Goal: Task Accomplishment & Management: Use online tool/utility

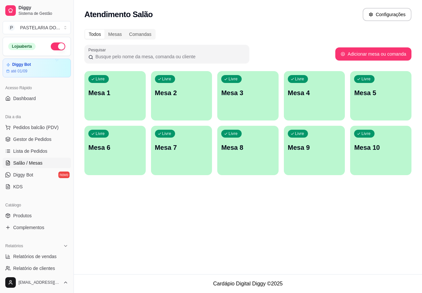
click at [121, 98] on div "Livre Mesa 1" at bounding box center [114, 92] width 61 height 42
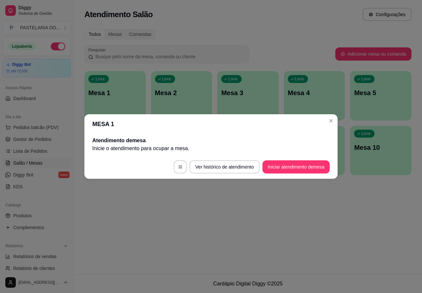
click at [303, 164] on button "Iniciar atendimento de mesa" at bounding box center [295, 167] width 67 height 13
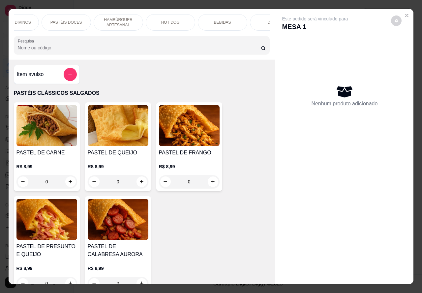
scroll to position [0, 144]
click at [208, 22] on div "BEBIDAS" at bounding box center [206, 22] width 49 height 16
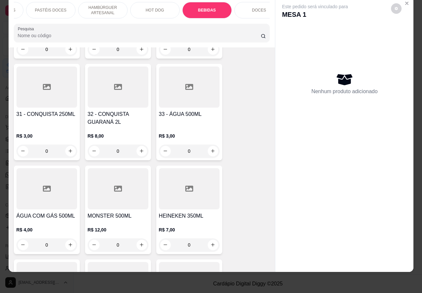
scroll to position [2199, 0]
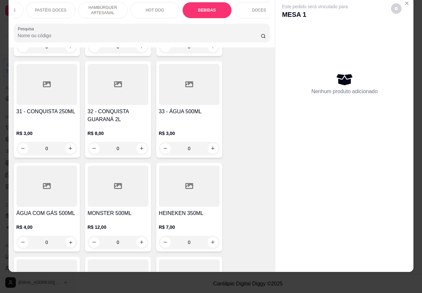
click at [68, 240] on icon "increase-product-quantity" at bounding box center [70, 242] width 5 height 5
type input "1"
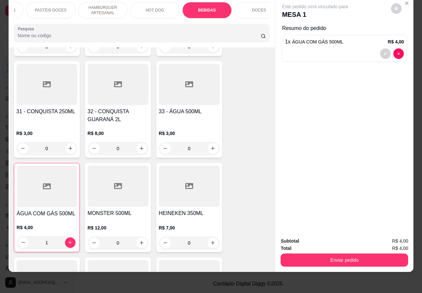
click at [339, 254] on button "Enviar pedido" at bounding box center [344, 260] width 128 height 13
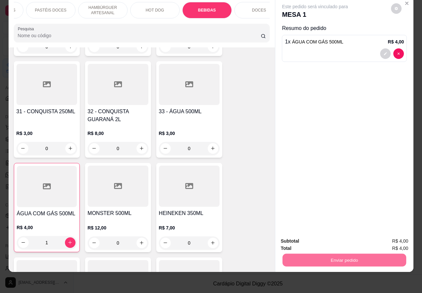
click at [318, 239] on button "Não registrar e enviar pedido" at bounding box center [322, 238] width 69 height 13
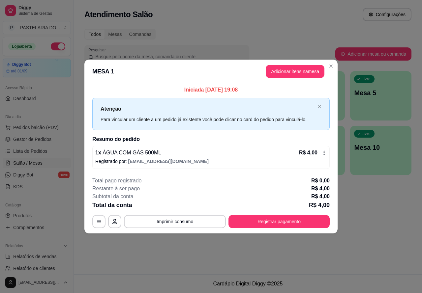
click at [302, 260] on div "Atendimento Salão Configurações Todos Mesas Comandas Pesquisar Adicionar mesa o…" at bounding box center [248, 137] width 348 height 275
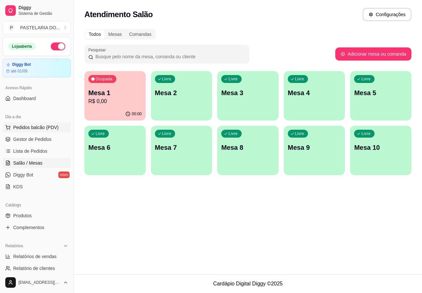
click at [39, 126] on span "Pedidos balcão (PDV)" at bounding box center [35, 127] width 45 height 7
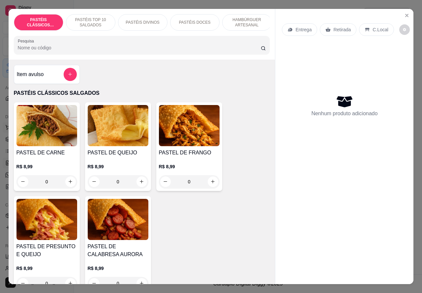
click at [405, 14] on icon "Close" at bounding box center [406, 15] width 3 height 3
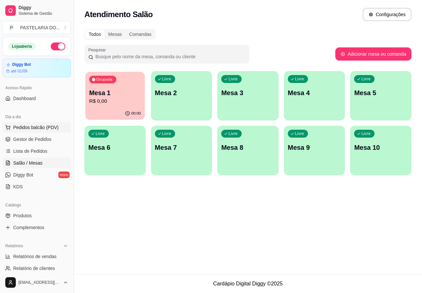
click at [116, 101] on p "R$ 0,00" at bounding box center [115, 102] width 52 height 8
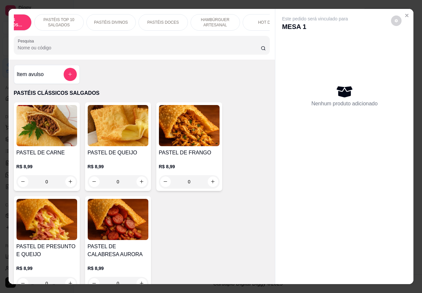
scroll to position [0, 38]
click at [206, 20] on p "HAMBÚRGUER ARTESANAL" at bounding box center [209, 22] width 38 height 11
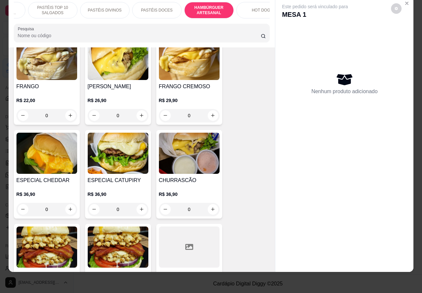
scroll to position [1556, 0]
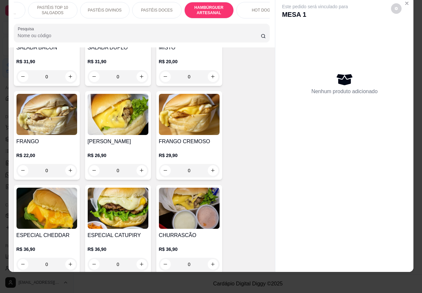
click at [134, 164] on div "0" at bounding box center [118, 170] width 61 height 13
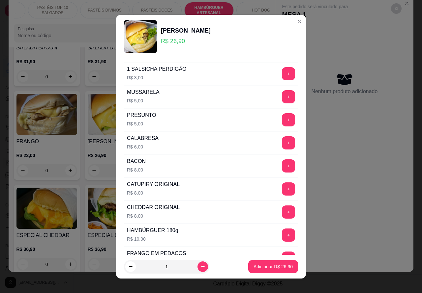
scroll to position [179, 0]
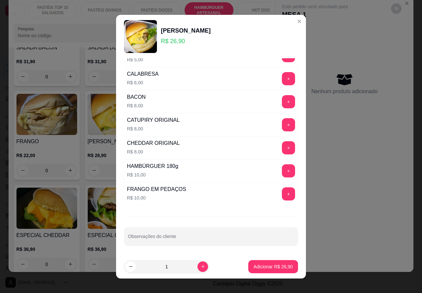
click at [204, 237] on input "Observações do cliente" at bounding box center [211, 239] width 166 height 7
type input "no prato, sem pão."
click at [275, 267] on p "Adicionar R$ 26,90" at bounding box center [273, 267] width 38 height 6
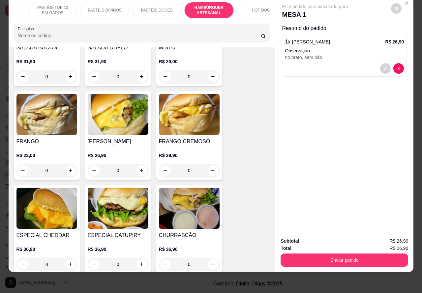
click at [343, 254] on button "Enviar pedido" at bounding box center [344, 260] width 128 height 13
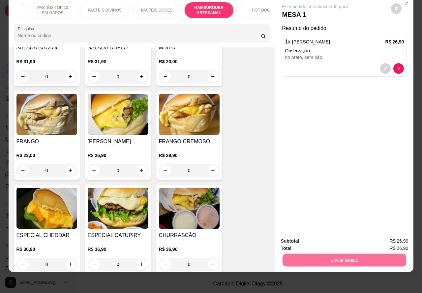
click at [326, 238] on button "Não registrar e enviar pedido" at bounding box center [322, 238] width 69 height 13
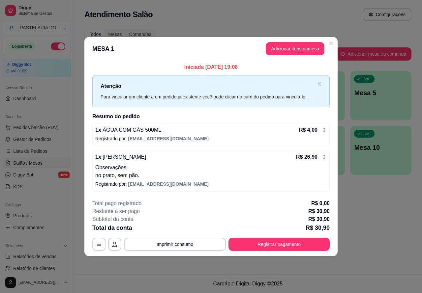
click at [94, 272] on div "Atendimento Salão Configurações Todos Mesas Comandas Pesquisar Adicionar mesa o…" at bounding box center [248, 137] width 348 height 275
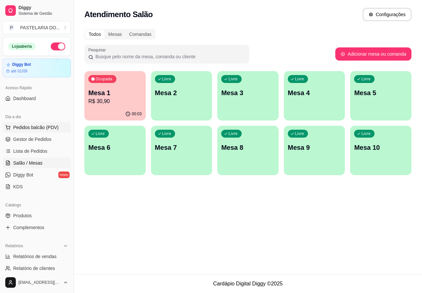
click at [39, 126] on span "Pedidos balcão (PDV)" at bounding box center [35, 127] width 45 height 7
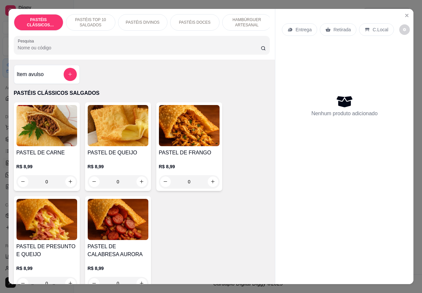
click at [294, 30] on div "Entrega" at bounding box center [299, 29] width 35 height 13
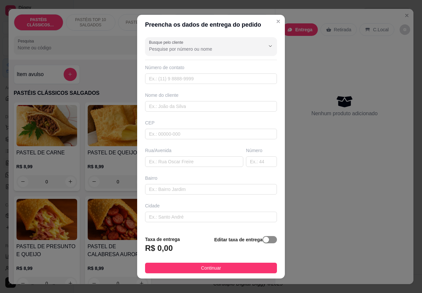
click at [263, 238] on span "button" at bounding box center [269, 239] width 15 height 7
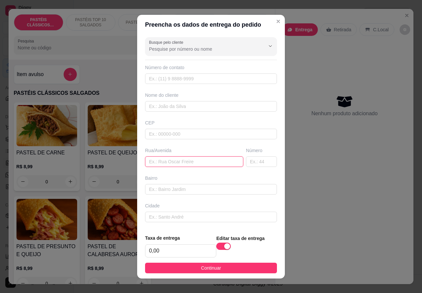
click at [168, 162] on input "text" at bounding box center [194, 162] width 98 height 11
type input "[STREET_ADDRESS][PERSON_NAME]"
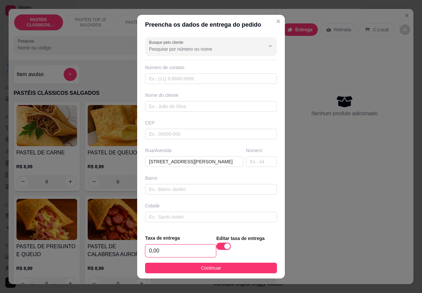
click at [148, 249] on input "0,00" at bounding box center [180, 251] width 71 height 13
type input "6,00"
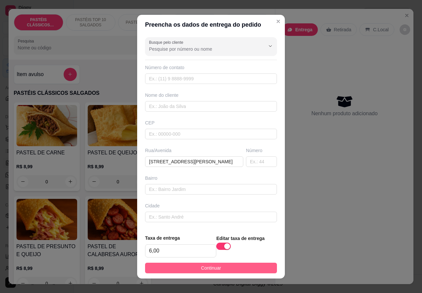
click at [204, 269] on span "Continuar" at bounding box center [211, 268] width 20 height 7
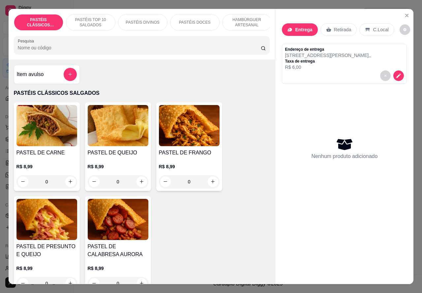
click at [247, 17] on p "HAMBÚRGUER ARTESANAL" at bounding box center [247, 22] width 38 height 11
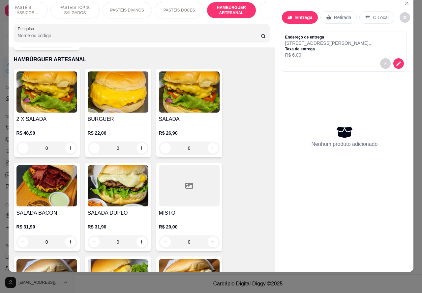
scroll to position [0, 20]
click at [133, 142] on div "0" at bounding box center [118, 148] width 61 height 13
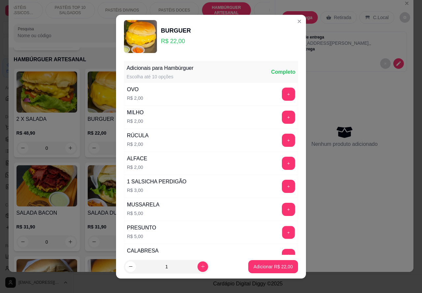
click at [282, 233] on button "+" at bounding box center [288, 232] width 13 height 13
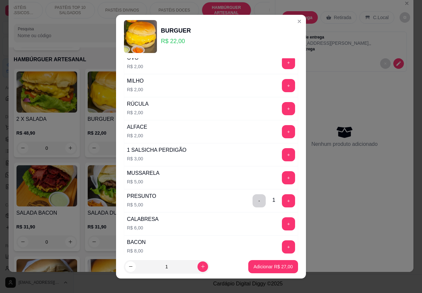
scroll to position [32, 0]
click at [282, 85] on button "+" at bounding box center [288, 85] width 13 height 13
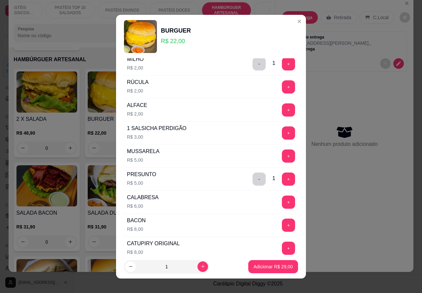
scroll to position [179, 0]
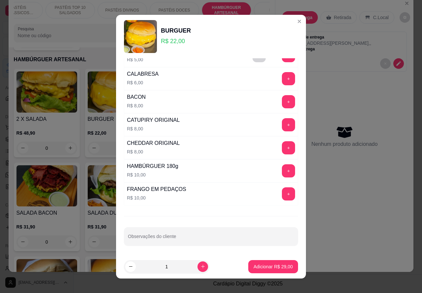
click at [192, 238] on input "Observações do cliente" at bounding box center [211, 239] width 166 height 7
type input "cortado ao meio>>>>>>>>>>>"
click at [272, 267] on p "Adicionar R$ 29,00" at bounding box center [272, 267] width 39 height 7
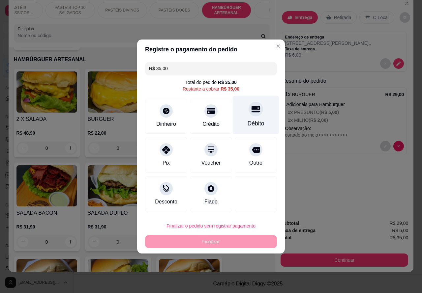
click at [254, 111] on icon at bounding box center [255, 109] width 9 height 9
type input "R$ 0,00"
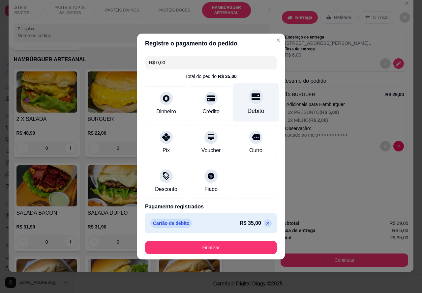
click at [317, 194] on div "Entrega Retirada C.Local Endereço de entrega rua lidia betonha martins 94 , , T…" at bounding box center [344, 106] width 138 height 218
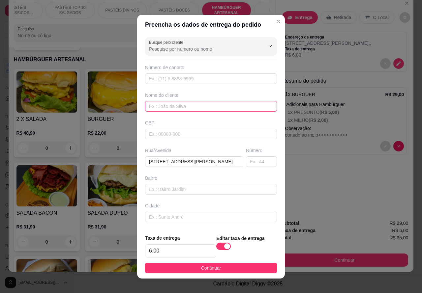
click at [189, 106] on input "text" at bounding box center [211, 106] width 132 height 11
type input "VINI"
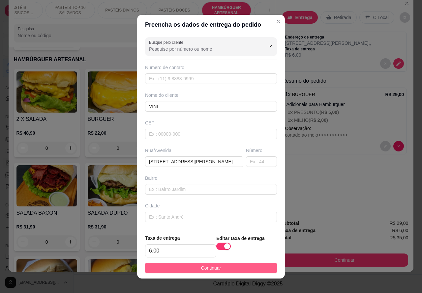
click at [216, 268] on button "Continuar" at bounding box center [211, 268] width 132 height 11
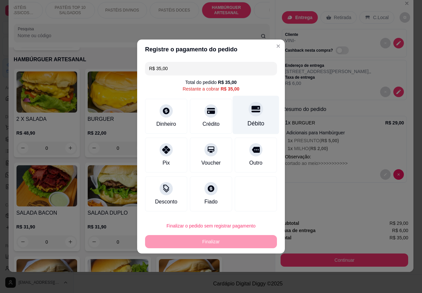
click at [251, 111] on icon at bounding box center [255, 109] width 9 height 7
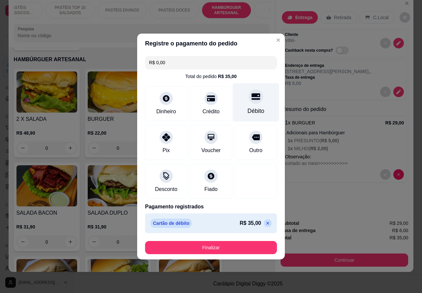
click at [228, 248] on button "Finalizar" at bounding box center [211, 247] width 132 height 13
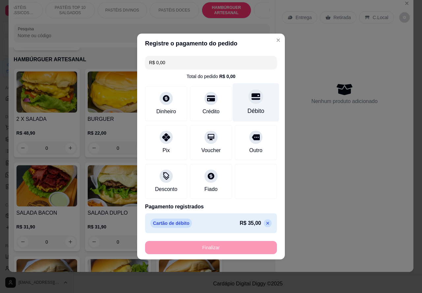
type input "-R$ 35,00"
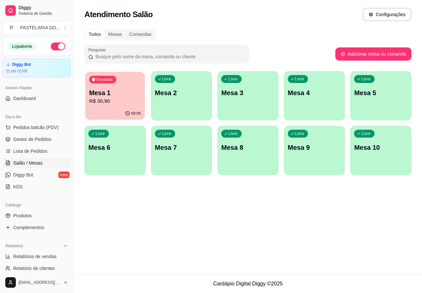
click at [121, 93] on p "Mesa 1" at bounding box center [115, 93] width 52 height 9
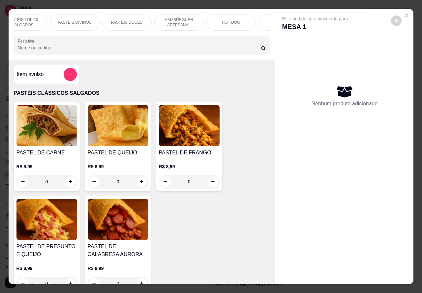
scroll to position [0, 76]
click at [228, 20] on div "HOT DOG" at bounding box center [222, 22] width 49 height 16
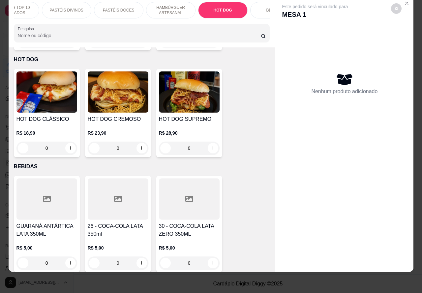
click at [142, 142] on div "0" at bounding box center [118, 148] width 61 height 13
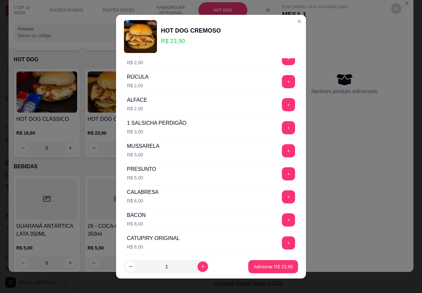
scroll to position [173, 0]
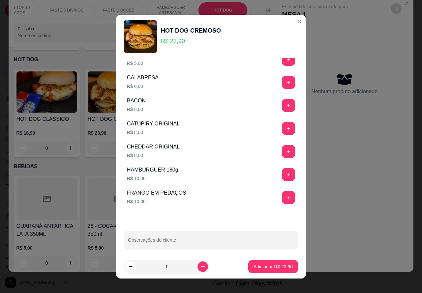
click at [198, 242] on input "Observações do cliente" at bounding box center [211, 243] width 166 height 7
type input "TIRAR MAIONESE, [GEOGRAPHIC_DATA] E CATCHUP>>>>>>>>"
click at [271, 266] on p "Adicionar R$ 23,90" at bounding box center [273, 267] width 38 height 6
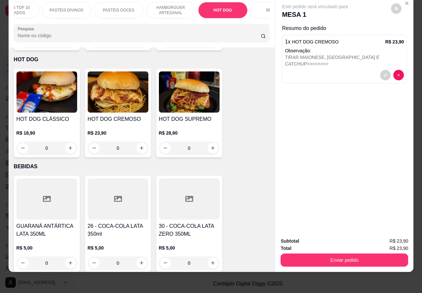
click at [364, 256] on button "Enviar pedido" at bounding box center [344, 260] width 128 height 13
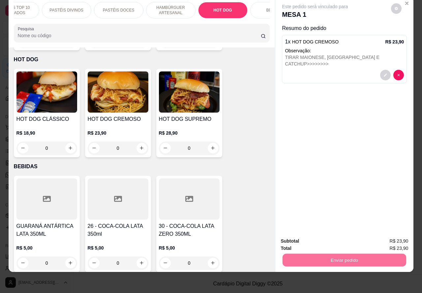
click at [333, 237] on button "Não registrar e enviar pedido" at bounding box center [322, 238] width 67 height 12
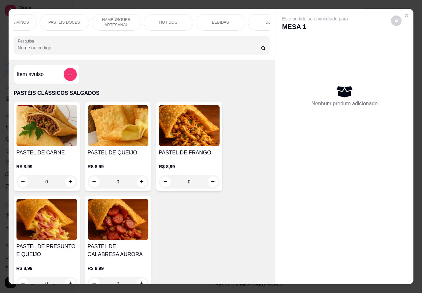
scroll to position [0, 132]
click at [218, 20] on p "BEBIDAS" at bounding box center [219, 22] width 17 height 5
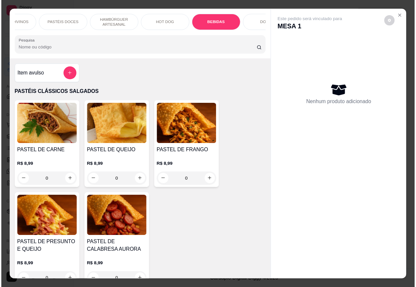
scroll to position [15, 0]
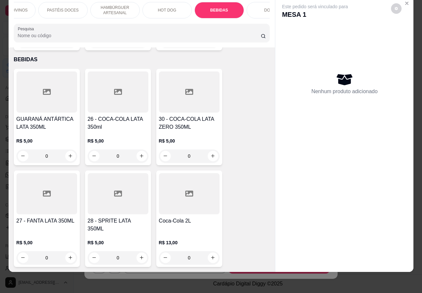
click at [139, 154] on icon "increase-product-quantity" at bounding box center [141, 156] width 5 height 5
type input "1"
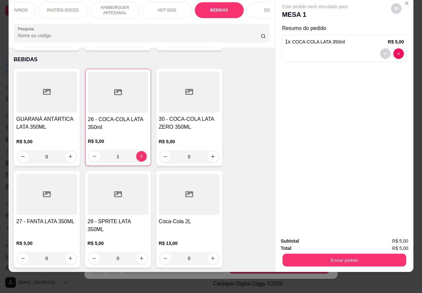
click at [344, 255] on button "Enviar pedido" at bounding box center [344, 260] width 124 height 13
click at [343, 239] on button "Não registrar e enviar pedido" at bounding box center [322, 238] width 69 height 13
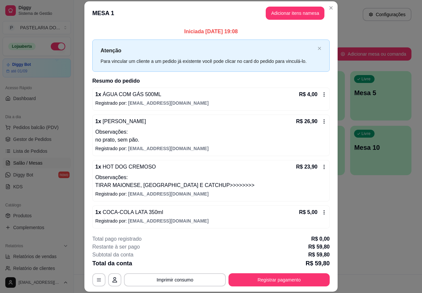
click at [33, 149] on span "Lista de Pedidos" at bounding box center [30, 151] width 34 height 7
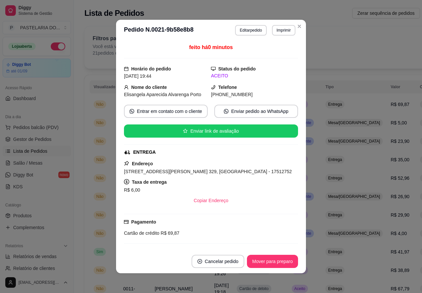
click at [278, 29] on button "Imprimir" at bounding box center [283, 30] width 23 height 11
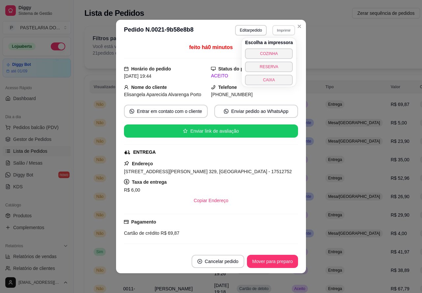
click at [264, 52] on button "COZINHA" at bounding box center [269, 53] width 48 height 11
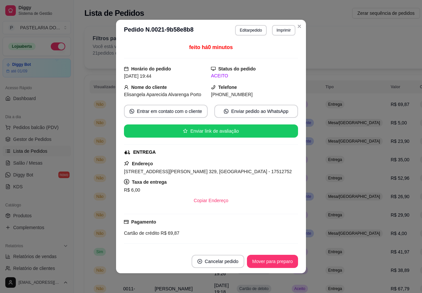
click at [37, 123] on button "Pedidos balcão (PDV)" at bounding box center [37, 127] width 68 height 11
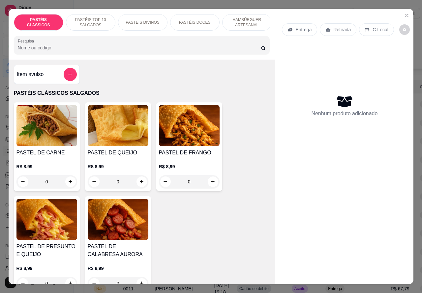
click at [405, 14] on icon "Close" at bounding box center [406, 15] width 3 height 3
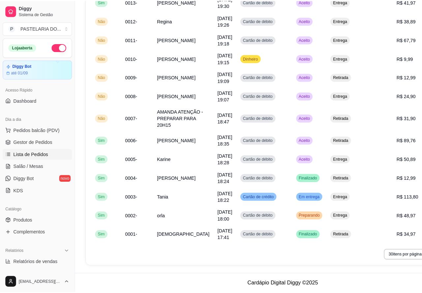
scroll to position [270, 0]
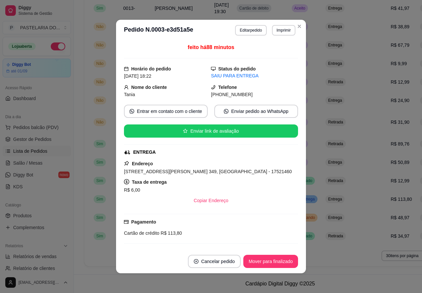
click at [287, 33] on button "Imprimir" at bounding box center [283, 30] width 23 height 11
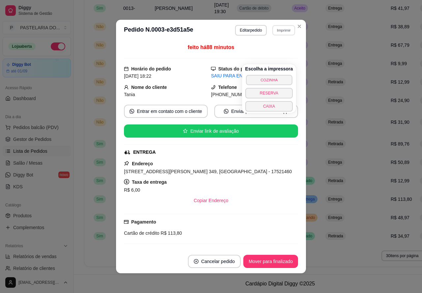
click at [276, 75] on button "COZINHA" at bounding box center [269, 80] width 46 height 10
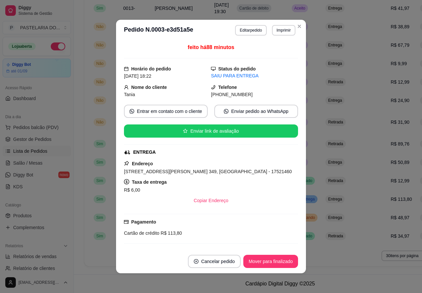
click at [90, 274] on div "**********" at bounding box center [280, 27] width 413 height 496
click at [280, 32] on button "Imprimir" at bounding box center [283, 30] width 23 height 11
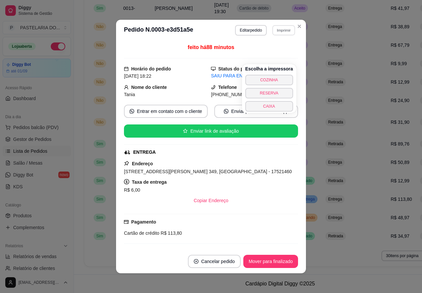
click at [274, 101] on button "CAIXA" at bounding box center [269, 106] width 48 height 11
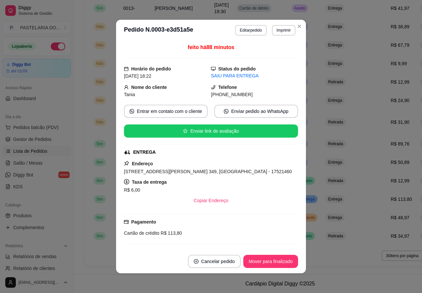
click at [75, 236] on button "Toggle Sidebar" at bounding box center [73, 146] width 5 height 293
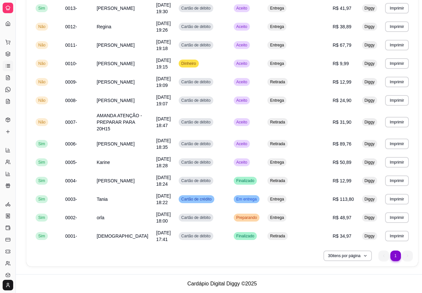
scroll to position [237, 0]
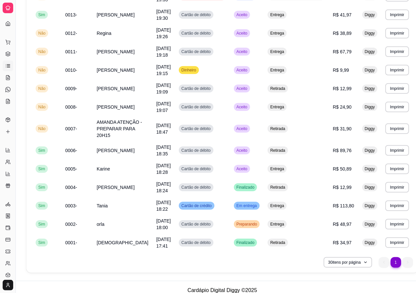
click at [7, 26] on div "Dia a dia" at bounding box center [8, 31] width 10 height 11
click at [15, 218] on button "Toggle Sidebar" at bounding box center [15, 146] width 5 height 293
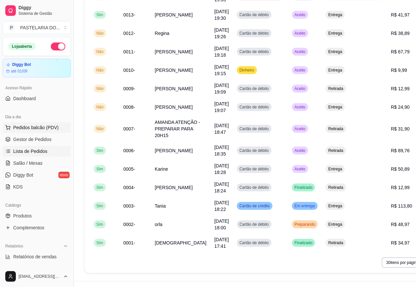
click at [35, 124] on span "Pedidos balcão (PDV)" at bounding box center [35, 127] width 45 height 7
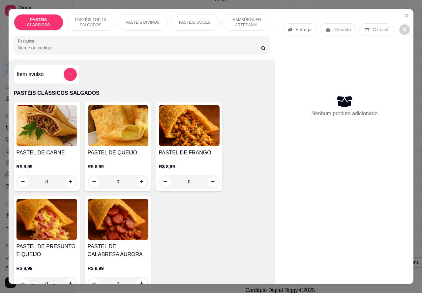
click at [404, 13] on icon "Close" at bounding box center [406, 15] width 5 height 5
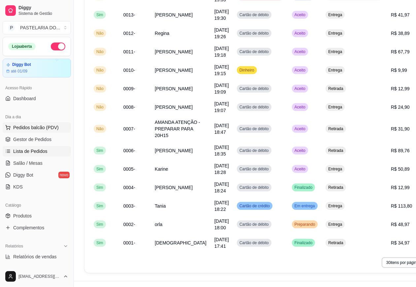
click at [37, 128] on span "Pedidos balcão (PDV)" at bounding box center [35, 127] width 45 height 7
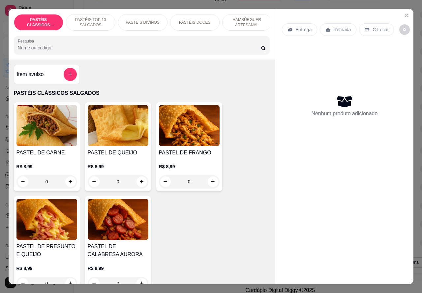
click at [91, 17] on p "PASTÉIS TOP 10 SALGADOS" at bounding box center [91, 22] width 38 height 11
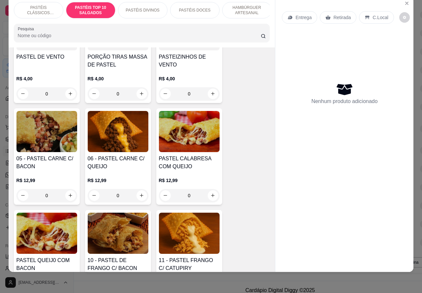
scroll to position [402, 0]
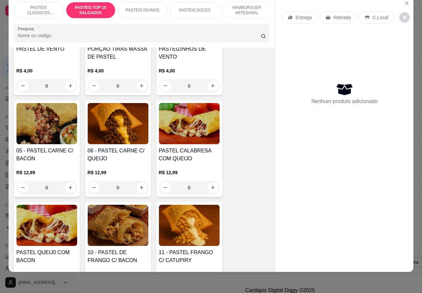
click at [372, 14] on p "C.Local" at bounding box center [379, 17] width 15 height 7
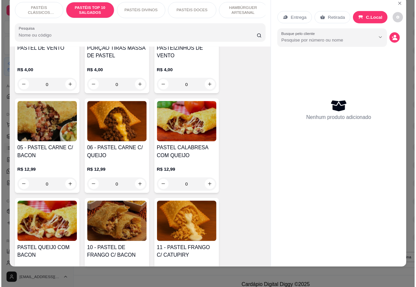
scroll to position [0, 0]
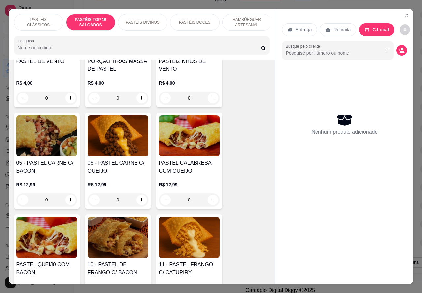
click at [405, 14] on icon "Close" at bounding box center [406, 15] width 3 height 3
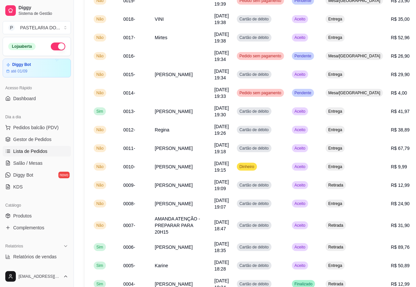
scroll to position [140, 0]
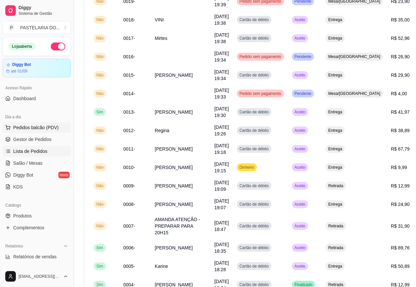
click at [40, 127] on span "Pedidos balcão (PDV)" at bounding box center [35, 127] width 45 height 7
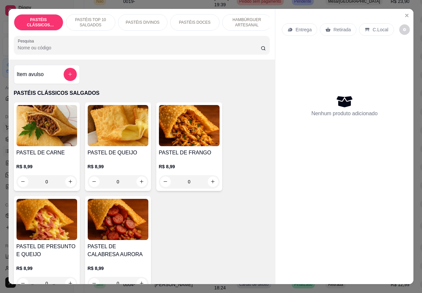
click at [405, 14] on icon "Close" at bounding box center [406, 15] width 3 height 3
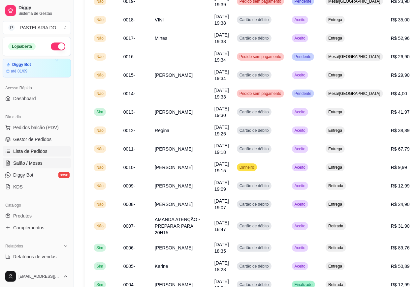
click at [33, 163] on span "Salão / Mesas" at bounding box center [27, 163] width 29 height 7
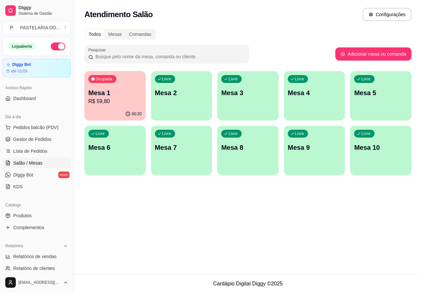
click at [252, 96] on p "Mesa 3" at bounding box center [247, 92] width 53 height 9
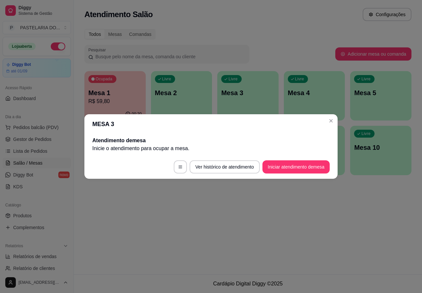
click at [303, 166] on button "Iniciar atendimento de mesa" at bounding box center [295, 167] width 67 height 13
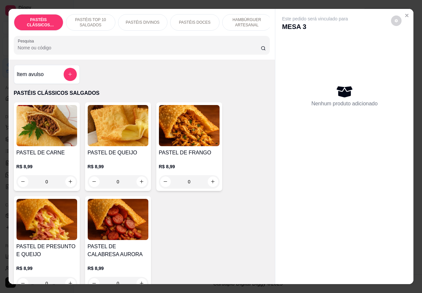
click at [96, 19] on p "PASTÉIS TOP 10 SALGADOS" at bounding box center [91, 22] width 38 height 11
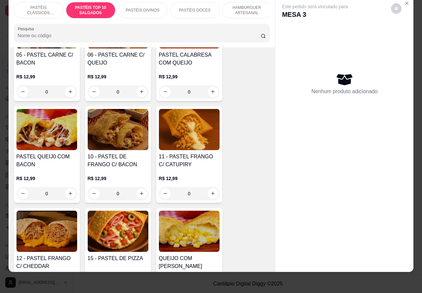
scroll to position [520, 0]
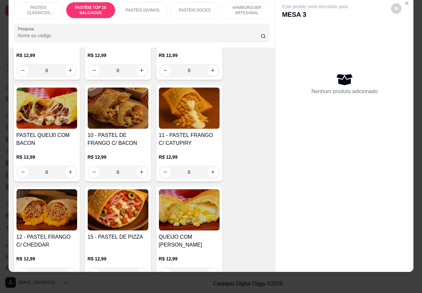
click at [206, 172] on div "0" at bounding box center [189, 172] width 61 height 13
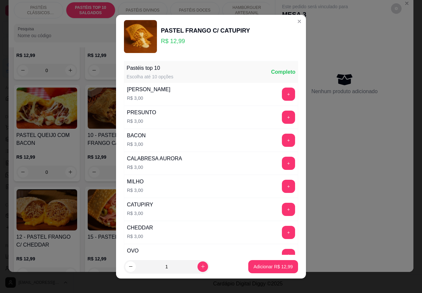
click at [261, 264] on p "Adicionar R$ 12,99" at bounding box center [272, 267] width 39 height 7
type input "1"
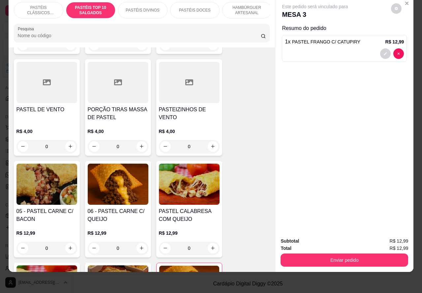
scroll to position [365, 0]
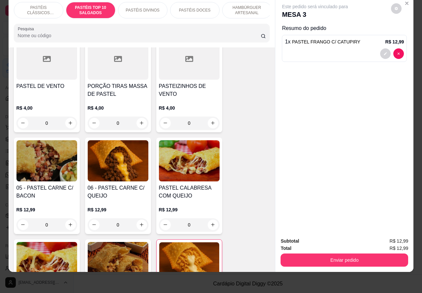
click at [66, 226] on div "0" at bounding box center [46, 225] width 61 height 13
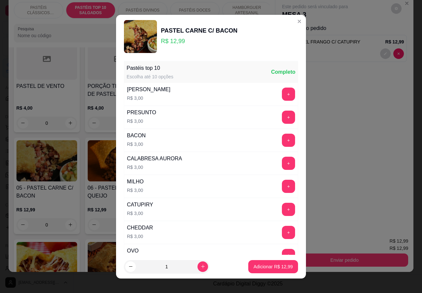
click at [265, 266] on p "Adicionar R$ 12,99" at bounding box center [272, 267] width 39 height 7
type input "1"
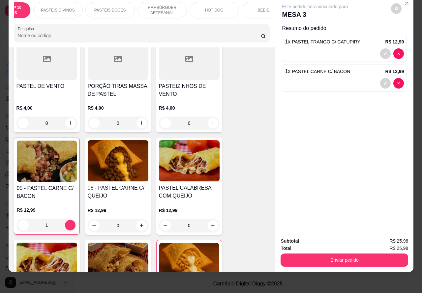
scroll to position [0, 112]
click at [235, 8] on p "BEBIDAS" at bounding box center [238, 10] width 17 height 5
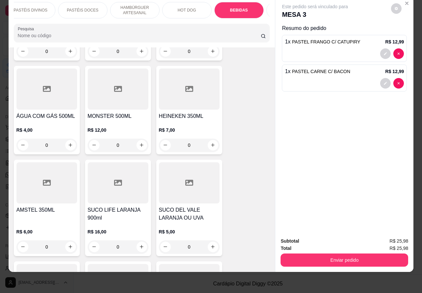
scroll to position [2298, 0]
click at [210, 245] on icon "increase-product-quantity" at bounding box center [212, 247] width 5 height 5
type input "1"
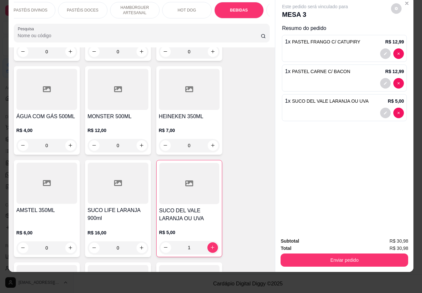
click at [360, 254] on button "Enviar pedido" at bounding box center [344, 260] width 128 height 13
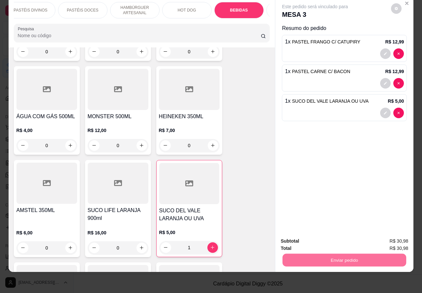
click at [324, 237] on button "Não registrar e enviar pedido" at bounding box center [322, 238] width 69 height 13
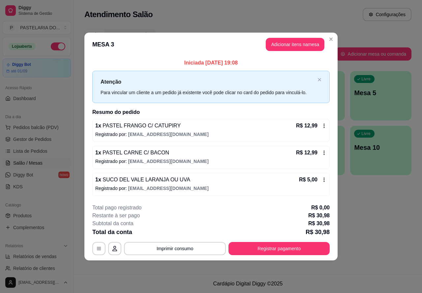
click at [89, 277] on footer "Cardápio Digital Diggy © 2025" at bounding box center [248, 284] width 348 height 19
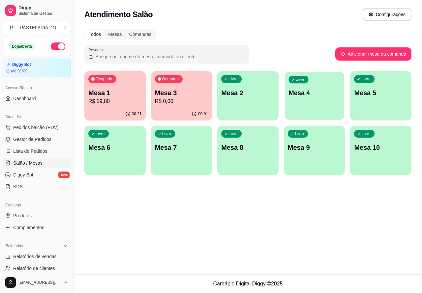
click at [307, 96] on p "Mesa 4" at bounding box center [314, 93] width 52 height 9
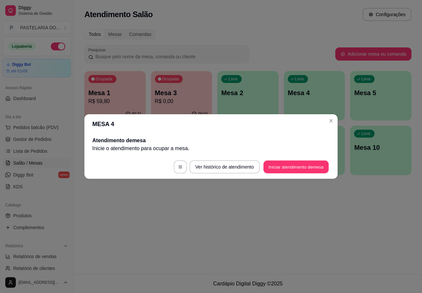
click at [305, 166] on button "Iniciar atendimento de mesa" at bounding box center [295, 167] width 65 height 13
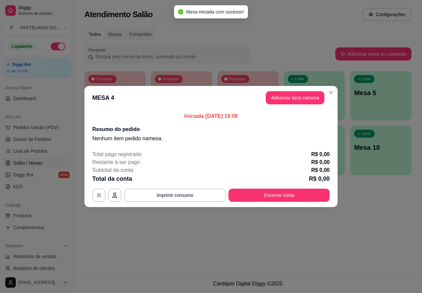
click at [297, 96] on div "Nenhum produto adicionado" at bounding box center [348, 94] width 129 height 133
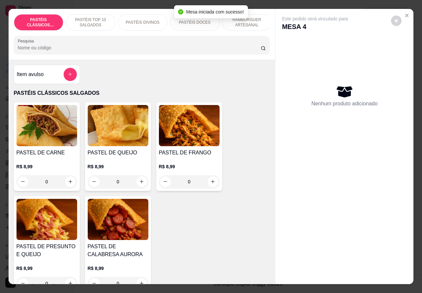
click at [68, 183] on icon "increase-product-quantity" at bounding box center [70, 181] width 5 height 5
type input "1"
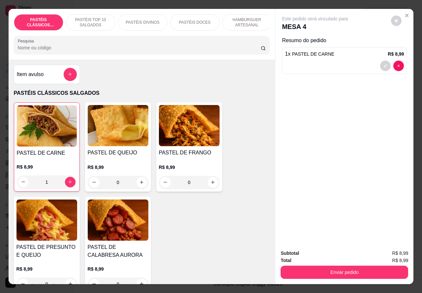
click at [251, 17] on p "HAMBÚRGUER ARTESANAL" at bounding box center [247, 22] width 38 height 11
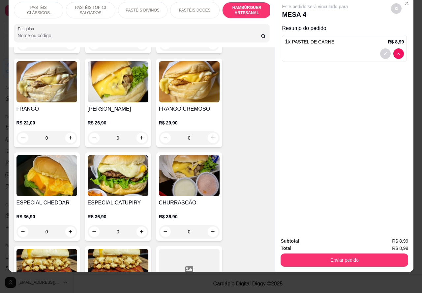
scroll to position [1605, 0]
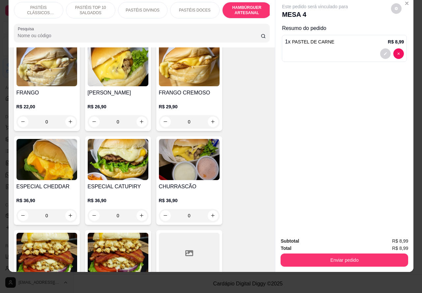
click at [138, 209] on div "0" at bounding box center [118, 215] width 61 height 13
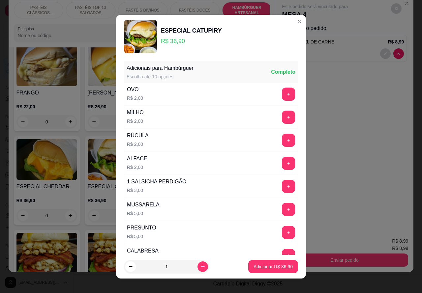
click at [264, 269] on p "Adicionar R$ 36,90" at bounding box center [272, 267] width 39 height 7
type input "1"
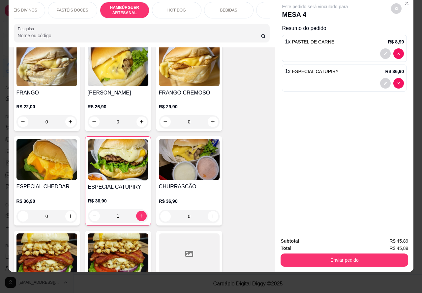
scroll to position [0, 132]
click at [217, 8] on p "BEBIDAS" at bounding box center [219, 10] width 17 height 5
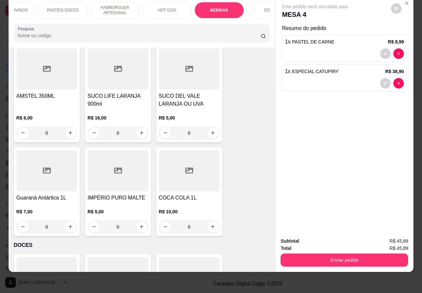
scroll to position [2431, 0]
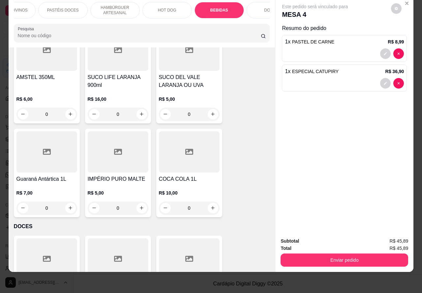
click at [210, 206] on icon "increase-product-quantity" at bounding box center [212, 208] width 5 height 5
type input "1"
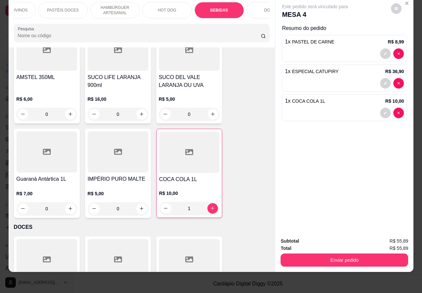
click at [358, 254] on button "Enviar pedido" at bounding box center [344, 260] width 128 height 13
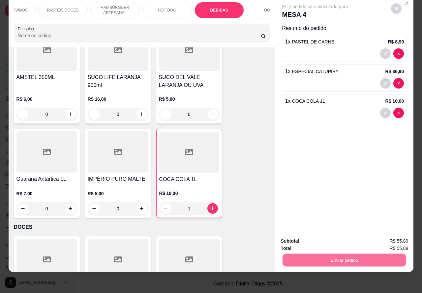
click at [317, 239] on button "Não registrar e enviar pedido" at bounding box center [322, 238] width 67 height 12
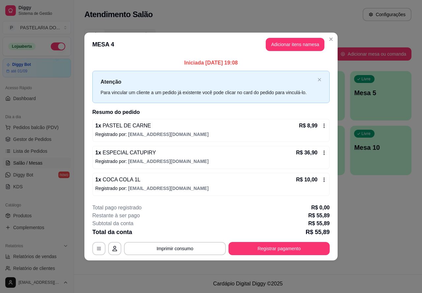
click at [136, 284] on footer "Cardápio Digital Diggy © 2025" at bounding box center [248, 284] width 348 height 19
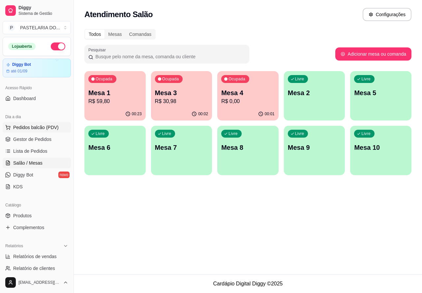
click at [42, 125] on span "Pedidos balcão (PDV)" at bounding box center [35, 127] width 45 height 7
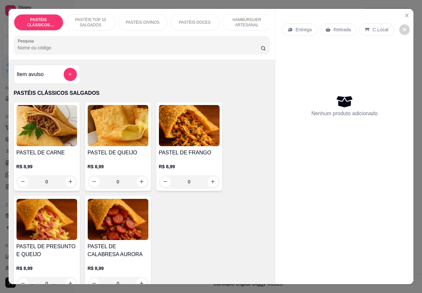
click at [406, 13] on icon "Close" at bounding box center [406, 15] width 5 height 5
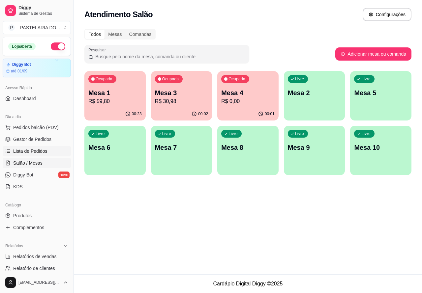
click at [34, 149] on span "Lista de Pedidos" at bounding box center [30, 151] width 34 height 7
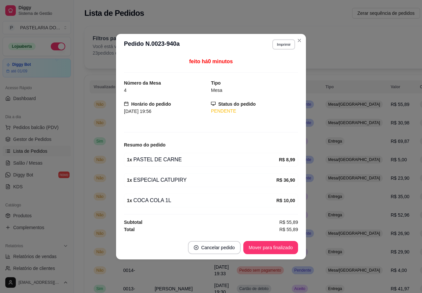
click at [286, 45] on button "Imprimir" at bounding box center [283, 44] width 23 height 10
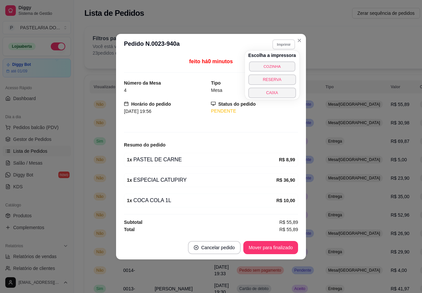
click at [279, 62] on button "COZINHA" at bounding box center [272, 66] width 46 height 10
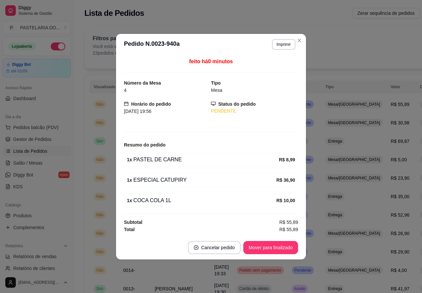
click at [76, 213] on div "**********" at bounding box center [280, 288] width 413 height 533
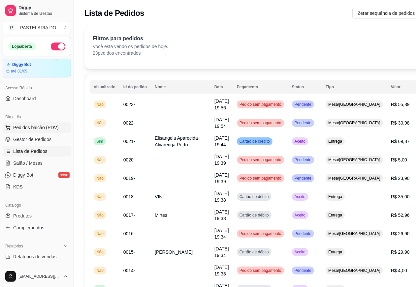
click at [42, 127] on span "Pedidos balcão (PDV)" at bounding box center [35, 127] width 45 height 7
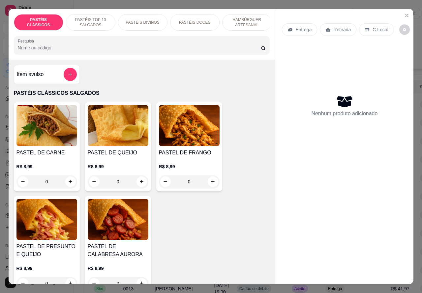
click at [299, 27] on p "Entrega" at bounding box center [303, 29] width 16 height 7
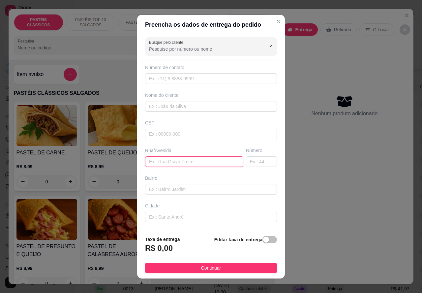
click at [192, 160] on input "text" at bounding box center [194, 162] width 98 height 11
type input "[PERSON_NAME] dos santos 549"
click at [265, 239] on span "button" at bounding box center [269, 239] width 15 height 7
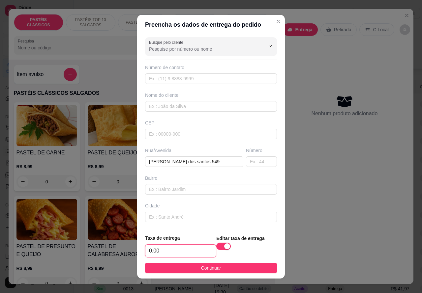
click at [146, 250] on input "0,00" at bounding box center [180, 251] width 71 height 13
click at [151, 248] on input "0,00" at bounding box center [180, 251] width 71 height 13
type input "1,00"
click at [188, 104] on input "text" at bounding box center [211, 106] width 132 height 11
type input "[PERSON_NAME]"
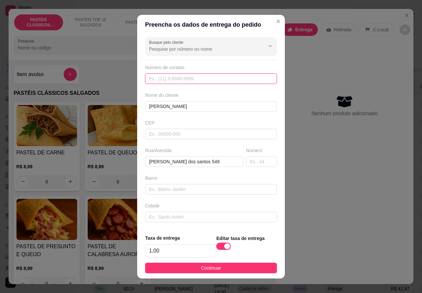
click at [182, 76] on input "text" at bounding box center [211, 79] width 132 height 11
click at [170, 77] on input "(14) 98814-9915" at bounding box center [211, 79] width 132 height 11
type input "(14) 98814-9154"
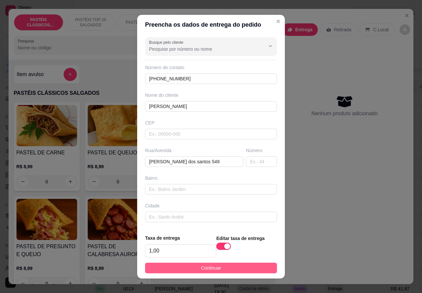
click at [218, 264] on button "Continuar" at bounding box center [211, 268] width 132 height 11
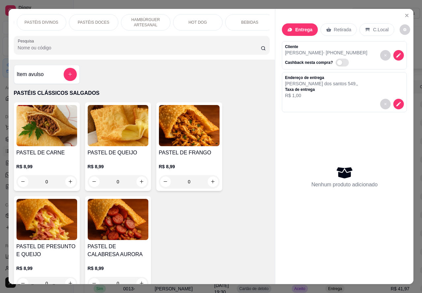
scroll to position [0, 103]
click at [200, 20] on p "HOT DOG" at bounding box center [196, 22] width 18 height 5
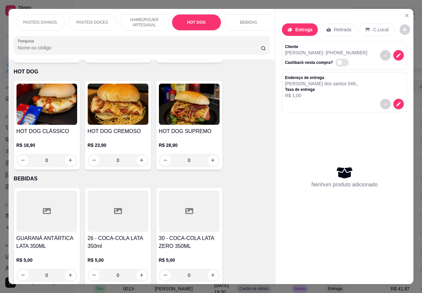
scroll to position [15, 0]
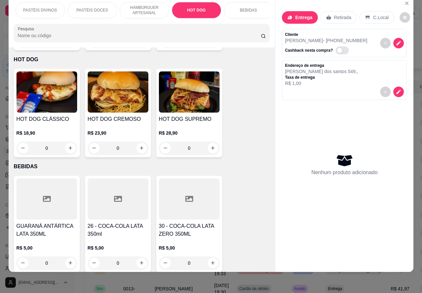
click at [69, 142] on div "0" at bounding box center [46, 148] width 61 height 13
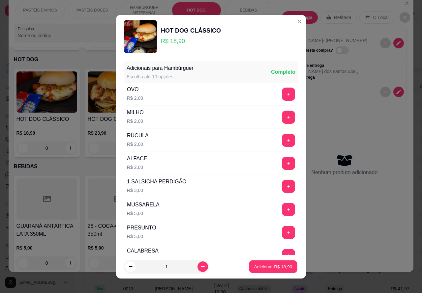
click at [270, 266] on p "Adicionar R$ 18,90" at bounding box center [273, 267] width 38 height 6
type input "1"
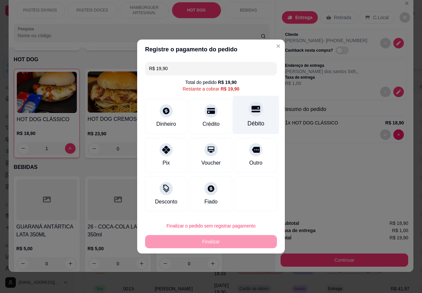
click at [253, 116] on div at bounding box center [256, 109] width 15 height 15
type input "R$ 0,00"
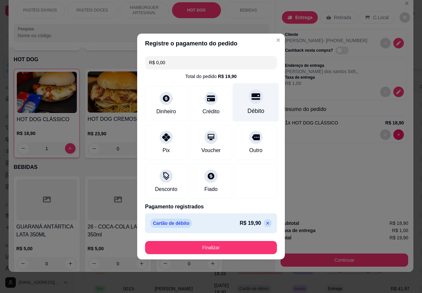
click at [233, 245] on button "Finalizar" at bounding box center [211, 247] width 132 height 13
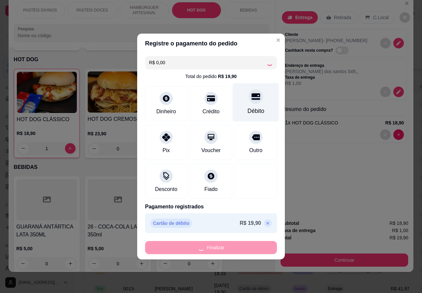
type input "0"
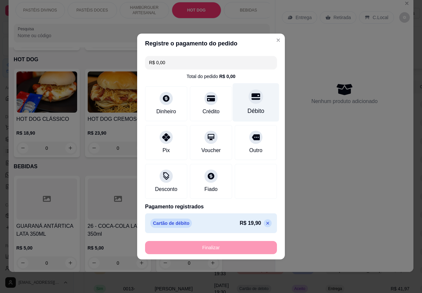
type input "-R$ 19,90"
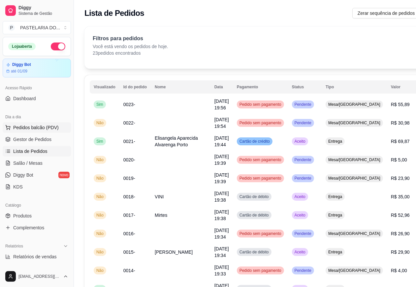
click at [36, 124] on span "Pedidos balcão (PDV)" at bounding box center [35, 127] width 45 height 7
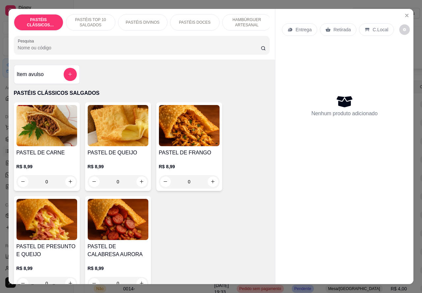
click at [304, 29] on p "Entrega" at bounding box center [303, 29] width 16 height 7
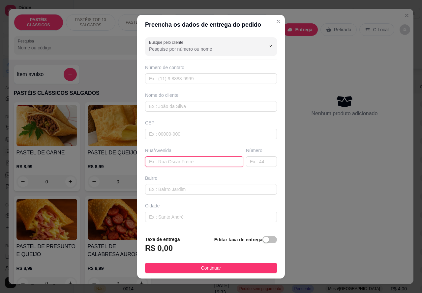
click at [185, 162] on input "text" at bounding box center [194, 162] width 98 height 11
type input "[PERSON_NAME] 16"
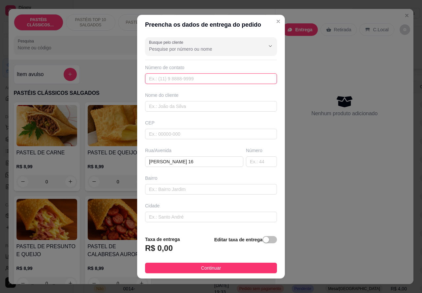
click at [177, 75] on input "text" at bounding box center [211, 79] width 132 height 11
paste input "(14) 99650-4853"
type input "(14) 99650-4853"
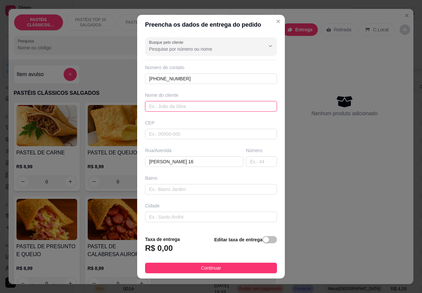
click at [189, 106] on input "text" at bounding box center [211, 106] width 132 height 11
type input "[PERSON_NAME]"
click at [262, 241] on span "button" at bounding box center [269, 239] width 15 height 7
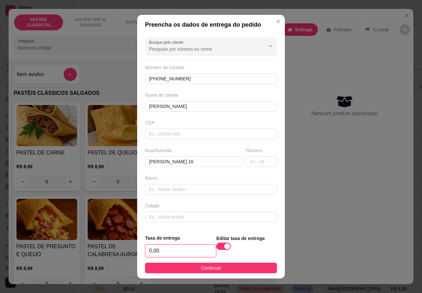
click at [149, 249] on input "0,00" at bounding box center [180, 251] width 71 height 13
type input "1,00"
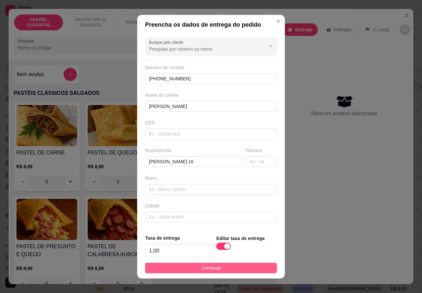
click at [213, 269] on span "Continuar" at bounding box center [211, 268] width 20 height 7
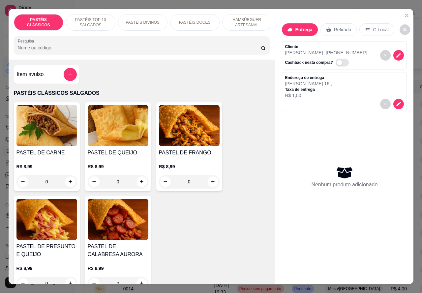
click at [247, 18] on p "HAMBÚRGUER ARTESANAL" at bounding box center [247, 22] width 38 height 11
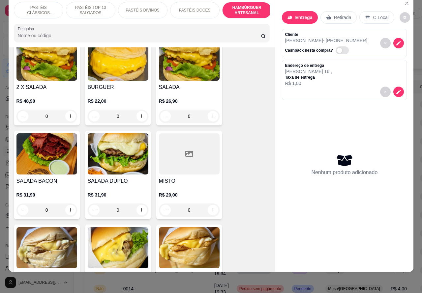
scroll to position [1401, 0]
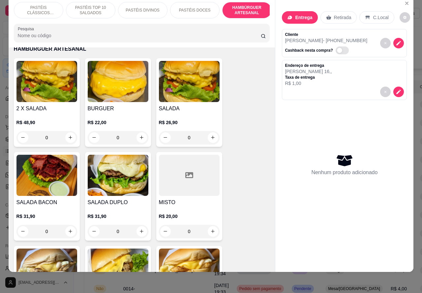
click at [215, 131] on div "0" at bounding box center [189, 137] width 61 height 13
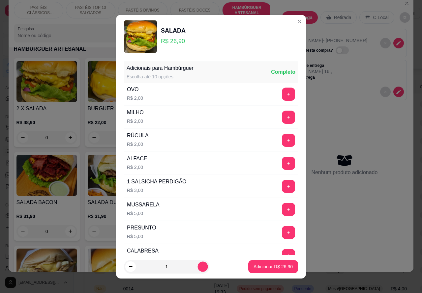
click at [200, 266] on icon "increase-product-quantity" at bounding box center [202, 266] width 5 height 5
type input "2"
click at [263, 267] on p "Adicionar R$ 53,80" at bounding box center [273, 267] width 38 height 6
type input "2"
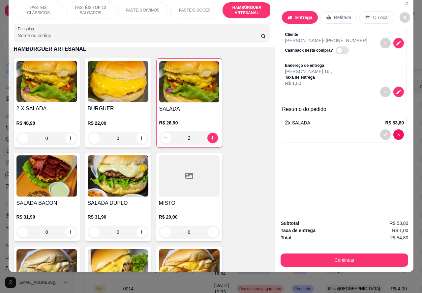
scroll to position [0, 153]
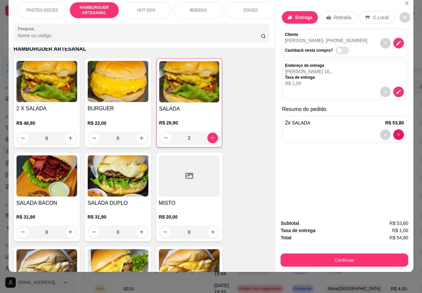
click at [205, 5] on div "BEBIDAS" at bounding box center [198, 10] width 49 height 16
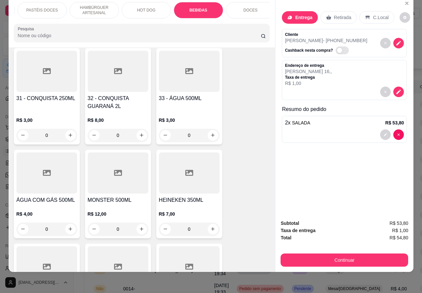
scroll to position [2230, 0]
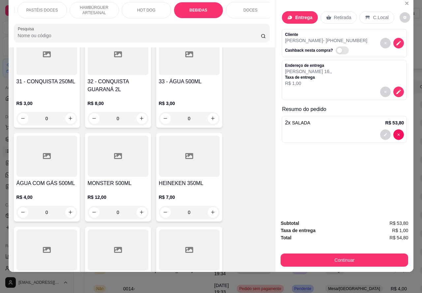
click at [139, 116] on icon "increase-product-quantity" at bounding box center [141, 118] width 5 height 5
type input "1"
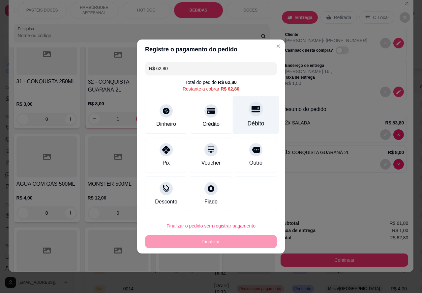
click at [251, 113] on icon at bounding box center [255, 109] width 9 height 9
type input "R$ 0,00"
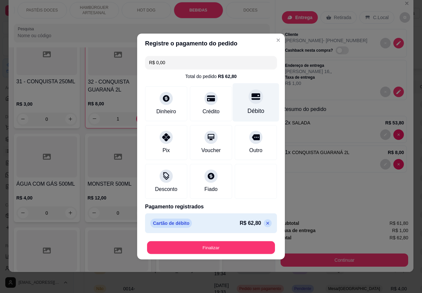
click at [231, 252] on button "Finalizar" at bounding box center [211, 248] width 128 height 13
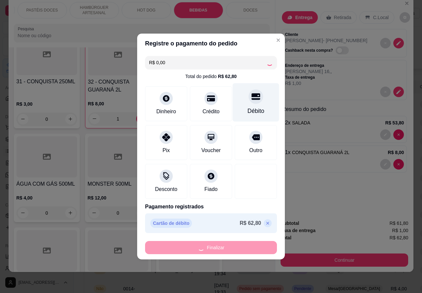
type input "0"
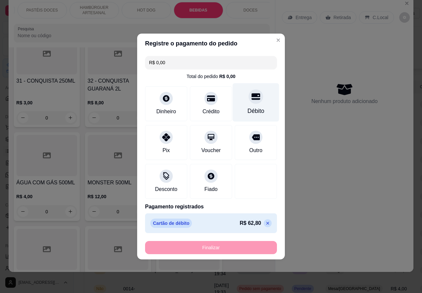
type input "-R$ 62,80"
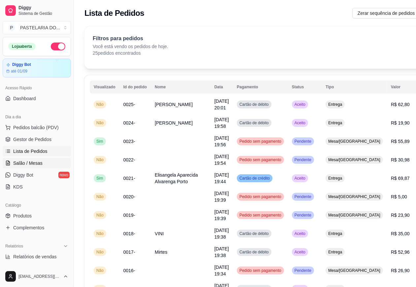
click at [34, 161] on span "Salão / Mesas" at bounding box center [27, 163] width 29 height 7
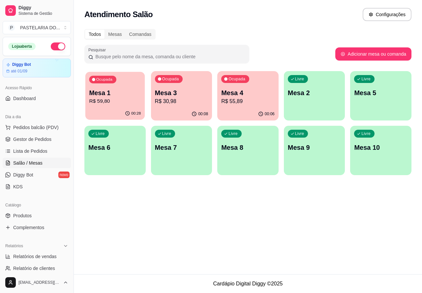
click at [116, 96] on p "Mesa 1" at bounding box center [115, 93] width 52 height 9
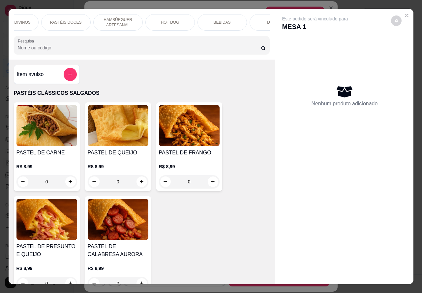
scroll to position [0, 158]
click at [404, 13] on icon "Close" at bounding box center [406, 15] width 5 height 5
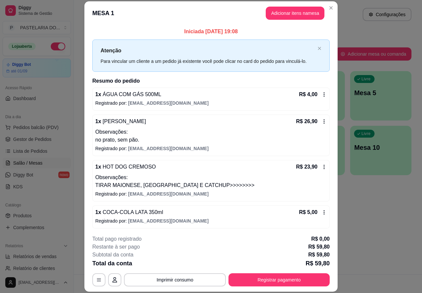
click at [358, 267] on div "Atendimento Salão Configurações Todos Mesas Comandas Pesquisar Adicionar mesa o…" at bounding box center [248, 137] width 348 height 275
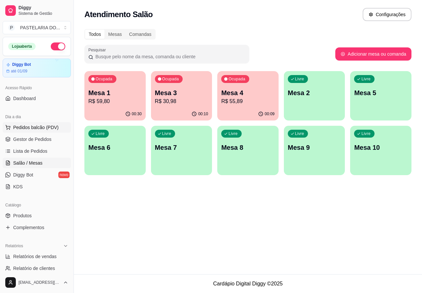
click at [42, 126] on span "Pedidos balcão (PDV)" at bounding box center [35, 127] width 45 height 7
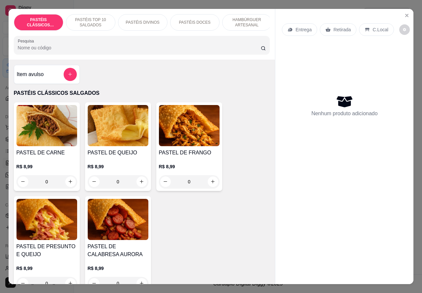
click at [336, 27] on p "Retirada" at bounding box center [341, 29] width 17 height 7
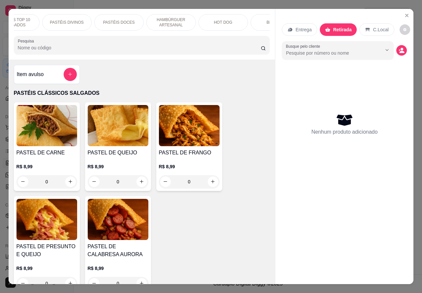
scroll to position [0, 77]
click at [175, 19] on p "HAMBÚRGUER ARTESANAL" at bounding box center [169, 22] width 38 height 11
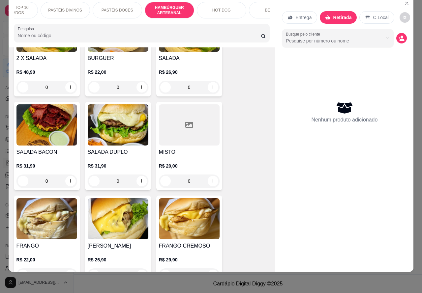
scroll to position [1452, 0]
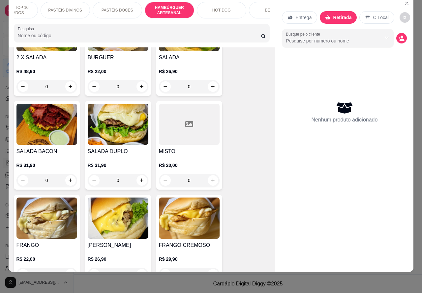
click at [218, 218] on div "FRANGO CREMOSO R$ 29,90 0" at bounding box center [189, 239] width 66 height 89
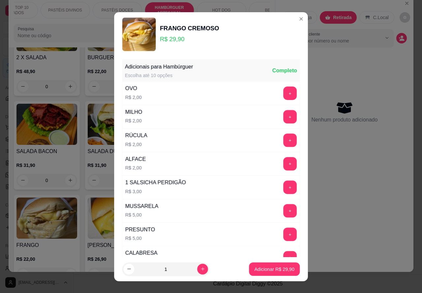
click at [137, 175] on div "ALFACE R$ 2,00" at bounding box center [136, 163] width 26 height 23
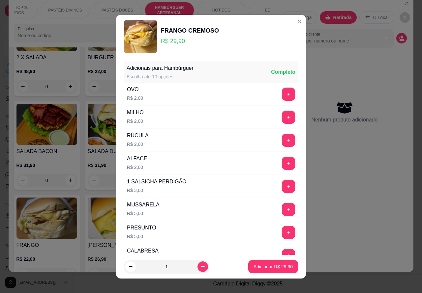
click at [345, 192] on div "Entrega Retirada C.Local Busque pelo cliente Nenhum produto adicionado" at bounding box center [344, 129] width 138 height 265
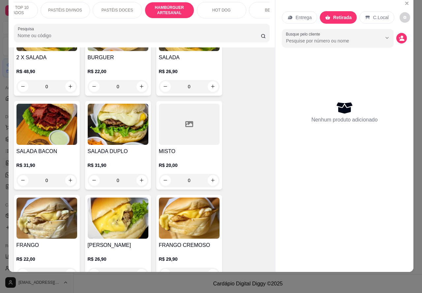
click at [138, 174] on div "0" at bounding box center [118, 180] width 61 height 13
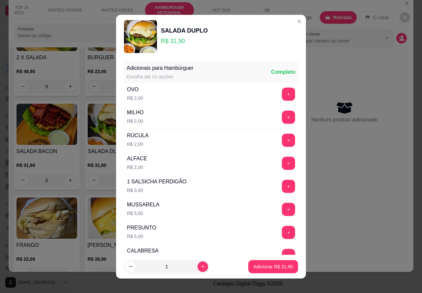
click at [200, 264] on icon "increase-product-quantity" at bounding box center [202, 266] width 5 height 5
type input "2"
click at [259, 268] on p "Adicionar R$ 63,80" at bounding box center [272, 267] width 39 height 7
type input "2"
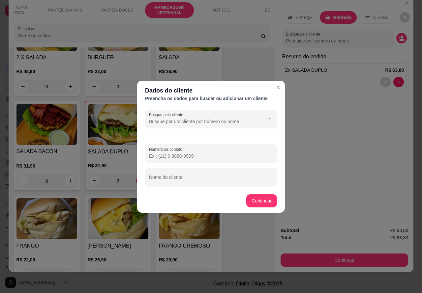
click at [207, 179] on input "Nome do cliente" at bounding box center [211, 180] width 124 height 7
type input "taulson"
click at [259, 200] on div "2 X SALADA R$ 48,90 0 BURGUER R$ 22,00 0 SALADA R$ 26,90 0 SALADA BACON R$ 31,9…" at bounding box center [142, 243] width 256 height 473
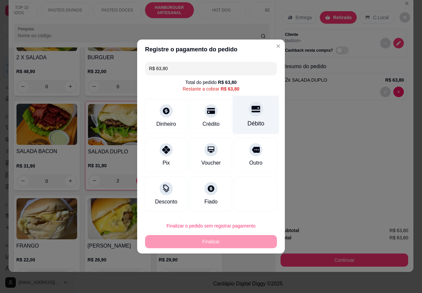
click at [249, 115] on div at bounding box center [256, 109] width 15 height 15
type input "R$ 0,00"
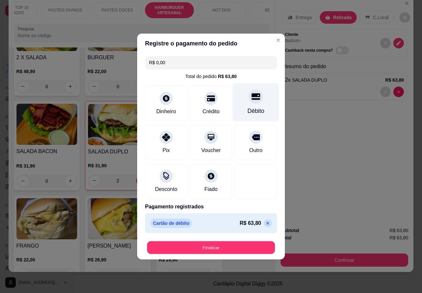
click at [230, 245] on button "Finalizar" at bounding box center [211, 248] width 128 height 13
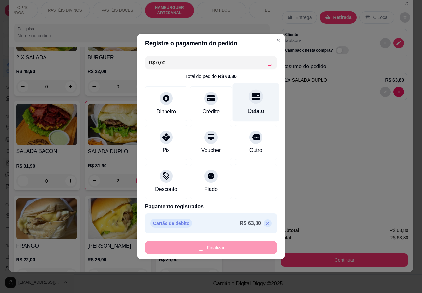
type input "0"
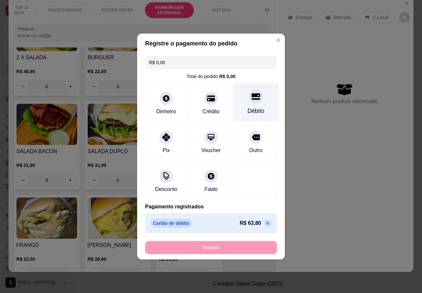
type input "-R$ 63,80"
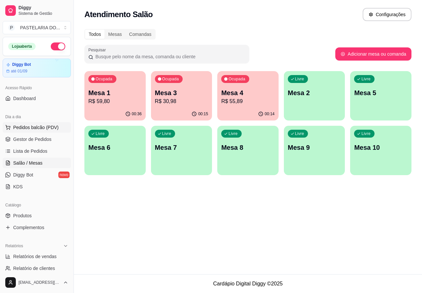
click at [43, 126] on span "Pedidos balcão (PDV)" at bounding box center [35, 127] width 45 height 7
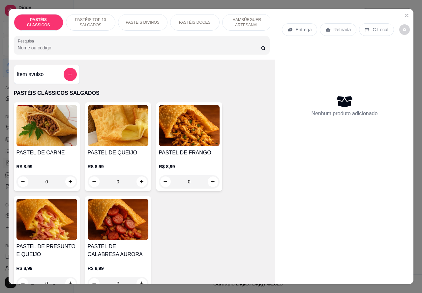
click at [336, 26] on p "Retirada" at bounding box center [341, 29] width 17 height 7
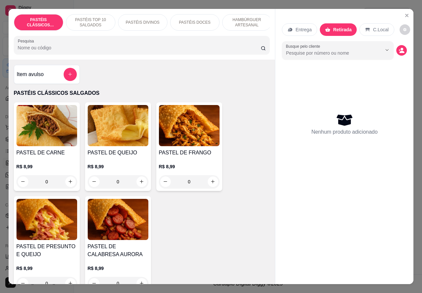
click at [243, 17] on p "HAMBÚRGUER ARTESANAL" at bounding box center [247, 22] width 38 height 11
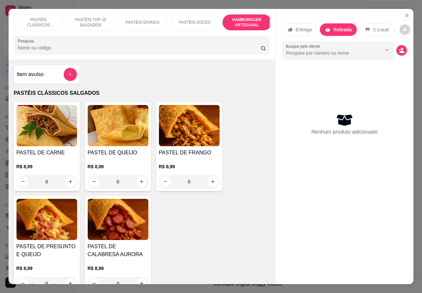
scroll to position [15, 0]
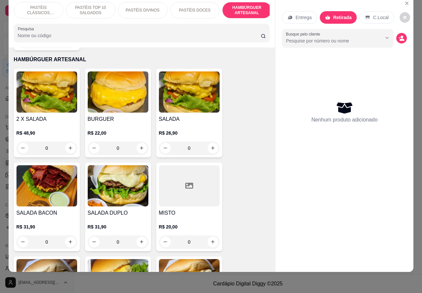
click at [139, 142] on div "0" at bounding box center [118, 148] width 61 height 13
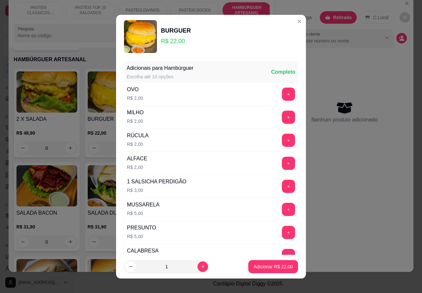
click at [262, 268] on p "Adicionar R$ 22,00" at bounding box center [272, 267] width 39 height 7
type input "1"
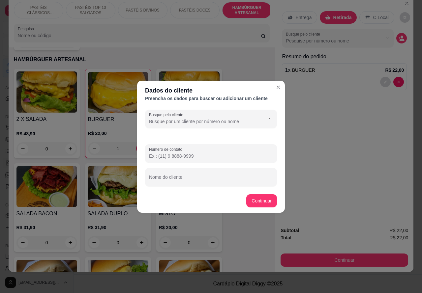
click at [215, 178] on input "Nome do cliente" at bounding box center [211, 180] width 124 height 7
type input "[PERSON_NAME]>>>>>>"
click at [264, 198] on div "Item avulso PASTÉIS CLÁSSICOS SALGADOS PASTEL DE CARNE R$ 8,99 0 PASTEL DE QUEI…" at bounding box center [142, 159] width 267 height 225
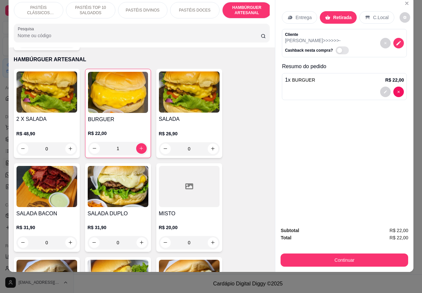
click at [196, 8] on p "PASTÉIS DOCES" at bounding box center [195, 10] width 32 height 5
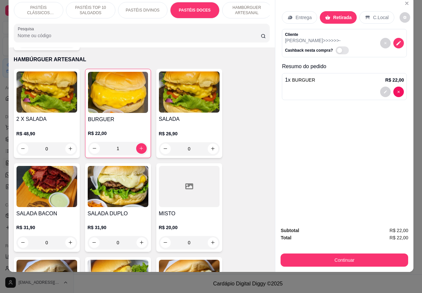
scroll to position [1080, 0]
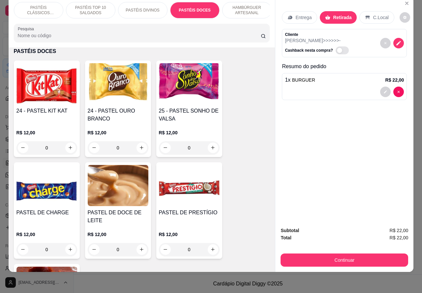
click at [68, 145] on icon "increase-product-quantity" at bounding box center [70, 147] width 5 height 5
type input "1"
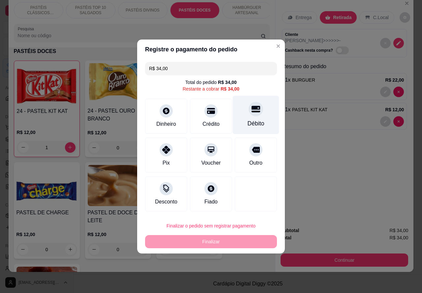
click at [253, 111] on icon at bounding box center [255, 109] width 9 height 9
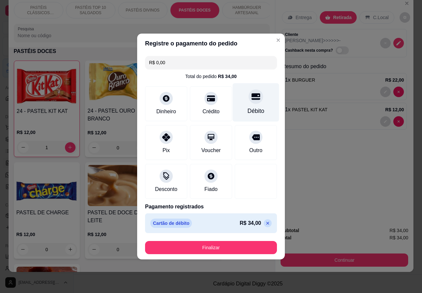
type input "R$ 0,00"
click at [241, 243] on button "Finalizar" at bounding box center [211, 247] width 132 height 13
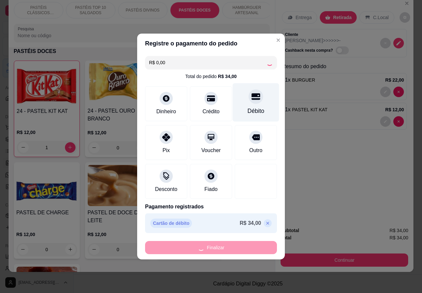
type input "0"
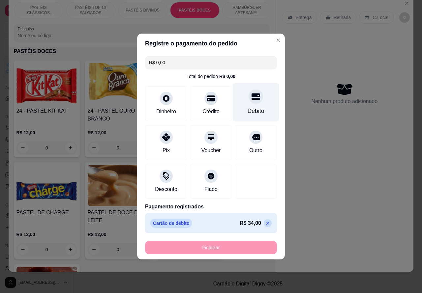
type input "-R$ 34,00"
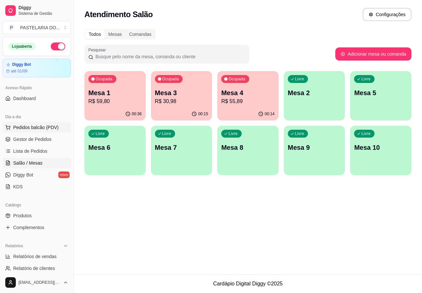
click at [37, 125] on span "Pedidos balcão (PDV)" at bounding box center [35, 127] width 45 height 7
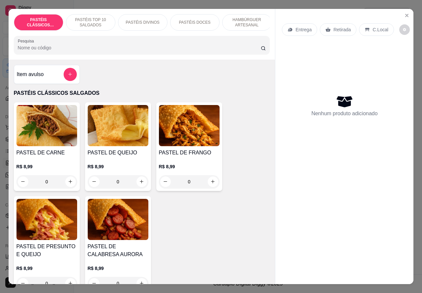
click at [337, 27] on p "Retirada" at bounding box center [341, 29] width 17 height 7
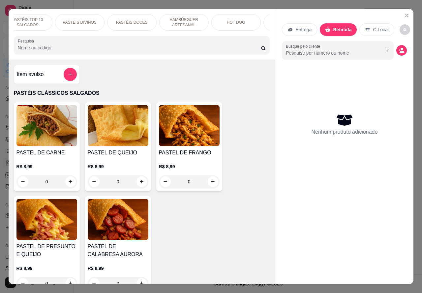
scroll to position [0, 105]
click at [246, 21] on p "BEBIDAS" at bounding box center [245, 22] width 17 height 5
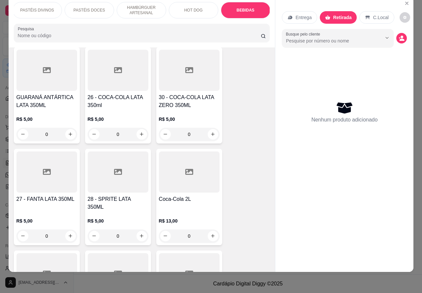
scroll to position [2037, 0]
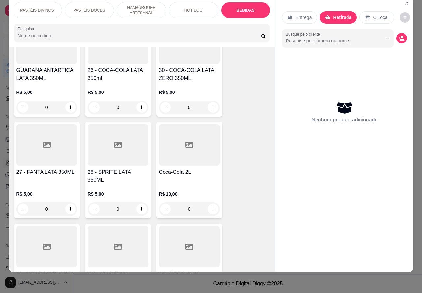
click at [139, 207] on icon "increase-product-quantity" at bounding box center [141, 209] width 5 height 5
type input "1"
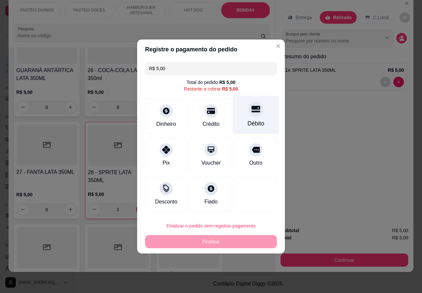
click at [251, 111] on icon at bounding box center [255, 109] width 9 height 7
type input "R$ 0,00"
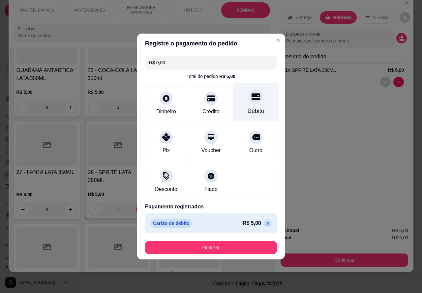
click at [229, 244] on button "Finalizar" at bounding box center [211, 247] width 132 height 13
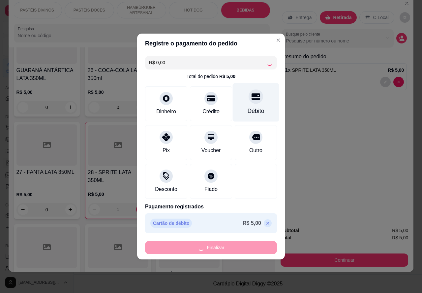
type input "0"
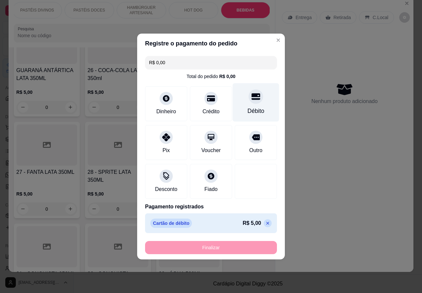
type input "-R$ 5,00"
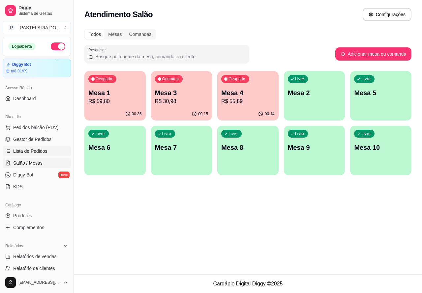
click at [33, 149] on span "Lista de Pedidos" at bounding box center [30, 151] width 34 height 7
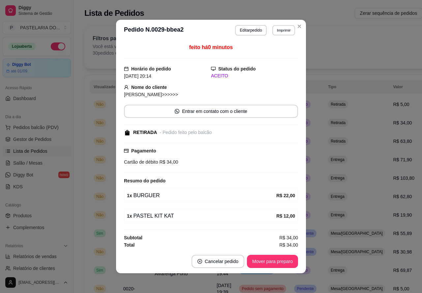
click at [286, 32] on button "Imprimir" at bounding box center [283, 30] width 23 height 10
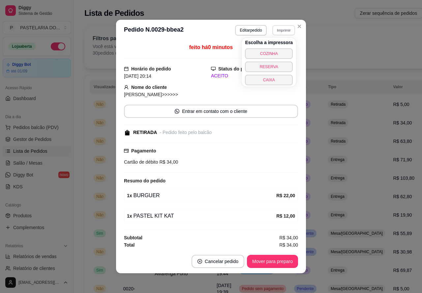
click at [275, 53] on button "COZINHA" at bounding box center [269, 53] width 48 height 11
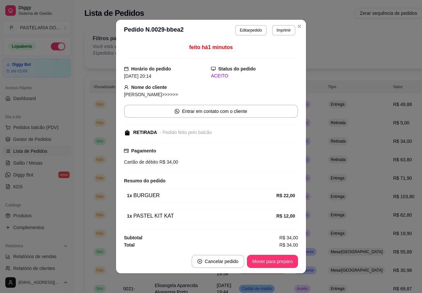
click at [76, 217] on button "Toggle Sidebar" at bounding box center [73, 146] width 5 height 293
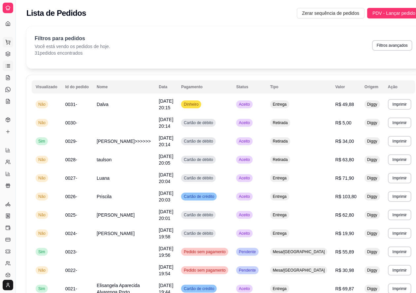
click at [8, 42] on icon at bounding box center [7, 42] width 5 height 5
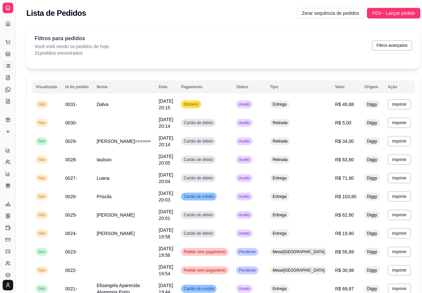
click at [30, 185] on input "0" at bounding box center [46, 181] width 37 height 13
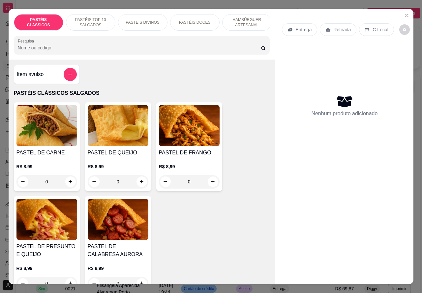
click at [405, 13] on icon "Close" at bounding box center [406, 15] width 5 height 5
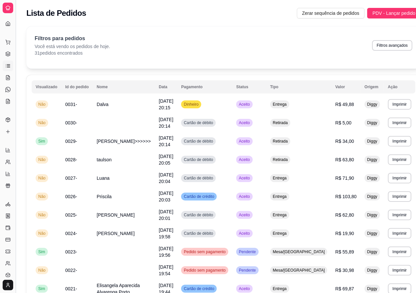
click at [15, 182] on button "Toggle Sidebar" at bounding box center [15, 146] width 5 height 293
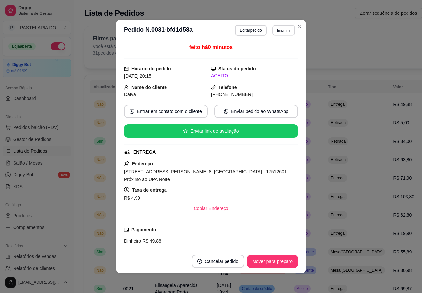
click at [282, 32] on button "Imprimir" at bounding box center [283, 30] width 23 height 10
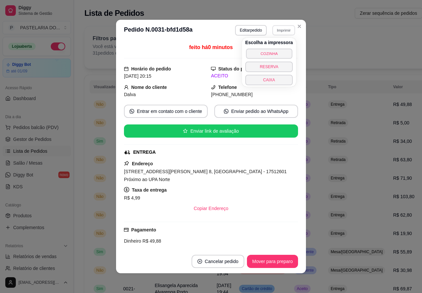
click at [276, 51] on button "COZINHA" at bounding box center [269, 53] width 46 height 10
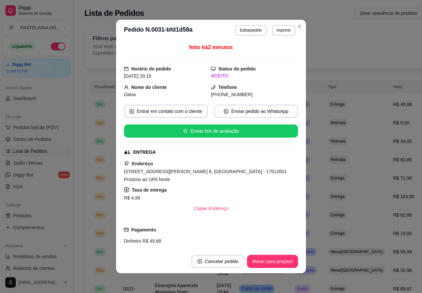
click at [33, 162] on span "Salão / Mesas" at bounding box center [27, 163] width 29 height 7
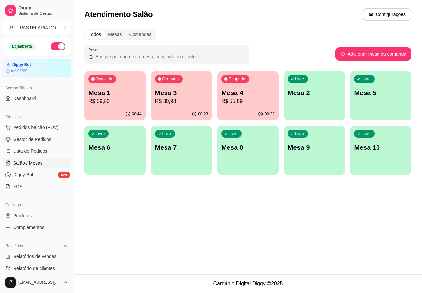
click at [121, 96] on p "Mesa 1" at bounding box center [114, 92] width 53 height 9
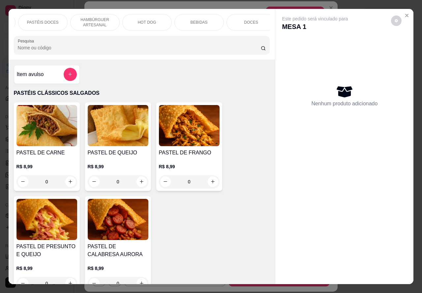
scroll to position [0, 154]
click at [203, 20] on div "BEBIDAS" at bounding box center [197, 22] width 49 height 16
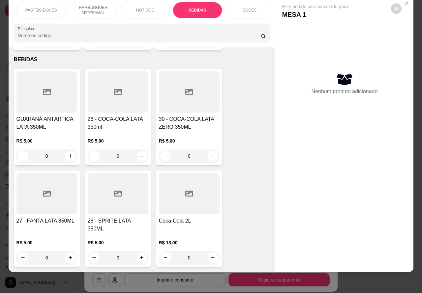
click at [139, 154] on icon "increase-product-quantity" at bounding box center [141, 156] width 5 height 5
type input "1"
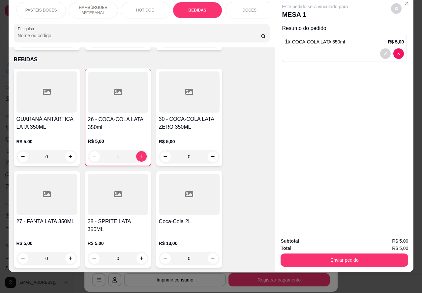
click at [342, 254] on button "Enviar pedido" at bounding box center [344, 260] width 128 height 13
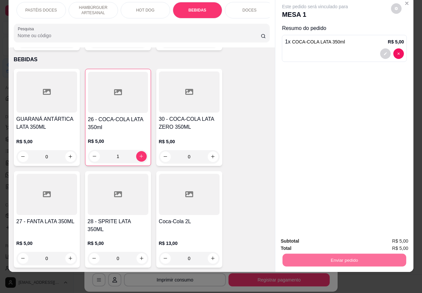
click at [322, 237] on button "Não registrar e enviar pedido" at bounding box center [322, 238] width 69 height 13
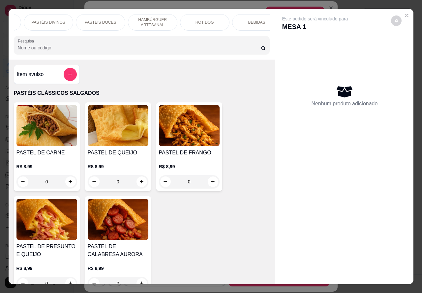
scroll to position [0, 95]
click at [251, 20] on p "BEBIDAS" at bounding box center [256, 22] width 17 height 5
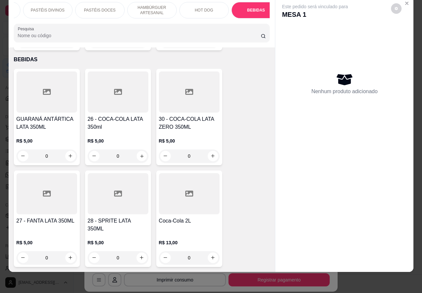
click at [139, 154] on icon "increase-product-quantity" at bounding box center [141, 156] width 5 height 5
type input "1"
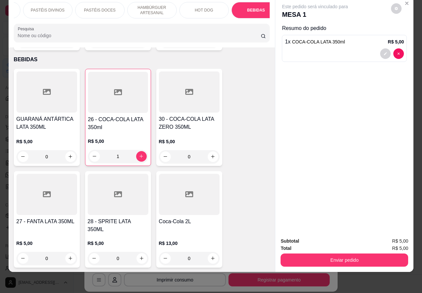
click at [348, 260] on button "Enviar pedido" at bounding box center [344, 260] width 128 height 13
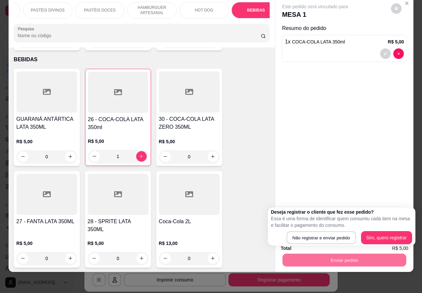
click at [327, 234] on button "Não registrar e enviar pedido" at bounding box center [320, 238] width 69 height 13
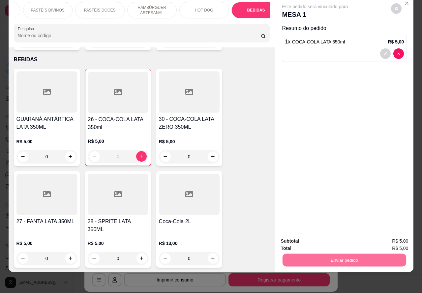
click at [319, 237] on button "Não registrar e enviar pedido" at bounding box center [322, 238] width 69 height 13
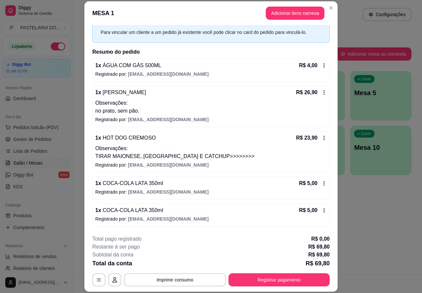
click at [183, 280] on button "Imprimir consumo" at bounding box center [175, 280] width 102 height 13
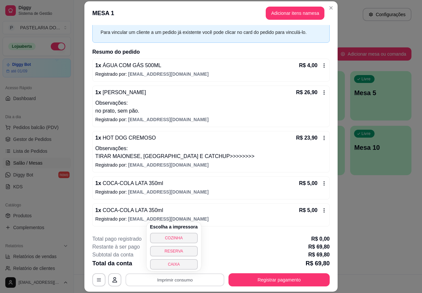
click at [175, 263] on button "CAIXA" at bounding box center [174, 264] width 48 height 11
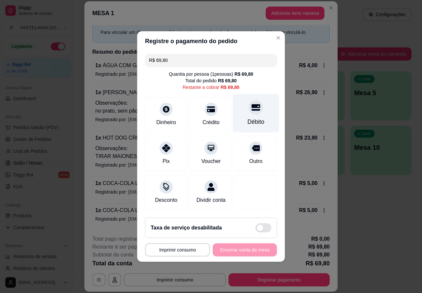
click at [256, 107] on div at bounding box center [256, 107] width 15 height 15
click at [251, 238] on div "Taxa de serviço desabilitada" at bounding box center [211, 228] width 132 height 20
type input "R$ 0,00"
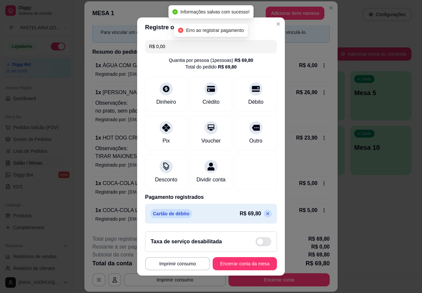
click at [251, 266] on button "Encerrar conta da mesa" at bounding box center [245, 263] width 64 height 13
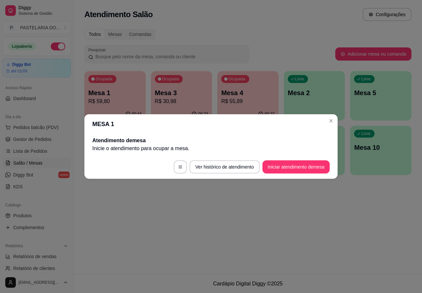
scroll to position [0, 0]
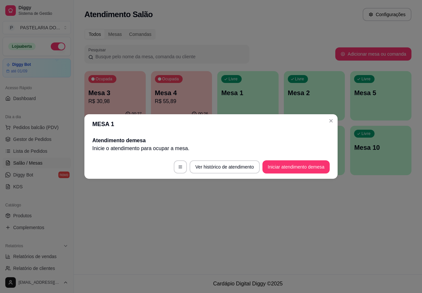
click at [259, 228] on div "Atendimento Salão Configurações Todos Mesas Comandas Pesquisar Adicionar mesa o…" at bounding box center [248, 137] width 348 height 275
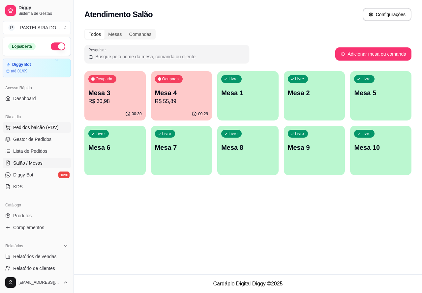
click at [39, 124] on span "Pedidos balcão (PDV)" at bounding box center [35, 127] width 45 height 7
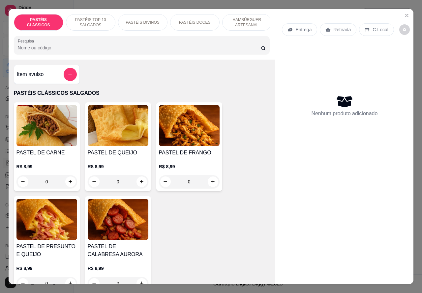
click at [302, 27] on p "Entrega" at bounding box center [303, 29] width 16 height 7
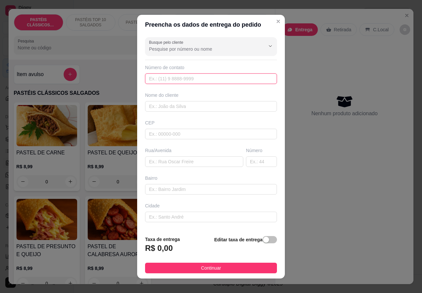
click at [185, 77] on input "text" at bounding box center [211, 79] width 132 height 11
paste input "(14) 99799-9351"
type input "(14) 99799-9351"
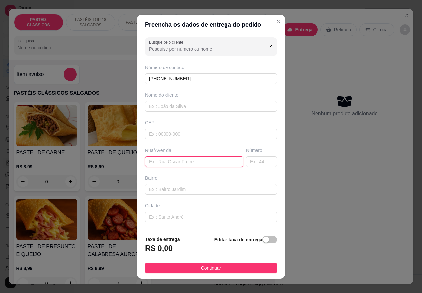
click at [176, 162] on input "text" at bounding box center [194, 162] width 98 height 11
paste input "[STREET_ADDRESS][PERSON_NAME]"
type input "[STREET_ADDRESS][PERSON_NAME]"
click at [262, 240] on span "button" at bounding box center [269, 239] width 15 height 7
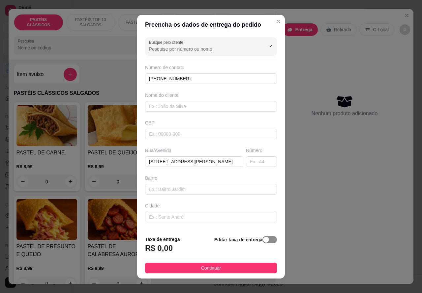
scroll to position [0, 0]
click at [149, 249] on input "0,00" at bounding box center [180, 251] width 71 height 13
type input "2,00"
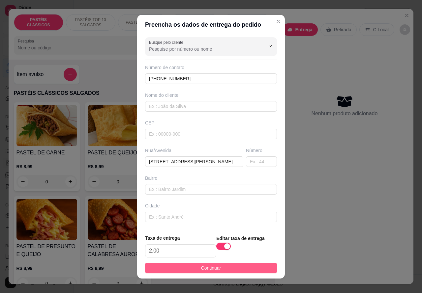
click at [232, 264] on button "Continuar" at bounding box center [211, 268] width 132 height 11
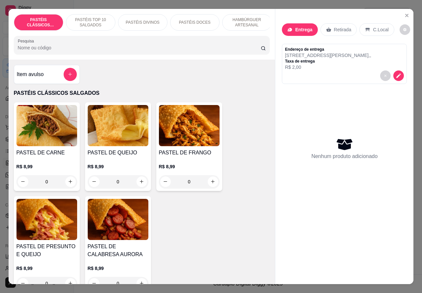
click at [93, 17] on p "PASTÉIS TOP 10 SALGADOS" at bounding box center [91, 22] width 38 height 11
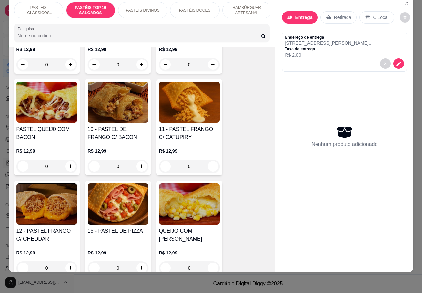
scroll to position [531, 0]
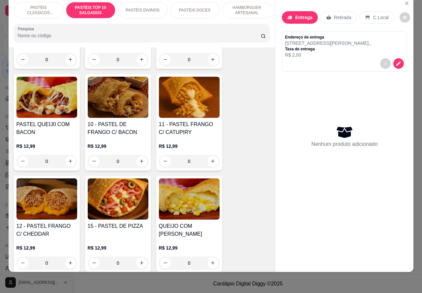
click at [208, 162] on div "0" at bounding box center [189, 161] width 61 height 13
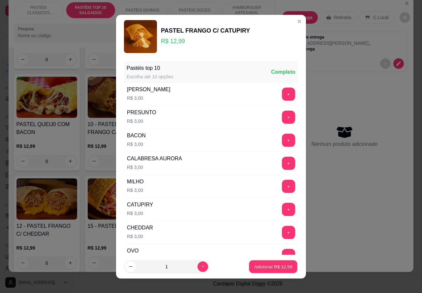
click at [261, 266] on p "Adicionar R$ 12,99" at bounding box center [273, 267] width 38 height 6
type input "1"
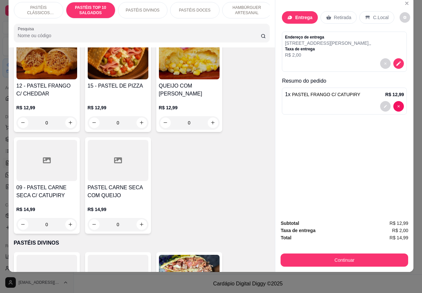
scroll to position [736, 0]
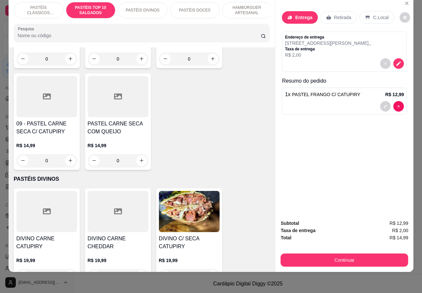
click at [139, 160] on icon "increase-product-quantity" at bounding box center [141, 160] width 5 height 5
type input "1"
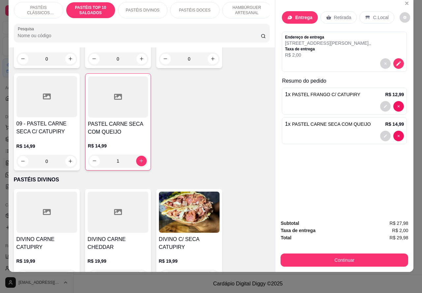
click at [36, 5] on p "PASTÉIS CLÁSSICOS SALGADOS" at bounding box center [38, 10] width 38 height 11
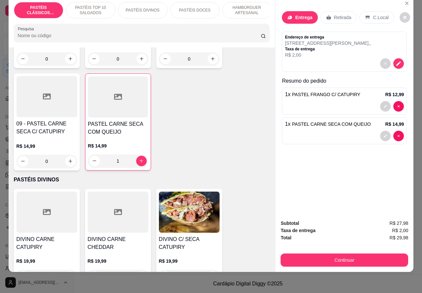
scroll to position [30, 0]
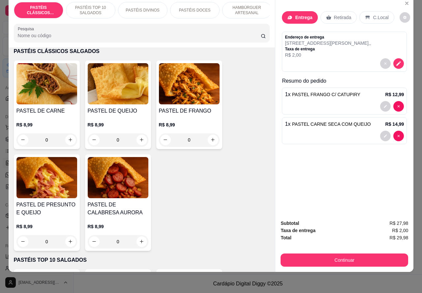
click at [68, 139] on icon "increase-product-quantity" at bounding box center [70, 139] width 5 height 5
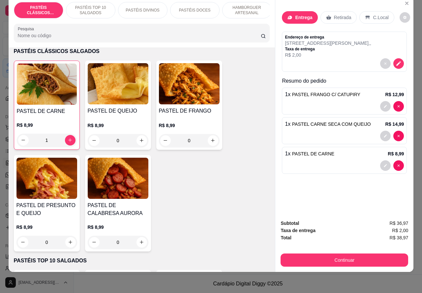
click at [68, 141] on icon "increase-product-quantity" at bounding box center [70, 140] width 4 height 4
type input "2"
click at [210, 142] on icon "increase-product-quantity" at bounding box center [212, 140] width 5 height 5
type input "1"
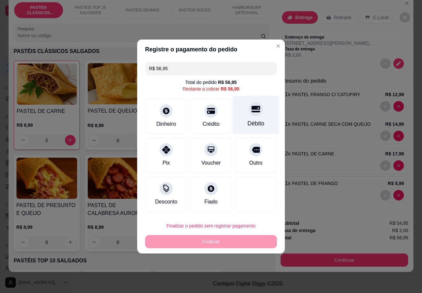
click at [258, 107] on div "Débito" at bounding box center [256, 115] width 46 height 39
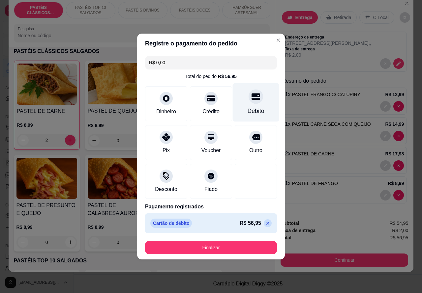
type input "R$ 0,00"
click at [241, 250] on button "Finalizar" at bounding box center [211, 247] width 132 height 13
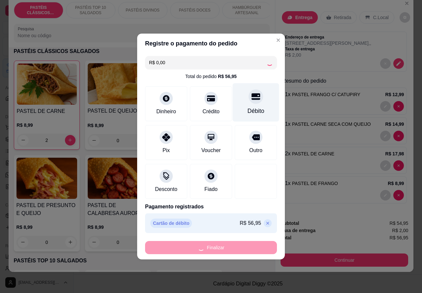
type input "0"
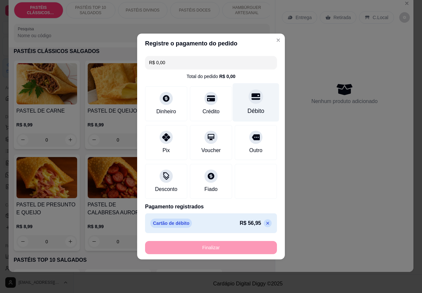
type input "-R$ 56,95"
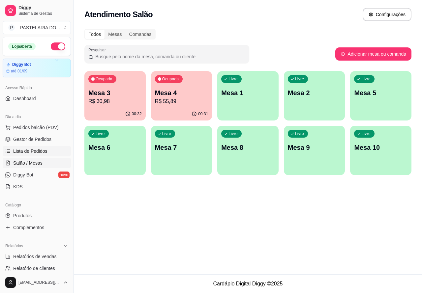
click at [35, 151] on span "Lista de Pedidos" at bounding box center [30, 151] width 34 height 7
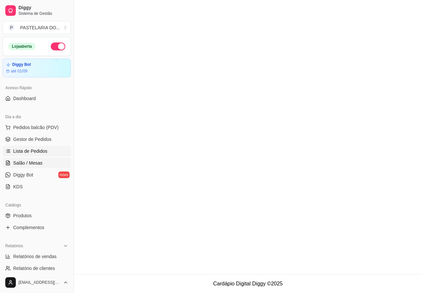
click at [34, 162] on span "Salão / Mesas" at bounding box center [27, 163] width 29 height 7
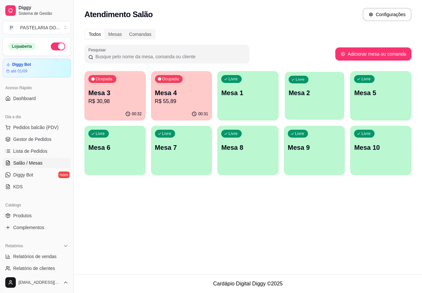
click at [303, 89] on p "Mesa 2" at bounding box center [314, 93] width 52 height 9
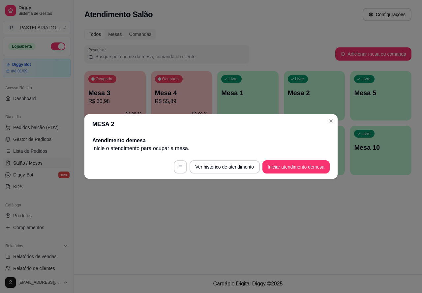
click at [304, 168] on button "Iniciar atendimento de mesa" at bounding box center [295, 167] width 67 height 13
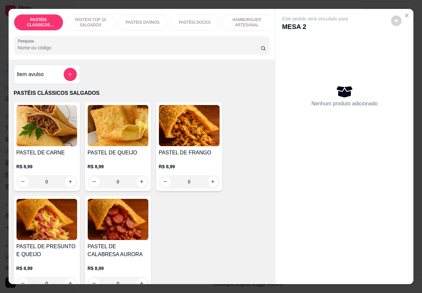
click at [69, 184] on icon "increase-product-quantity" at bounding box center [71, 182] width 4 height 4
type input "1"
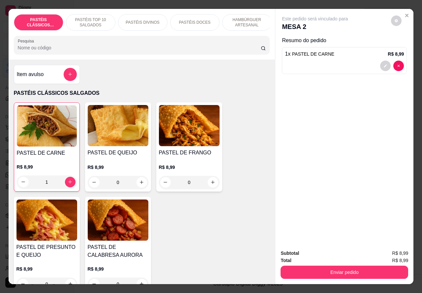
click at [91, 17] on p "PASTÉIS TOP 10 SALGADOS" at bounding box center [91, 22] width 38 height 11
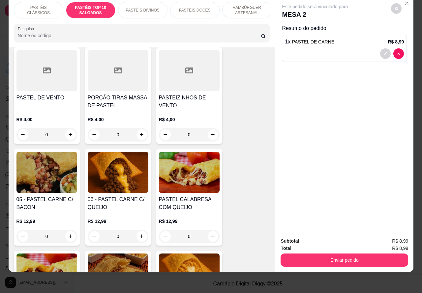
scroll to position [369, 0]
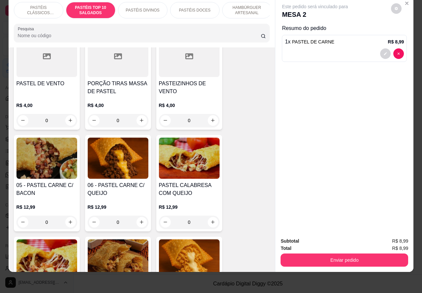
click at [136, 220] on div "0" at bounding box center [118, 222] width 61 height 13
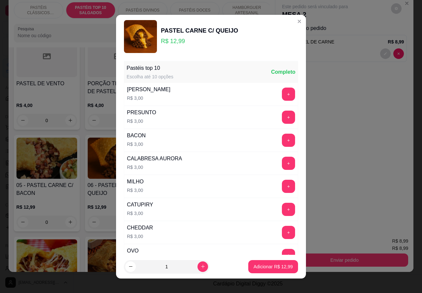
click at [274, 266] on p "Adicionar R$ 12,99" at bounding box center [272, 267] width 39 height 7
type input "1"
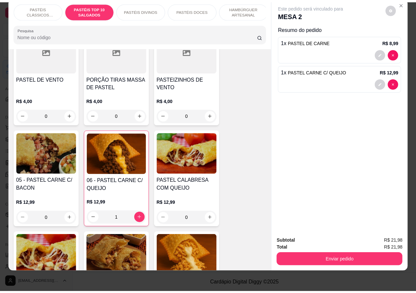
scroll to position [0, 0]
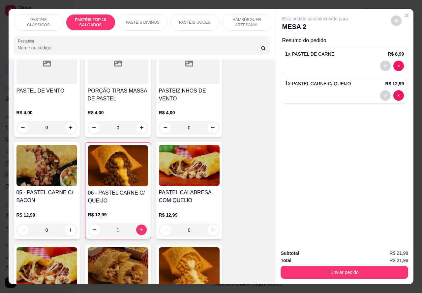
click at [406, 13] on icon "Close" at bounding box center [406, 15] width 5 height 5
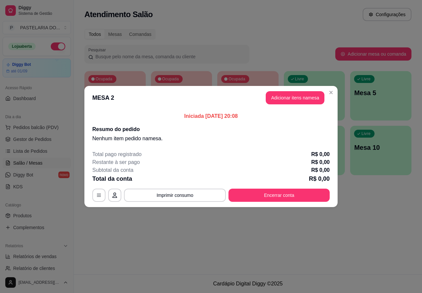
click at [21, 214] on span "Produtos" at bounding box center [22, 216] width 18 height 7
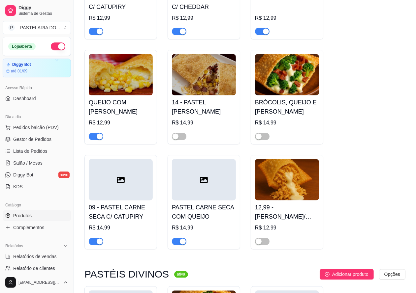
scroll to position [795, 0]
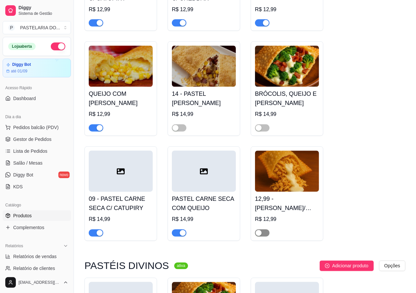
click at [261, 236] on div "button" at bounding box center [258, 233] width 6 height 6
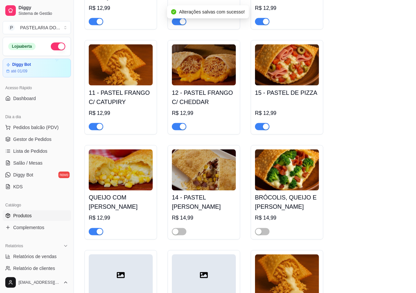
scroll to position [680, 0]
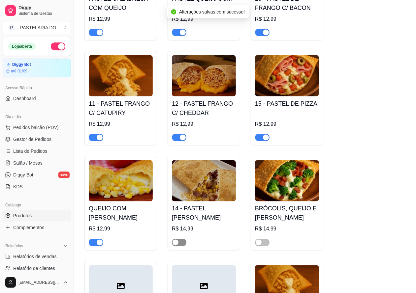
click at [181, 247] on span "button" at bounding box center [179, 242] width 15 height 7
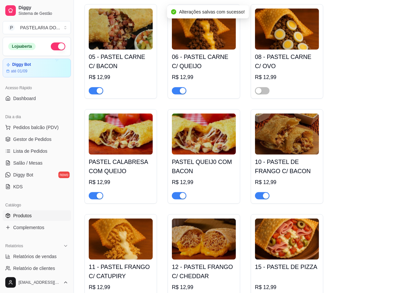
scroll to position [513, 0]
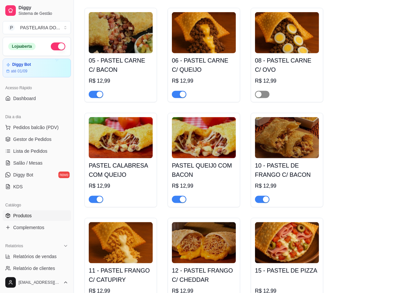
click at [268, 96] on span "button" at bounding box center [262, 94] width 15 height 7
click at [32, 160] on span "Salão / Mesas" at bounding box center [27, 163] width 29 height 7
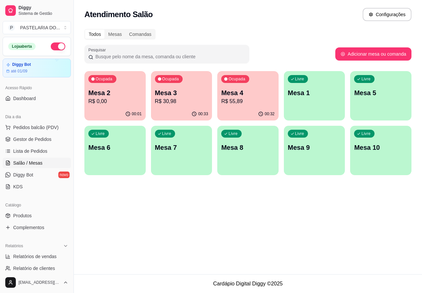
click at [114, 93] on p "Mesa 2" at bounding box center [114, 92] width 53 height 9
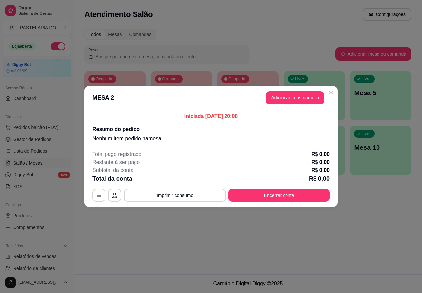
click at [299, 97] on div "Nenhum produto adicionado" at bounding box center [348, 94] width 129 height 133
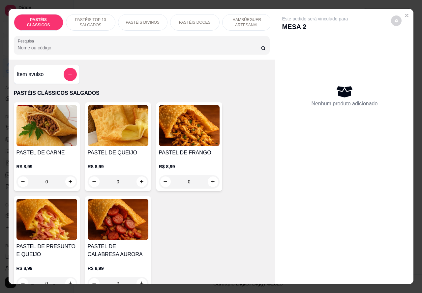
click at [68, 184] on icon "increase-product-quantity" at bounding box center [70, 181] width 5 height 5
type input "1"
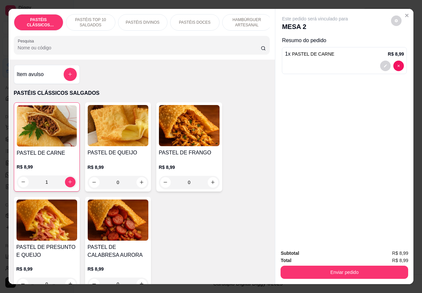
click at [96, 18] on p "PASTÉIS TOP 10 SALGADOS" at bounding box center [91, 22] width 38 height 11
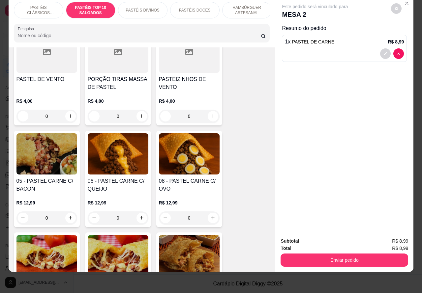
scroll to position [387, 0]
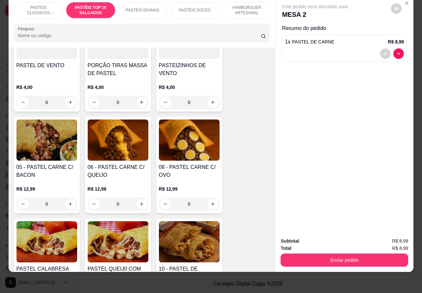
click at [135, 204] on div "0" at bounding box center [118, 204] width 61 height 13
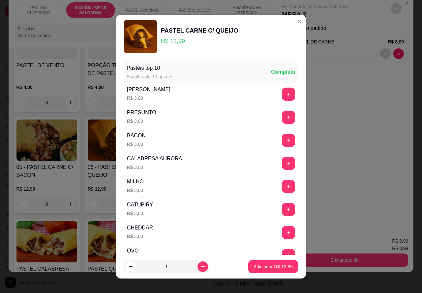
click at [261, 263] on button "Adicionar R$ 12,99" at bounding box center [273, 266] width 50 height 13
type input "1"
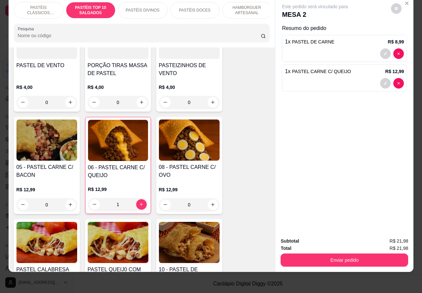
click at [205, 204] on div "0" at bounding box center [189, 204] width 61 height 13
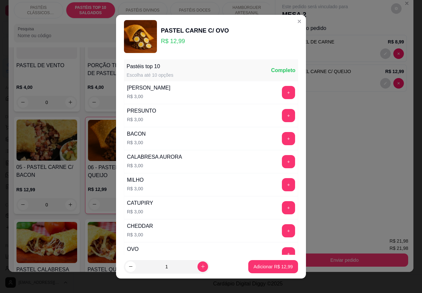
scroll to position [0, 0]
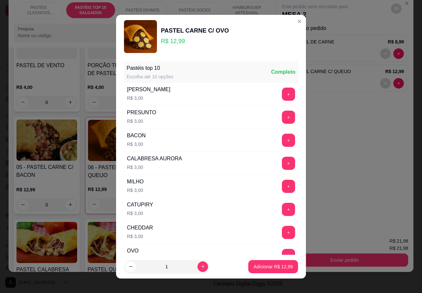
click at [282, 96] on button "+" at bounding box center [288, 94] width 13 height 13
click at [271, 267] on p "Adicionar R$ 15,99" at bounding box center [272, 267] width 39 height 7
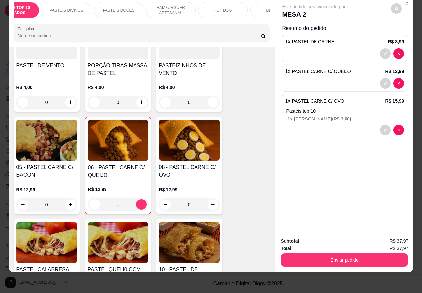
scroll to position [0, 116]
click at [233, 8] on p "BEBIDAS" at bounding box center [235, 10] width 17 height 5
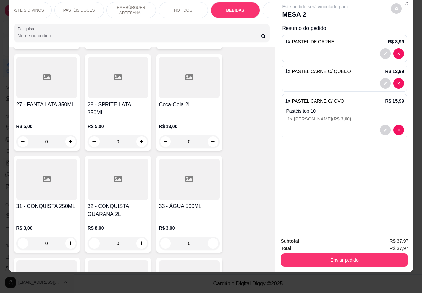
scroll to position [2223, 0]
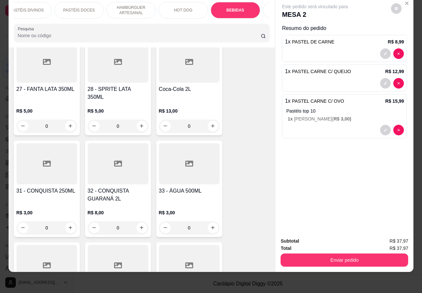
click at [139, 225] on icon "increase-product-quantity" at bounding box center [141, 227] width 5 height 5
click at [141, 223] on button "increase-product-quantity" at bounding box center [141, 228] width 11 height 11
type input "1"
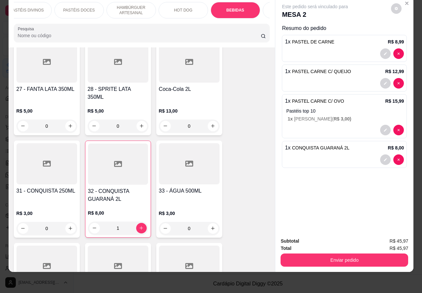
click at [348, 254] on button "Enviar pedido" at bounding box center [344, 260] width 128 height 13
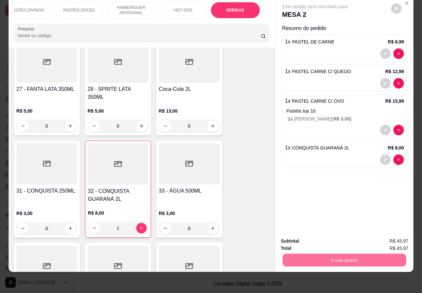
click at [321, 238] on button "Não registrar e enviar pedido" at bounding box center [322, 238] width 67 height 12
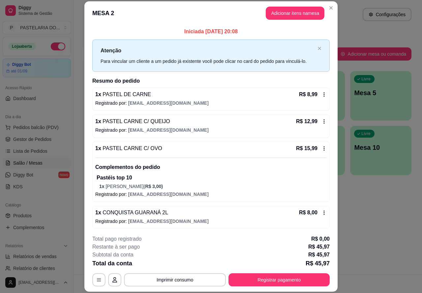
click at [36, 152] on span "Lista de Pedidos" at bounding box center [30, 151] width 34 height 7
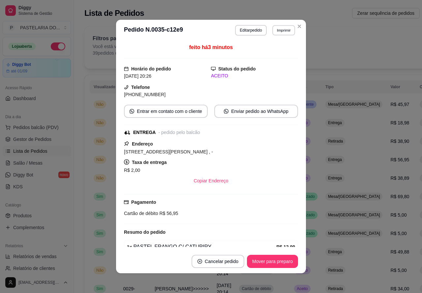
click at [281, 31] on button "Imprimir" at bounding box center [283, 30] width 23 height 10
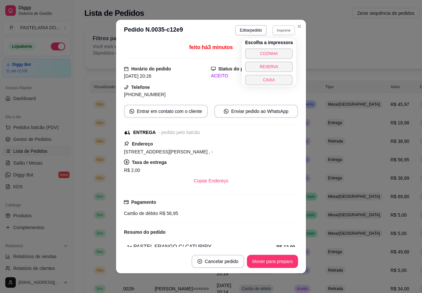
click at [276, 52] on button "COZINHA" at bounding box center [269, 53] width 48 height 11
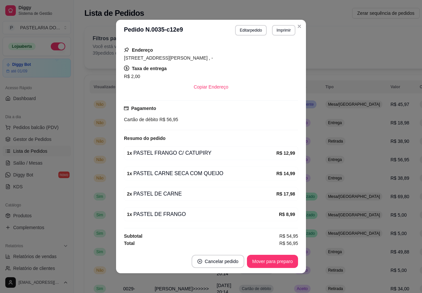
scroll to position [98, 0]
click at [298, 29] on div "Filtros para pedidos Você está vendo os pedidos de hoje. 39 pedidos encontrados…" at bounding box center [279, 47] width 391 height 42
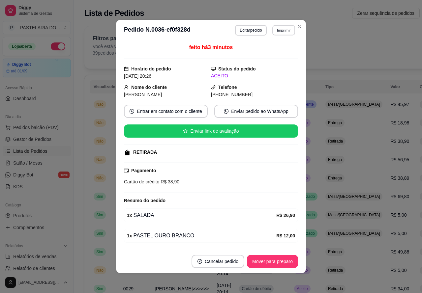
click at [279, 32] on button "Imprimir" at bounding box center [283, 30] width 23 height 10
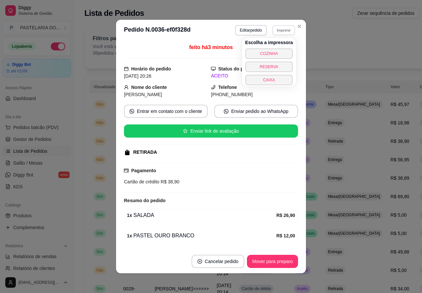
click at [274, 53] on button "COZINHA" at bounding box center [269, 53] width 48 height 11
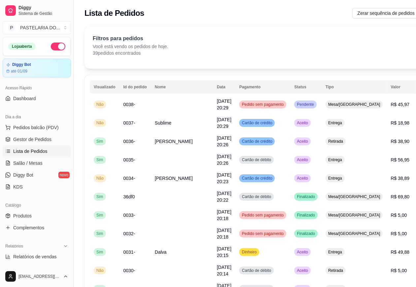
click at [51, 47] on button "button" at bounding box center [58, 47] width 15 height 8
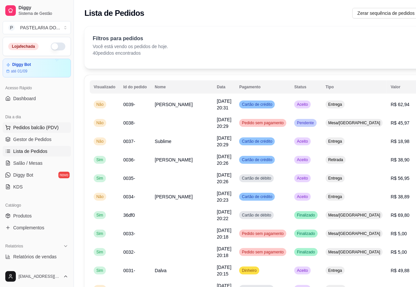
click at [38, 127] on span "Pedidos balcão (PDV)" at bounding box center [35, 127] width 45 height 7
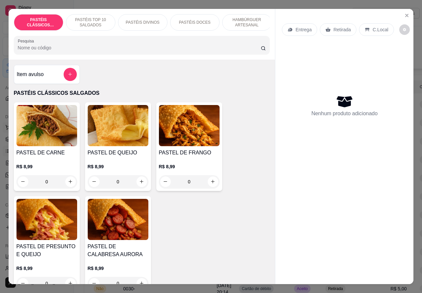
click at [405, 13] on icon "Close" at bounding box center [406, 15] width 5 height 5
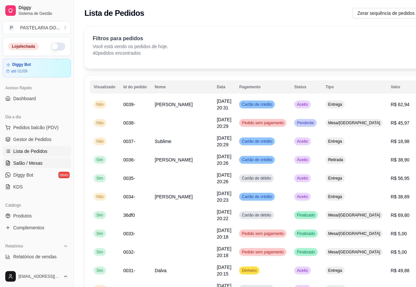
click at [37, 160] on span "Salão / Mesas" at bounding box center [27, 163] width 29 height 7
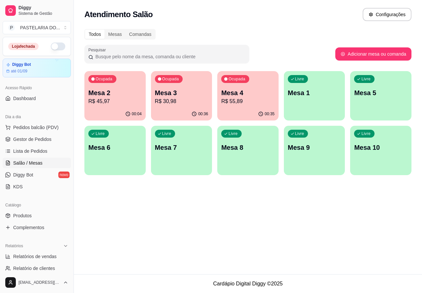
click at [377, 94] on p "Mesa 5" at bounding box center [380, 92] width 53 height 9
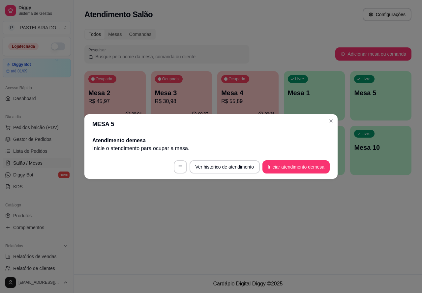
click at [301, 167] on button "Iniciar atendimento de mesa" at bounding box center [295, 167] width 67 height 13
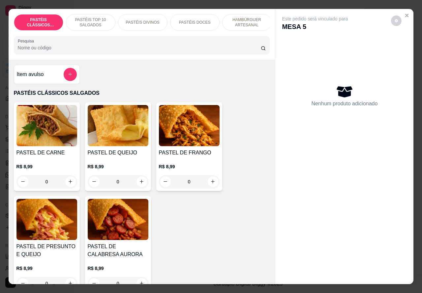
click at [93, 17] on p "PASTÉIS TOP 10 SALGADOS" at bounding box center [91, 22] width 38 height 11
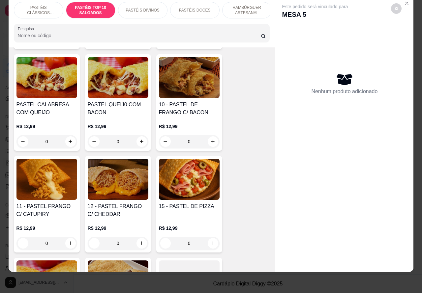
scroll to position [567, 0]
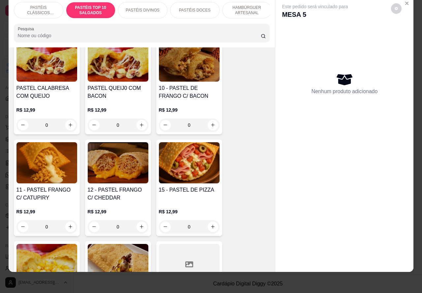
click at [212, 228] on div "0" at bounding box center [189, 227] width 61 height 13
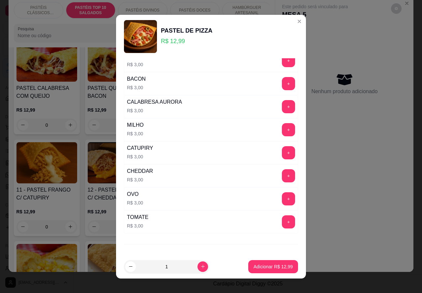
scroll to position [86, 0]
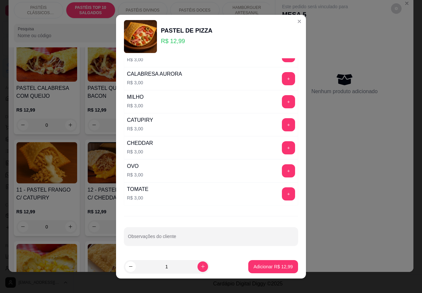
click at [175, 239] on div "Observações do cliente" at bounding box center [211, 236] width 174 height 18
type input "sem oregano"
click at [271, 265] on p "Adicionar R$ 12,99" at bounding box center [272, 267] width 39 height 7
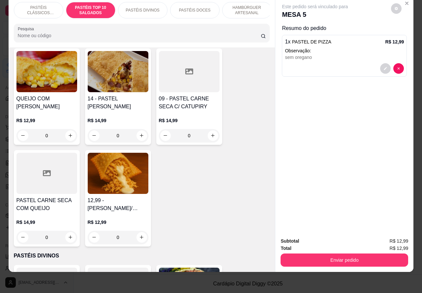
scroll to position [776, 0]
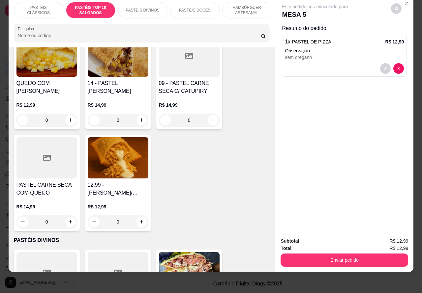
click at [213, 119] on div "0" at bounding box center [189, 120] width 61 height 13
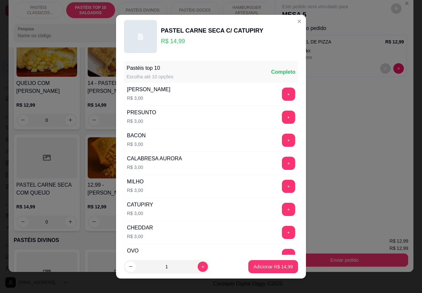
click at [200, 266] on icon "increase-product-quantity" at bounding box center [202, 266] width 5 height 5
type input "2"
click at [254, 269] on p "Adicionar R$ 29,98" at bounding box center [272, 267] width 39 height 7
type input "2"
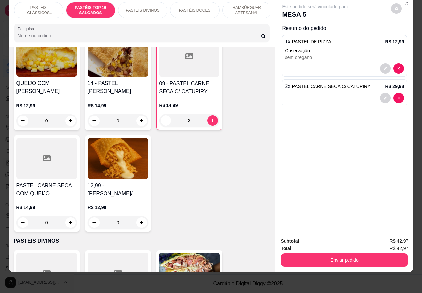
click at [34, 5] on p "PASTÉIS CLÁSSICOS SALGADOS" at bounding box center [38, 10] width 38 height 11
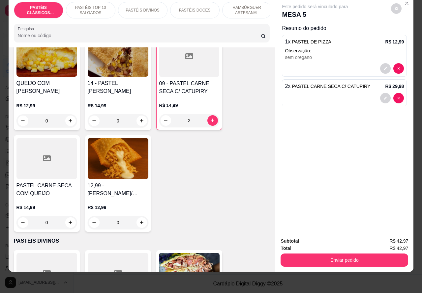
scroll to position [30, 0]
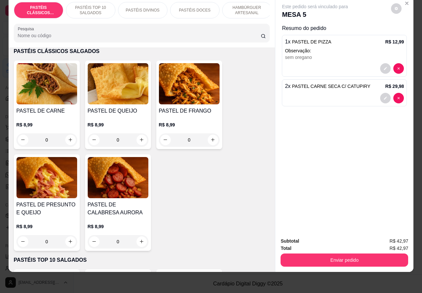
click at [69, 140] on icon "increase-product-quantity" at bounding box center [71, 140] width 4 height 4
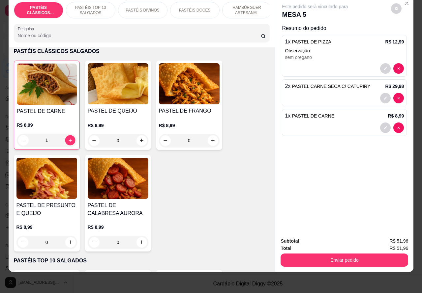
click at [68, 138] on icon "increase-product-quantity" at bounding box center [70, 140] width 5 height 5
click at [68, 141] on icon "increase-product-quantity" at bounding box center [70, 140] width 5 height 5
type input "2"
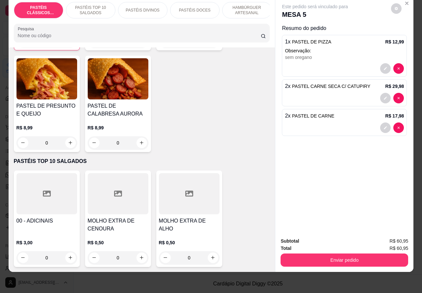
scroll to position [130, 0]
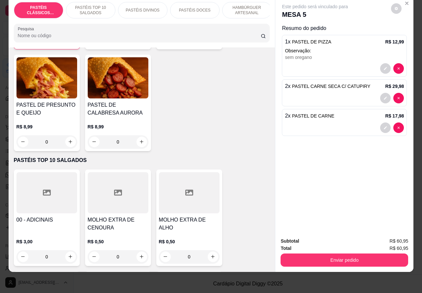
click at [141, 142] on button "increase-product-quantity" at bounding box center [141, 142] width 11 height 11
click at [139, 140] on icon "increase-product-quantity" at bounding box center [141, 141] width 5 height 5
type input "1"
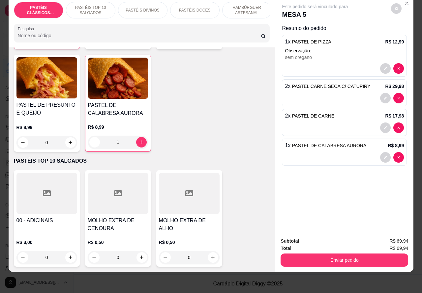
click at [81, 5] on p "PASTÉIS TOP 10 SALGADOS" at bounding box center [91, 10] width 38 height 11
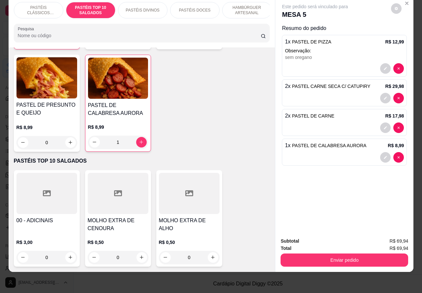
scroll to position [240, 0]
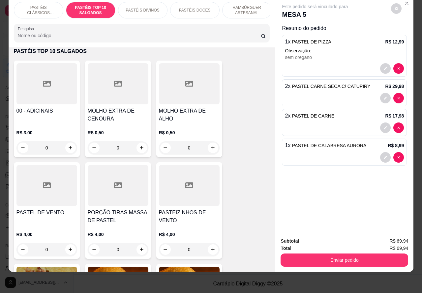
click at [35, 6] on p "PASTÉIS CLÁSSICOS SALGADOS" at bounding box center [38, 10] width 38 height 11
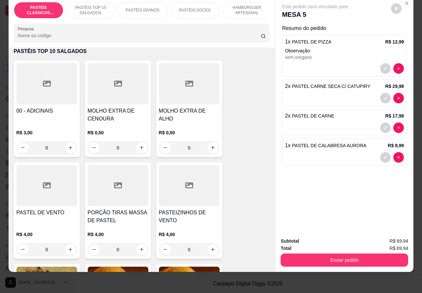
scroll to position [30, 0]
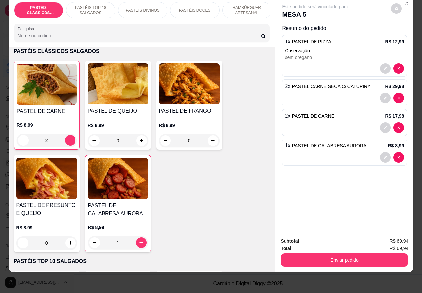
click at [69, 243] on icon "increase-product-quantity" at bounding box center [71, 243] width 4 height 4
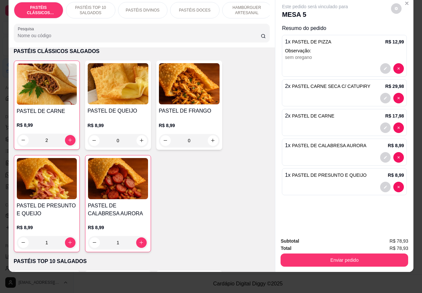
click at [87, 5] on p "PASTÉIS TOP 10 SALGADOS" at bounding box center [91, 10] width 38 height 11
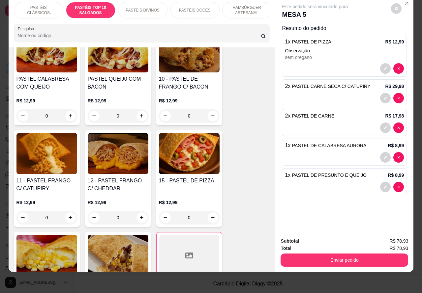
scroll to position [579, 0]
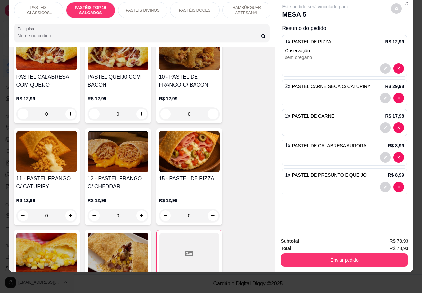
click at [395, 180] on div "Este pedido será vinculado para MESA 5 Resumo do pedido 1 x PASTEL DE PIZZA R$ …" at bounding box center [344, 115] width 138 height 236
type input "0"
click at [206, 215] on div "0" at bounding box center [189, 215] width 61 height 13
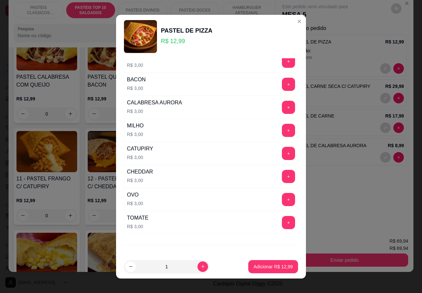
scroll to position [86, 0]
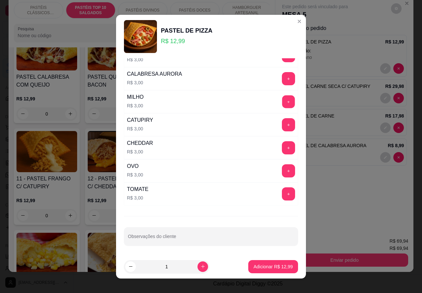
click at [282, 101] on button "+" at bounding box center [288, 101] width 13 height 13
click at [186, 237] on input "Observações do cliente" at bounding box center [211, 239] width 166 height 7
type input "sem tomate>>>>>>"
click at [275, 267] on p "Adicionar R$ 15,99" at bounding box center [273, 267] width 38 height 6
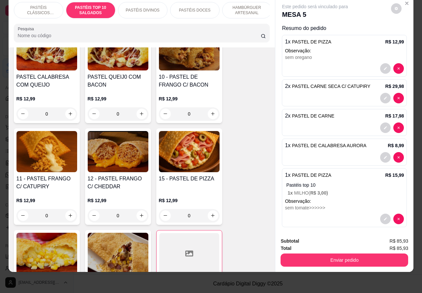
click at [37, 5] on p "PASTÉIS CLÁSSICOS SALGADOS" at bounding box center [38, 10] width 38 height 11
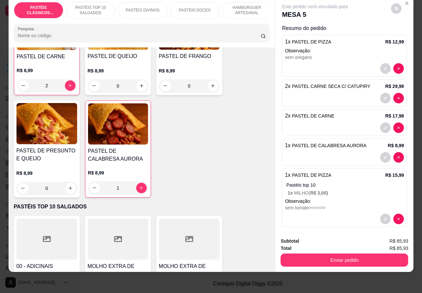
scroll to position [91, 0]
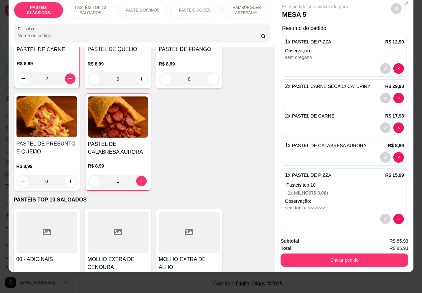
click at [69, 182] on icon "increase-product-quantity" at bounding box center [71, 182] width 4 height 4
type input "1"
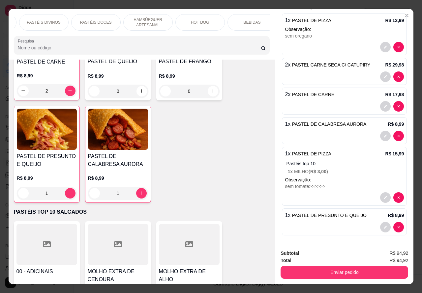
scroll to position [0, 111]
click at [239, 20] on p "BEBIDAS" at bounding box center [240, 22] width 17 height 5
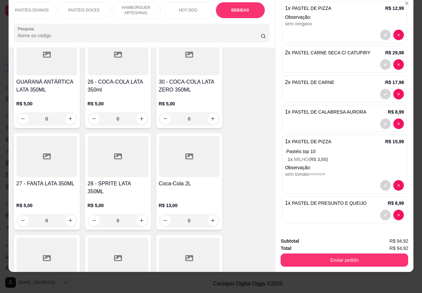
scroll to position [2130, 0]
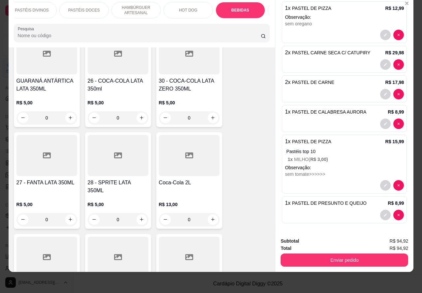
click at [210, 217] on icon "increase-product-quantity" at bounding box center [212, 219] width 5 height 5
type input "1"
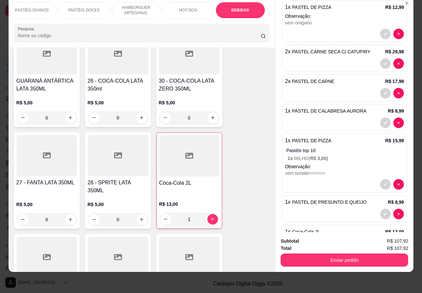
click at [350, 254] on button "Enviar pedido" at bounding box center [344, 260] width 128 height 13
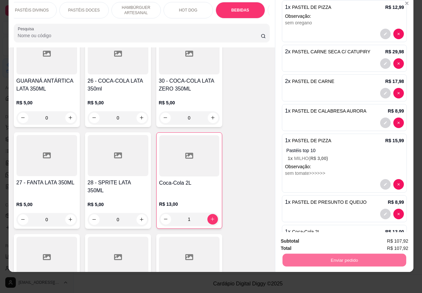
click at [324, 235] on button "Não registrar e enviar pedido" at bounding box center [322, 238] width 67 height 12
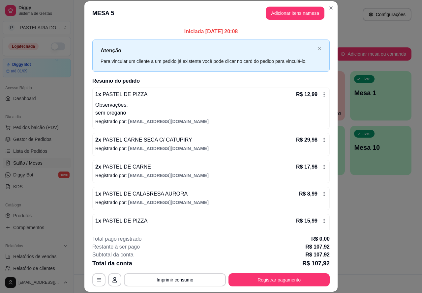
click at [67, 220] on div "Catálogo Produtos Complementos" at bounding box center [37, 216] width 74 height 38
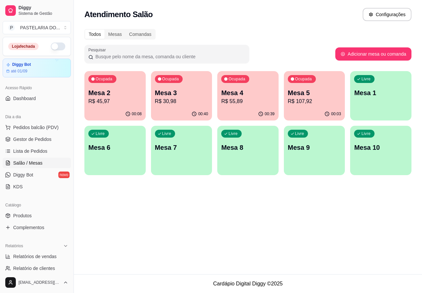
click at [57, 46] on button "button" at bounding box center [58, 47] width 15 height 8
click at [43, 126] on span "Pedidos balcão (PDV)" at bounding box center [35, 127] width 45 height 7
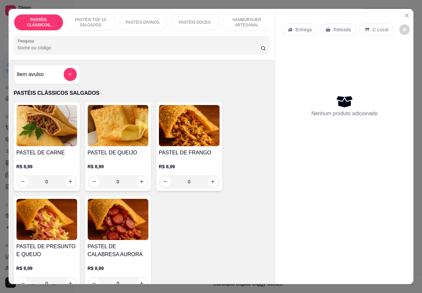
click at [405, 14] on icon "Close" at bounding box center [406, 15] width 3 height 3
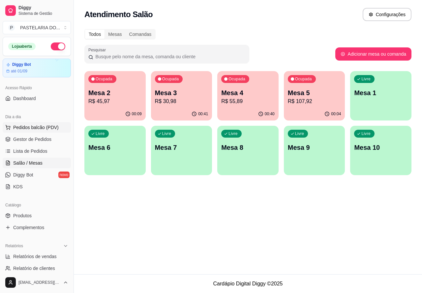
click at [246, 150] on p "Mesa 8" at bounding box center [247, 147] width 53 height 9
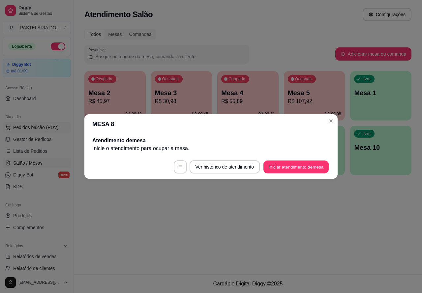
click at [289, 165] on button "Iniciar atendimento de mesa" at bounding box center [295, 167] width 65 height 13
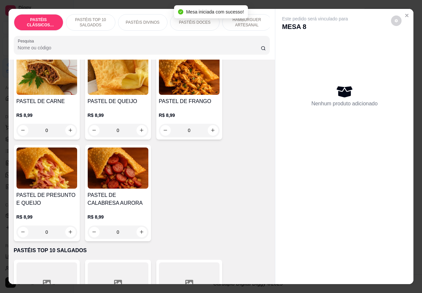
scroll to position [55, 0]
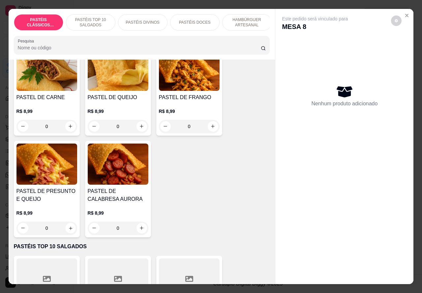
click at [69, 230] on icon "increase-product-quantity" at bounding box center [70, 228] width 3 height 3
type input "1"
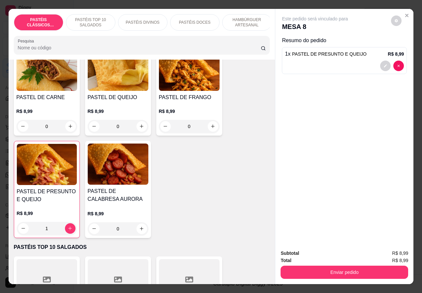
click at [203, 14] on div "PASTÉIS DOCES" at bounding box center [194, 22] width 49 height 16
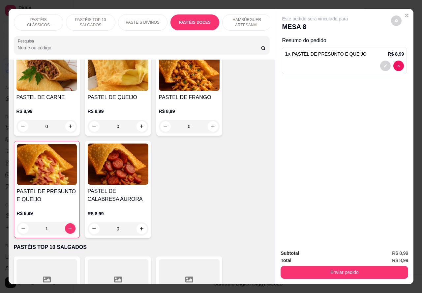
scroll to position [15, 0]
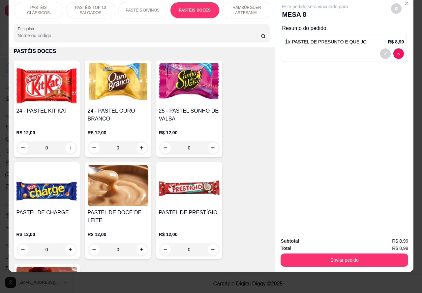
click at [69, 148] on icon "increase-product-quantity" at bounding box center [70, 147] width 3 height 3
type input "1"
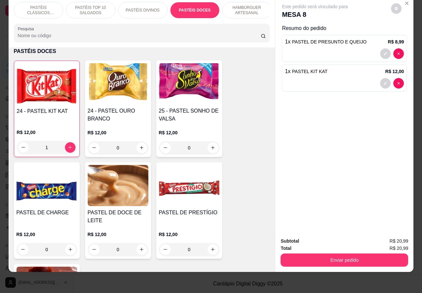
click at [89, 5] on p "PASTÉIS TOP 10 SALGADOS" at bounding box center [91, 10] width 38 height 11
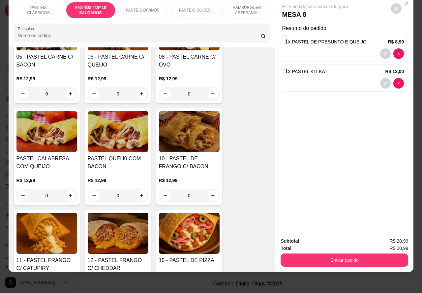
scroll to position [550, 0]
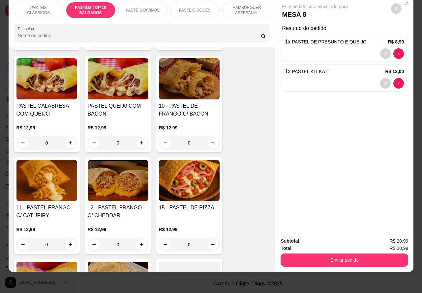
click at [134, 245] on div "0" at bounding box center [118, 244] width 61 height 13
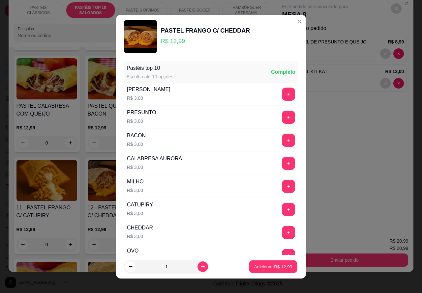
click at [265, 266] on p "Adicionar R$ 12,99" at bounding box center [273, 267] width 38 height 6
type input "1"
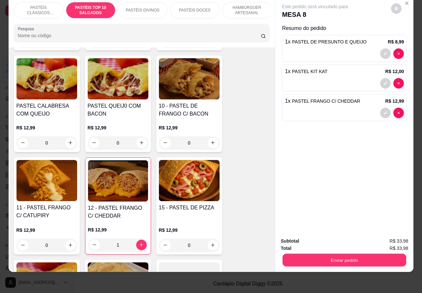
click at [337, 254] on button "Enviar pedido" at bounding box center [344, 260] width 124 height 13
click at [319, 237] on button "Não registrar e enviar pedido" at bounding box center [322, 238] width 69 height 13
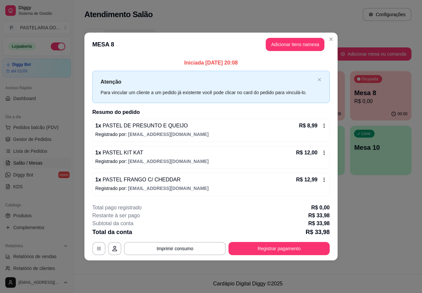
click at [368, 243] on div "Atendimento Salão Configurações Todos Mesas Comandas Pesquisar Adicionar mesa o…" at bounding box center [248, 137] width 348 height 275
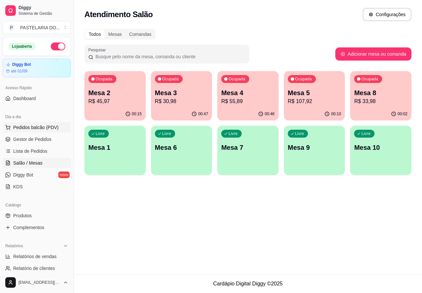
click at [40, 125] on span "Pedidos balcão (PDV)" at bounding box center [35, 127] width 45 height 7
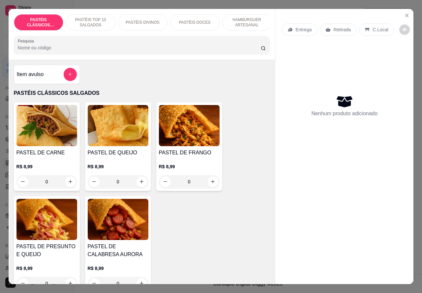
click at [335, 27] on p "Retirada" at bounding box center [341, 29] width 17 height 7
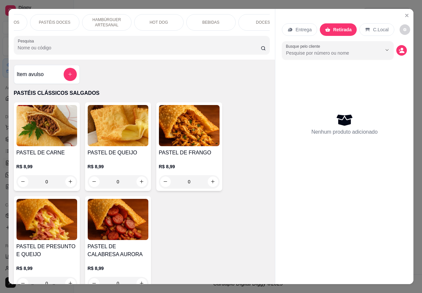
scroll to position [0, 140]
click at [218, 17] on div "BEBIDAS" at bounding box center [210, 22] width 49 height 16
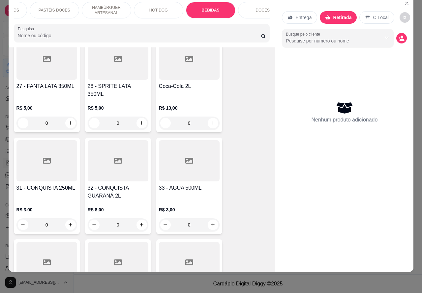
scroll to position [2226, 0]
click at [139, 221] on icon "increase-product-quantity" at bounding box center [141, 223] width 5 height 5
type input "1"
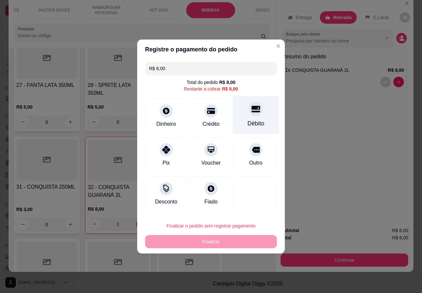
click at [250, 115] on div at bounding box center [256, 109] width 15 height 15
type input "R$ 0,00"
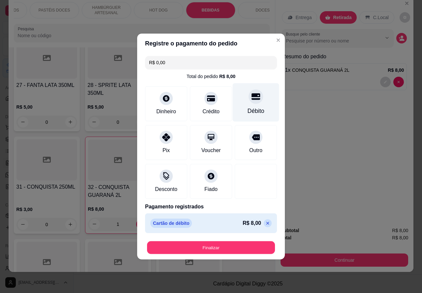
click at [230, 246] on button "Finalizar" at bounding box center [211, 248] width 128 height 13
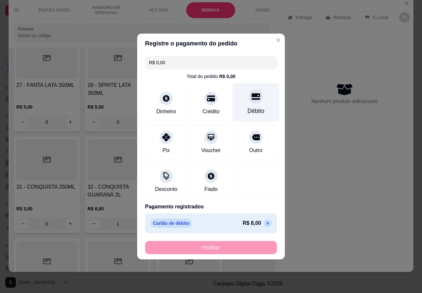
type input "0"
type input "-R$ 8,00"
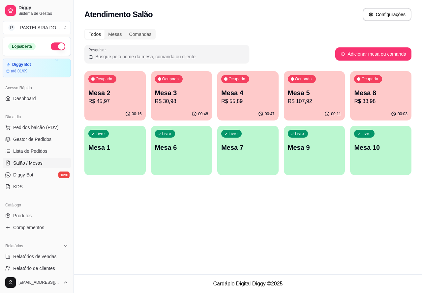
click at [192, 100] on p "R$ 30,98" at bounding box center [181, 102] width 53 height 8
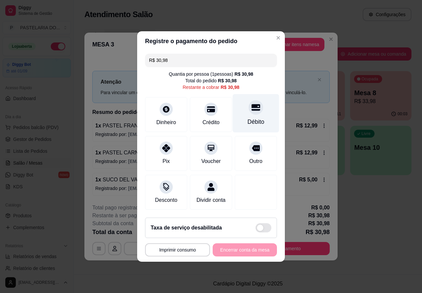
click at [255, 107] on div at bounding box center [256, 107] width 15 height 15
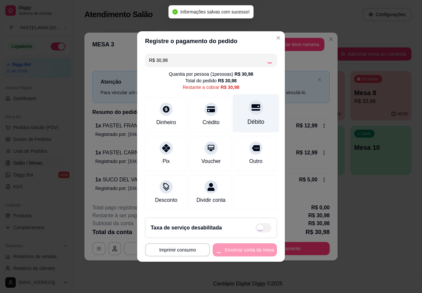
type input "R$ 0,00"
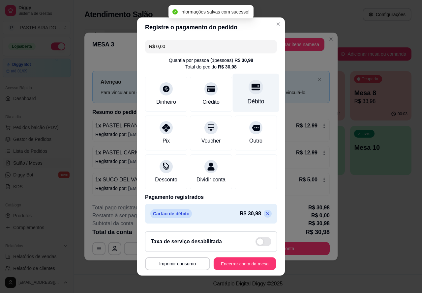
click at [247, 267] on button "Encerrar conta da mesa" at bounding box center [245, 264] width 62 height 13
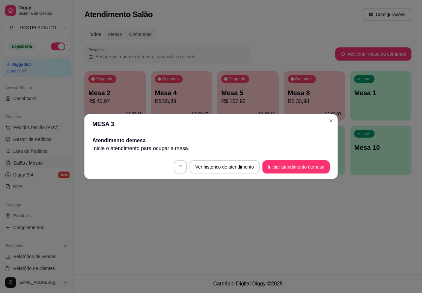
click at [327, 226] on div "Atendimento Salão Configurações Todos Mesas Comandas Pesquisar Adicionar mesa o…" at bounding box center [248, 137] width 348 height 275
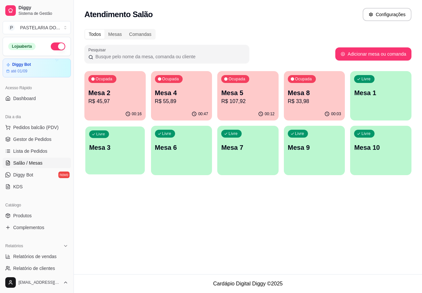
click at [109, 156] on div "Livre Mesa 3" at bounding box center [114, 147] width 59 height 40
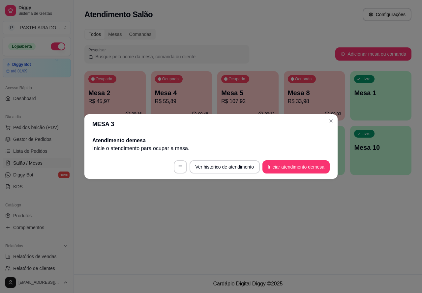
click at [300, 164] on button "Iniciar atendimento de mesa" at bounding box center [295, 167] width 67 height 13
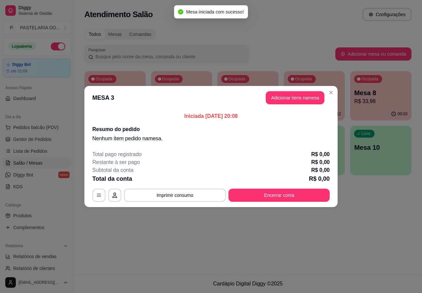
click at [295, 100] on div "Nenhum produto adicionado" at bounding box center [344, 95] width 125 height 129
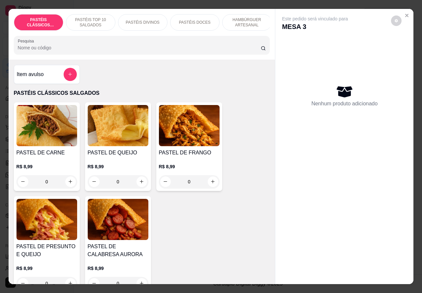
click at [88, 17] on p "PASTÉIS TOP 10 SALGADOS" at bounding box center [91, 22] width 38 height 11
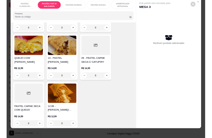
scroll to position [790, 0]
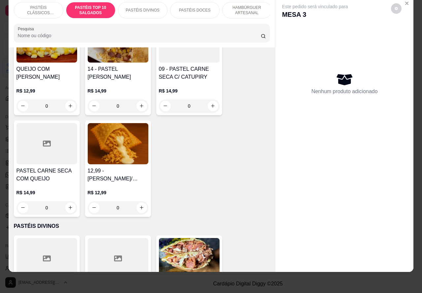
click at [214, 106] on div "0" at bounding box center [189, 106] width 61 height 13
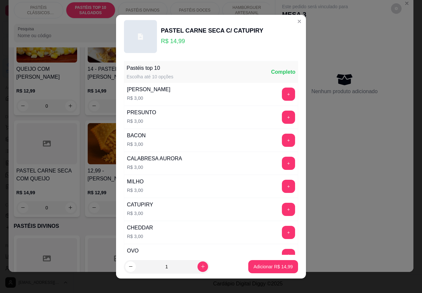
click at [209, 104] on div "QUEIJO MUSSARELA R$ 3,00 +" at bounding box center [211, 94] width 174 height 23
click at [266, 261] on button "Adicionar R$ 14,99" at bounding box center [273, 266] width 50 height 13
type input "1"
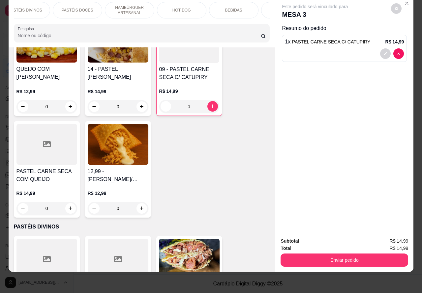
scroll to position [0, 118]
click at [178, 8] on p "HOT DOG" at bounding box center [181, 10] width 18 height 5
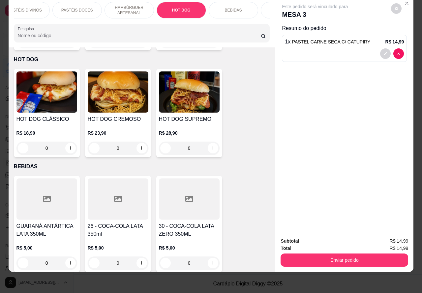
click at [67, 142] on div "0" at bounding box center [46, 148] width 61 height 13
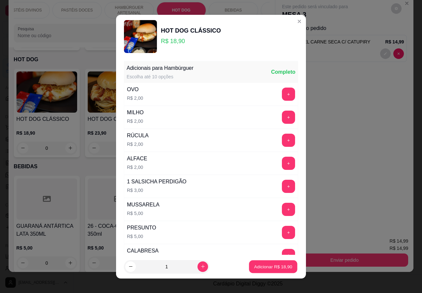
click at [273, 266] on p "Adicionar R$ 18,90" at bounding box center [273, 267] width 38 height 6
type input "1"
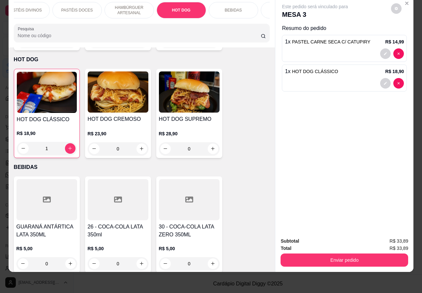
scroll to position [0, 158]
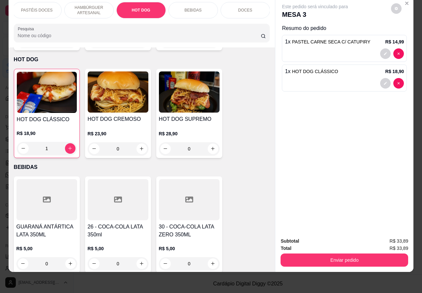
click at [185, 8] on p "BEBIDAS" at bounding box center [193, 10] width 17 height 5
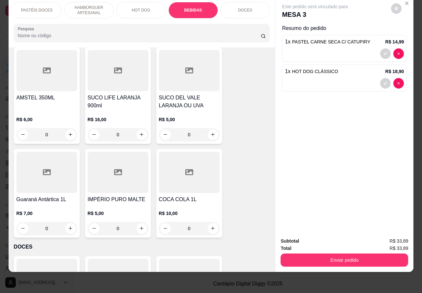
scroll to position [2560, 0]
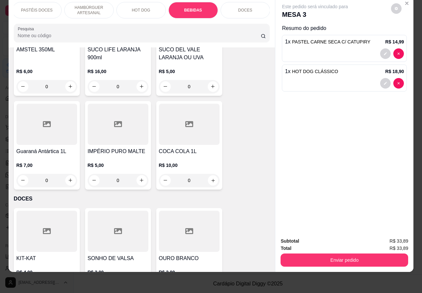
click at [210, 178] on icon "increase-product-quantity" at bounding box center [212, 180] width 5 height 5
type input "1"
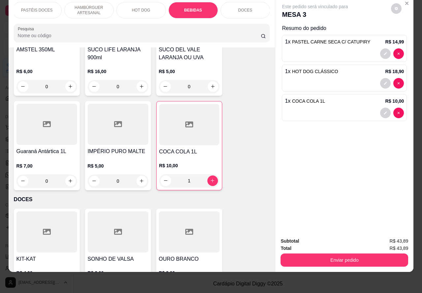
click at [344, 254] on button "Enviar pedido" at bounding box center [344, 260] width 128 height 13
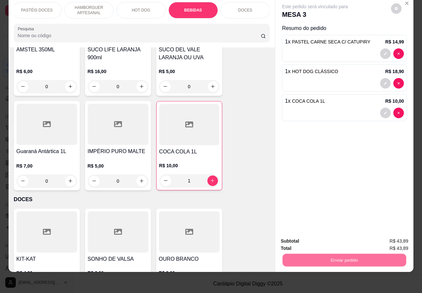
click at [307, 238] on button "Não registrar e enviar pedido" at bounding box center [322, 238] width 67 height 12
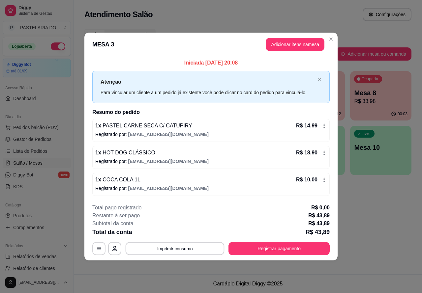
click at [192, 249] on button "Imprimir consumo" at bounding box center [175, 248] width 99 height 13
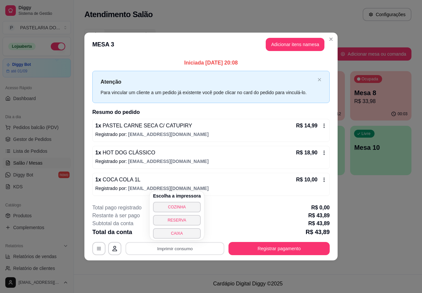
click at [180, 206] on button "COZINHA" at bounding box center [177, 207] width 48 height 11
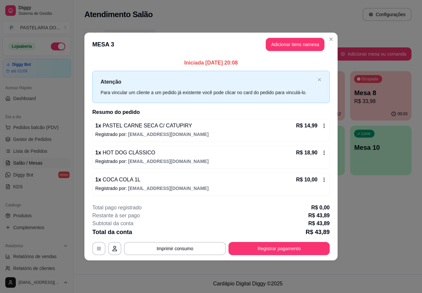
click at [131, 275] on footer "Cardápio Digital Diggy © 2025" at bounding box center [248, 284] width 348 height 19
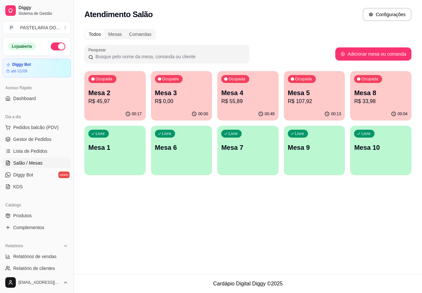
click at [245, 94] on p "Mesa 4" at bounding box center [247, 92] width 53 height 9
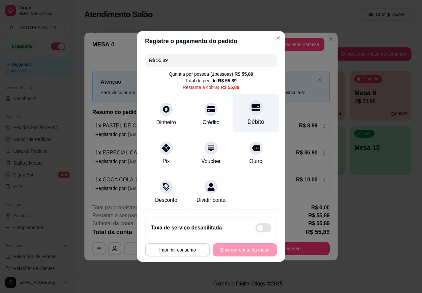
click at [253, 114] on div "Débito" at bounding box center [256, 113] width 46 height 39
click at [247, 255] on div "**********" at bounding box center [211, 250] width 132 height 13
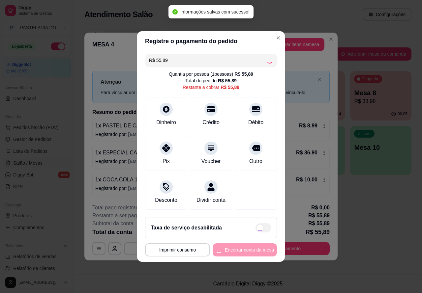
type input "R$ 0,00"
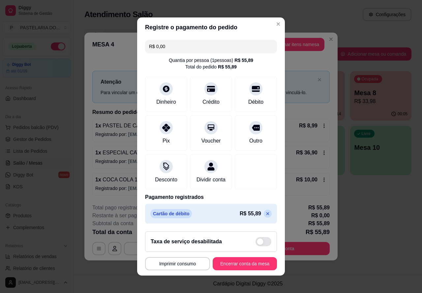
click at [242, 263] on button "Encerrar conta da mesa" at bounding box center [245, 263] width 64 height 13
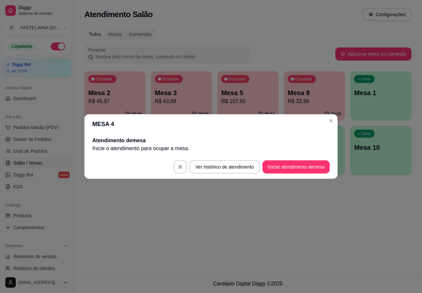
click at [219, 224] on div "Atendimento Salão Configurações Todos Mesas Comandas Pesquisar Adicionar mesa o…" at bounding box center [248, 137] width 348 height 275
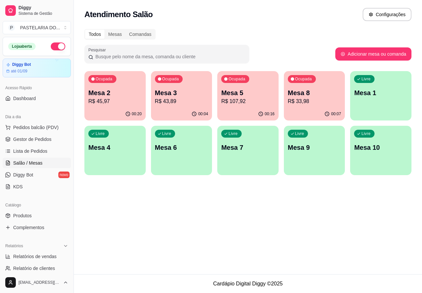
click at [44, 50] on div "Loja aberta" at bounding box center [36, 47] width 57 height 8
click at [51, 43] on button "button" at bounding box center [58, 47] width 15 height 8
click at [119, 94] on p "Mesa 2" at bounding box center [114, 92] width 53 height 9
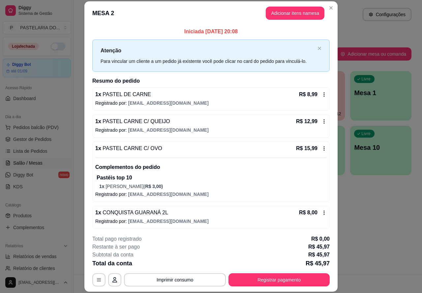
click at [291, 13] on p "Este pedido será vinculado para" at bounding box center [318, 15] width 68 height 7
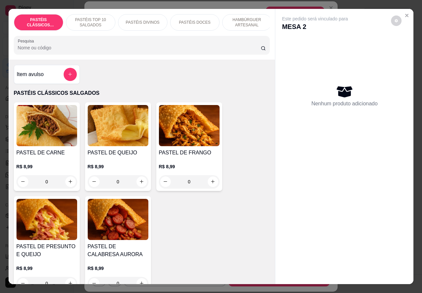
click at [91, 17] on p "PASTÉIS TOP 10 SALGADOS" at bounding box center [91, 22] width 38 height 11
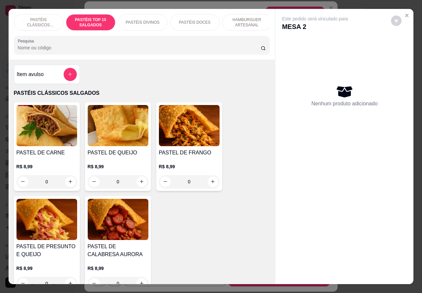
scroll to position [15, 0]
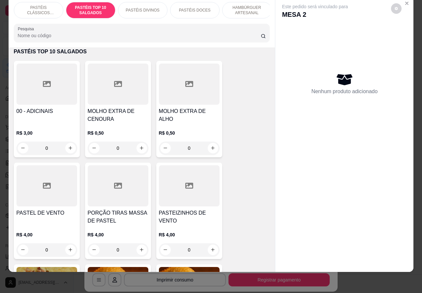
click at [211, 148] on icon "increase-product-quantity" at bounding box center [213, 148] width 4 height 4
type input "1"
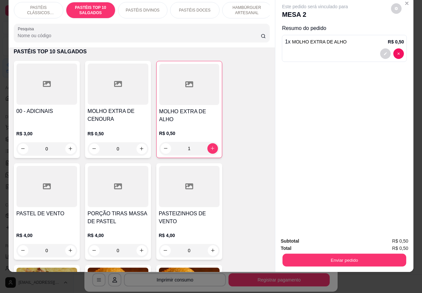
click at [349, 255] on button "Enviar pedido" at bounding box center [344, 260] width 124 height 13
click at [314, 240] on button "Não registrar e enviar pedido" at bounding box center [322, 238] width 69 height 13
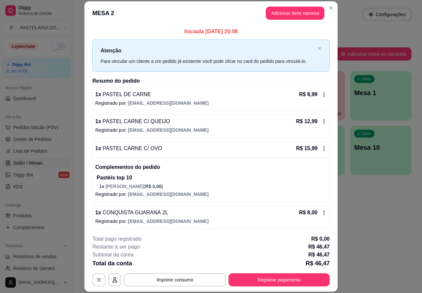
click at [374, 238] on div "Atendimento Salão Configurações Todos Mesas Comandas Pesquisar Adicionar mesa o…" at bounding box center [248, 137] width 348 height 275
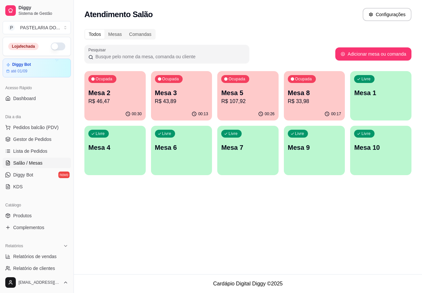
click at [185, 90] on p "Mesa 3" at bounding box center [181, 92] width 53 height 9
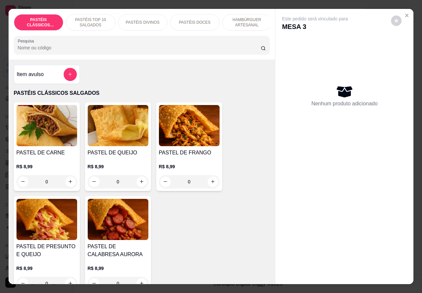
click at [139, 184] on icon "increase-product-quantity" at bounding box center [141, 181] width 5 height 5
type input "1"
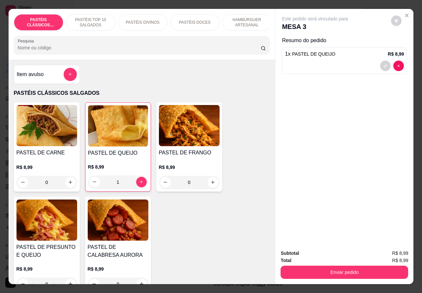
click at [330, 269] on button "Enviar pedido" at bounding box center [344, 272] width 128 height 13
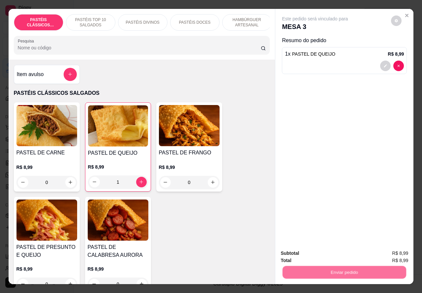
click at [320, 253] on button "Não registrar e enviar pedido" at bounding box center [322, 253] width 67 height 12
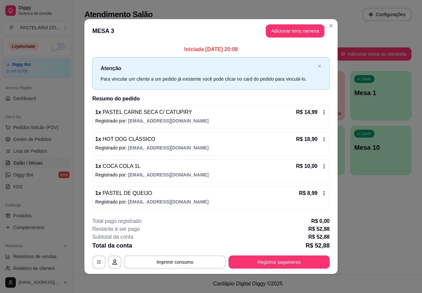
click at [393, 220] on div "Atendimento Salão Configurações Todos Mesas Comandas Pesquisar Adicionar mesa o…" at bounding box center [248, 137] width 348 height 275
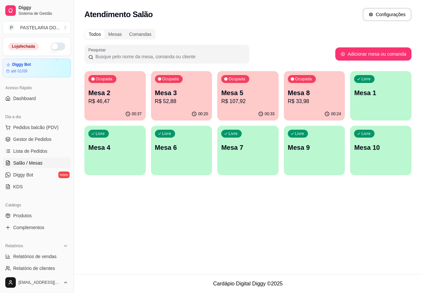
click at [32, 160] on span "Salão / Mesas" at bounding box center [27, 163] width 29 height 7
click at [384, 95] on p "Mesa 1" at bounding box center [381, 93] width 52 height 9
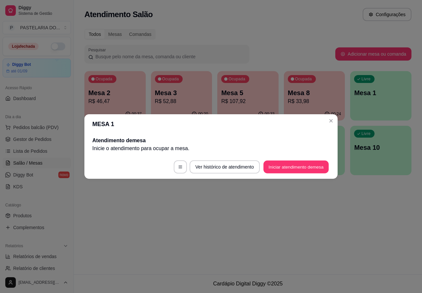
click at [300, 166] on button "Iniciar atendimento de mesa" at bounding box center [295, 167] width 65 height 13
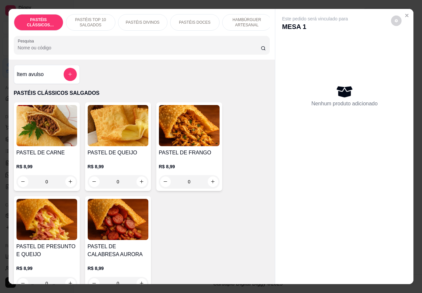
click at [140, 184] on icon "increase-product-quantity" at bounding box center [142, 182] width 4 height 4
type input "1"
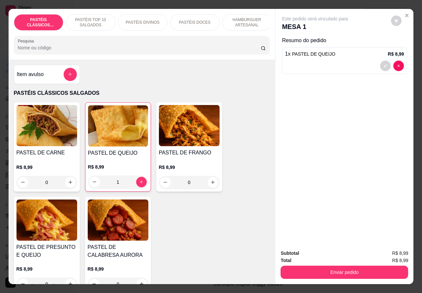
click at [205, 221] on div "PASTEL DE CARNE R$ 8,99 0 PASTEL DE QUEIJO R$ 8,99 1 PASTEL DE FRANGO R$ 8,99 0…" at bounding box center [142, 198] width 256 height 191
click at [89, 17] on p "PASTÉIS TOP 10 SALGADOS" at bounding box center [91, 22] width 38 height 11
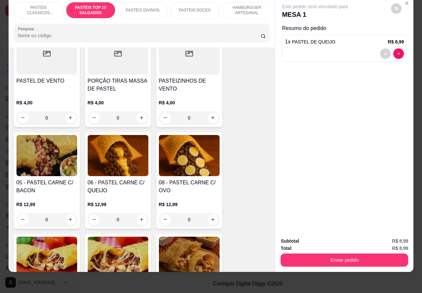
scroll to position [387, 0]
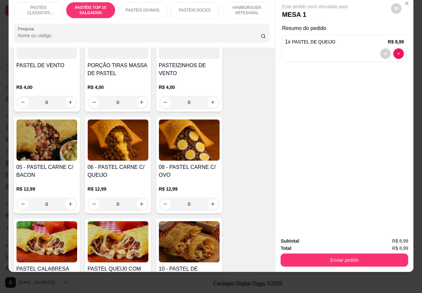
click at [209, 206] on div "0" at bounding box center [189, 204] width 61 height 13
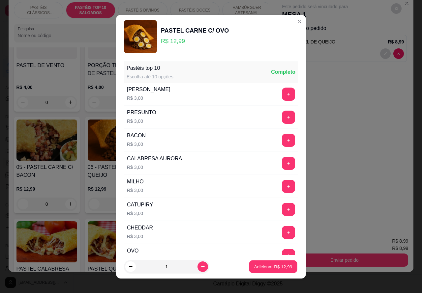
click at [262, 266] on p "Adicionar R$ 12,99" at bounding box center [273, 267] width 38 height 6
type input "1"
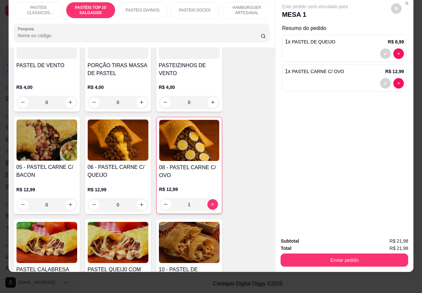
click at [37, 5] on p "PASTÉIS CLÁSSICOS SALGADOS" at bounding box center [38, 10] width 38 height 11
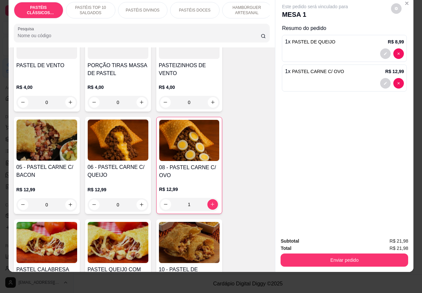
scroll to position [30, 0]
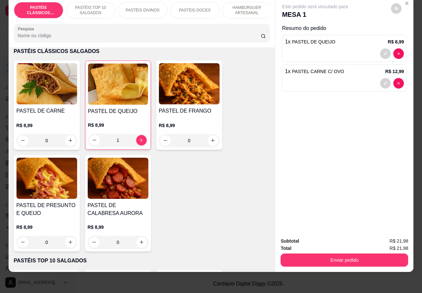
click at [139, 139] on icon "increase-product-quantity" at bounding box center [141, 140] width 5 height 5
type input "2"
click at [91, 5] on p "PASTÉIS TOP 10 SALGADOS" at bounding box center [91, 10] width 38 height 11
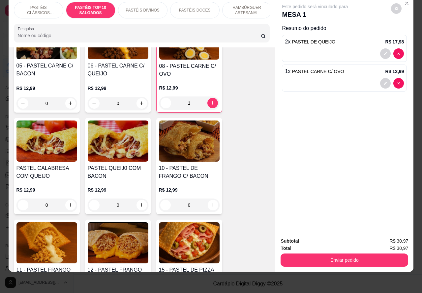
scroll to position [488, 0]
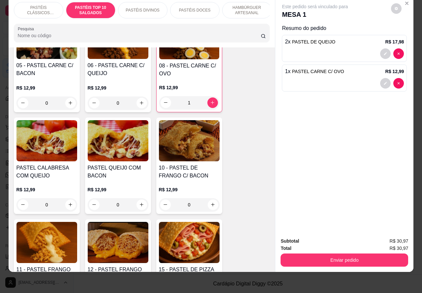
click at [215, 207] on div "0" at bounding box center [189, 204] width 61 height 13
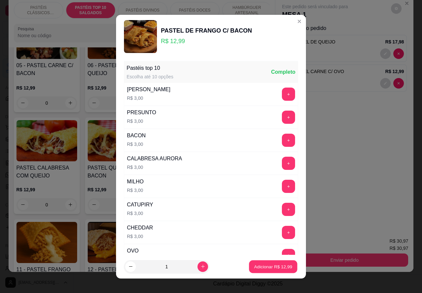
click at [264, 266] on p "Adicionar R$ 12,99" at bounding box center [273, 267] width 38 height 6
type input "1"
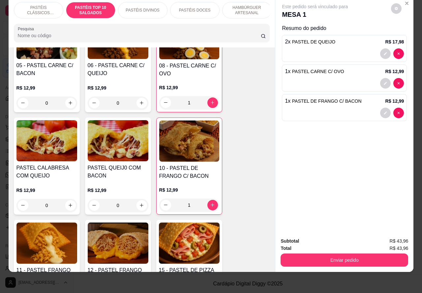
click at [350, 254] on button "Enviar pedido" at bounding box center [344, 260] width 128 height 13
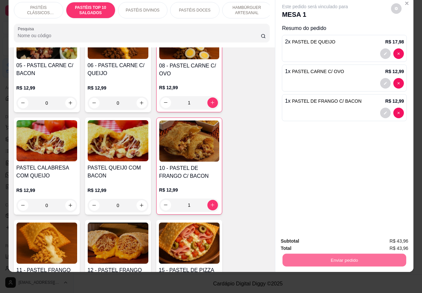
click at [324, 240] on button "Não registrar e enviar pedido" at bounding box center [322, 238] width 69 height 13
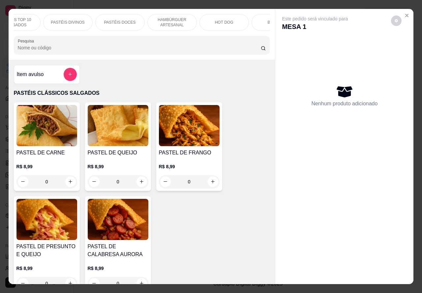
scroll to position [0, 80]
click at [262, 20] on p "BEBIDAS" at bounding box center [270, 22] width 17 height 5
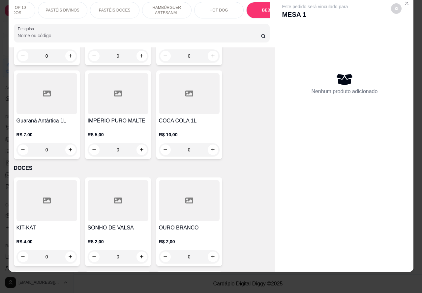
scroll to position [2528, 0]
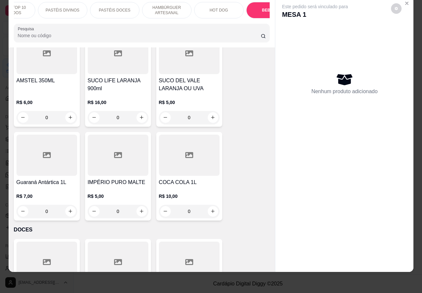
click at [210, 209] on icon "increase-product-quantity" at bounding box center [212, 211] width 5 height 5
type input "1"
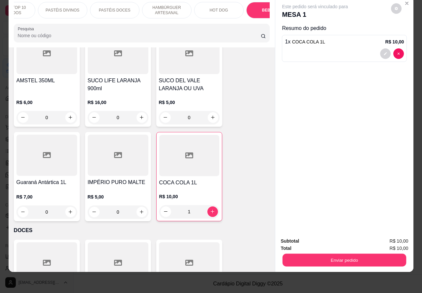
click at [340, 254] on button "Enviar pedido" at bounding box center [344, 260] width 124 height 13
click at [335, 235] on button "Não registrar e enviar pedido" at bounding box center [322, 238] width 69 height 13
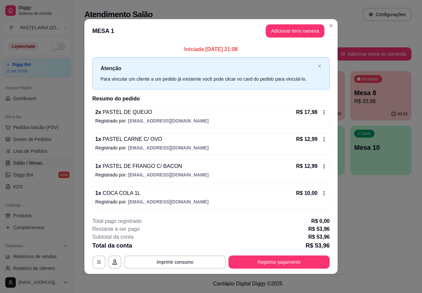
click at [373, 248] on div "Atendimento Salão Configurações Todos Mesas Comandas Pesquisar Adicionar mesa o…" at bounding box center [248, 137] width 348 height 275
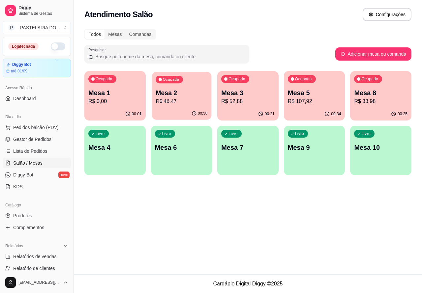
click at [180, 90] on p "Mesa 2" at bounding box center [182, 93] width 52 height 9
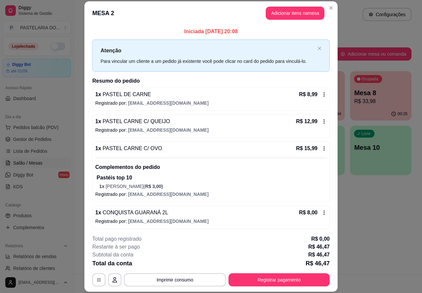
click at [291, 6] on header "MESA 2 Adicionar itens na mesa" at bounding box center [210, 13] width 253 height 24
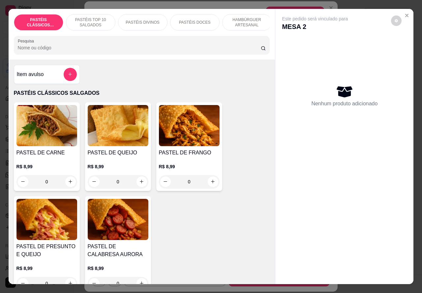
click at [139, 184] on icon "increase-product-quantity" at bounding box center [141, 181] width 5 height 5
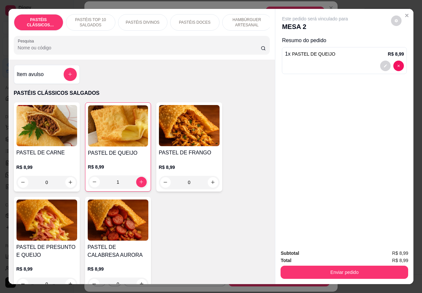
type input "1"
click at [89, 20] on p "PASTÉIS TOP 10 SALGADOS" at bounding box center [91, 22] width 38 height 11
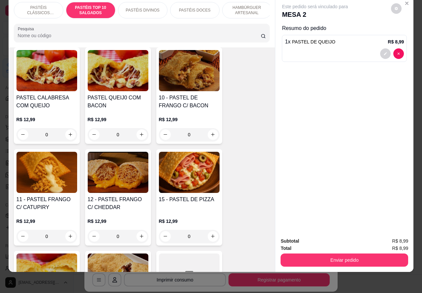
scroll to position [567, 0]
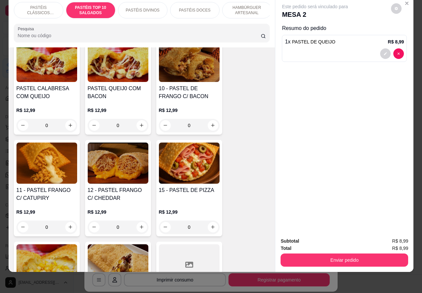
click at [206, 227] on div "0" at bounding box center [189, 227] width 61 height 13
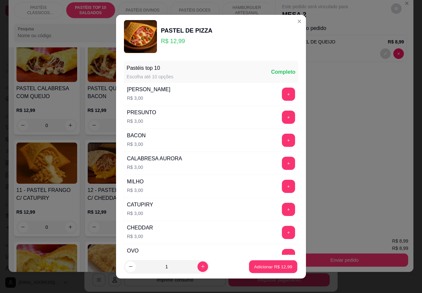
click at [258, 269] on p "Adicionar R$ 12,99" at bounding box center [273, 267] width 38 height 6
type input "1"
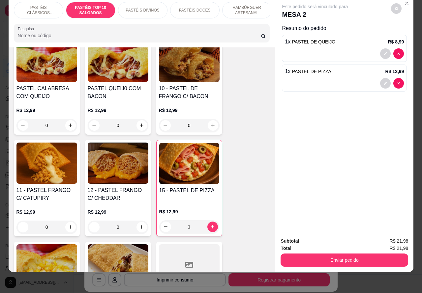
click at [195, 8] on p "PASTÉIS DOCES" at bounding box center [195, 10] width 32 height 5
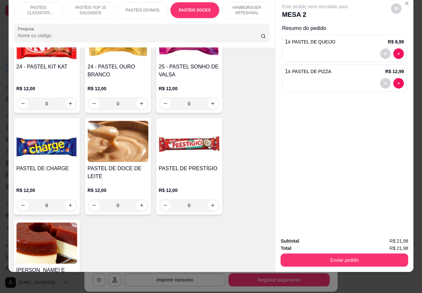
scroll to position [1225, 0]
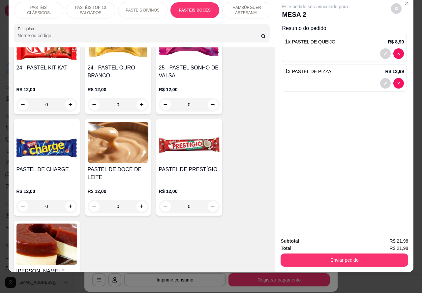
click at [210, 206] on icon "increase-product-quantity" at bounding box center [212, 206] width 5 height 5
type input "1"
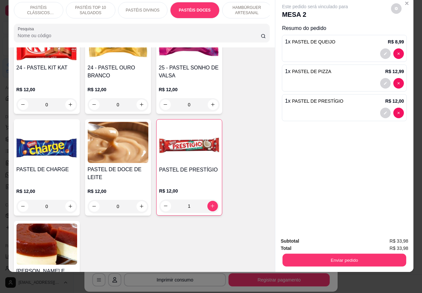
click at [345, 254] on button "Enviar pedido" at bounding box center [344, 260] width 124 height 13
click at [331, 236] on button "Não registrar e enviar pedido" at bounding box center [322, 238] width 69 height 13
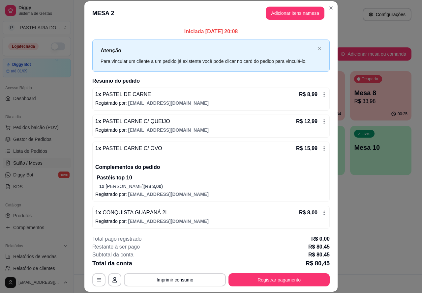
click at [391, 229] on div "Atendimento Salão Configurações Todos Mesas Comandas Pesquisar Adicionar mesa o…" at bounding box center [248, 137] width 348 height 275
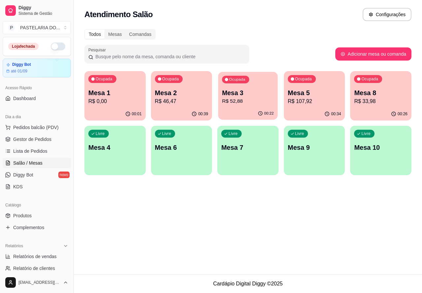
click at [251, 89] on p "Mesa 3" at bounding box center [248, 93] width 52 height 9
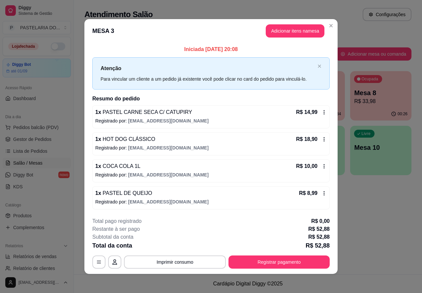
click at [374, 217] on div "Atendimento Salão Configurações Todos Mesas Comandas Pesquisar Adicionar mesa o…" at bounding box center [248, 137] width 348 height 275
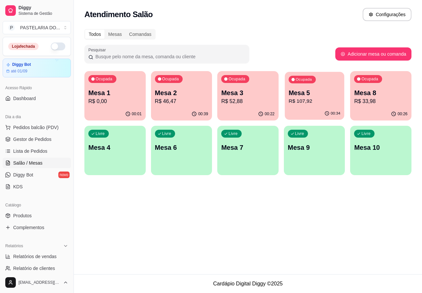
click at [307, 98] on p "R$ 107,92" at bounding box center [314, 102] width 52 height 8
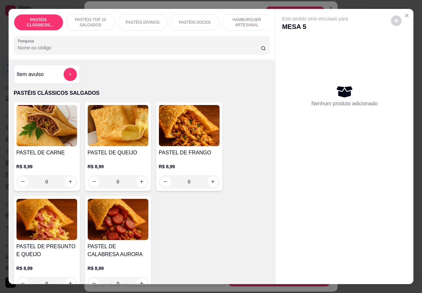
click at [201, 20] on p "PASTÉIS DOCES" at bounding box center [195, 22] width 32 height 5
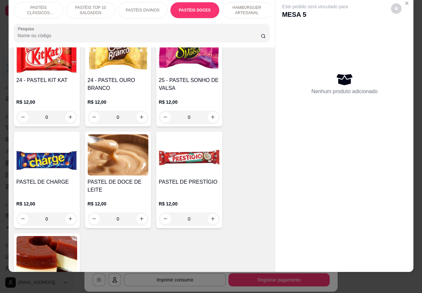
scroll to position [1233, 0]
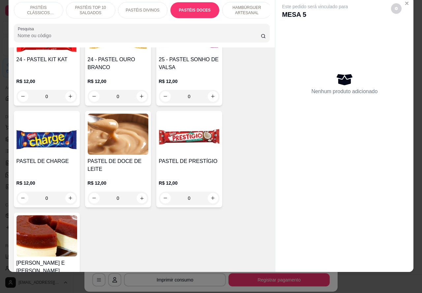
click at [139, 198] on icon "increase-product-quantity" at bounding box center [141, 198] width 5 height 5
type input "1"
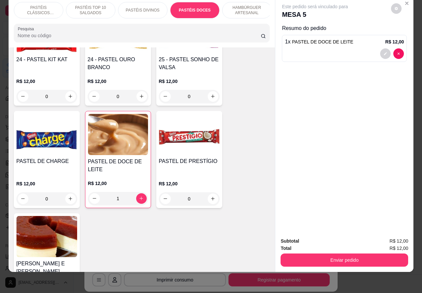
click at [87, 5] on p "PASTÉIS TOP 10 SALGADOS" at bounding box center [91, 10] width 38 height 11
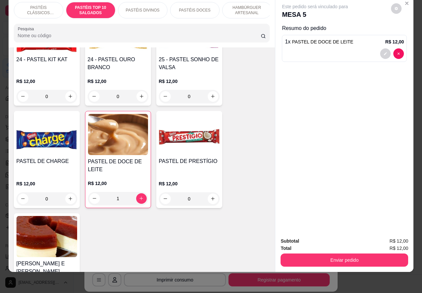
scroll to position [238, 0]
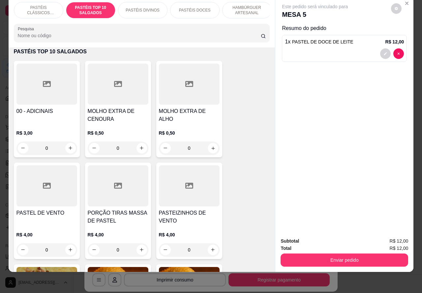
click at [211, 148] on icon "increase-product-quantity" at bounding box center [212, 148] width 3 height 3
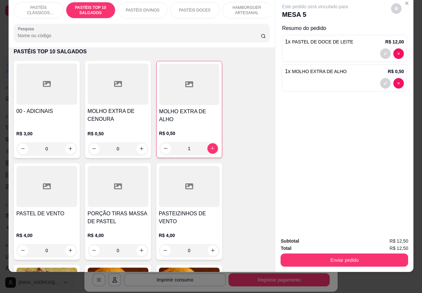
click at [211, 148] on icon "increase-product-quantity" at bounding box center [213, 149] width 4 height 4
type input "2"
click at [337, 254] on button "Enviar pedido" at bounding box center [344, 260] width 124 height 13
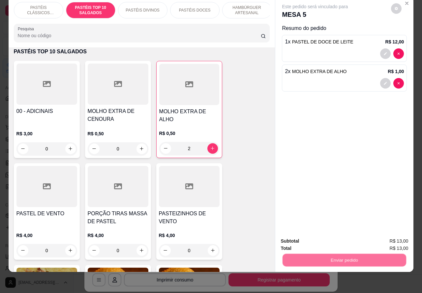
click at [322, 238] on button "Não registrar e enviar pedido" at bounding box center [322, 238] width 69 height 13
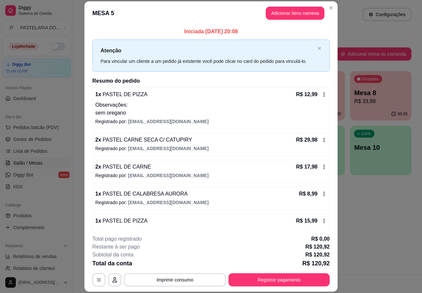
click at [386, 229] on div "Atendimento Salão Configurações Todos Mesas Comandas Pesquisar Adicionar mesa o…" at bounding box center [248, 137] width 348 height 275
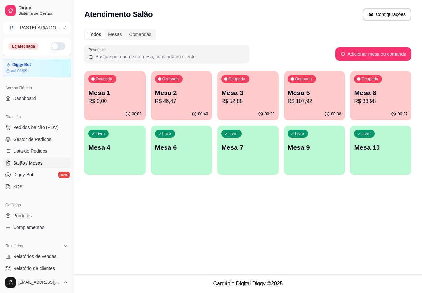
click at [113, 86] on div "Ocupada Mesa 1 R$ 0,00" at bounding box center [114, 89] width 61 height 37
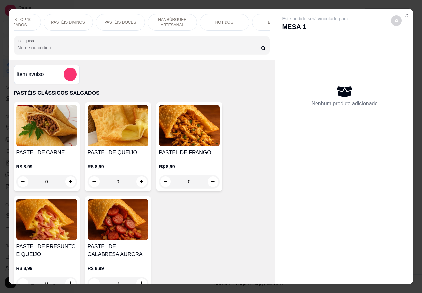
scroll to position [0, 93]
click at [252, 21] on p "BEBIDAS" at bounding box center [257, 22] width 17 height 5
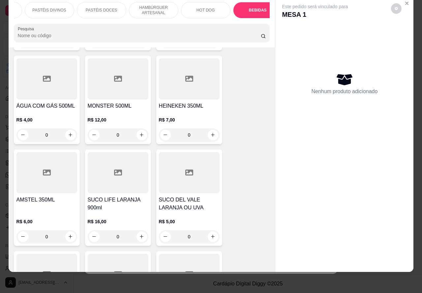
scroll to position [2429, 0]
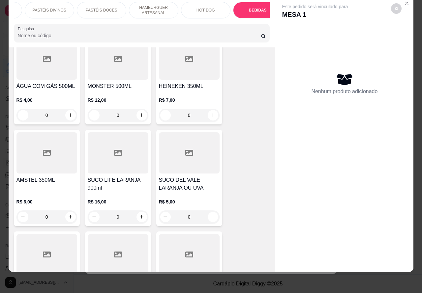
click at [208, 212] on button "increase-product-quantity" at bounding box center [213, 217] width 10 height 10
type input "1"
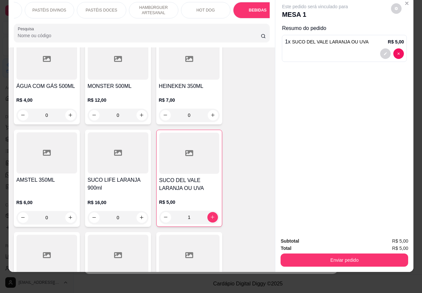
click at [336, 254] on button "Enviar pedido" at bounding box center [344, 260] width 128 height 13
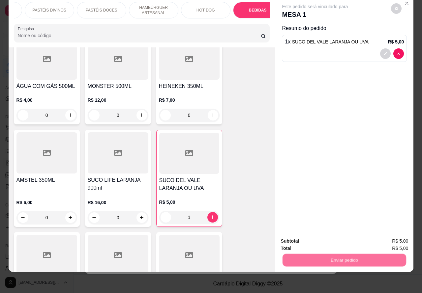
click at [320, 236] on button "Não registrar e enviar pedido" at bounding box center [322, 238] width 69 height 13
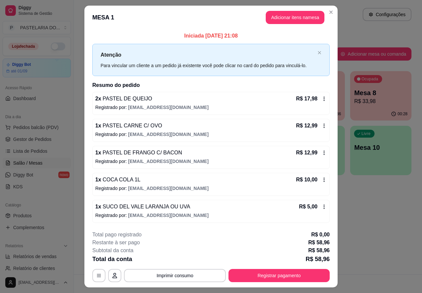
click at [376, 248] on div "Atendimento Salão Configurações Todos Mesas Comandas Pesquisar Adicionar mesa o…" at bounding box center [248, 137] width 348 height 275
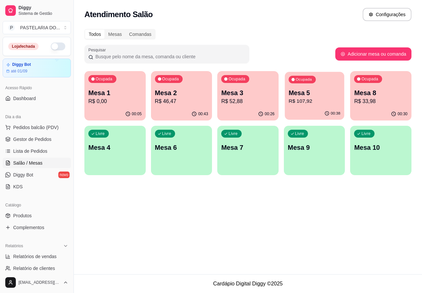
click at [316, 99] on p "R$ 107,92" at bounding box center [314, 102] width 52 height 8
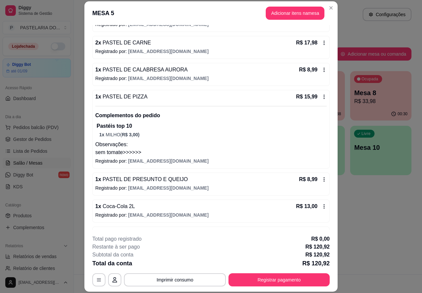
scroll to position [128, 0]
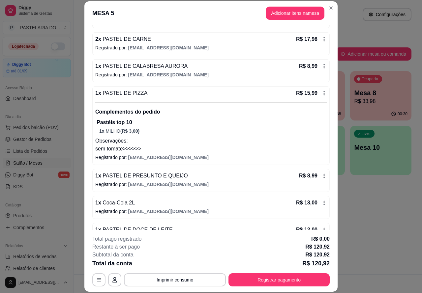
click at [203, 142] on p "Observações:" at bounding box center [210, 141] width 231 height 8
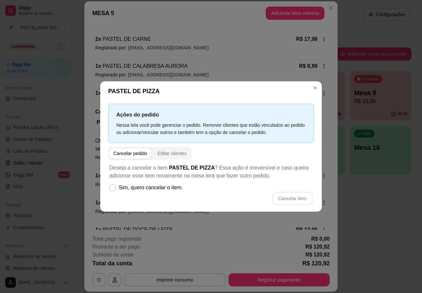
click at [115, 188] on icon at bounding box center [112, 188] width 5 height 4
click at [113, 189] on input "Sim, quero cancelar o item." at bounding box center [111, 191] width 4 height 4
checkbox input "true"
click at [292, 199] on button "Cancelar item" at bounding box center [292, 198] width 39 height 13
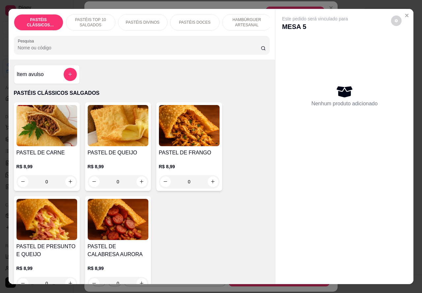
click at [88, 17] on p "PASTÉIS TOP 10 SALGADOS" at bounding box center [91, 22] width 38 height 11
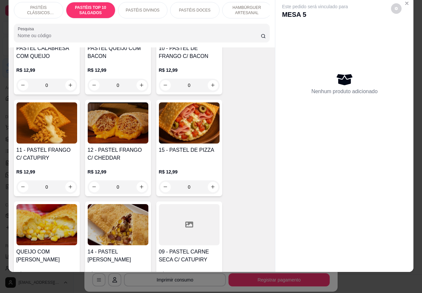
scroll to position [608, 0]
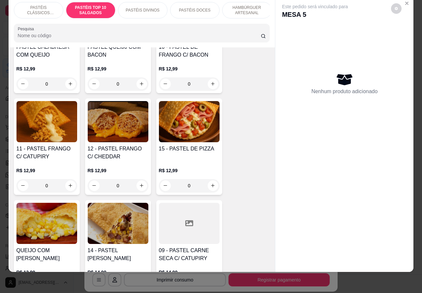
click at [213, 185] on div "0" at bounding box center [189, 185] width 61 height 13
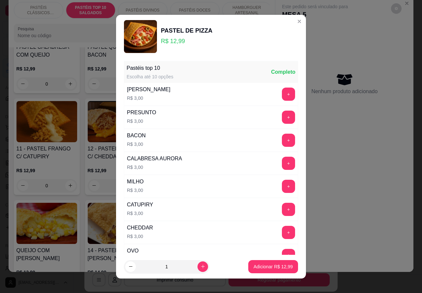
click at [262, 266] on p "Adicionar R$ 12,99" at bounding box center [272, 267] width 39 height 7
type input "1"
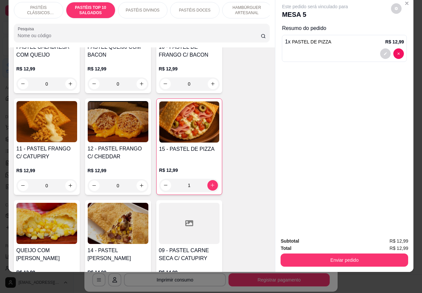
click at [348, 254] on button "Enviar pedido" at bounding box center [344, 260] width 128 height 13
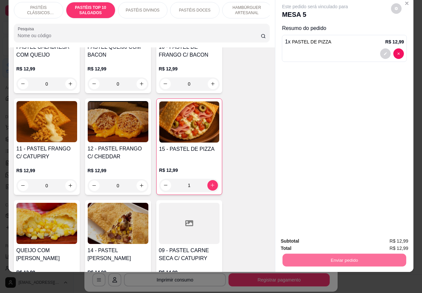
click at [324, 237] on button "Não registrar e enviar pedido" at bounding box center [322, 238] width 67 height 12
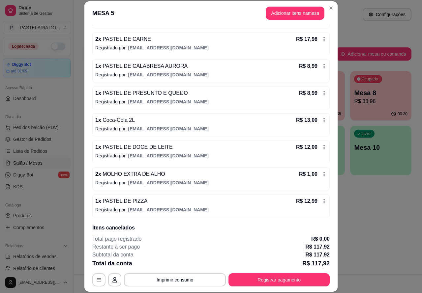
click at [177, 281] on button "Imprimir consumo" at bounding box center [175, 280] width 102 height 13
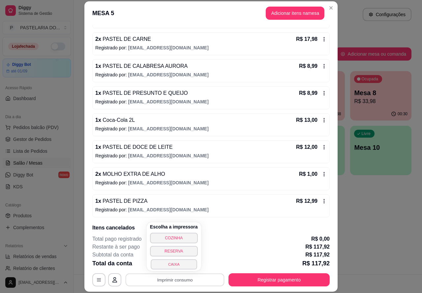
click at [177, 264] on button "CAIXA" at bounding box center [174, 264] width 46 height 10
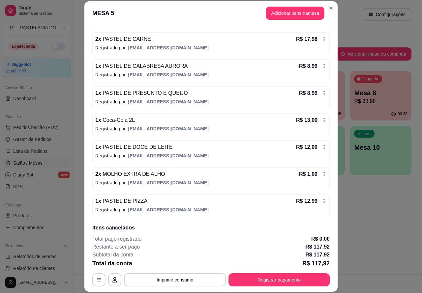
click at [388, 249] on div "Atendimento Salão Configurações Todos Mesas Comandas Pesquisar Adicionar mesa o…" at bounding box center [248, 137] width 348 height 275
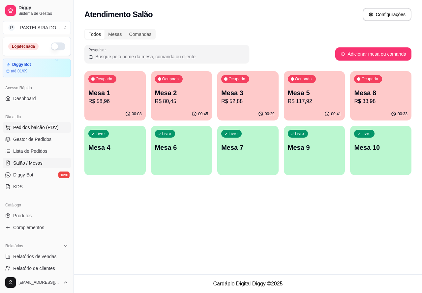
click at [37, 126] on span "Pedidos balcão (PDV)" at bounding box center [35, 127] width 45 height 7
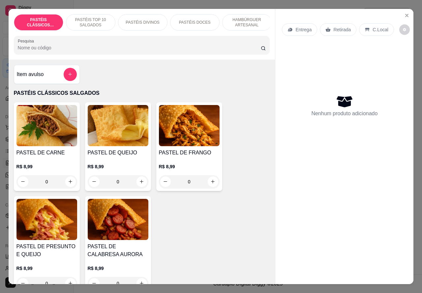
click at [408, 6] on div "PASTÉIS CLÁSSICOS SALGADOS PASTÉIS TOP 10 SALGADOS PASTÉIS DIVINOS PASTÉIS DOCE…" at bounding box center [211, 146] width 422 height 293
click at [405, 14] on icon "Close" at bounding box center [406, 15] width 3 height 3
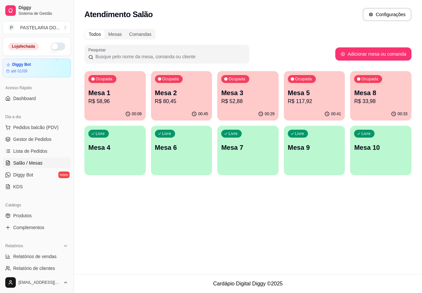
click at [312, 96] on p "Mesa 5" at bounding box center [314, 92] width 53 height 9
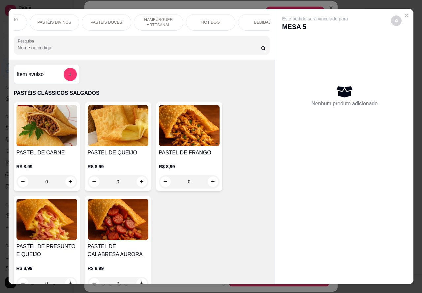
scroll to position [0, 90]
click at [214, 20] on p "HOT DOG" at bounding box center [209, 22] width 18 height 5
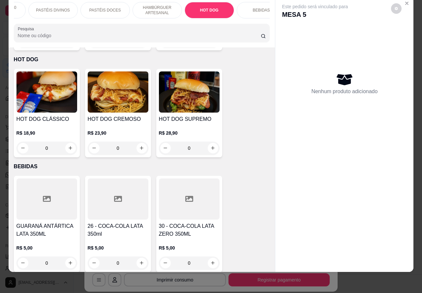
click at [104, 8] on p "PASTÉIS DOCES" at bounding box center [105, 10] width 32 height 5
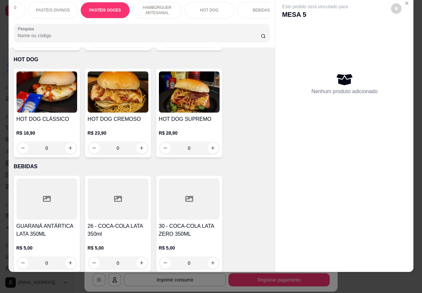
scroll to position [1182, 0]
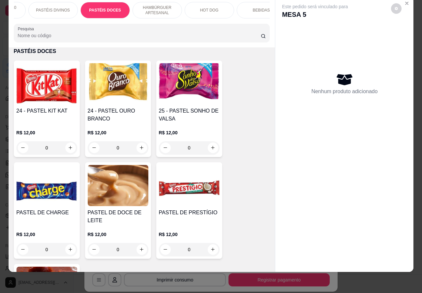
click at [139, 250] on icon "increase-product-quantity" at bounding box center [141, 249] width 5 height 5
type input "1"
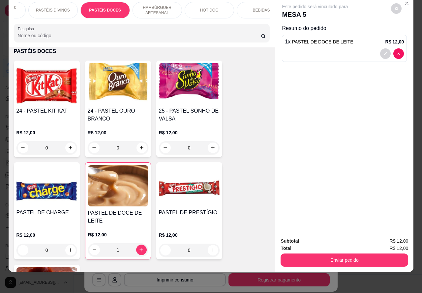
click at [336, 254] on button "Enviar pedido" at bounding box center [344, 260] width 128 height 13
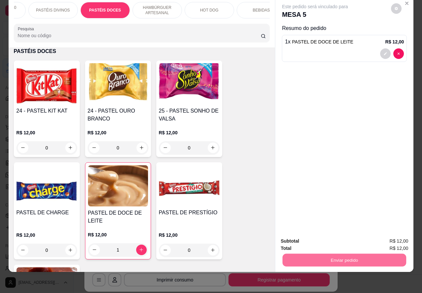
click at [332, 237] on button "Não registrar e enviar pedido" at bounding box center [322, 238] width 67 height 12
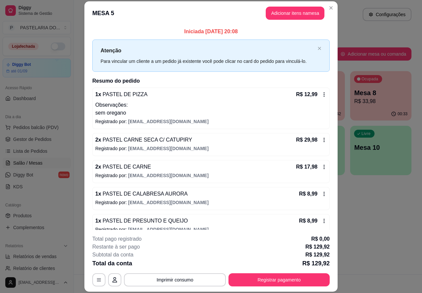
click at [373, 197] on div "Atendimento Salão Configurações Todos Mesas Comandas Pesquisar Adicionar mesa o…" at bounding box center [248, 137] width 348 height 275
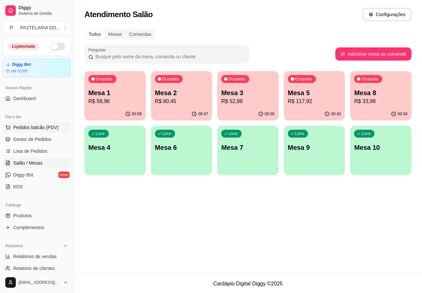
click at [35, 126] on span "Pedidos balcão (PDV)" at bounding box center [35, 127] width 45 height 7
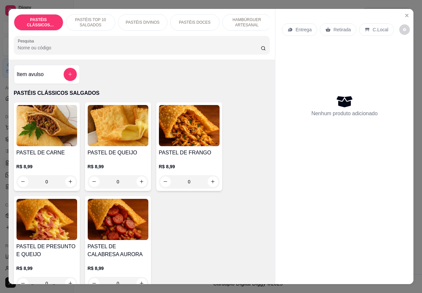
click at [340, 26] on p "Retirada" at bounding box center [341, 29] width 17 height 7
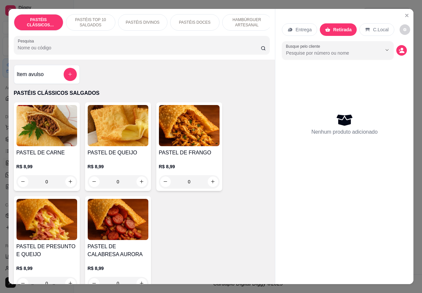
click at [86, 17] on p "PASTÉIS TOP 10 SALGADOS" at bounding box center [91, 22] width 38 height 11
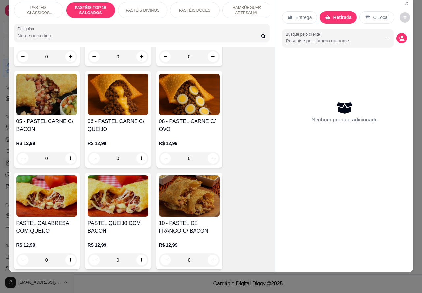
scroll to position [432, 0]
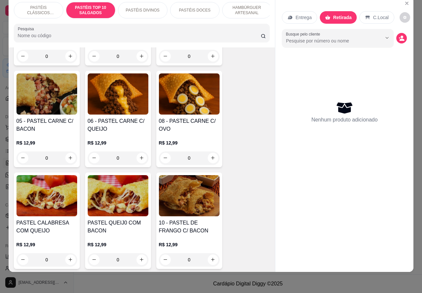
click at [71, 157] on div "0" at bounding box center [46, 158] width 61 height 13
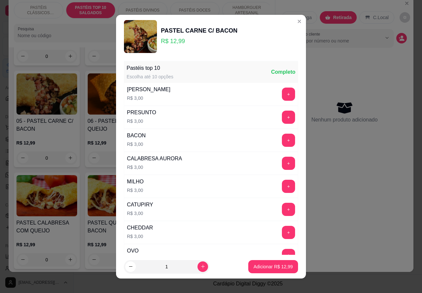
click at [268, 266] on p "Adicionar R$ 12,99" at bounding box center [272, 267] width 39 height 7
type input "1"
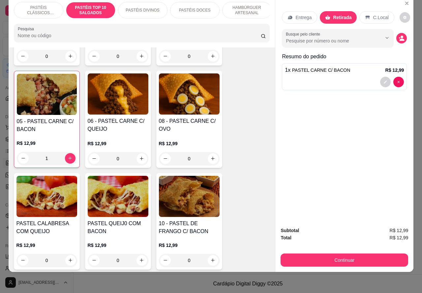
click at [39, 5] on p "PASTÉIS CLÁSSICOS SALGADOS" at bounding box center [38, 10] width 38 height 11
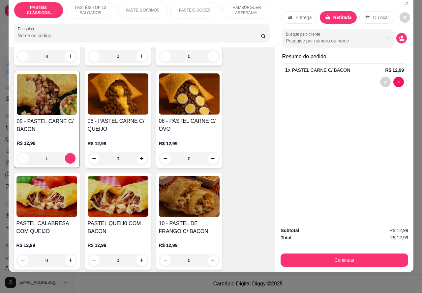
scroll to position [30, 0]
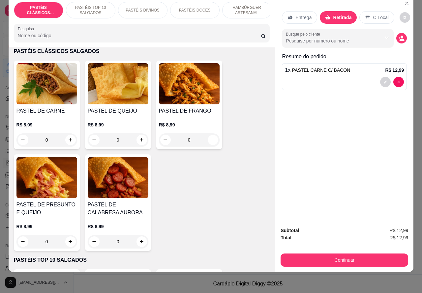
click at [210, 138] on icon "increase-product-quantity" at bounding box center [212, 139] width 5 height 5
type input "1"
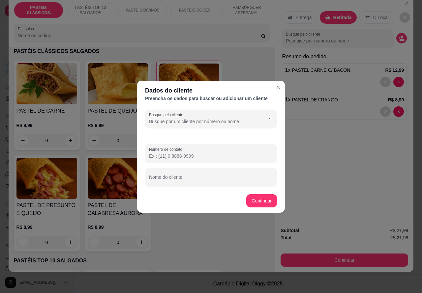
click at [228, 178] on input "Nome do cliente" at bounding box center [211, 180] width 124 height 7
type input "edimar aguarddando"
click at [259, 203] on div "PASTEL DE CARNE R$ 8,99 0 PASTEL DE QUEIJO R$ 8,99 0 PASTEL DE FRANGO R$ 8,99 1…" at bounding box center [142, 156] width 256 height 191
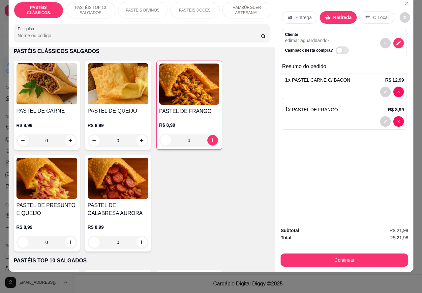
click at [348, 254] on button "Continuar" at bounding box center [344, 260] width 128 height 13
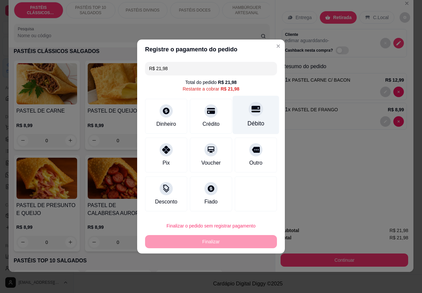
click at [252, 110] on icon at bounding box center [255, 109] width 9 height 7
type input "R$ 0,00"
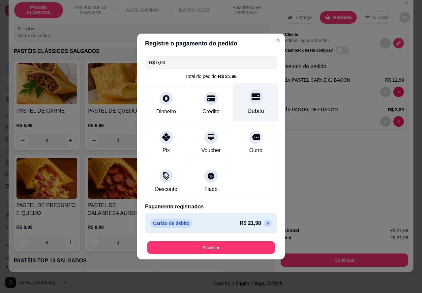
click at [236, 243] on button "Finalizar" at bounding box center [211, 248] width 128 height 13
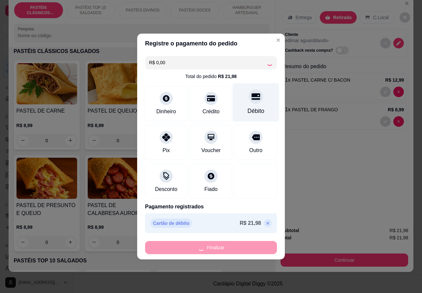
type input "0"
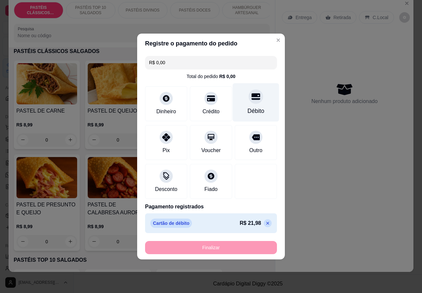
type input "-R$ 21,98"
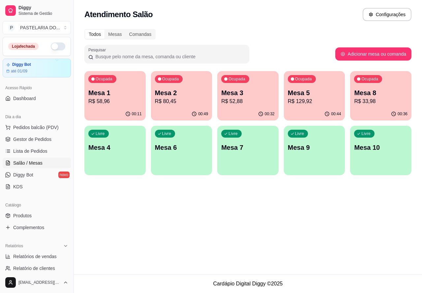
click at [245, 152] on p "Mesa 7" at bounding box center [247, 147] width 53 height 9
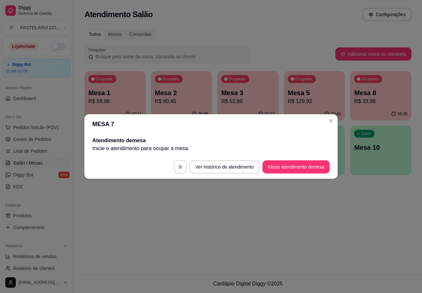
click at [294, 165] on button "Iniciar atendimento de mesa" at bounding box center [295, 167] width 67 height 13
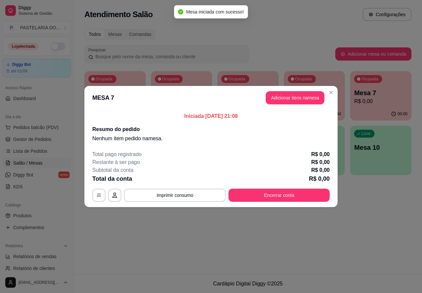
click at [299, 96] on div "Nenhum produto adicionado" at bounding box center [344, 95] width 125 height 129
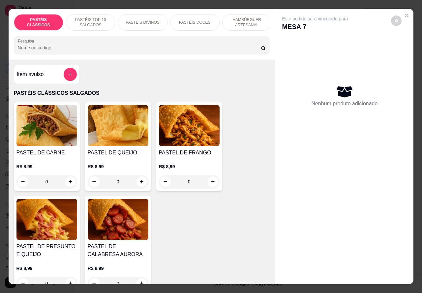
click at [240, 17] on p "HAMBÚRGUER ARTESANAL" at bounding box center [247, 22] width 38 height 11
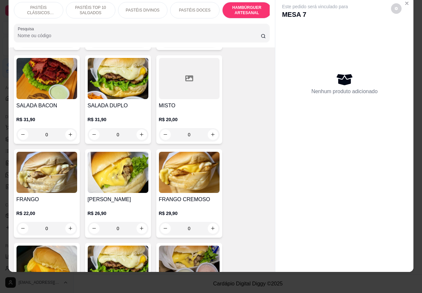
scroll to position [1601, 0]
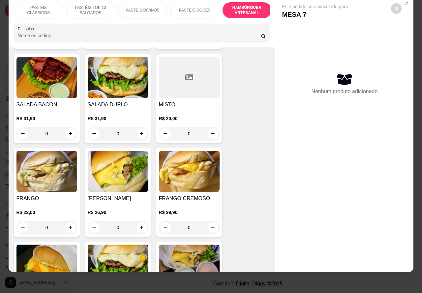
click at [137, 221] on div "0" at bounding box center [118, 227] width 61 height 13
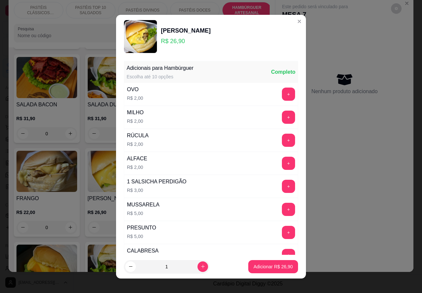
click at [269, 266] on p "Adicionar R$ 26,90" at bounding box center [272, 267] width 39 height 7
type input "1"
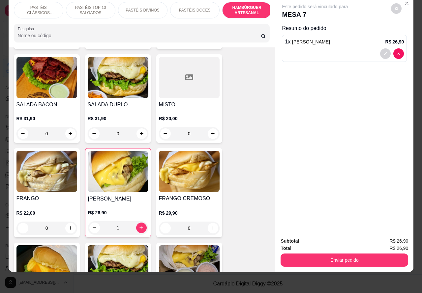
click at [208, 222] on div "0" at bounding box center [189, 228] width 61 height 13
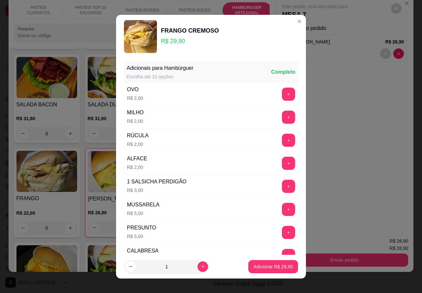
click at [262, 266] on p "Adicionar R$ 29,90" at bounding box center [272, 267] width 39 height 7
type input "1"
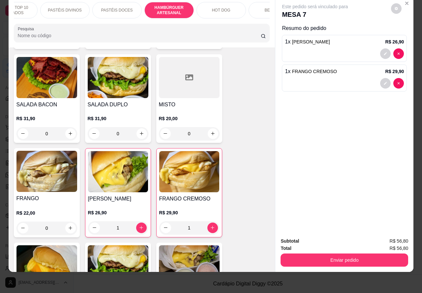
scroll to position [0, 91]
click at [256, 8] on p "BEBIDAS" at bounding box center [259, 10] width 17 height 5
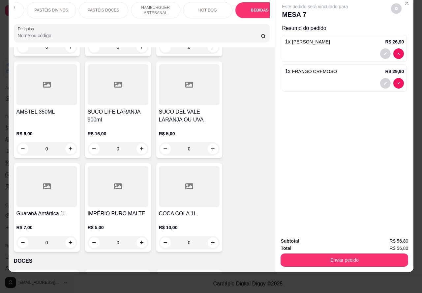
scroll to position [2498, 0]
click at [210, 240] on icon "increase-product-quantity" at bounding box center [212, 242] width 5 height 5
type input "1"
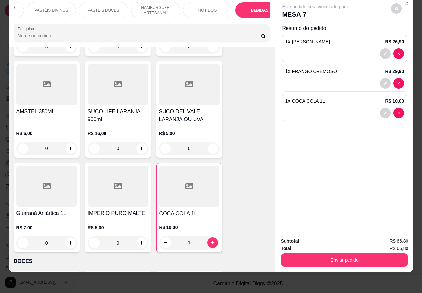
click at [337, 254] on button "Enviar pedido" at bounding box center [344, 260] width 128 height 13
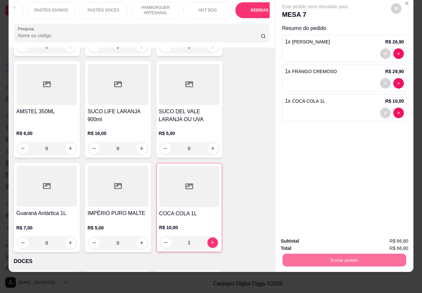
click at [319, 235] on button "Não registrar e enviar pedido" at bounding box center [322, 238] width 67 height 12
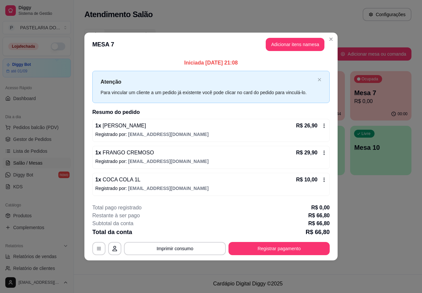
click at [374, 245] on div "Atendimento Salão Configurações Todos Mesas Comandas Pesquisar Adicionar mesa o…" at bounding box center [248, 137] width 348 height 275
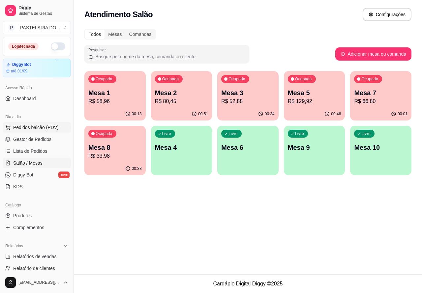
click at [35, 128] on span "Pedidos balcão (PDV)" at bounding box center [35, 127] width 45 height 7
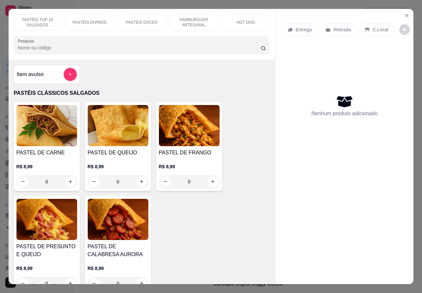
scroll to position [0, 60]
click at [333, 26] on p "Retirada" at bounding box center [341, 29] width 17 height 7
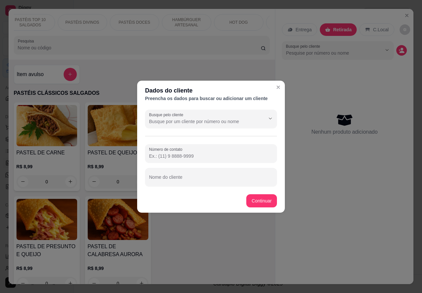
click at [219, 177] on input "Nome do cliente" at bounding box center [211, 180] width 124 height 7
type input "[PERSON_NAME]"
click at [205, 154] on input "Número de contato" at bounding box center [211, 156] width 124 height 7
paste input "(14) 99634-4439"
type input "(14) 99634-4439"
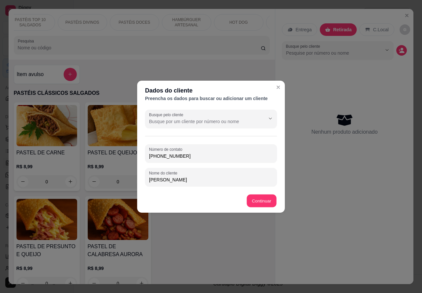
click at [275, 199] on div "Entrega Retirada C.Local Busque pelo cliente Nenhum produto adicionado" at bounding box center [344, 141] width 138 height 265
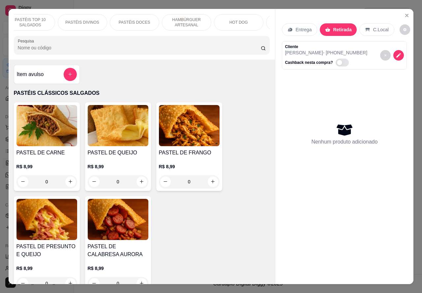
scroll to position [0, 85]
click at [210, 20] on p "HOT DOG" at bounding box center [214, 22] width 18 height 5
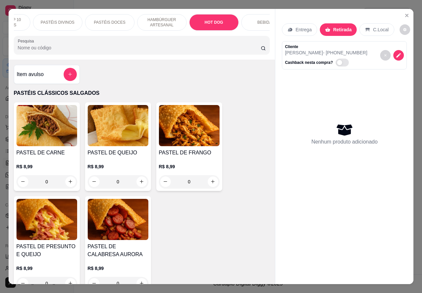
scroll to position [15, 0]
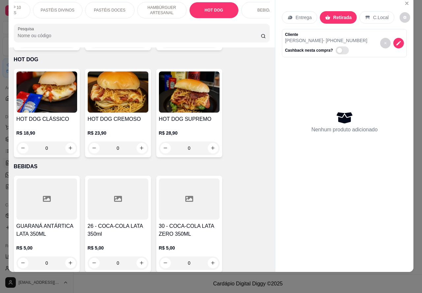
click at [143, 142] on div "0" at bounding box center [118, 148] width 61 height 13
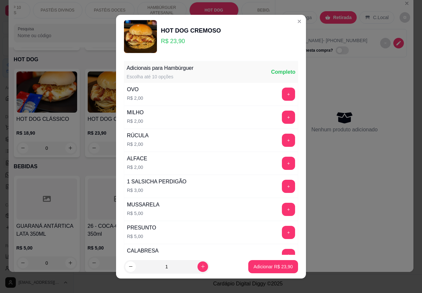
click at [261, 267] on p "Adicionar R$ 23,90" at bounding box center [272, 267] width 39 height 7
type input "1"
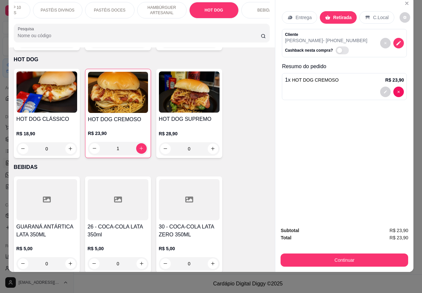
click at [208, 142] on div "0" at bounding box center [189, 148] width 61 height 13
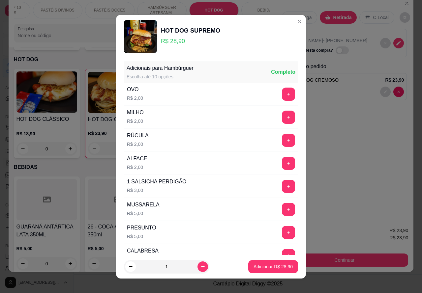
click at [256, 264] on p "Adicionar R$ 28,90" at bounding box center [272, 267] width 39 height 7
type input "1"
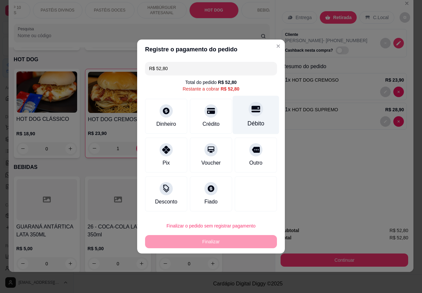
click at [258, 108] on div "Débito" at bounding box center [256, 115] width 46 height 39
type input "R$ 0,00"
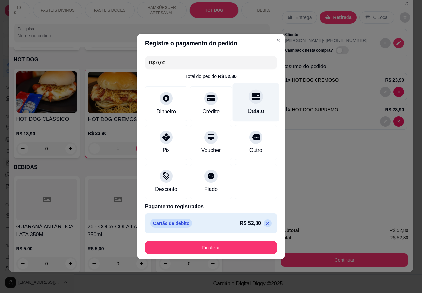
click at [232, 249] on button "Finalizar" at bounding box center [211, 247] width 132 height 13
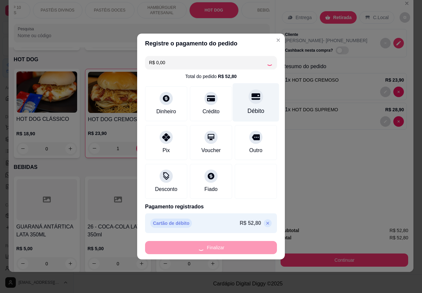
type input "0"
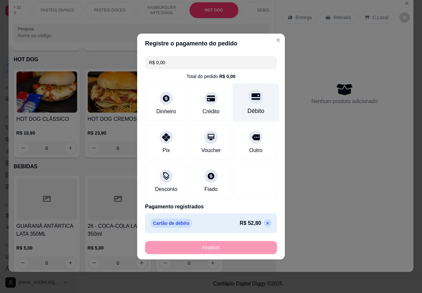
type input "-R$ 52,80"
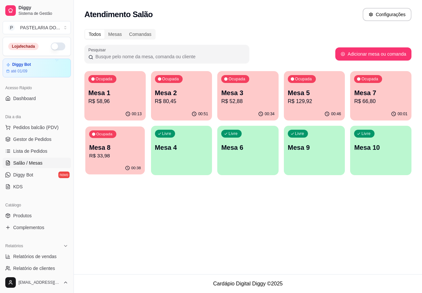
click at [106, 150] on p "Mesa 8" at bounding box center [115, 147] width 52 height 9
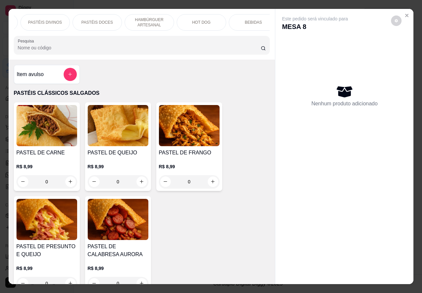
scroll to position [0, 101]
click at [250, 20] on p "BEBIDAS" at bounding box center [250, 22] width 17 height 5
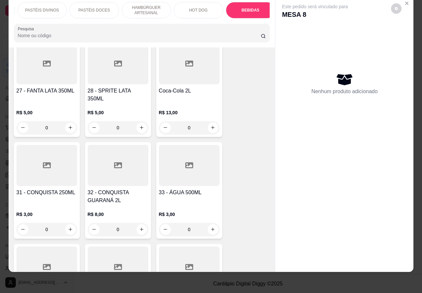
scroll to position [2239, 0]
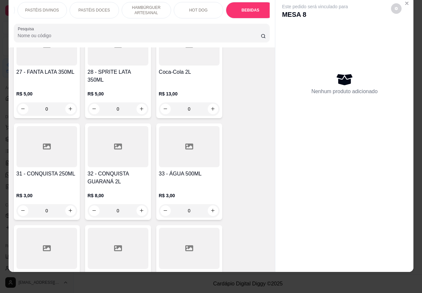
click at [210, 208] on icon "increase-product-quantity" at bounding box center [212, 210] width 5 height 5
type input "1"
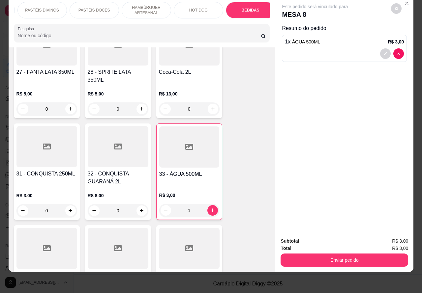
click at [347, 254] on button "Enviar pedido" at bounding box center [344, 260] width 128 height 13
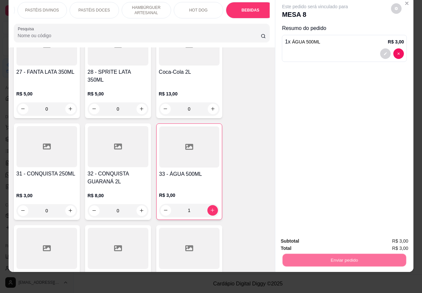
click at [330, 234] on button "Não registrar e enviar pedido" at bounding box center [322, 238] width 67 height 12
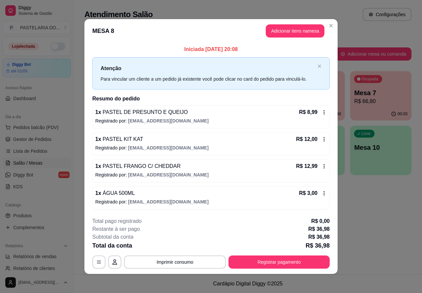
click at [184, 262] on button "Imprimir consumo" at bounding box center [175, 262] width 102 height 13
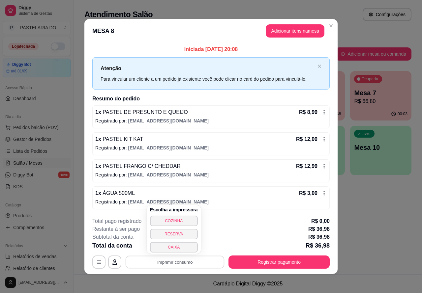
click at [178, 246] on button "CAIXA" at bounding box center [174, 247] width 48 height 11
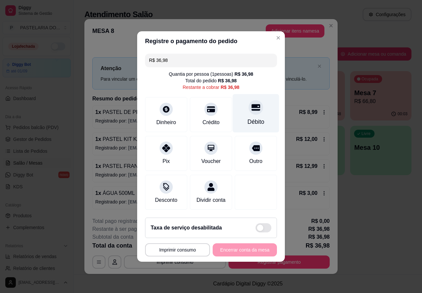
click at [251, 108] on icon at bounding box center [255, 107] width 9 height 7
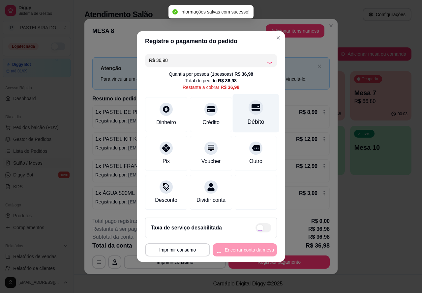
type input "R$ 0,00"
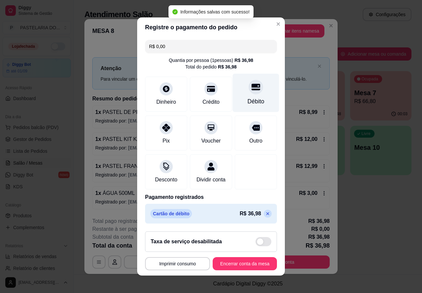
click at [242, 264] on button "Encerrar conta da mesa" at bounding box center [245, 263] width 64 height 13
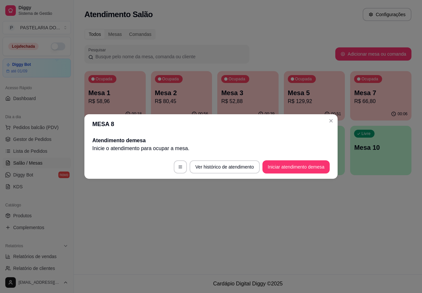
click at [246, 245] on div "Atendimento Salão Configurações Todos Mesas Comandas Pesquisar Adicionar mesa o…" at bounding box center [248, 137] width 348 height 275
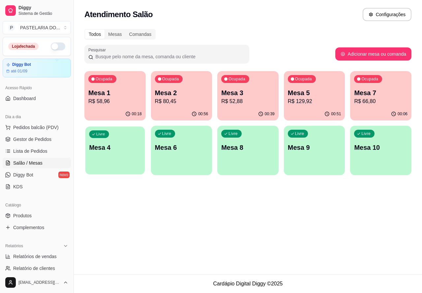
click at [119, 148] on p "Mesa 4" at bounding box center [115, 147] width 52 height 9
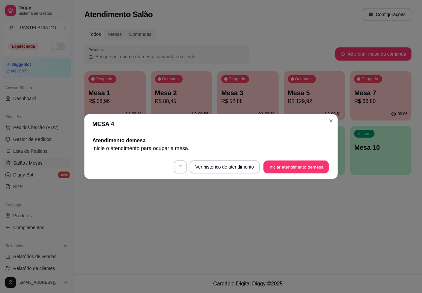
click at [297, 169] on button "Iniciar atendimento de mesa" at bounding box center [295, 167] width 65 height 13
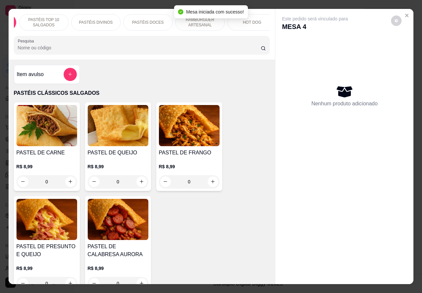
scroll to position [0, 51]
click at [193, 20] on p "HAMBÚRGUER ARTESANAL" at bounding box center [196, 22] width 38 height 11
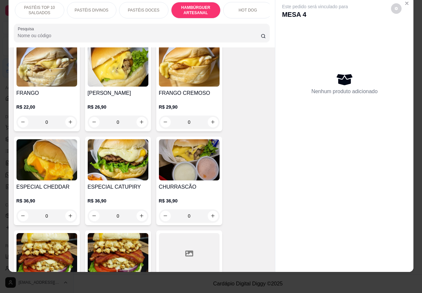
scroll to position [1711, 0]
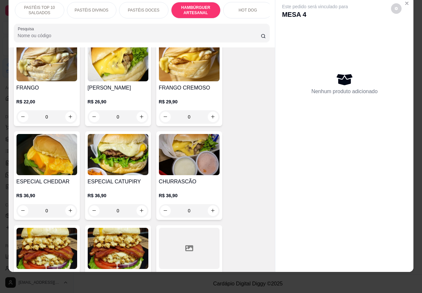
click at [208, 110] on div "0" at bounding box center [189, 116] width 61 height 13
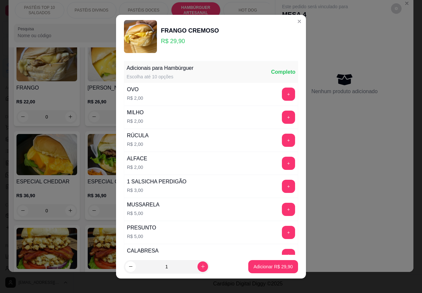
click at [290, 21] on div "Nenhum produto adicionado" at bounding box center [344, 83] width 125 height 129
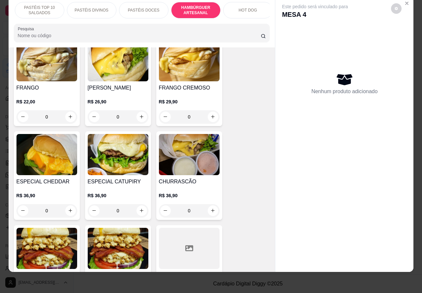
click at [67, 204] on div "0" at bounding box center [46, 210] width 61 height 13
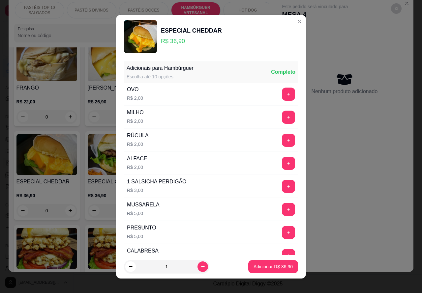
click at [200, 267] on icon "increase-product-quantity" at bounding box center [202, 266] width 5 height 5
type input "2"
click at [271, 266] on p "Adicionar R$ 73,80" at bounding box center [272, 267] width 39 height 7
type input "2"
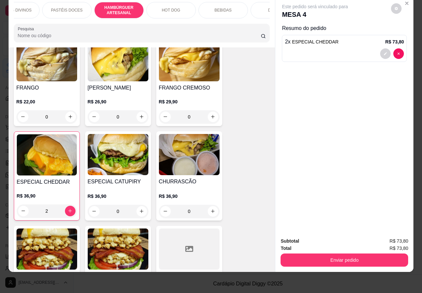
scroll to position [0, 134]
click at [217, 8] on p "BEBIDAS" at bounding box center [216, 10] width 17 height 5
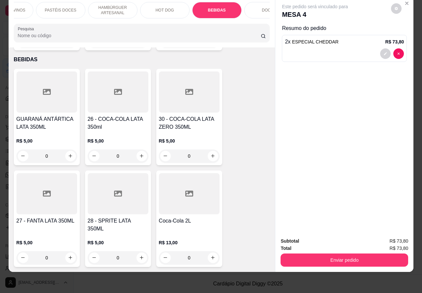
scroll to position [0, 158]
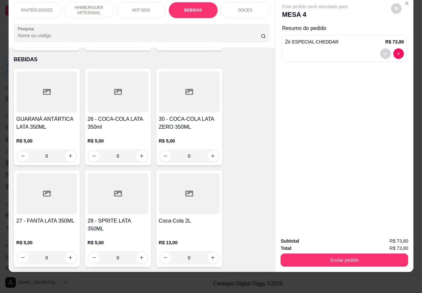
click at [211, 256] on icon "increase-product-quantity" at bounding box center [213, 258] width 4 height 4
type input "1"
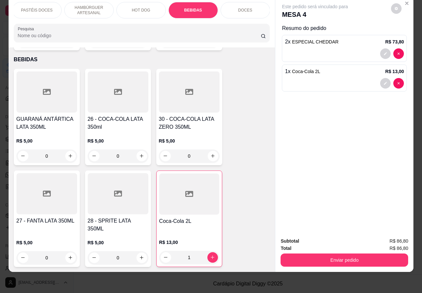
click at [348, 254] on button "Enviar pedido" at bounding box center [344, 260] width 128 height 13
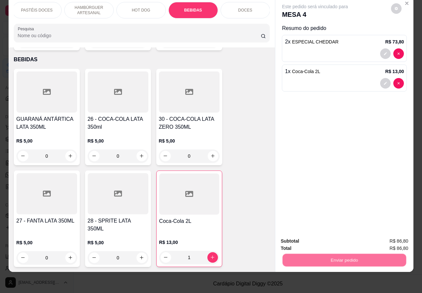
click at [320, 235] on button "Não registrar e enviar pedido" at bounding box center [322, 238] width 69 height 13
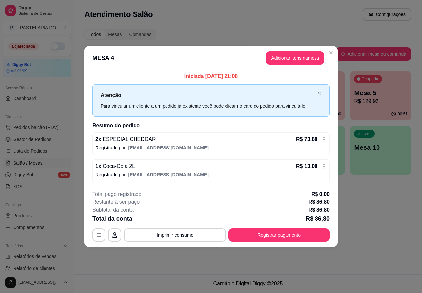
click at [390, 220] on div "Atendimento Salão Configurações Todos Mesas Comandas Pesquisar Adicionar mesa o…" at bounding box center [248, 137] width 348 height 275
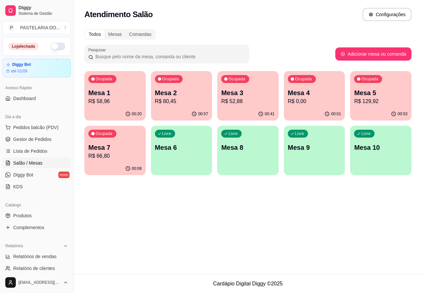
click at [120, 98] on p "R$ 58,96" at bounding box center [114, 102] width 53 height 8
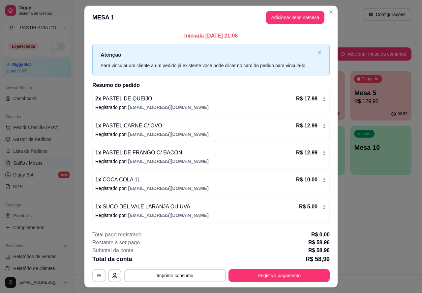
click at [377, 210] on div "Atendimento Salão Configurações Todos Mesas Comandas Pesquisar Adicionar mesa o…" at bounding box center [248, 137] width 348 height 275
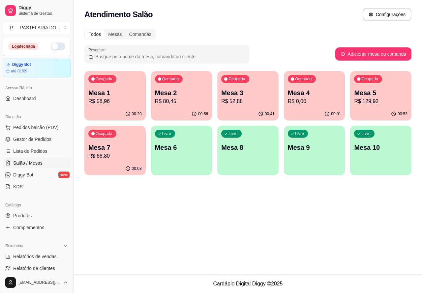
click at [124, 98] on p "R$ 58,96" at bounding box center [114, 102] width 53 height 8
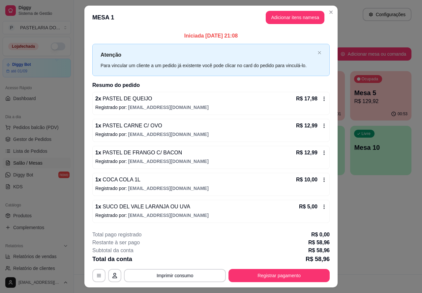
click at [294, 17] on p "Este pedido será vinculado para" at bounding box center [318, 15] width 68 height 7
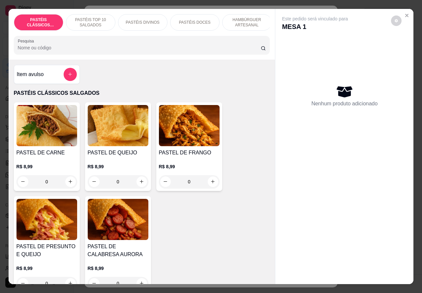
click at [200, 20] on p "PASTÉIS DOCES" at bounding box center [195, 22] width 32 height 5
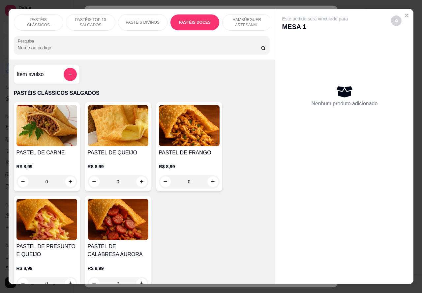
scroll to position [15, 0]
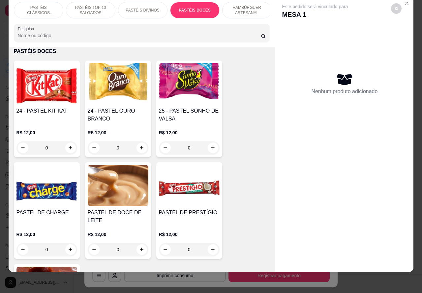
click at [68, 149] on icon "increase-product-quantity" at bounding box center [70, 147] width 5 height 5
type input "1"
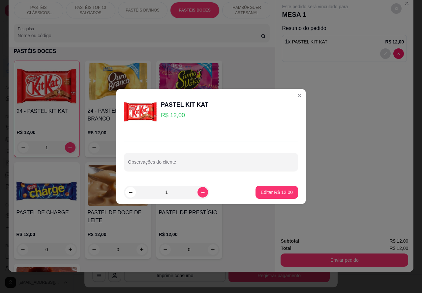
click at [233, 163] on input "Observações do cliente" at bounding box center [211, 165] width 166 height 7
type input "d"
type input "BRINDE"
click at [276, 192] on p "Editar R$ 12,00" at bounding box center [277, 192] width 32 height 7
type input "0"
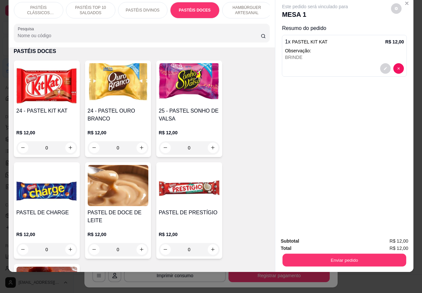
click at [346, 254] on button "Enviar pedido" at bounding box center [344, 260] width 124 height 13
click at [317, 232] on button "Não registrar e enviar pedido" at bounding box center [322, 238] width 69 height 13
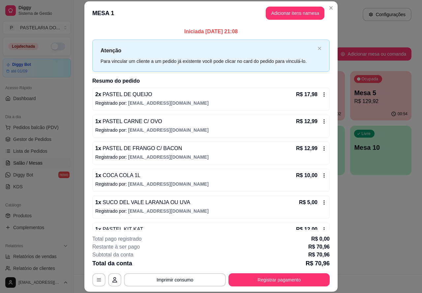
click at [378, 228] on div "Atendimento Salão Configurações Todos Mesas Comandas Pesquisar Adicionar mesa o…" at bounding box center [248, 137] width 348 height 275
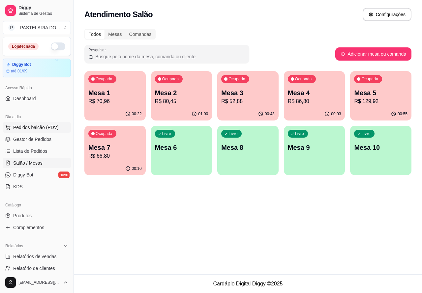
click at [36, 124] on span "Pedidos balcão (PDV)" at bounding box center [35, 127] width 45 height 7
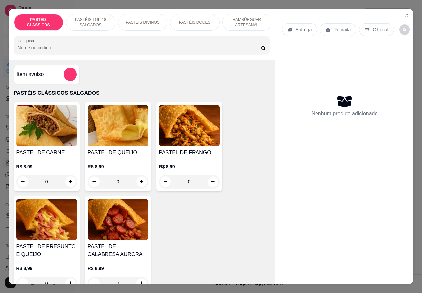
click at [300, 26] on p "Entrega" at bounding box center [303, 29] width 16 height 7
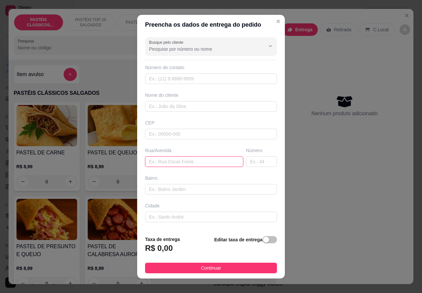
click at [190, 162] on input "text" at bounding box center [194, 162] width 98 height 11
type input "[PERSON_NAME]"
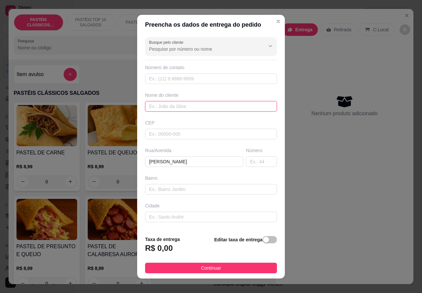
click at [172, 104] on input "text" at bounding box center [211, 106] width 132 height 11
type input "[PERSON_NAME]"
click at [263, 240] on span "button" at bounding box center [269, 239] width 15 height 7
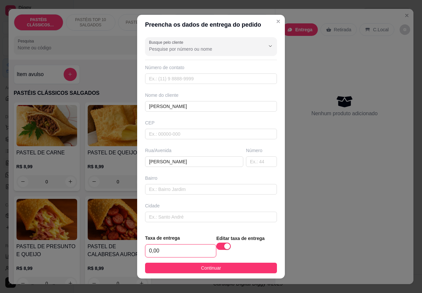
click at [148, 251] on input "0,00" at bounding box center [180, 251] width 71 height 13
type input "6,00"
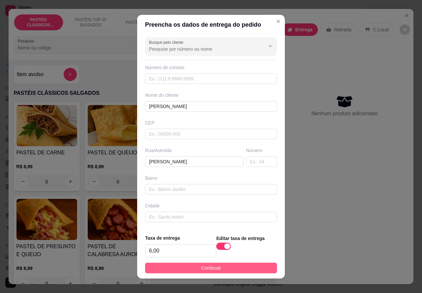
click at [227, 266] on button "Continuar" at bounding box center [211, 268] width 132 height 11
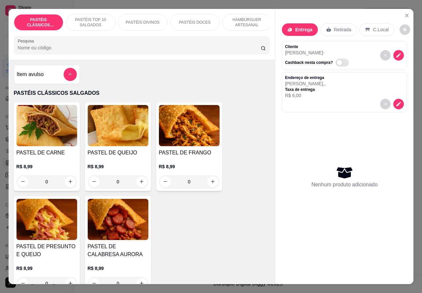
click at [243, 20] on p "HAMBÚRGUER ARTESANAL" at bounding box center [247, 22] width 38 height 11
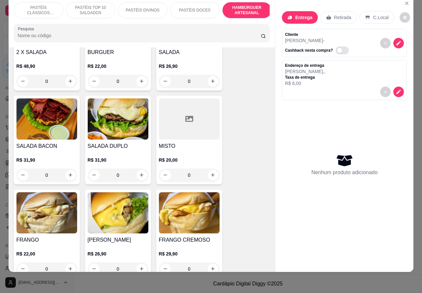
scroll to position [1543, 0]
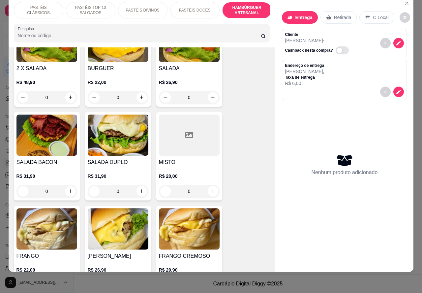
click at [138, 185] on div "0" at bounding box center [118, 191] width 61 height 13
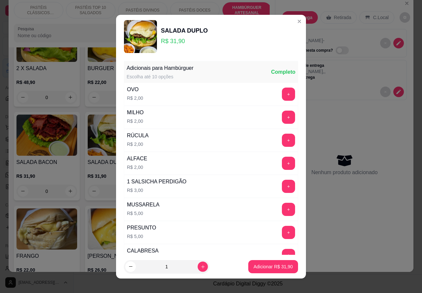
click at [200, 266] on icon "increase-product-quantity" at bounding box center [202, 266] width 5 height 5
type input "2"
click at [265, 268] on p "Adicionar R$ 63,80" at bounding box center [273, 267] width 38 height 6
type input "2"
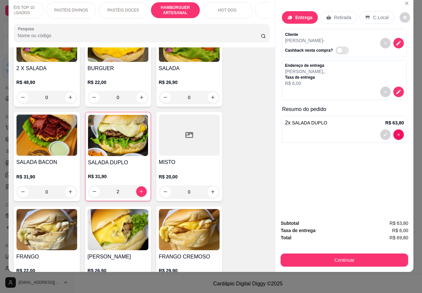
scroll to position [0, 75]
click at [219, 8] on p "HOT DOG" at bounding box center [224, 10] width 18 height 5
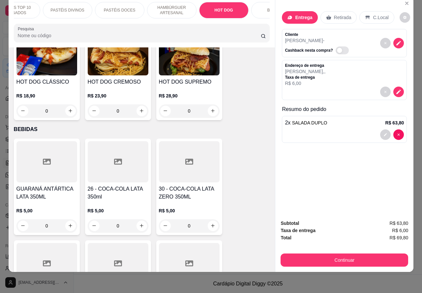
scroll to position [2024, 0]
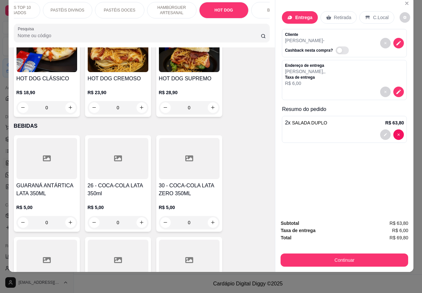
click at [65, 101] on div "0" at bounding box center [46, 107] width 61 height 13
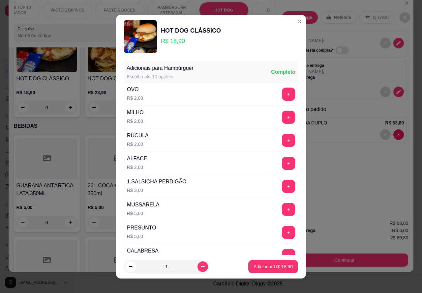
click at [273, 256] on footer "1 Adicionar R$ 18,90" at bounding box center [211, 267] width 190 height 24
click at [277, 266] on p "Adicionar R$ 18,90" at bounding box center [272, 267] width 39 height 7
type input "1"
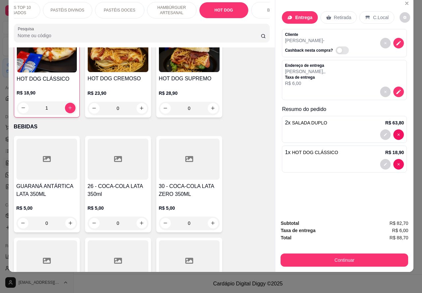
scroll to position [2024, 0]
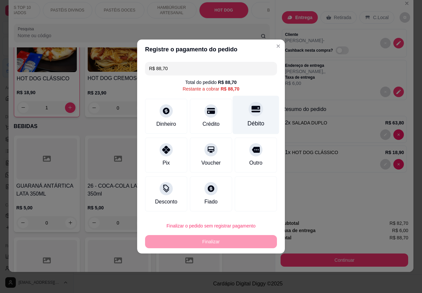
click at [251, 113] on icon at bounding box center [255, 109] width 9 height 7
type input "R$ 0,00"
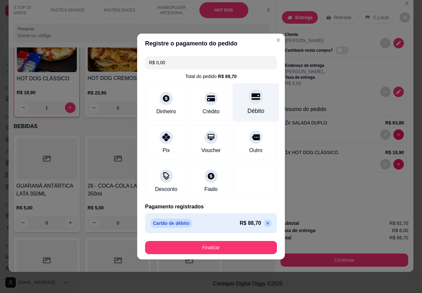
click at [232, 245] on button "Finalizar" at bounding box center [211, 247] width 132 height 13
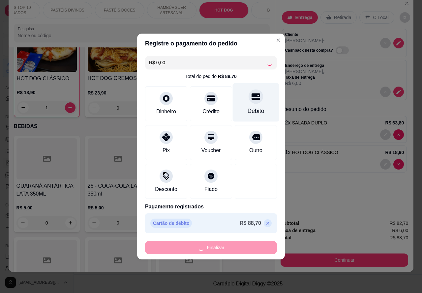
type input "0"
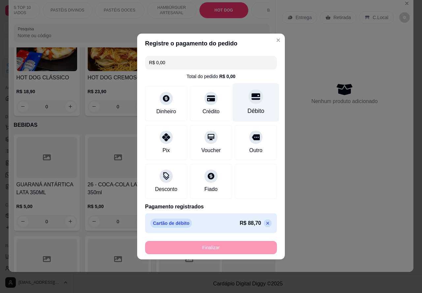
type input "-R$ 88,70"
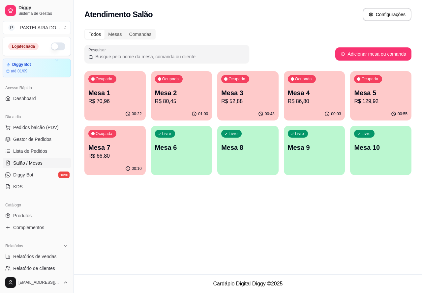
click at [173, 225] on div "Atendimento Salão Configurações Todos Mesas Comandas Pesquisar Adicionar mesa o…" at bounding box center [248, 137] width 348 height 275
click at [309, 147] on p "Mesa 9" at bounding box center [314, 147] width 53 height 9
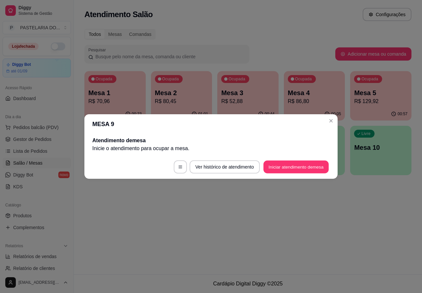
click at [292, 167] on button "Iniciar atendimento de mesa" at bounding box center [295, 167] width 65 height 13
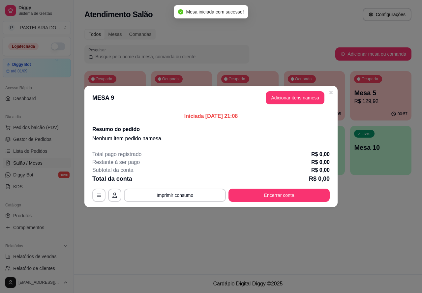
click at [302, 96] on div "Nenhum produto adicionado" at bounding box center [348, 94] width 129 height 133
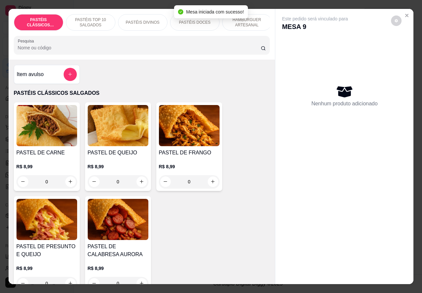
click at [254, 19] on p "HAMBÚRGUER ARTESANAL" at bounding box center [247, 22] width 38 height 11
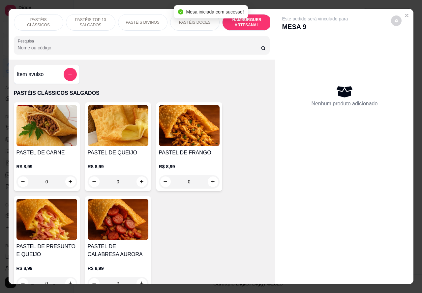
scroll to position [15, 0]
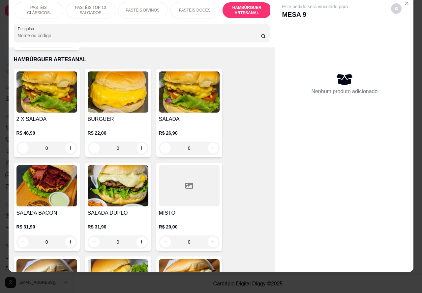
click at [137, 236] on div "0" at bounding box center [118, 242] width 61 height 13
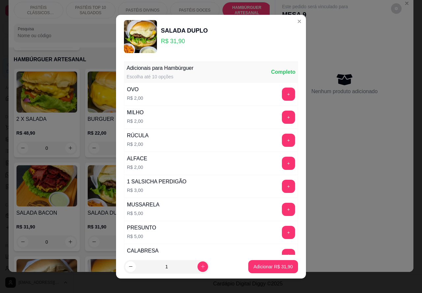
click at [360, 220] on div "Este pedido será vinculado para MESA 9 Nenhum produto adicionado" at bounding box center [344, 129] width 138 height 265
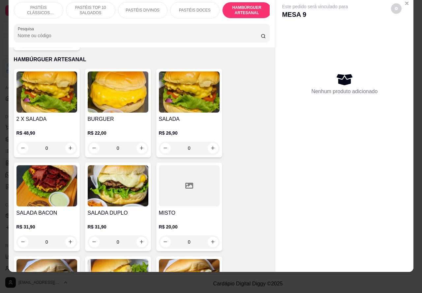
click at [210, 142] on div "0" at bounding box center [189, 148] width 61 height 13
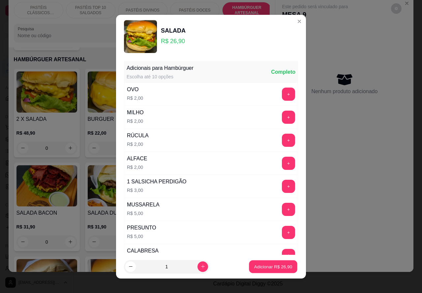
click at [265, 266] on p "Adicionar R$ 26,90" at bounding box center [273, 267] width 38 height 6
type input "1"
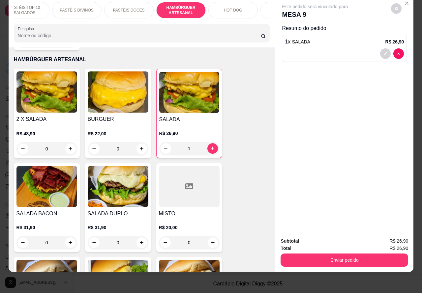
scroll to position [0, 68]
click at [233, 8] on p "HOT DOG" at bounding box center [230, 10] width 18 height 5
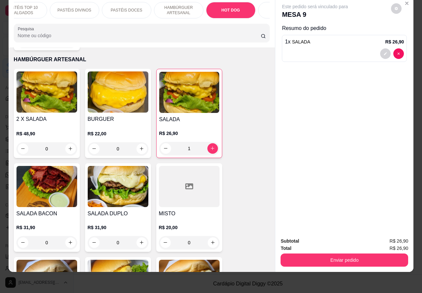
scroll to position [1984, 0]
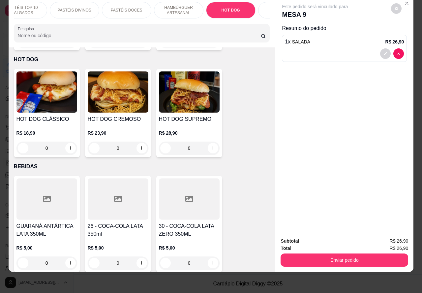
click at [65, 142] on div "0" at bounding box center [46, 148] width 61 height 13
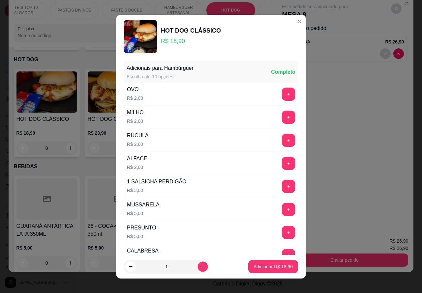
click at [200, 266] on icon "increase-product-quantity" at bounding box center [202, 266] width 5 height 5
type input "2"
click at [256, 264] on p "Adicionar R$ 37,80" at bounding box center [272, 267] width 39 height 7
type input "2"
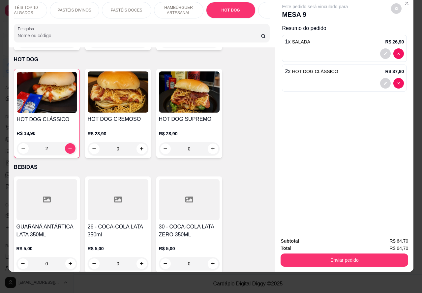
click at [176, 7] on p "HAMBÚRGUER ARTESANAL" at bounding box center [179, 10] width 38 height 11
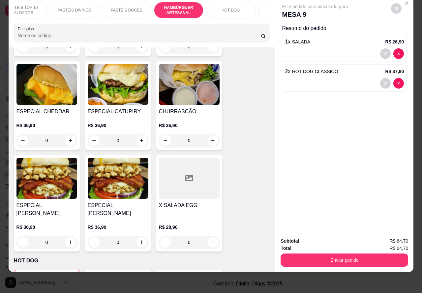
scroll to position [1774, 0]
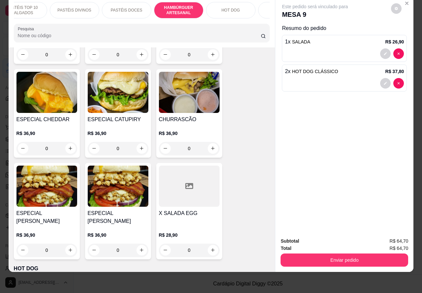
click at [208, 142] on div "0" at bounding box center [189, 148] width 61 height 13
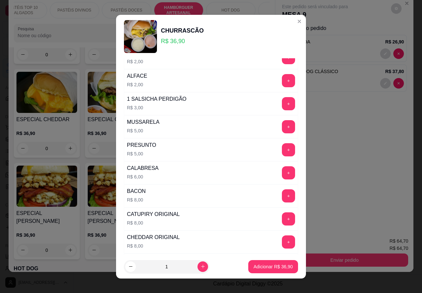
scroll to position [169, 0]
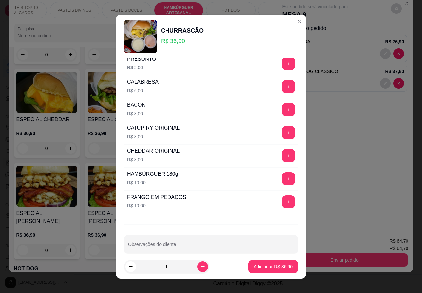
click at [192, 246] on input "Observações do cliente" at bounding box center [211, 247] width 166 height 7
type input "CORTADO AO MEIO>>>>>>>>>>>>"
click at [274, 266] on p "Adicionar R$ 36,90" at bounding box center [272, 267] width 39 height 7
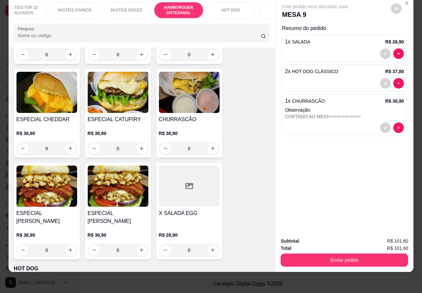
click at [22, 5] on p "PASTÉIS TOP 10 SALGADOS" at bounding box center [22, 10] width 38 height 11
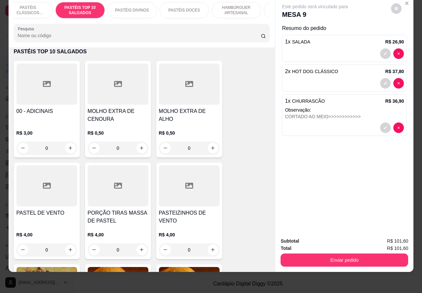
scroll to position [0, 0]
click at [40, 5] on p "PASTÉIS CLÁSSICOS SALGADOS" at bounding box center [38, 10] width 38 height 11
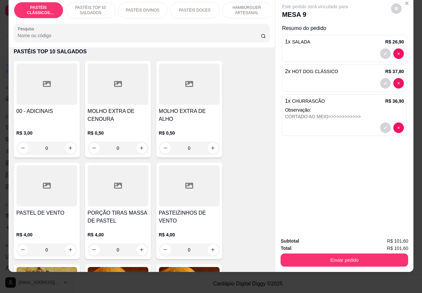
scroll to position [30, 0]
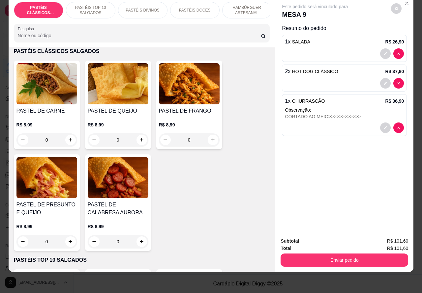
click at [137, 137] on button "increase-product-quantity" at bounding box center [141, 140] width 11 height 11
type input "1"
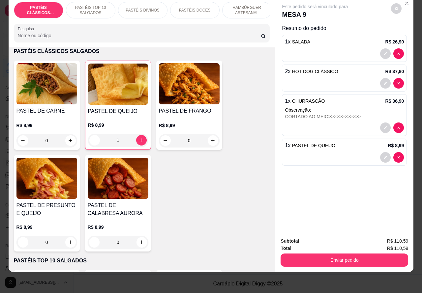
click at [351, 254] on button "Enviar pedido" at bounding box center [344, 260] width 128 height 13
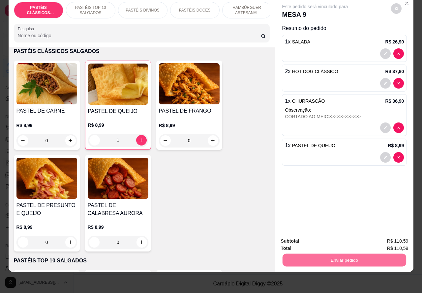
click at [333, 244] on button "Não registrar e enviar pedido" at bounding box center [322, 238] width 69 height 13
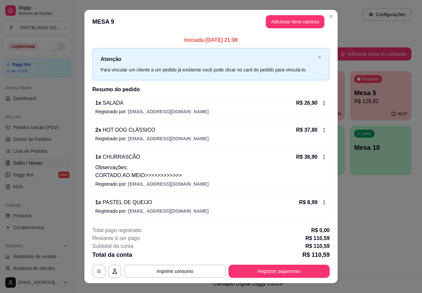
click at [386, 232] on div "Atendimento Salão Configurações Todos Mesas Comandas Pesquisar Adicionar mesa o…" at bounding box center [248, 137] width 348 height 275
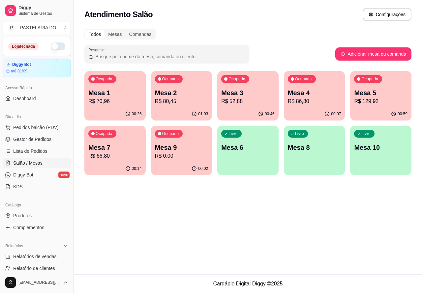
click at [103, 157] on p "R$ 66,80" at bounding box center [114, 156] width 53 height 8
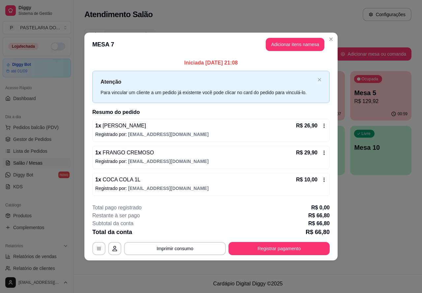
click at [192, 247] on button "Imprimir consumo" at bounding box center [175, 248] width 102 height 13
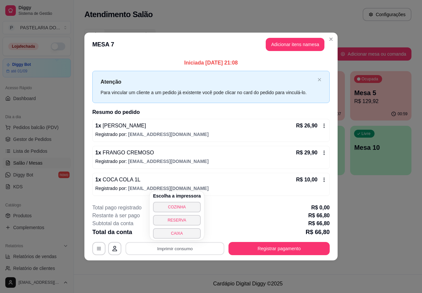
click at [180, 202] on button "COZINHA" at bounding box center [177, 207] width 48 height 11
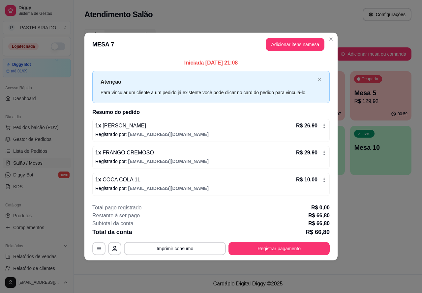
click at [385, 218] on div "Atendimento Salão Configurações Todos Mesas Comandas Pesquisar Adicionar mesa o…" at bounding box center [248, 137] width 348 height 275
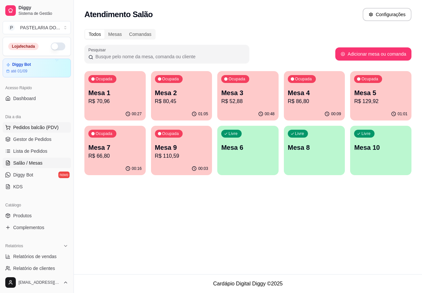
click at [39, 125] on span "Pedidos balcão (PDV)" at bounding box center [35, 127] width 45 height 7
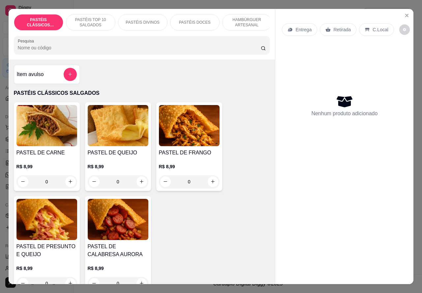
click at [339, 26] on p "Retirada" at bounding box center [341, 29] width 17 height 7
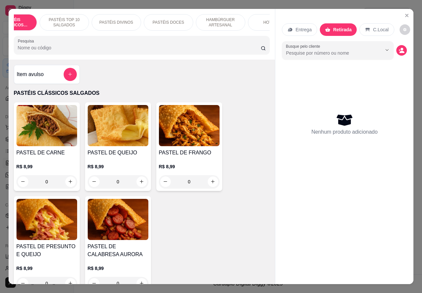
scroll to position [0, 29]
click at [217, 17] on p "HAMBÚRGUER ARTESANAL" at bounding box center [218, 22] width 38 height 11
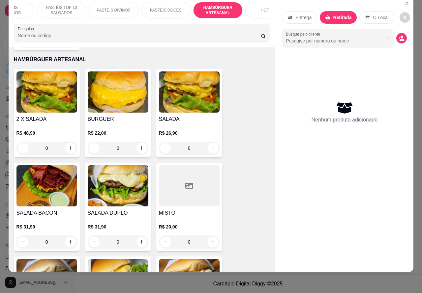
click at [208, 142] on div "0" at bounding box center [189, 148] width 61 height 13
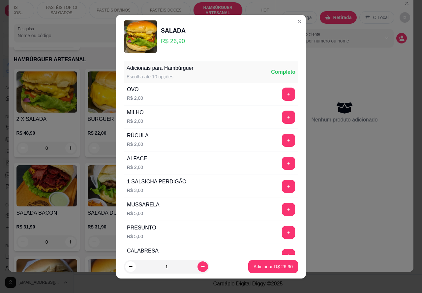
click at [259, 264] on p "Adicionar R$ 26,90" at bounding box center [272, 267] width 39 height 7
type input "1"
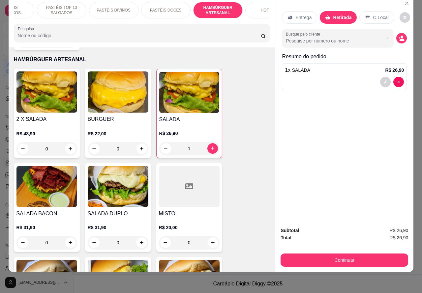
scroll to position [0, 0]
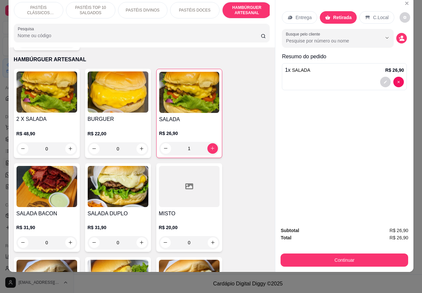
click at [83, 5] on p "PASTÉIS TOP 10 SALGADOS" at bounding box center [91, 10] width 38 height 11
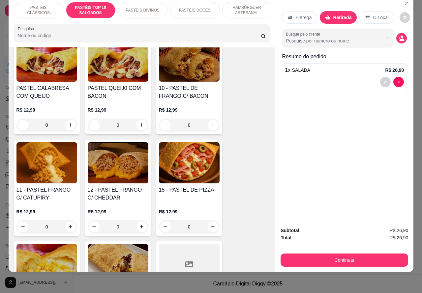
scroll to position [572, 0]
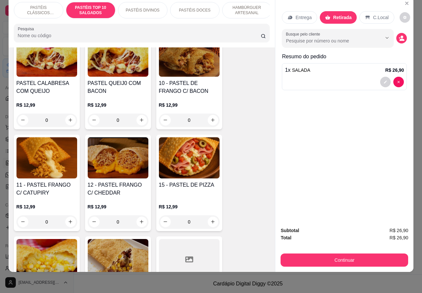
click at [208, 221] on div "0" at bounding box center [189, 222] width 61 height 13
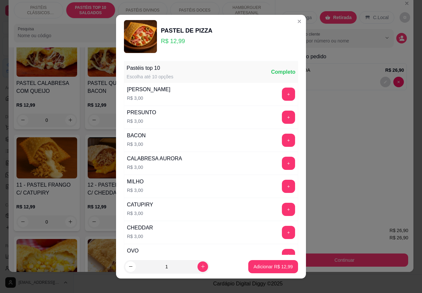
click at [261, 267] on p "Adicionar R$ 12,99" at bounding box center [272, 267] width 39 height 7
type input "1"
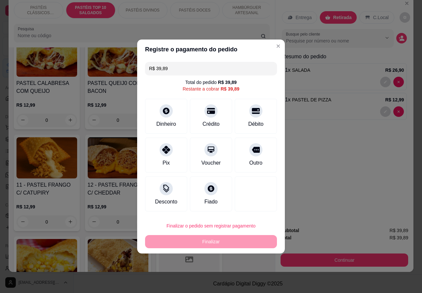
click at [359, 184] on div "Entrega Retirada C.Local Busque pelo cliente Resumo do pedido 1 x SALADA R$ 26,…" at bounding box center [344, 109] width 138 height 225
click at [352, 198] on div "Entrega Retirada C.Local Busque pelo cliente Resumo do pedido 1 x SALADA R$ 26,…" at bounding box center [344, 109] width 138 height 225
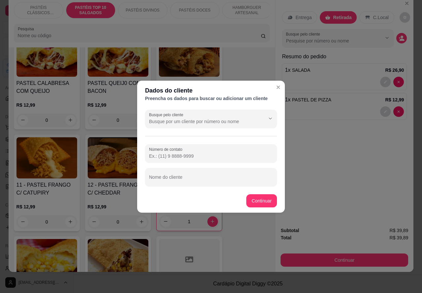
click at [211, 179] on input "Nome do cliente" at bounding box center [211, 180] width 124 height 7
type input "gris aguardando pago"
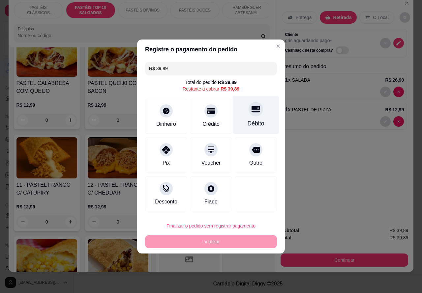
click at [253, 111] on icon at bounding box center [255, 109] width 9 height 7
type input "R$ 0,00"
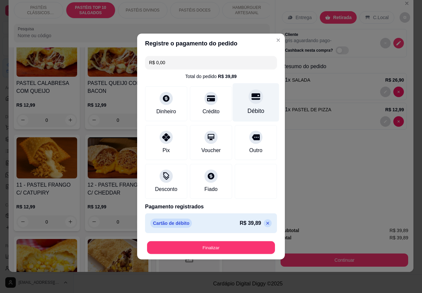
click at [236, 251] on button "Finalizar" at bounding box center [211, 248] width 128 height 13
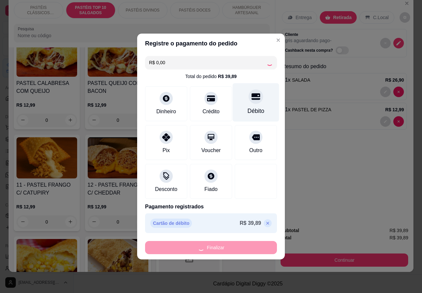
type input "0"
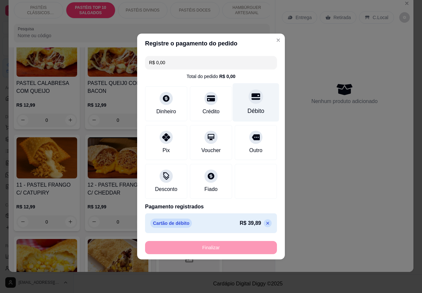
type input "-R$ 39,89"
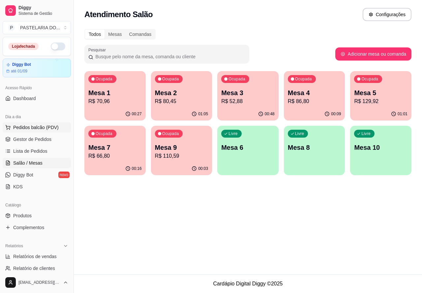
click at [38, 125] on span "Pedidos balcão (PDV)" at bounding box center [35, 127] width 45 height 7
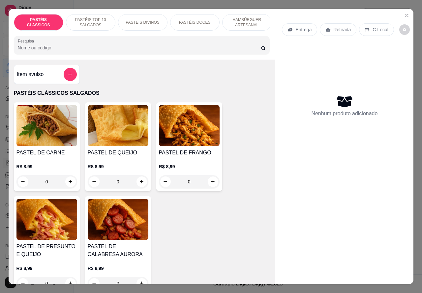
click at [246, 21] on p "HAMBÚRGUER ARTESANAL" at bounding box center [247, 22] width 38 height 11
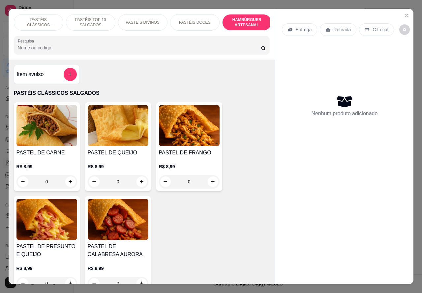
scroll to position [15, 0]
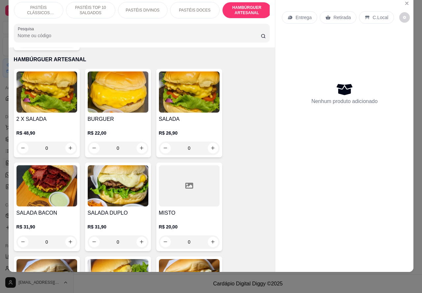
click at [141, 142] on div "0" at bounding box center [118, 148] width 61 height 13
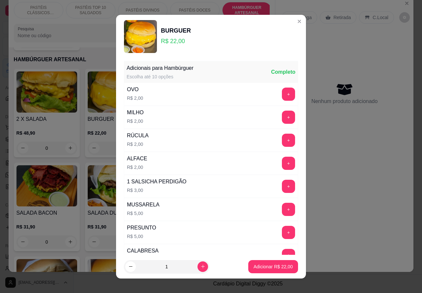
click at [200, 266] on icon "increase-product-quantity" at bounding box center [202, 266] width 5 height 5
type input "2"
click at [259, 267] on p "Adicionar R$ 44,00" at bounding box center [272, 267] width 39 height 7
type input "2"
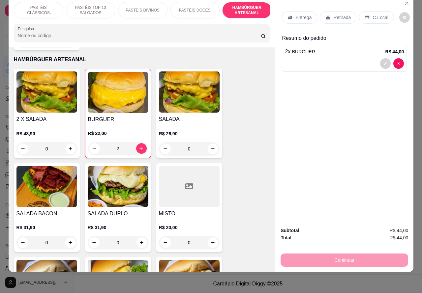
click at [398, 58] on button "decrease-product-quantity" at bounding box center [398, 63] width 11 height 11
click at [337, 14] on p "Retirada" at bounding box center [341, 17] width 17 height 7
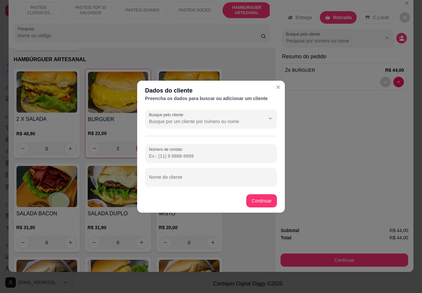
click at [180, 154] on input "Número de contato" at bounding box center [211, 156] width 124 height 7
paste input "(14) 99804-8251"
type input "(14) 99804-8251"
click at [206, 177] on input "Nome do cliente" at bounding box center [211, 180] width 124 height 7
type input "[PERSON_NAME]"
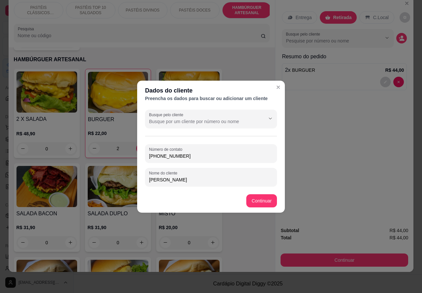
click at [269, 194] on footer "Continuar" at bounding box center [211, 201] width 148 height 24
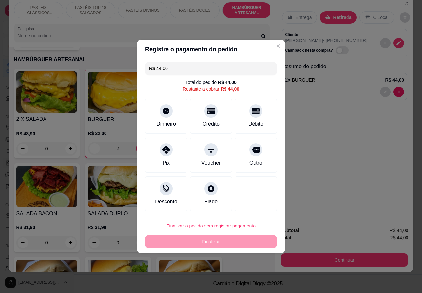
click at [222, 242] on div "Finalizar o pedido sem registrar pagamento Finalizar" at bounding box center [211, 234] width 132 height 29
click at [255, 109] on div at bounding box center [256, 109] width 15 height 15
type input "R$ 0,00"
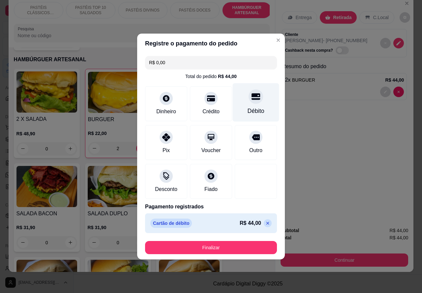
click at [231, 247] on button "Finalizar" at bounding box center [211, 247] width 132 height 13
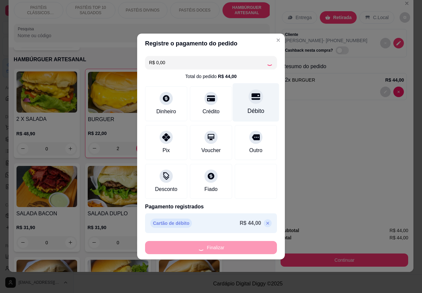
type input "0"
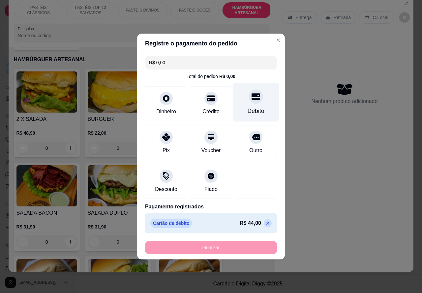
type input "-R$ 44,00"
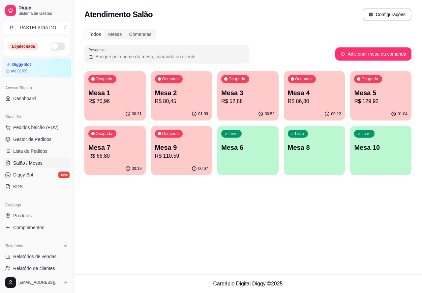
click at [55, 46] on button "button" at bounding box center [58, 47] width 15 height 8
click at [36, 126] on span "Pedidos balcão (PDV)" at bounding box center [35, 127] width 45 height 7
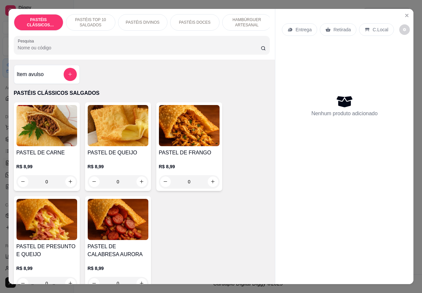
click at [342, 29] on p "Retirada" at bounding box center [341, 29] width 17 height 7
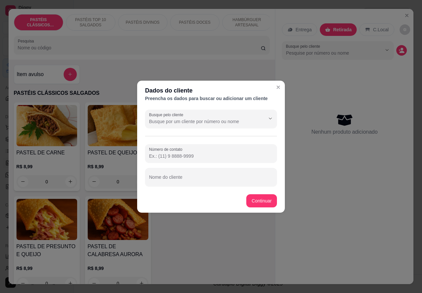
click at [192, 155] on input "Número de contato" at bounding box center [211, 156] width 124 height 7
paste input "(14) 99666-6631"
type input "(14) 99666-6631"
click at [196, 180] on input "Nome do cliente" at bounding box center [211, 180] width 124 height 7
type input "ines"
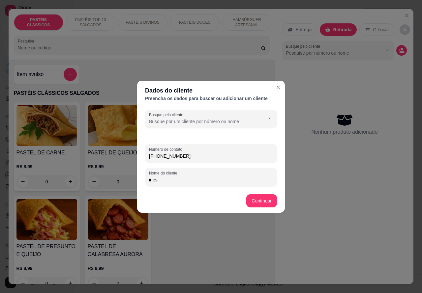
click at [260, 198] on div "PASTEL DE CARNE R$ 8,99 0 PASTEL DE QUEIJO R$ 8,99 0 PASTEL DE FRANGO R$ 8,99 0…" at bounding box center [142, 198] width 256 height 191
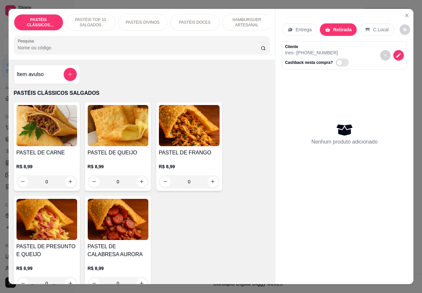
click at [93, 17] on p "PASTÉIS TOP 10 SALGADOS" at bounding box center [91, 22] width 38 height 11
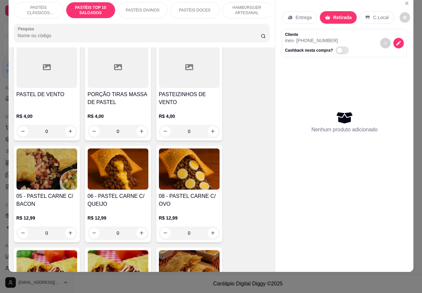
scroll to position [359, 0]
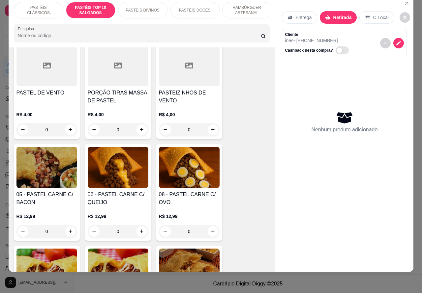
click at [141, 232] on div "0" at bounding box center [118, 231] width 61 height 13
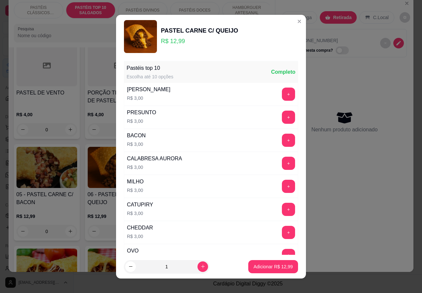
click at [271, 266] on p "Adicionar R$ 12,99" at bounding box center [272, 267] width 39 height 7
type input "1"
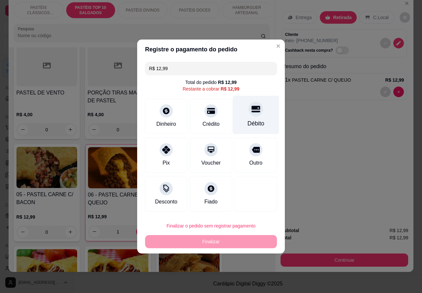
click at [251, 110] on icon at bounding box center [255, 109] width 9 height 7
type input "R$ 0,00"
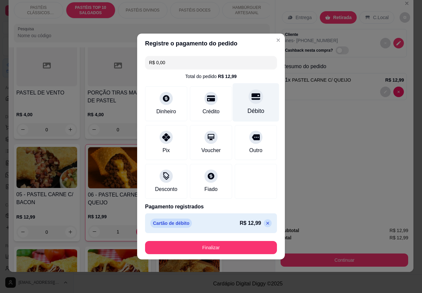
click at [248, 242] on button "Finalizar" at bounding box center [211, 247] width 132 height 13
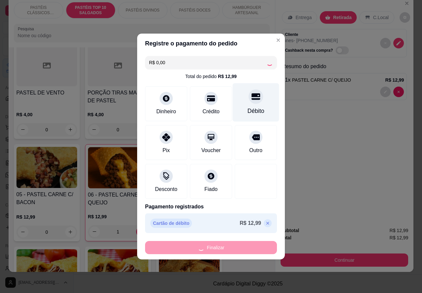
type input "0"
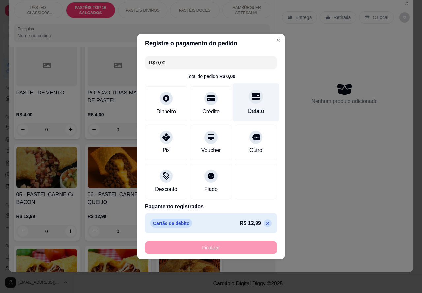
type input "-R$ 12,99"
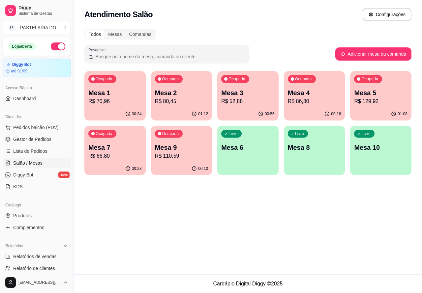
click at [190, 87] on div "Ocupada Mesa 2 R$ 80,45" at bounding box center [181, 89] width 61 height 37
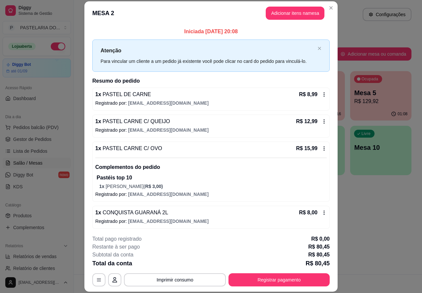
click at [188, 278] on button "Imprimir consumo" at bounding box center [175, 280] width 102 height 13
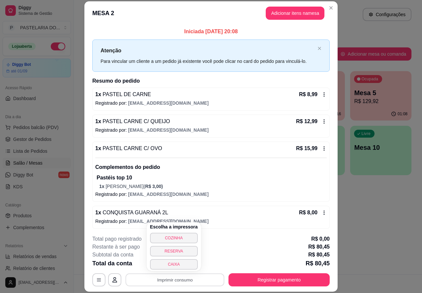
click at [173, 262] on button "CAIXA" at bounding box center [174, 264] width 48 height 11
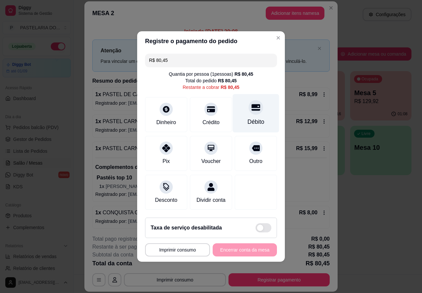
click at [255, 108] on div at bounding box center [256, 107] width 15 height 15
type input "R$ 0,00"
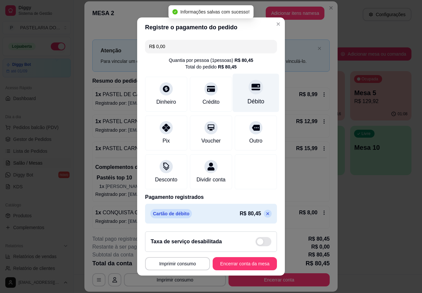
click at [248, 266] on button "Encerrar conta da mesa" at bounding box center [245, 263] width 64 height 13
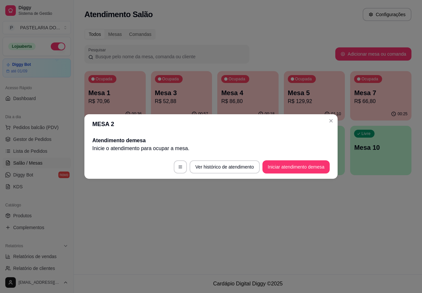
click at [224, 219] on div "Atendimento Salão Configurações Todos Mesas Comandas Pesquisar Adicionar mesa o…" at bounding box center [248, 137] width 348 height 275
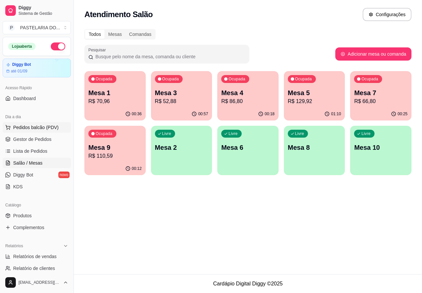
click at [35, 127] on span "Pedidos balcão (PDV)" at bounding box center [35, 127] width 45 height 7
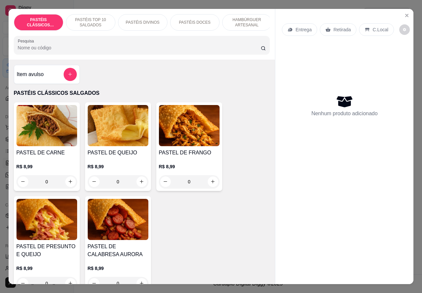
click at [339, 26] on p "Retirada" at bounding box center [341, 29] width 17 height 7
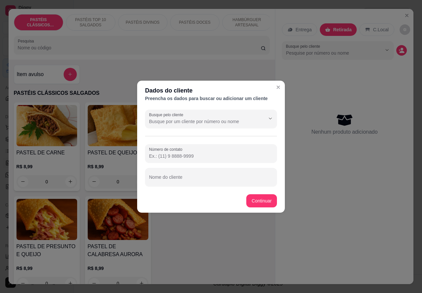
click at [208, 179] on input "Nome do cliente" at bounding box center [211, 180] width 124 height 7
type input "[PERSON_NAME]"
click at [262, 202] on div "Item avulso PASTÉIS CLÁSSICOS SALGADOS PASTEL DE CARNE R$ 8,99 0 PASTEL DE QUEI…" at bounding box center [142, 172] width 267 height 225
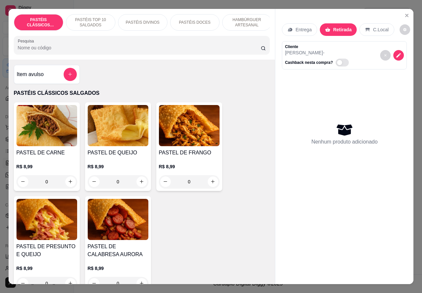
click at [86, 17] on p "PASTÉIS TOP 10 SALGADOS" at bounding box center [91, 22] width 38 height 11
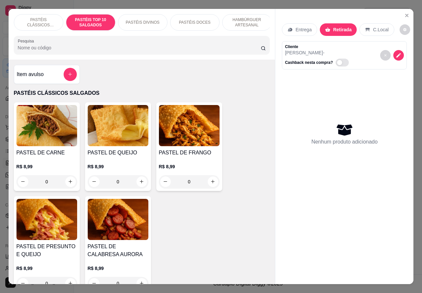
scroll to position [15, 0]
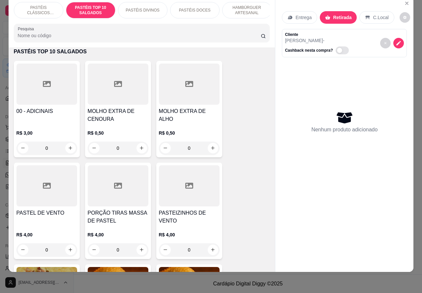
click at [37, 5] on p "PASTÉIS CLÁSSICOS SALGADOS" at bounding box center [38, 10] width 38 height 11
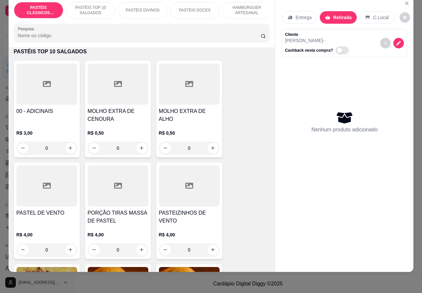
scroll to position [30, 0]
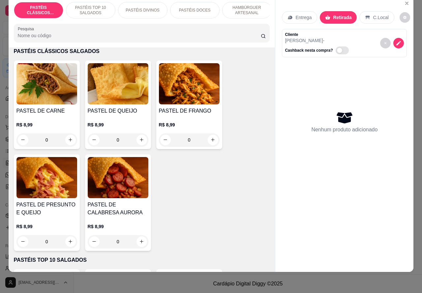
click at [69, 141] on icon "increase-product-quantity" at bounding box center [71, 140] width 4 height 4
type input "1"
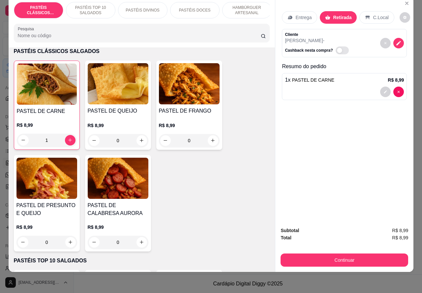
click at [140, 141] on icon "increase-product-quantity" at bounding box center [142, 141] width 4 height 4
type input "1"
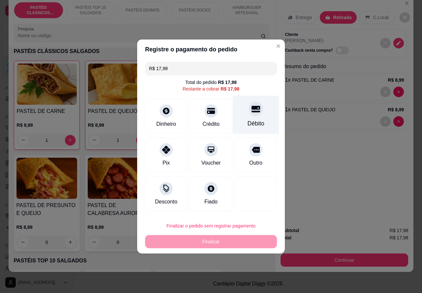
click at [251, 110] on icon at bounding box center [255, 109] width 9 height 7
type input "R$ 0,00"
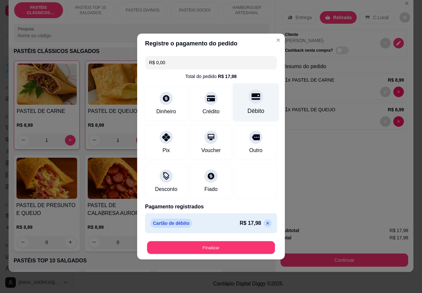
click at [228, 243] on button "Finalizar" at bounding box center [211, 248] width 128 height 13
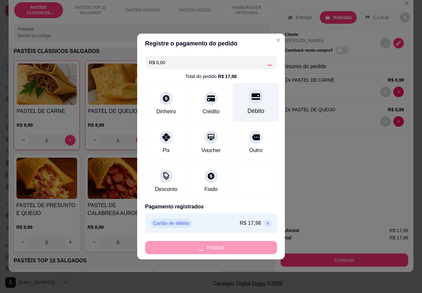
type input "0"
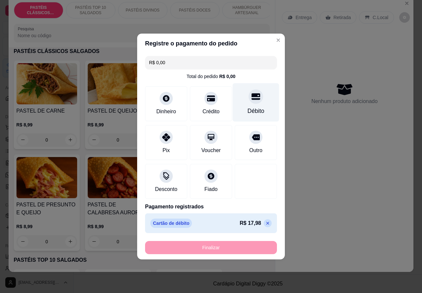
type input "-R$ 17,98"
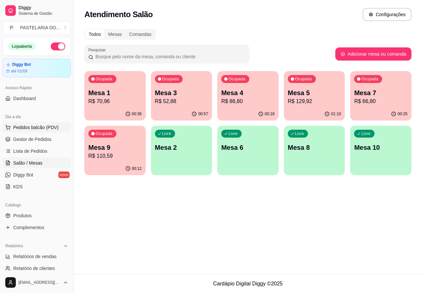
click at [43, 127] on span "Pedidos balcão (PDV)" at bounding box center [35, 127] width 45 height 7
click at [262, 227] on div "Item avulso PASTÉIS CLÁSSICOS SALGADOS PASTEL DE CARNE R$ 8,99 0 PASTEL DE QUEI…" at bounding box center [142, 172] width 267 height 225
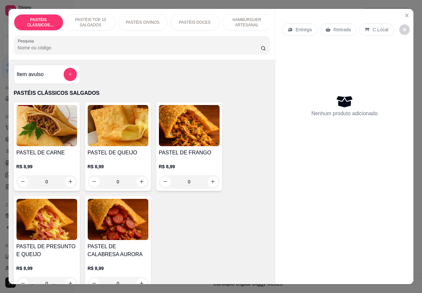
click at [376, 28] on p "C.Local" at bounding box center [379, 29] width 15 height 7
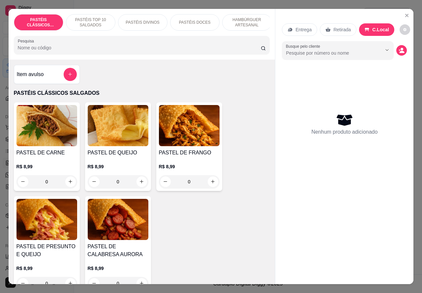
click at [246, 17] on p "HAMBÚRGUER ARTESANAL" at bounding box center [247, 22] width 38 height 11
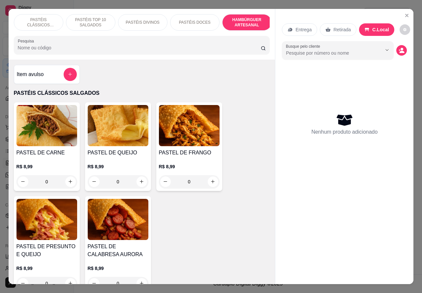
scroll to position [15, 0]
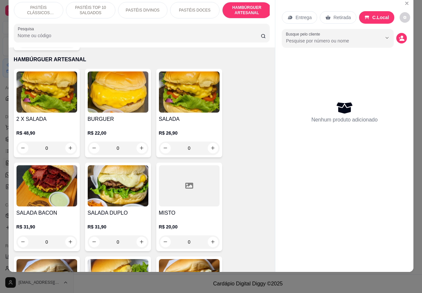
click at [134, 142] on div "0" at bounding box center [118, 148] width 61 height 13
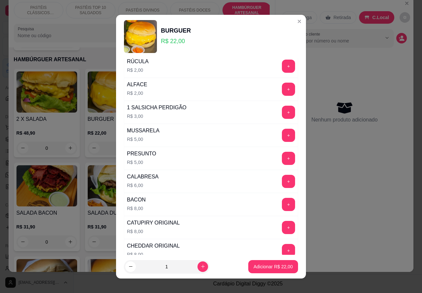
scroll to position [0, 0]
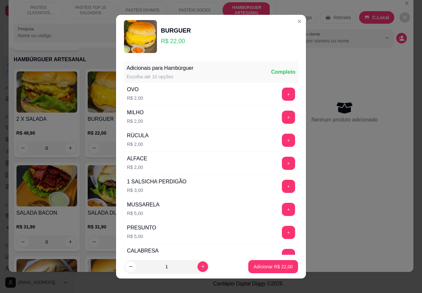
click at [282, 117] on button "+" at bounding box center [288, 117] width 13 height 13
click at [265, 266] on p "Adicionar R$ 24,00" at bounding box center [272, 267] width 39 height 7
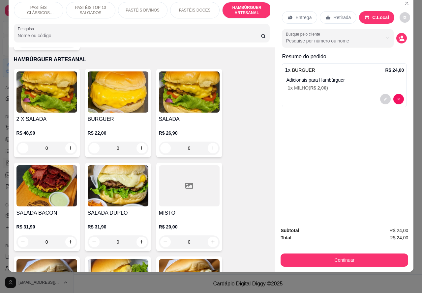
click at [206, 142] on div "0" at bounding box center [189, 148] width 61 height 13
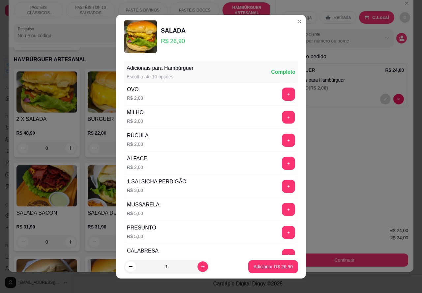
click at [282, 117] on button "+" at bounding box center [288, 117] width 13 height 13
click at [261, 266] on p "Adicionar R$ 28,90" at bounding box center [273, 267] width 38 height 6
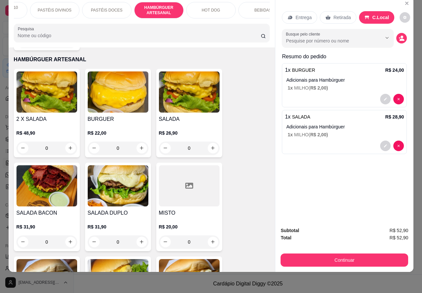
scroll to position [0, 90]
click at [203, 8] on p "HOT DOG" at bounding box center [209, 10] width 18 height 5
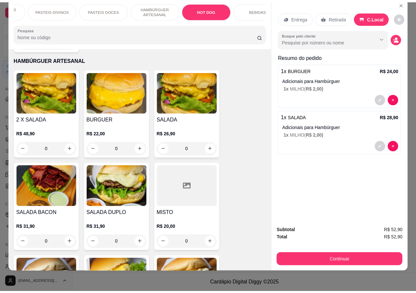
scroll to position [1983, 0]
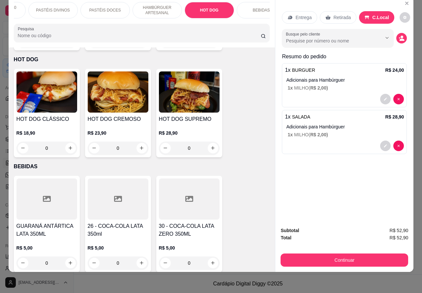
click at [72, 142] on div "0" at bounding box center [46, 148] width 61 height 13
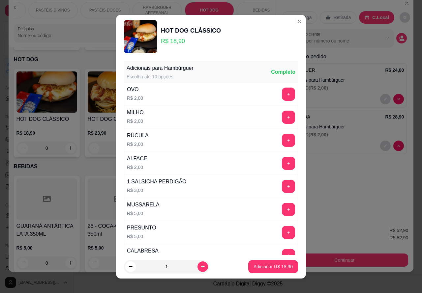
click at [269, 257] on footer "1 Adicionar R$ 18,90" at bounding box center [211, 267] width 190 height 24
click at [264, 266] on p "Adicionar R$ 18,90" at bounding box center [272, 267] width 39 height 7
type input "1"
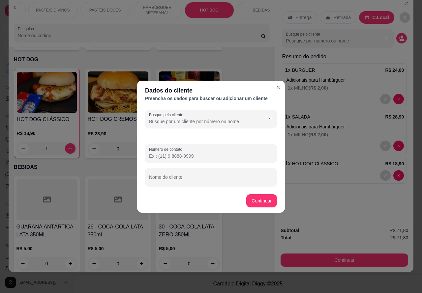
click at [215, 177] on input "Nome do cliente" at bounding box center [211, 180] width 124 height 7
type input "carro wolks do outro lado da rua, senhor de camisa branca"
click at [261, 198] on div "Item avulso PASTÉIS CLÁSSICOS SALGADOS PASTEL DE CARNE R$ 8,99 0 PASTEL DE QUEI…" at bounding box center [142, 159] width 267 height 225
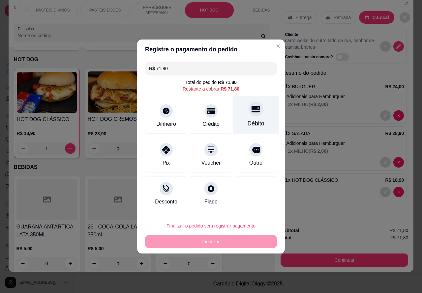
click at [251, 116] on div at bounding box center [256, 109] width 15 height 15
type input "R$ 0,00"
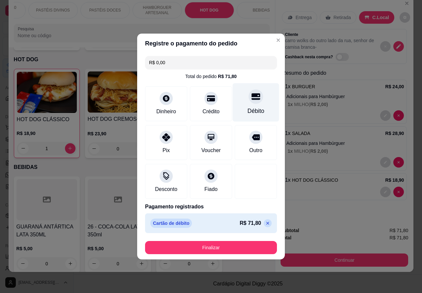
click at [234, 245] on button "Finalizar" at bounding box center [211, 247] width 132 height 13
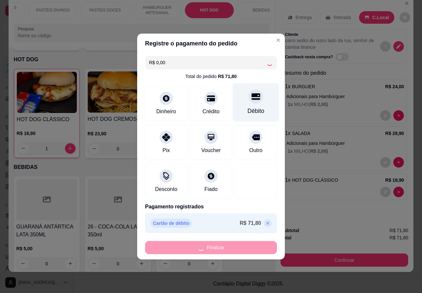
type input "0"
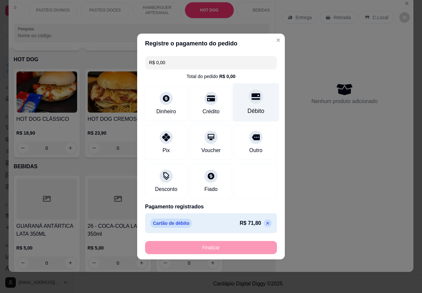
type input "-R$ 71,80"
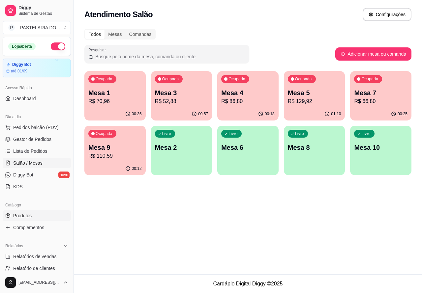
click at [35, 213] on link "Produtos" at bounding box center [37, 216] width 68 height 11
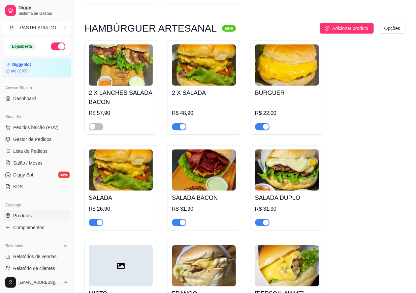
scroll to position [1724, 0]
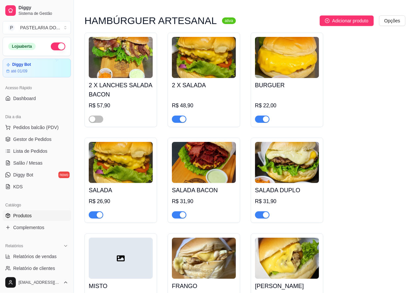
click at [178, 121] on span "button" at bounding box center [179, 119] width 15 height 7
click at [266, 120] on div "button" at bounding box center [266, 119] width 6 height 6
click at [99, 218] on div "button" at bounding box center [100, 215] width 6 height 6
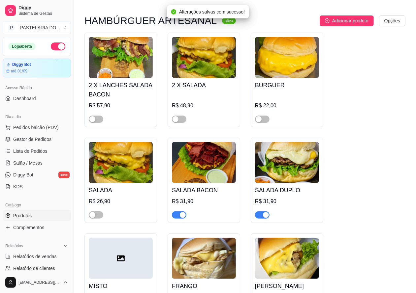
click at [182, 218] on div "button" at bounding box center [183, 215] width 6 height 6
click at [266, 218] on div "button" at bounding box center [266, 215] width 6 height 6
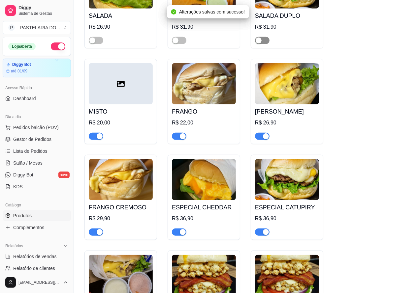
scroll to position [1903, 0]
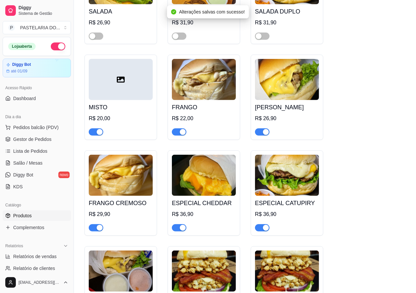
click at [99, 231] on div "button" at bounding box center [100, 228] width 6 height 6
click at [179, 230] on span "button" at bounding box center [179, 227] width 15 height 7
click at [277, 226] on div at bounding box center [287, 225] width 64 height 13
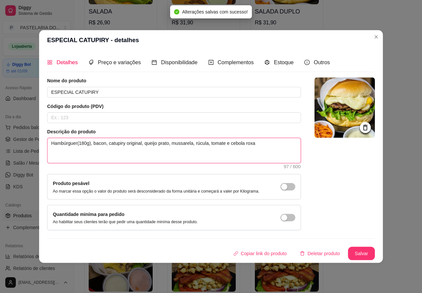
click at [92, 138] on textarea "Hambúrguer(180g), bacon, catupiry original, queijo prato, mussarela, rúcula, to…" at bounding box center [173, 150] width 253 height 25
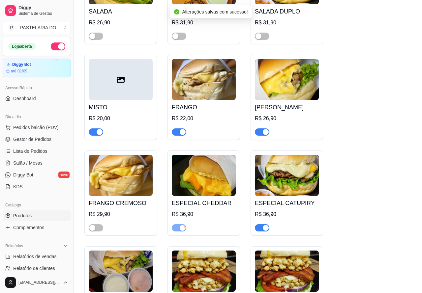
click at [176, 140] on textarea "Hambúrguer(180g), bacon, catupiry original, queijo prato, mussarela, rúcula, to…" at bounding box center [174, 150] width 249 height 24
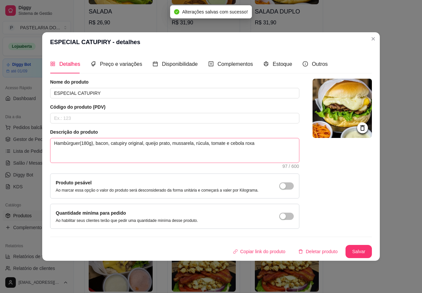
click at [371, 36] on div "2 X LANCHES SALADA BACON R$ 57,90 2 X SALADA R$ 48,90 BURGUER R$ 22,00 SALADA R…" at bounding box center [244, 145] width 321 height 583
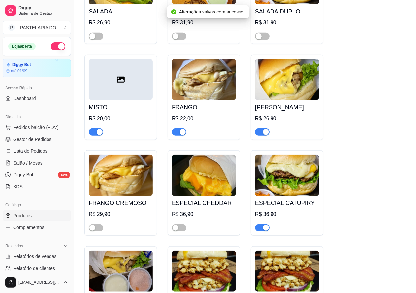
click at [96, 134] on span "button" at bounding box center [96, 132] width 15 height 7
click at [182, 133] on div "button" at bounding box center [183, 132] width 6 height 6
click at [266, 135] on div "button" at bounding box center [266, 132] width 6 height 6
click at [266, 231] on div "button" at bounding box center [266, 228] width 6 height 6
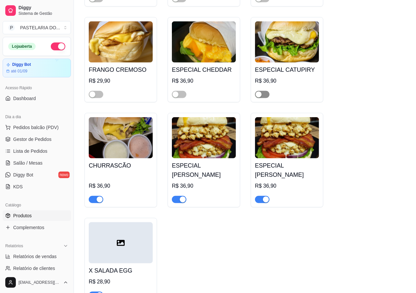
scroll to position [2038, 0]
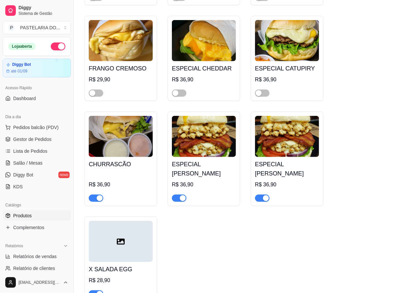
click at [99, 200] on div "button" at bounding box center [100, 198] width 6 height 6
click at [181, 201] on div "button" at bounding box center [183, 198] width 6 height 6
click at [266, 201] on div "button" at bounding box center [266, 198] width 6 height 6
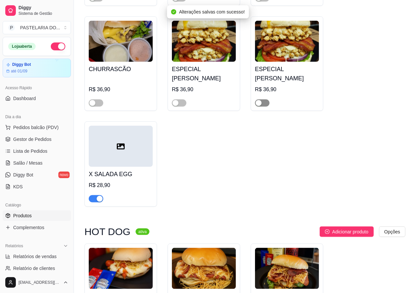
scroll to position [2134, 0]
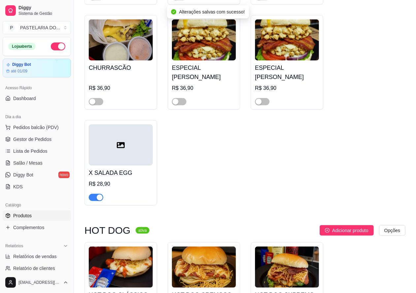
click at [100, 201] on div "button" at bounding box center [100, 198] width 6 height 6
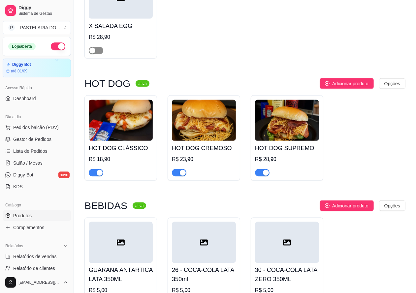
scroll to position [2283, 0]
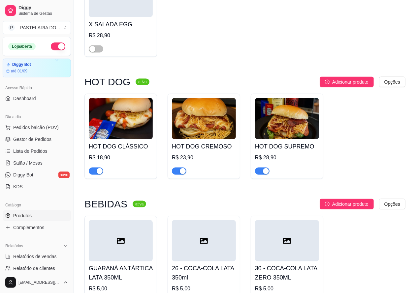
click at [99, 174] on div "button" at bounding box center [100, 171] width 6 height 6
click at [182, 174] on div "button" at bounding box center [183, 171] width 6 height 6
click at [266, 174] on div "button" at bounding box center [266, 171] width 6 height 6
click at [32, 162] on span "Salão / Mesas" at bounding box center [27, 163] width 29 height 7
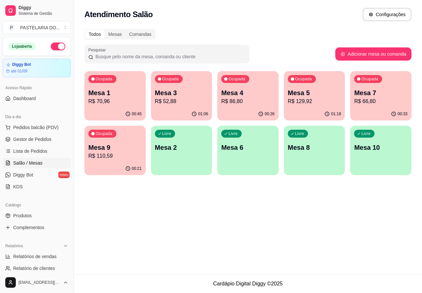
click at [378, 150] on p "Mesa 10" at bounding box center [380, 147] width 53 height 9
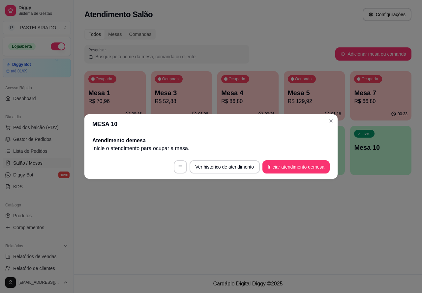
click at [295, 164] on button "Iniciar atendimento de mesa" at bounding box center [295, 167] width 67 height 13
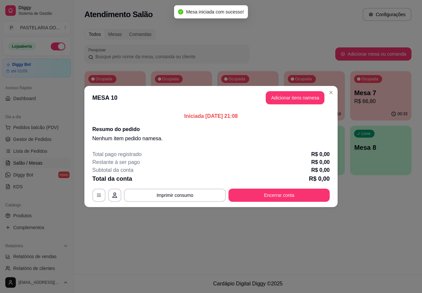
click at [299, 95] on div "Nenhum produto adicionado" at bounding box center [346, 95] width 126 height 131
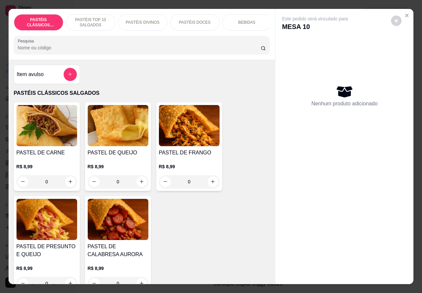
click at [251, 19] on div "BEBIDAS" at bounding box center [246, 22] width 49 height 16
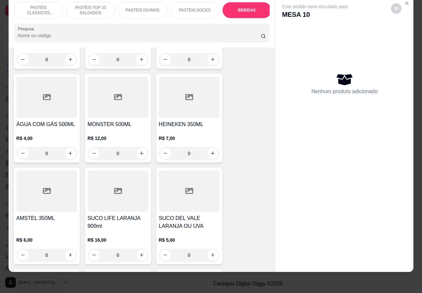
scroll to position [1809, 0]
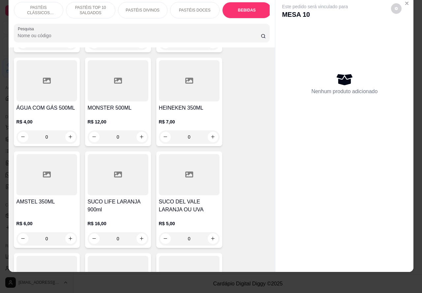
click at [69, 237] on icon "increase-product-quantity" at bounding box center [71, 239] width 4 height 4
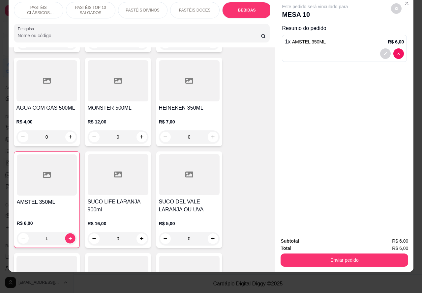
click at [68, 236] on icon "increase-product-quantity" at bounding box center [70, 238] width 5 height 5
type input "2"
click at [347, 254] on button "Enviar pedido" at bounding box center [344, 260] width 128 height 13
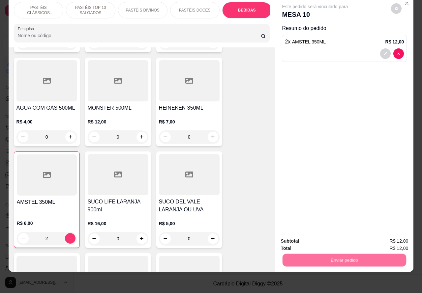
click at [312, 236] on button "Não registrar e enviar pedido" at bounding box center [322, 238] width 69 height 13
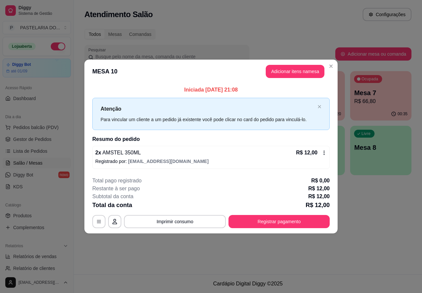
click at [276, 261] on div "Atendimento Salão Configurações Todos Mesas Comandas Pesquisar Adicionar mesa o…" at bounding box center [248, 137] width 348 height 275
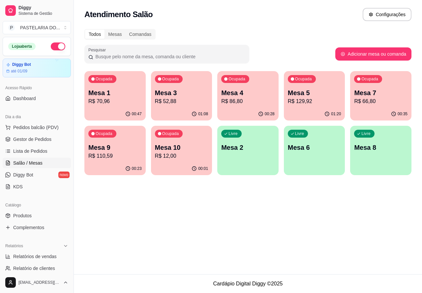
click at [184, 86] on div "Ocupada Mesa 3 R$ 52,88" at bounding box center [181, 89] width 61 height 37
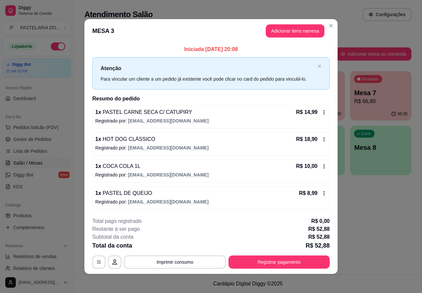
click at [176, 261] on button "Imprimir consumo" at bounding box center [175, 262] width 102 height 13
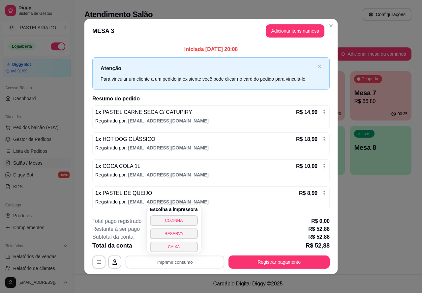
click at [176, 246] on button "CAIXA" at bounding box center [174, 247] width 48 height 11
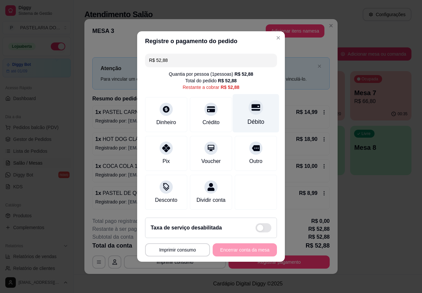
click at [256, 106] on div at bounding box center [256, 107] width 15 height 15
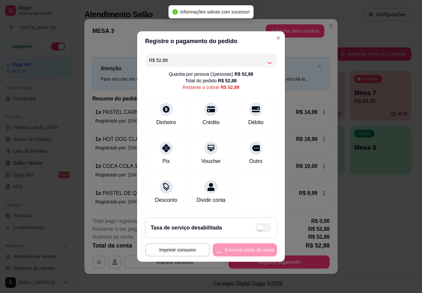
click at [248, 254] on div "**********" at bounding box center [211, 250] width 132 height 13
type input "R$ 0,00"
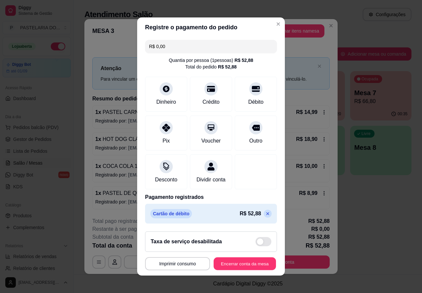
click at [245, 266] on button "Encerrar conta da mesa" at bounding box center [245, 264] width 62 height 13
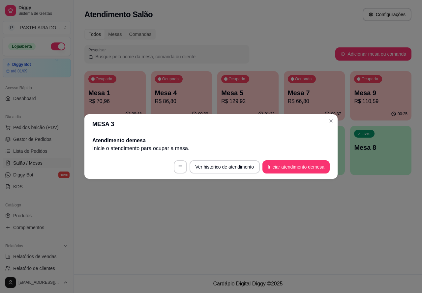
click at [290, 230] on div "Atendimento Salão Configurações Todos Mesas Comandas Pesquisar Adicionar mesa o…" at bounding box center [248, 137] width 348 height 275
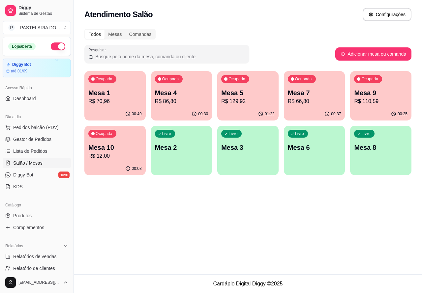
click at [251, 95] on p "Mesa 5" at bounding box center [247, 92] width 53 height 9
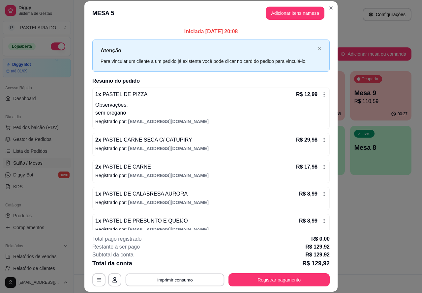
click at [172, 281] on button "Imprimir consumo" at bounding box center [175, 280] width 99 height 13
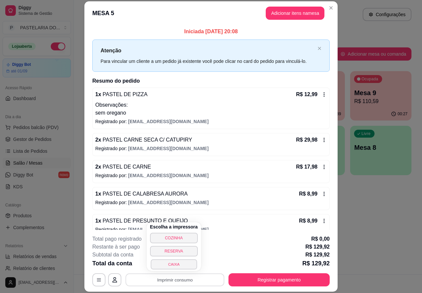
click at [175, 262] on button "CAIXA" at bounding box center [174, 264] width 46 height 10
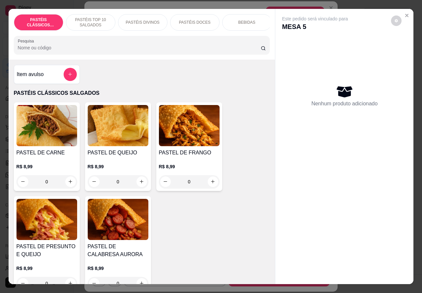
click at [250, 20] on p "BEBIDAS" at bounding box center [246, 22] width 17 height 5
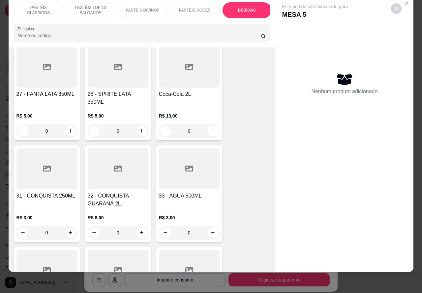
scroll to position [1634, 0]
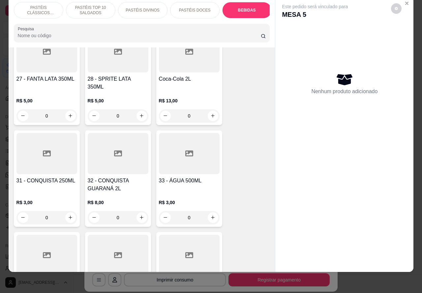
click at [211, 216] on icon "increase-product-quantity" at bounding box center [213, 218] width 4 height 4
type input "1"
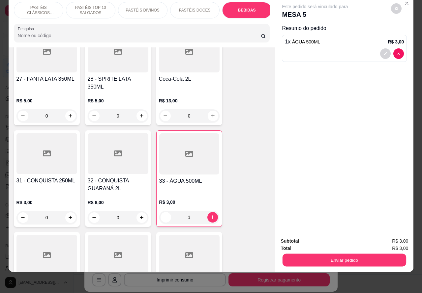
click at [348, 254] on button "Enviar pedido" at bounding box center [344, 260] width 124 height 13
click at [328, 235] on button "Não registrar e enviar pedido" at bounding box center [322, 238] width 69 height 13
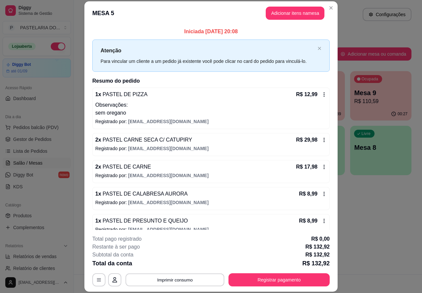
click at [180, 279] on button "Imprimir consumo" at bounding box center [175, 280] width 99 height 13
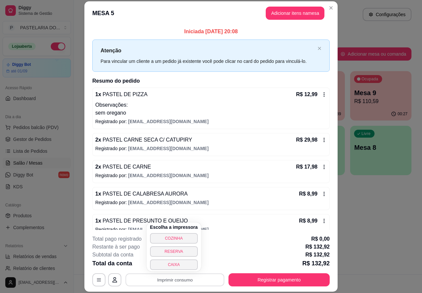
click at [175, 265] on button "CAIXA" at bounding box center [174, 265] width 48 height 11
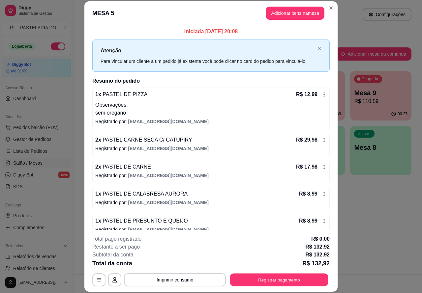
click at [276, 276] on button "Registrar pagamento" at bounding box center [279, 280] width 98 height 13
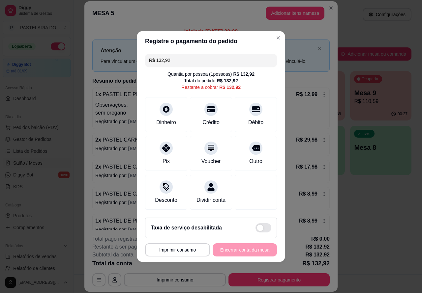
click at [388, 217] on div "MESA 5 Adicionar itens na mesa Iniciada 23/08/2025 às 20:08 Atenção Para vincul…" at bounding box center [211, 146] width 422 height 293
click at [251, 110] on div at bounding box center [256, 107] width 15 height 15
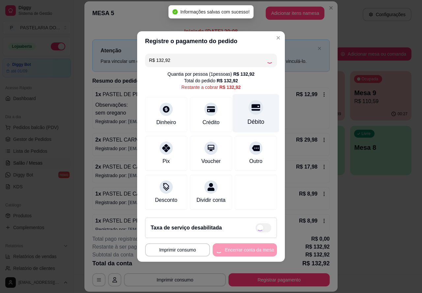
type input "R$ 0,00"
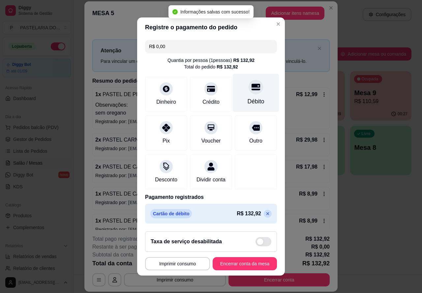
click at [248, 264] on button "Encerrar conta da mesa" at bounding box center [245, 263] width 64 height 13
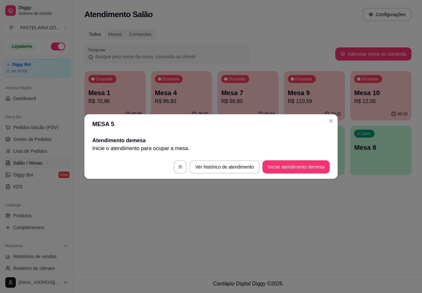
click at [317, 221] on div "Atendimento Salão Configurações Todos Mesas Comandas Pesquisar Adicionar mesa o…" at bounding box center [248, 137] width 348 height 275
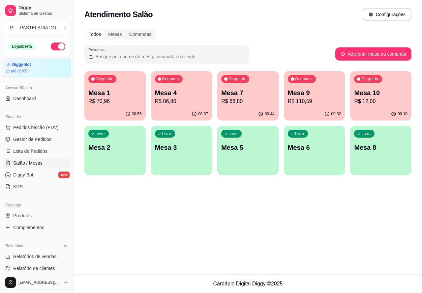
click at [256, 90] on p "Mesa 7" at bounding box center [247, 92] width 53 height 9
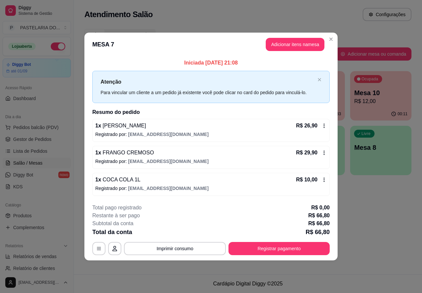
click at [400, 220] on div "Atendimento Salão Configurações Todos Mesas Comandas Pesquisar Adicionar mesa o…" at bounding box center [248, 137] width 348 height 275
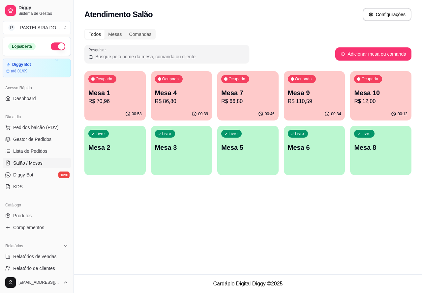
click at [116, 102] on p "R$ 70,96" at bounding box center [114, 102] width 53 height 8
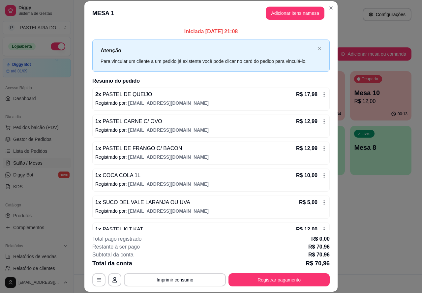
click at [184, 278] on button "Imprimir consumo" at bounding box center [175, 280] width 102 height 13
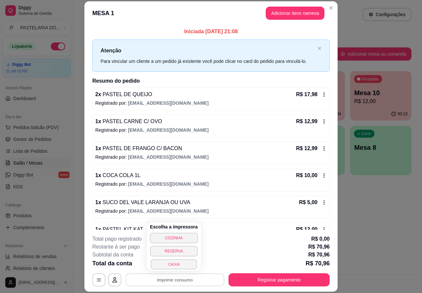
click at [176, 267] on button "CAIXA" at bounding box center [174, 264] width 46 height 10
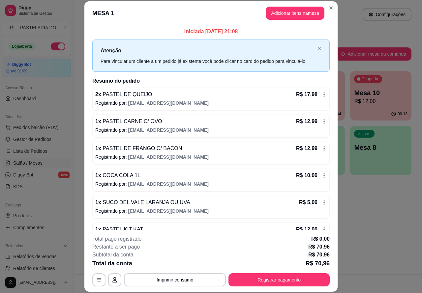
click at [392, 225] on div "Atendimento Salão Configurações Todos Mesas Comandas Pesquisar Adicionar mesa o…" at bounding box center [248, 137] width 348 height 275
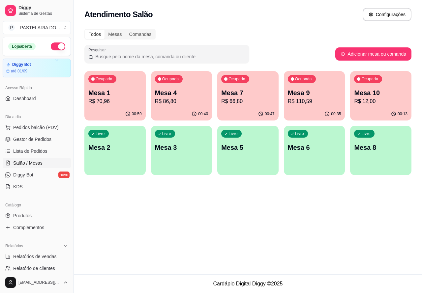
click at [129, 89] on p "Mesa 1" at bounding box center [114, 92] width 53 height 9
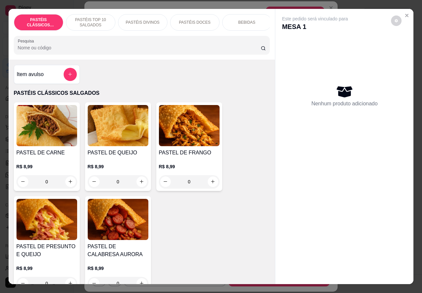
scroll to position [0, 51]
click at [149, 20] on p "PASTÉIS DOCES" at bounding box center [144, 22] width 32 height 5
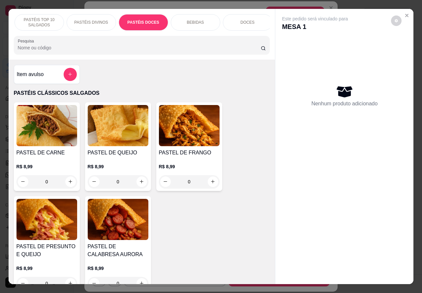
scroll to position [15, 0]
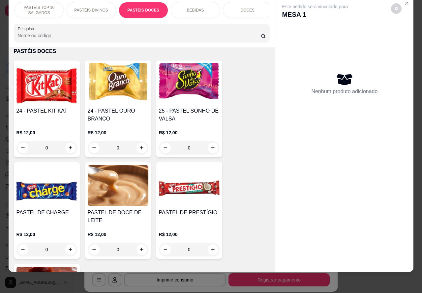
click at [69, 148] on icon "increase-product-quantity" at bounding box center [71, 148] width 4 height 4
type input "1"
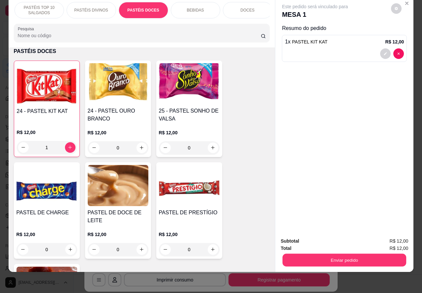
click at [359, 254] on button "Enviar pedido" at bounding box center [344, 260] width 124 height 13
click at [333, 235] on button "Não registrar e enviar pedido" at bounding box center [322, 238] width 69 height 13
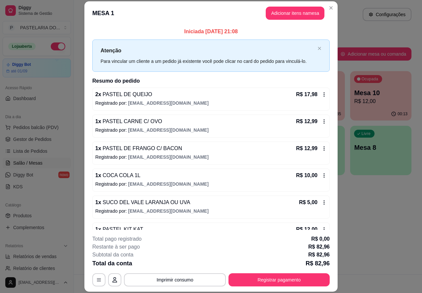
click at [186, 277] on button "Imprimir consumo" at bounding box center [175, 280] width 102 height 13
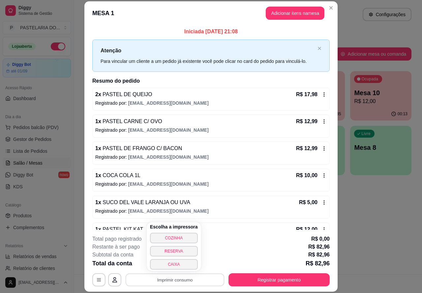
click at [180, 264] on button "CAIXA" at bounding box center [174, 264] width 48 height 11
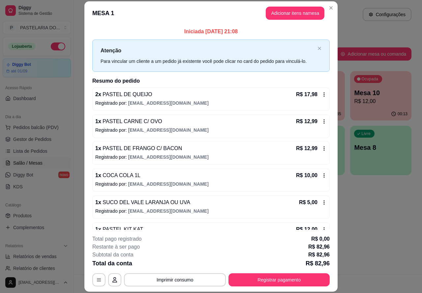
click at [373, 223] on div "Atendimento Salão Configurações Todos Mesas Comandas Pesquisar Adicionar mesa o…" at bounding box center [248, 137] width 348 height 275
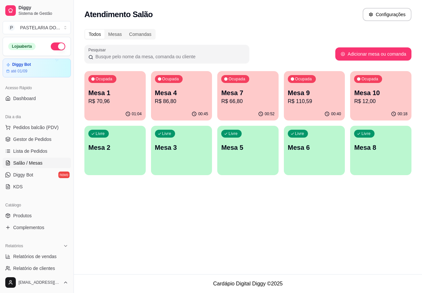
click at [318, 94] on p "Mesa 9" at bounding box center [314, 92] width 53 height 9
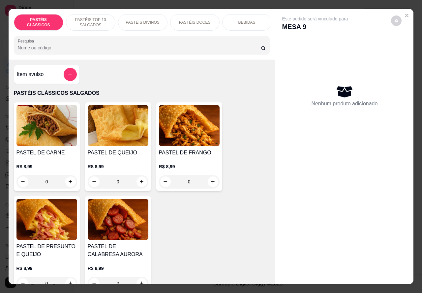
click at [198, 20] on p "PASTÉIS DOCES" at bounding box center [195, 22] width 32 height 5
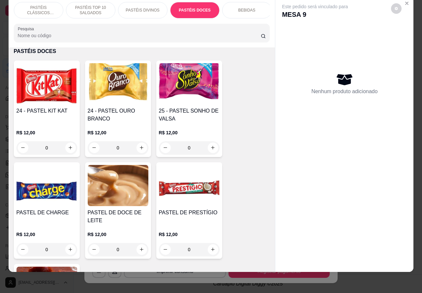
click at [68, 147] on icon "increase-product-quantity" at bounding box center [70, 147] width 5 height 5
type input "1"
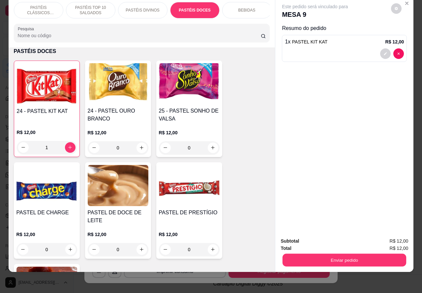
click at [347, 254] on button "Enviar pedido" at bounding box center [344, 260] width 124 height 13
click at [316, 235] on button "Não registrar e enviar pedido" at bounding box center [322, 238] width 69 height 13
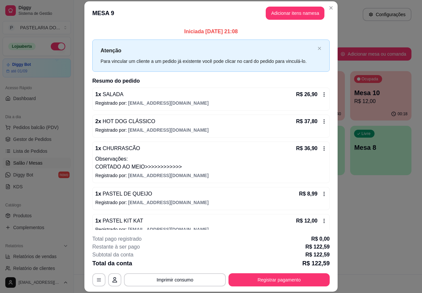
click at [373, 233] on div "Atendimento Salão Configurações Todos Mesas Comandas Pesquisar Adicionar mesa o…" at bounding box center [248, 137] width 348 height 275
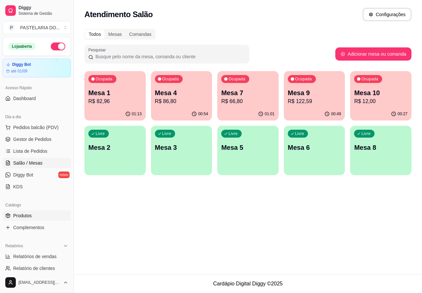
click at [24, 215] on span "Produtos" at bounding box center [22, 216] width 18 height 7
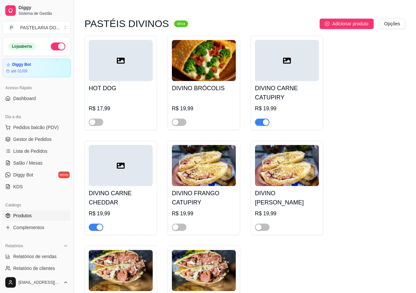
scroll to position [1068, 0]
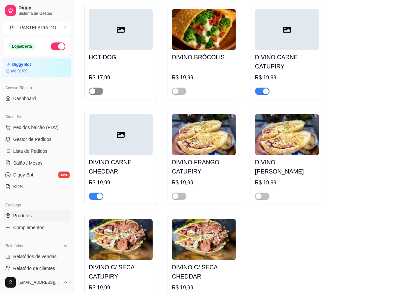
click at [101, 95] on span "button" at bounding box center [96, 91] width 15 height 7
click at [181, 95] on span "button" at bounding box center [179, 91] width 15 height 7
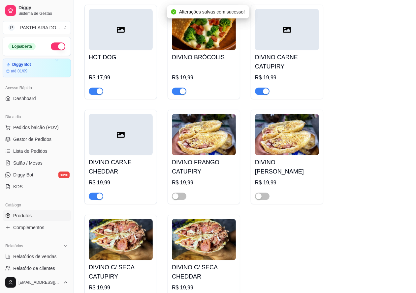
click at [176, 95] on span "button" at bounding box center [179, 91] width 15 height 7
click at [94, 95] on span "button" at bounding box center [96, 91] width 15 height 7
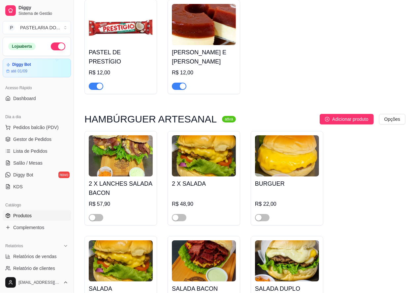
scroll to position [1660, 0]
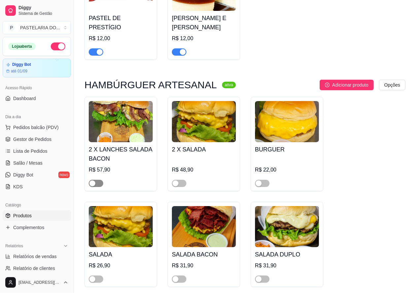
click at [101, 185] on span "button" at bounding box center [96, 183] width 15 height 7
click at [180, 187] on span "button" at bounding box center [179, 183] width 15 height 7
click at [264, 185] on span "button" at bounding box center [262, 183] width 15 height 7
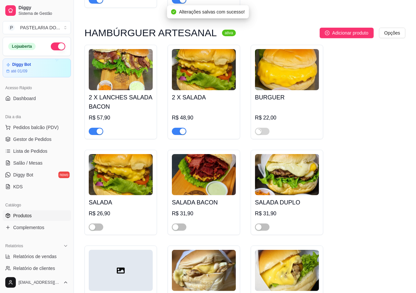
scroll to position [1743, 0]
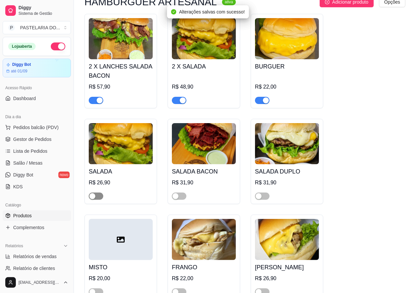
click at [99, 197] on span "button" at bounding box center [96, 196] width 15 height 7
click at [180, 198] on span "button" at bounding box center [179, 196] width 15 height 7
click at [262, 199] on span "button" at bounding box center [262, 196] width 15 height 7
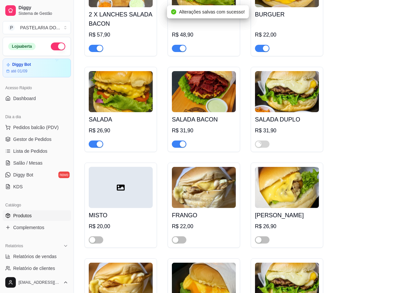
scroll to position [1825, 0]
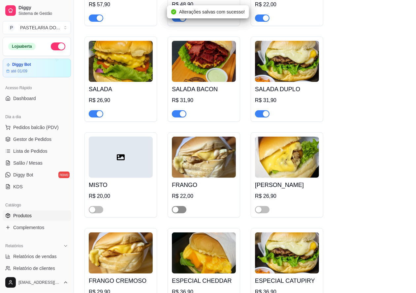
click at [184, 212] on span "button" at bounding box center [179, 209] width 15 height 7
click at [266, 213] on span "button" at bounding box center [262, 209] width 15 height 7
click at [100, 213] on span "button" at bounding box center [96, 209] width 15 height 7
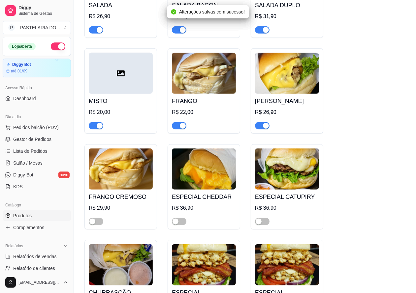
scroll to position [1910, 0]
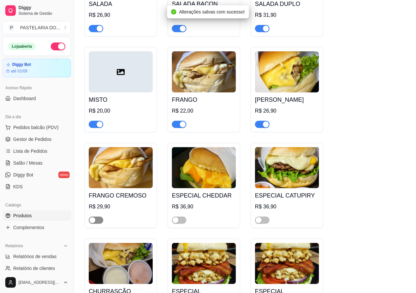
click at [101, 224] on span "button" at bounding box center [96, 220] width 15 height 7
click at [186, 221] on div at bounding box center [179, 220] width 15 height 8
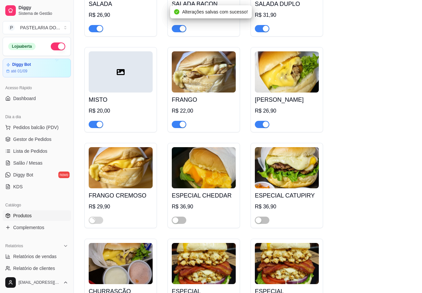
click at [267, 220] on div "Quantidade miníma para pedido Ao habilitar seus clientes terão que pedir uma qu…" at bounding box center [174, 218] width 242 height 14
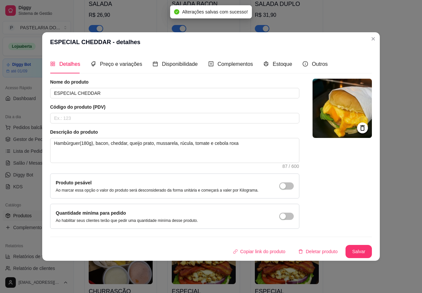
click at [398, 213] on div "2 X LANCHES SALADA BACON R$ 57,90 2 X SALADA R$ 48,90 BURGUER R$ 22,00 SALADA R…" at bounding box center [244, 137] width 321 height 583
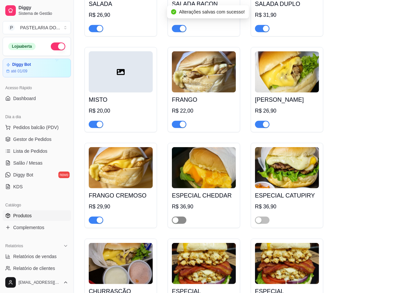
click at [184, 223] on span "button" at bounding box center [179, 220] width 15 height 7
click at [266, 224] on span "button" at bounding box center [262, 220] width 15 height 7
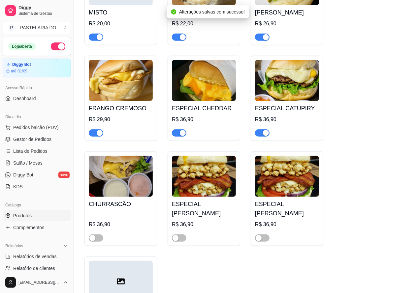
scroll to position [1998, 0]
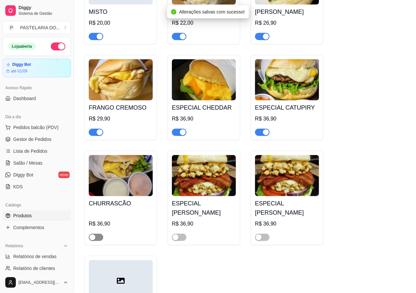
click at [100, 241] on span "button" at bounding box center [96, 237] width 15 height 7
click at [180, 241] on span "button" at bounding box center [179, 237] width 15 height 7
click at [264, 241] on span "button" at bounding box center [262, 237] width 15 height 7
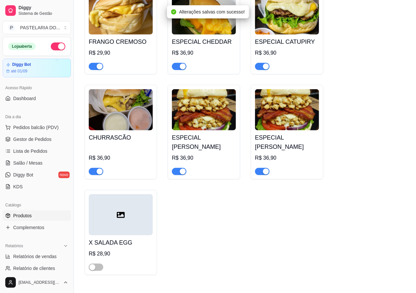
scroll to position [2077, 0]
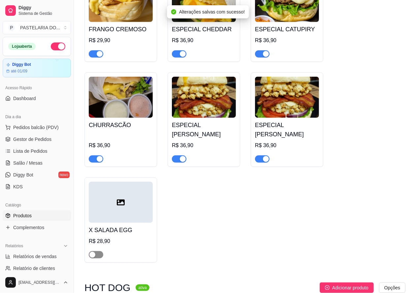
click at [95, 258] on div "button" at bounding box center [92, 255] width 6 height 6
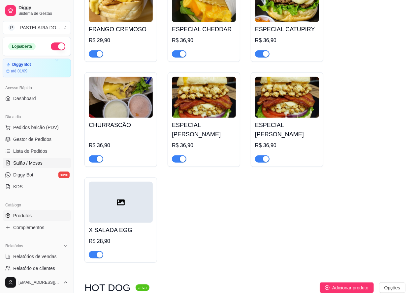
click at [33, 163] on span "Salão / Mesas" at bounding box center [27, 163] width 29 height 7
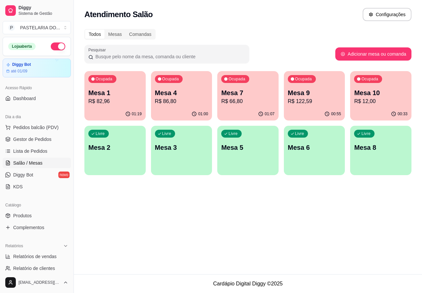
click at [381, 102] on p "R$ 12,00" at bounding box center [380, 102] width 53 height 8
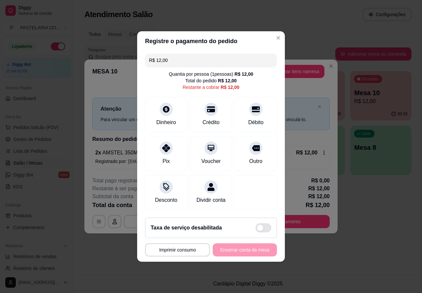
click at [328, 246] on div "**********" at bounding box center [211, 146] width 422 height 293
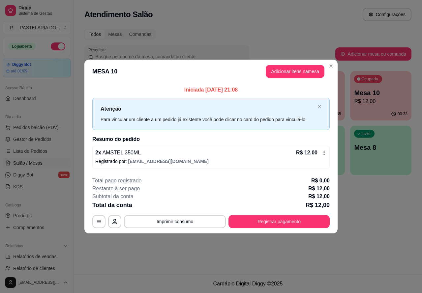
click at [303, 71] on div "Nenhum produto adicionado" at bounding box center [345, 96] width 126 height 130
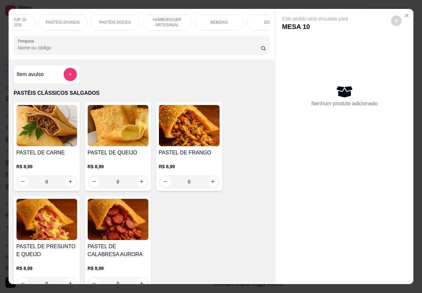
scroll to position [0, 106]
click at [194, 20] on p "BEBIDAS" at bounding box center [193, 22] width 17 height 5
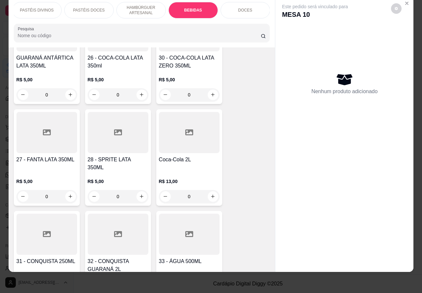
scroll to position [2153, 0]
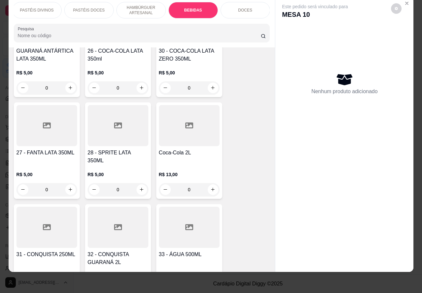
click at [210, 187] on icon "increase-product-quantity" at bounding box center [212, 189] width 5 height 5
type input "1"
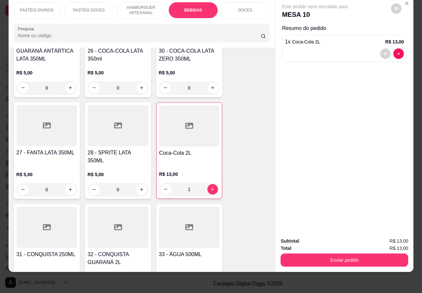
click at [327, 254] on button "Enviar pedido" at bounding box center [344, 260] width 128 height 13
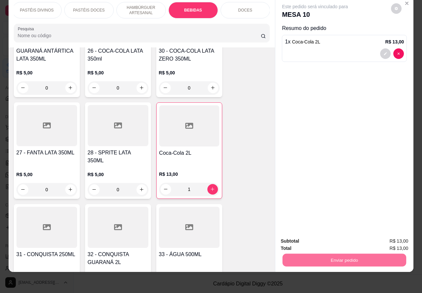
click at [330, 237] on button "Não registrar e enviar pedido" at bounding box center [322, 238] width 69 height 13
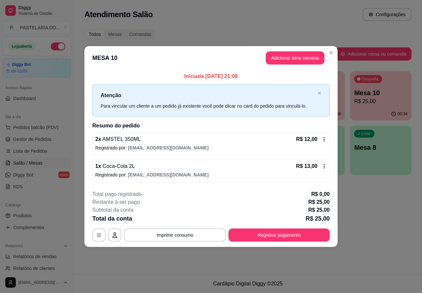
click at [380, 218] on div "Atendimento Salão Configurações Todos Mesas Comandas Pesquisar Adicionar mesa o…" at bounding box center [248, 137] width 348 height 275
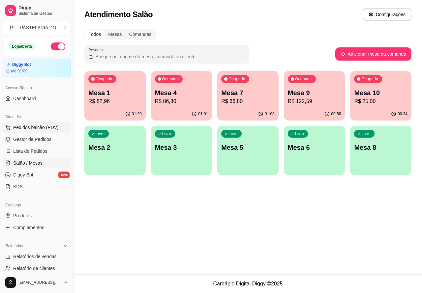
click at [43, 126] on span "Pedidos balcão (PDV)" at bounding box center [35, 127] width 45 height 7
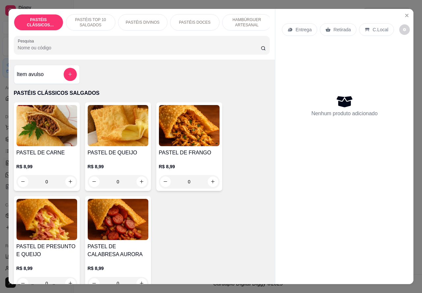
click at [343, 26] on p "Retirada" at bounding box center [341, 29] width 17 height 7
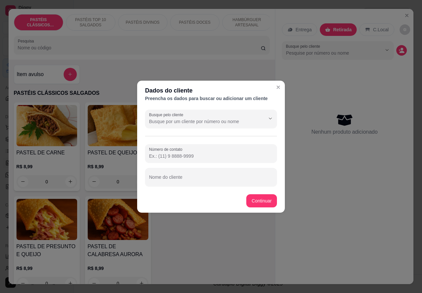
click at [195, 178] on input "Nome do cliente" at bounding box center [211, 180] width 124 height 7
type input "maura wats"
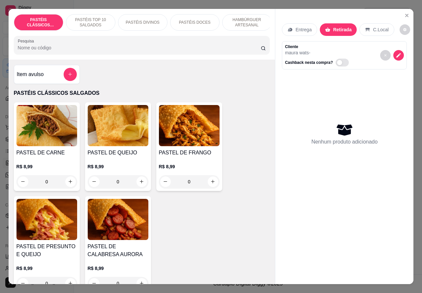
click at [91, 18] on p "PASTÉIS TOP 10 SALGADOS" at bounding box center [91, 22] width 38 height 11
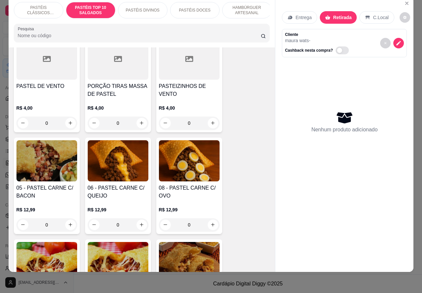
scroll to position [391, 0]
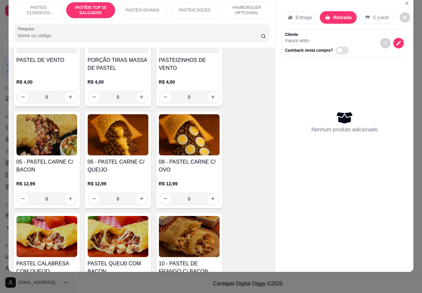
click at [134, 197] on div "0" at bounding box center [118, 198] width 61 height 13
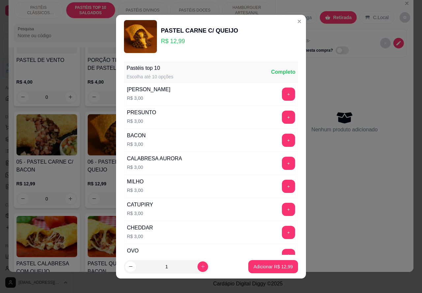
click at [200, 266] on icon "increase-product-quantity" at bounding box center [202, 266] width 5 height 5
type input "2"
click at [273, 266] on p "Adicionar R$ 25,98" at bounding box center [272, 267] width 39 height 7
type input "2"
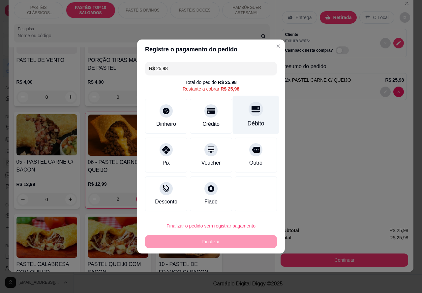
click at [251, 113] on icon at bounding box center [255, 109] width 9 height 9
type input "R$ 0,00"
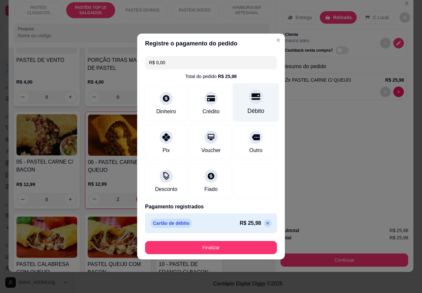
click at [236, 247] on button "Finalizar" at bounding box center [211, 247] width 132 height 13
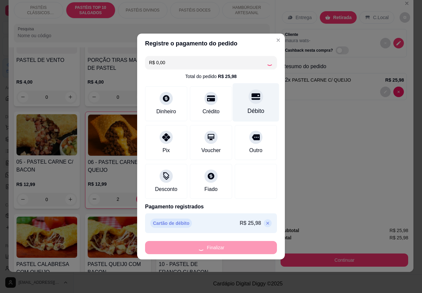
type input "0"
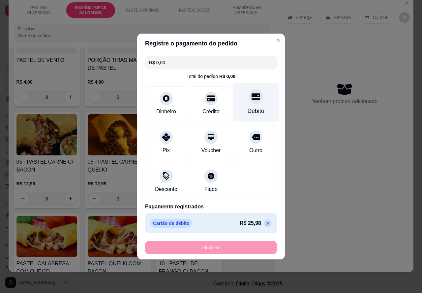
type input "-R$ 25,98"
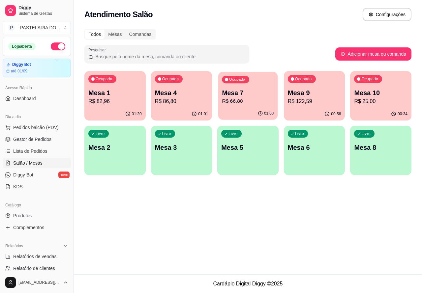
click at [246, 96] on p "Mesa 7" at bounding box center [248, 93] width 52 height 9
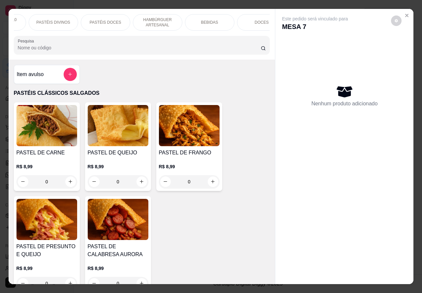
scroll to position [0, 106]
click at [196, 20] on p "BEBIDAS" at bounding box center [193, 22] width 17 height 5
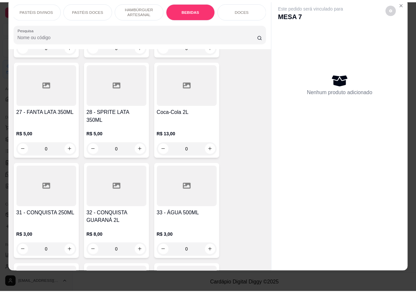
scroll to position [2217, 0]
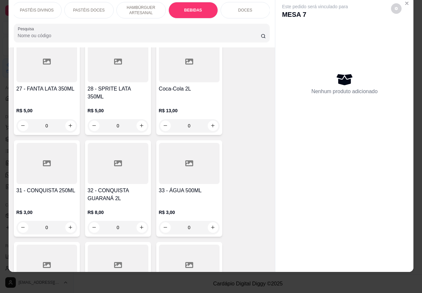
click at [211, 226] on icon "increase-product-quantity" at bounding box center [213, 228] width 4 height 4
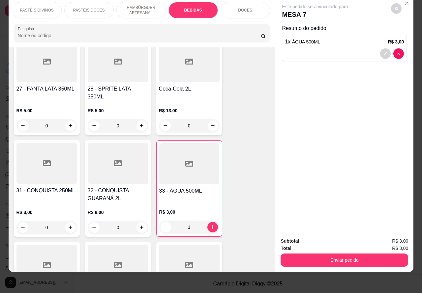
click at [343, 254] on button "Enviar pedido" at bounding box center [344, 260] width 128 height 13
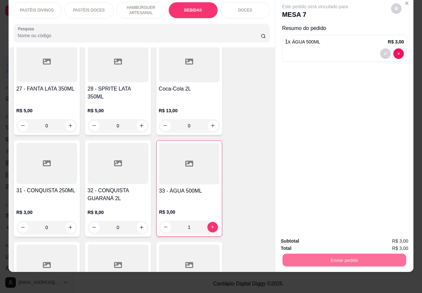
click at [326, 236] on button "Não registrar e enviar pedido" at bounding box center [322, 238] width 69 height 13
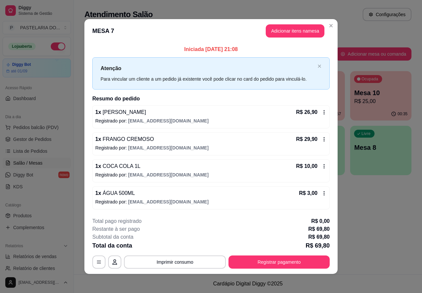
click at [169, 264] on button "Imprimir consumo" at bounding box center [175, 262] width 102 height 13
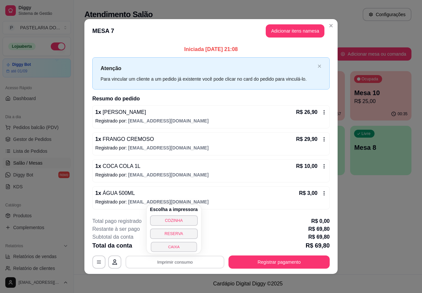
click at [175, 246] on button "CAIXA" at bounding box center [174, 247] width 46 height 10
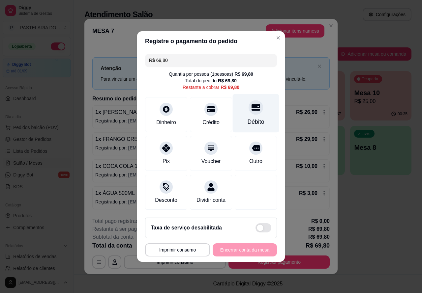
click at [253, 108] on icon at bounding box center [255, 107] width 9 height 7
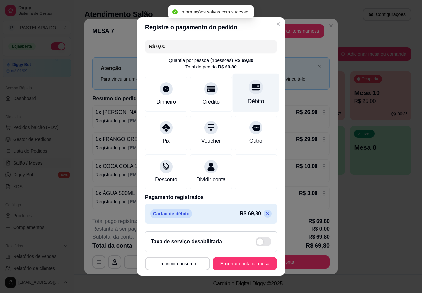
click at [248, 269] on button "Encerrar conta da mesa" at bounding box center [245, 263] width 64 height 13
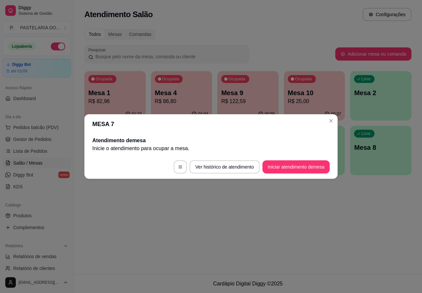
click at [343, 245] on div "Atendimento Salão Configurações Todos Mesas Comandas Pesquisar Adicionar mesa o…" at bounding box center [248, 137] width 348 height 275
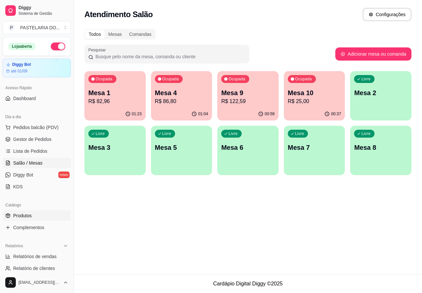
click at [28, 215] on span "Produtos" at bounding box center [22, 216] width 18 height 7
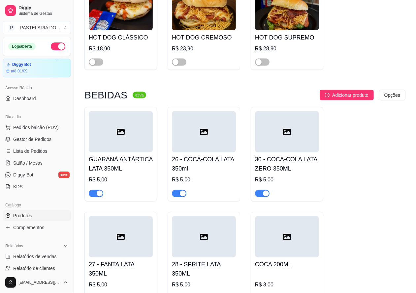
scroll to position [2393, 0]
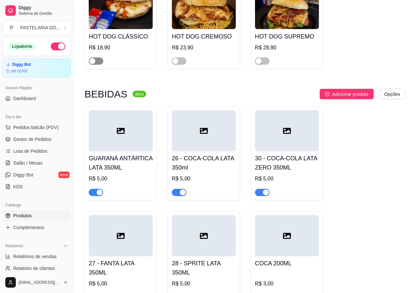
click at [101, 65] on span "button" at bounding box center [96, 61] width 15 height 7
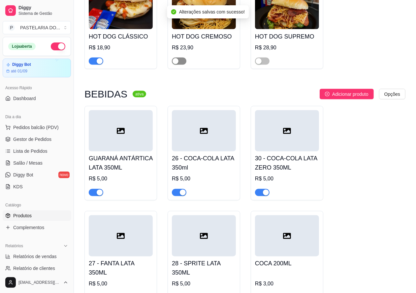
click at [184, 65] on span "button" at bounding box center [179, 61] width 15 height 7
click at [265, 65] on span "button" at bounding box center [262, 61] width 15 height 7
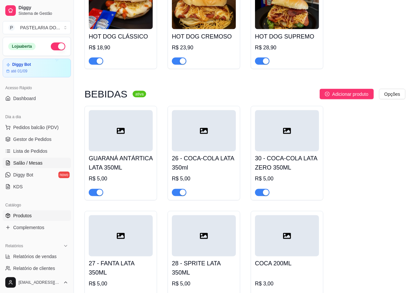
click at [35, 162] on span "Salão / Mesas" at bounding box center [27, 163] width 29 height 7
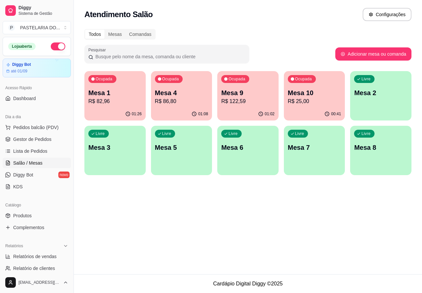
click at [260, 95] on p "Mesa 9" at bounding box center [247, 92] width 53 height 9
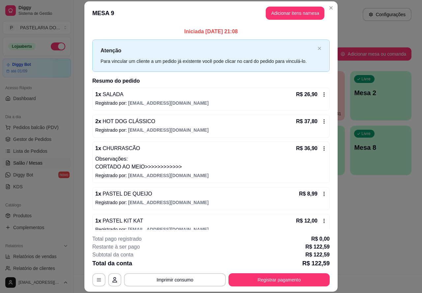
click at [187, 278] on button "Imprimir consumo" at bounding box center [175, 280] width 102 height 13
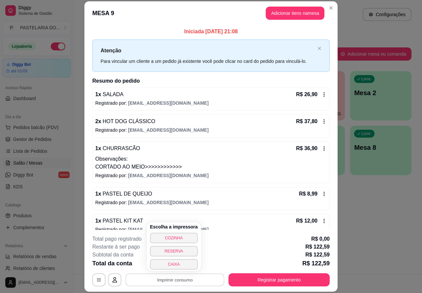
click at [179, 261] on button "CAIXA" at bounding box center [174, 264] width 48 height 11
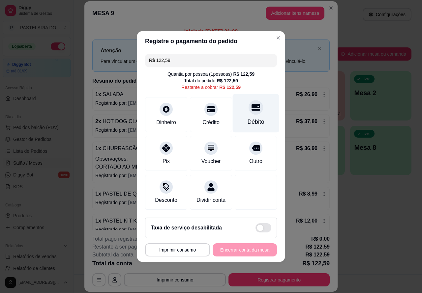
click at [256, 110] on div "Débito" at bounding box center [256, 113] width 46 height 39
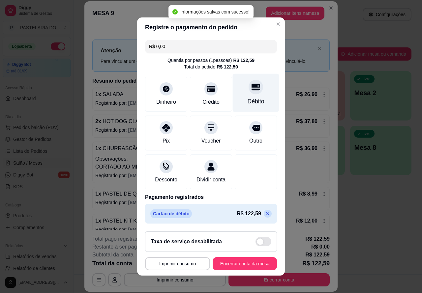
click at [251, 268] on button "Encerrar conta da mesa" at bounding box center [245, 263] width 64 height 13
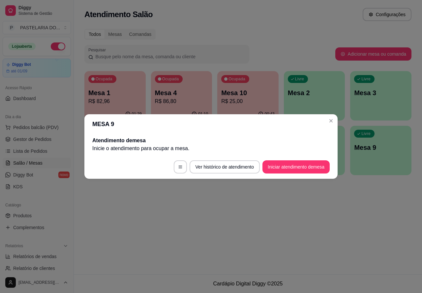
click at [372, 239] on div "Atendimento Salão Configurações Todos Mesas Comandas Pesquisar Adicionar mesa o…" at bounding box center [248, 137] width 348 height 275
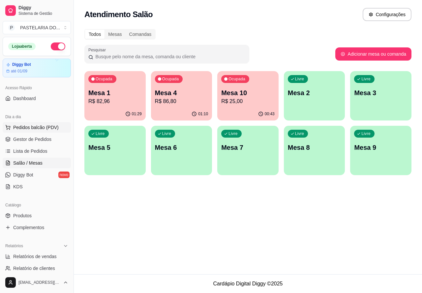
click at [36, 125] on span "Pedidos balcão (PDV)" at bounding box center [35, 127] width 45 height 7
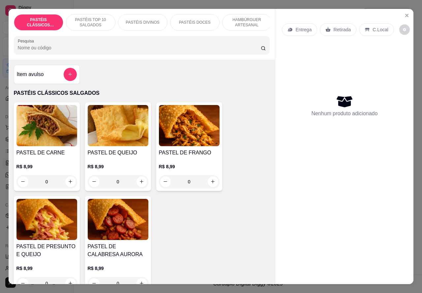
click at [336, 27] on p "Retirada" at bounding box center [341, 29] width 17 height 7
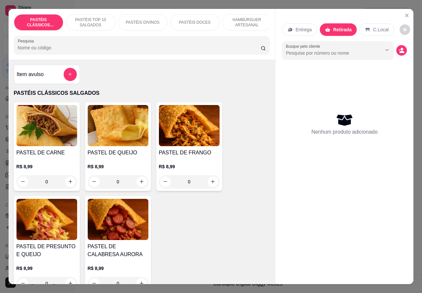
click at [378, 26] on p "C.Local" at bounding box center [380, 29] width 15 height 7
click at [203, 20] on p "PASTÉIS DOCES" at bounding box center [195, 22] width 32 height 5
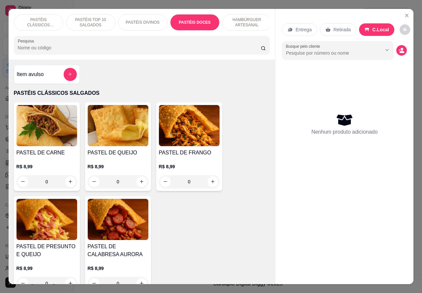
scroll to position [15, 0]
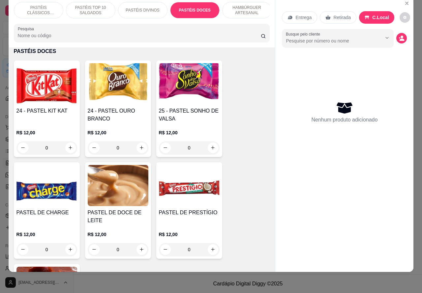
click at [68, 148] on icon "increase-product-quantity" at bounding box center [70, 147] width 5 height 5
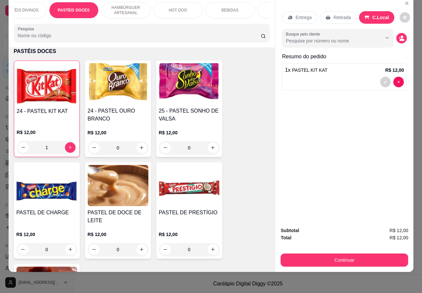
scroll to position [0, 125]
click at [223, 8] on p "BEBIDAS" at bounding box center [225, 10] width 17 height 5
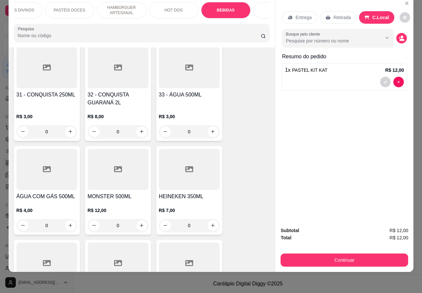
scroll to position [2428, 0]
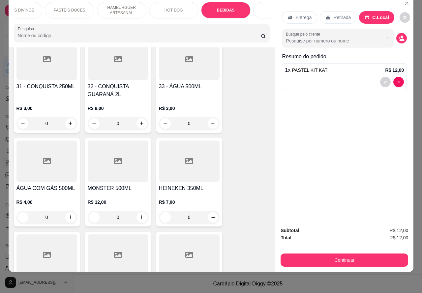
click at [210, 215] on icon "increase-product-quantity" at bounding box center [212, 217] width 5 height 5
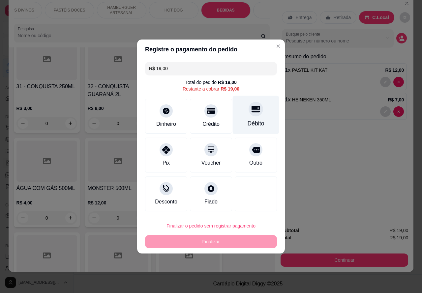
click at [251, 108] on icon at bounding box center [255, 109] width 9 height 7
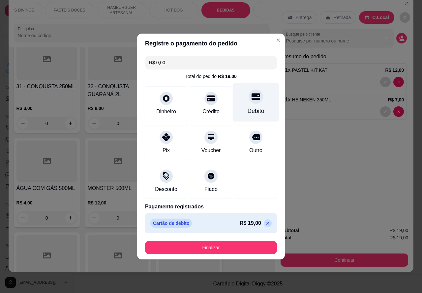
click at [237, 247] on button "Finalizar" at bounding box center [211, 247] width 132 height 13
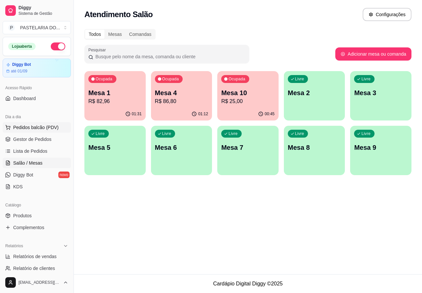
click at [42, 128] on span "Pedidos balcão (PDV)" at bounding box center [35, 127] width 45 height 7
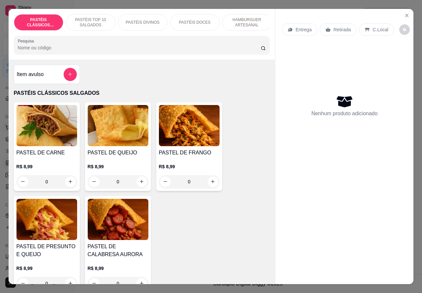
scroll to position [0, 56]
click at [242, 20] on p "HOT DOG" at bounding box center [242, 22] width 18 height 5
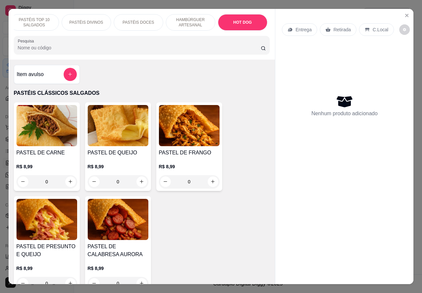
scroll to position [15, 0]
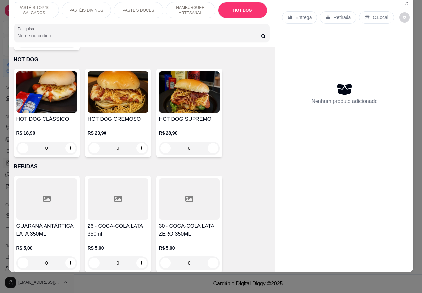
click at [137, 142] on div "0" at bounding box center [118, 148] width 61 height 13
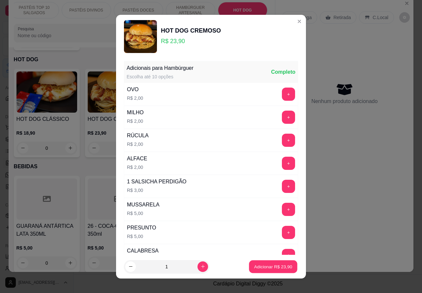
click at [262, 261] on button "Adicionar R$ 23,90" at bounding box center [273, 266] width 48 height 13
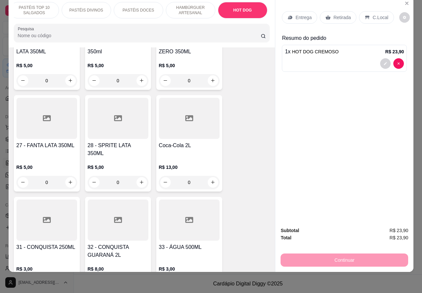
scroll to position [2269, 0]
click at [192, 5] on p "HAMBÚRGUER ARTESANAL" at bounding box center [190, 10] width 38 height 11
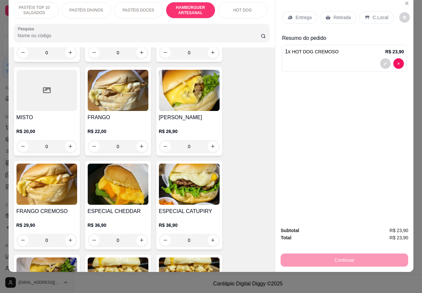
scroll to position [1692, 0]
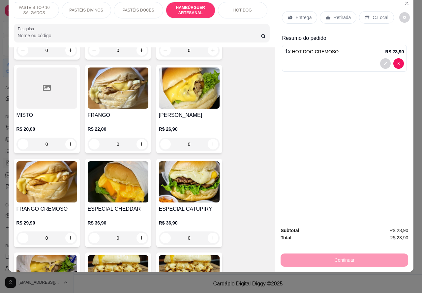
click at [209, 138] on div "0" at bounding box center [189, 144] width 61 height 13
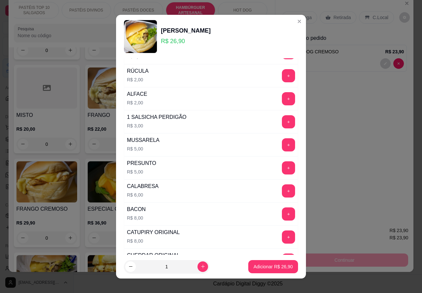
scroll to position [73, 0]
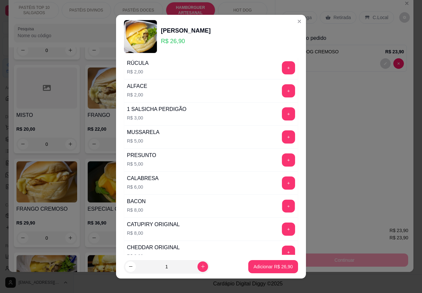
click at [282, 206] on button "+" at bounding box center [288, 206] width 13 height 13
click at [262, 264] on p "Adicionar R$ 34,90" at bounding box center [272, 267] width 39 height 7
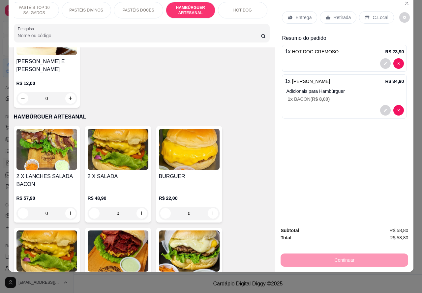
scroll to position [1418, 0]
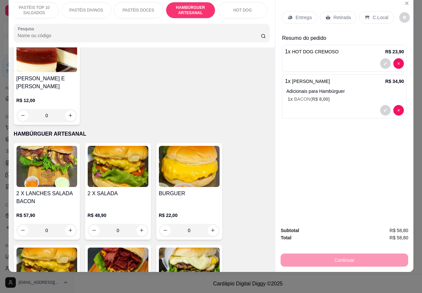
click at [208, 224] on div "0" at bounding box center [189, 230] width 61 height 13
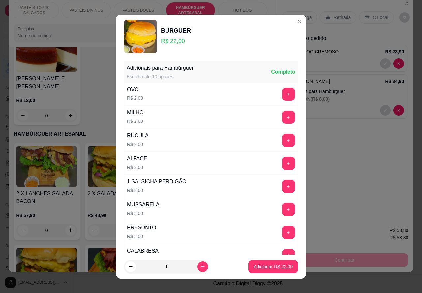
click at [261, 266] on p "Adicionar R$ 22,00" at bounding box center [272, 267] width 39 height 7
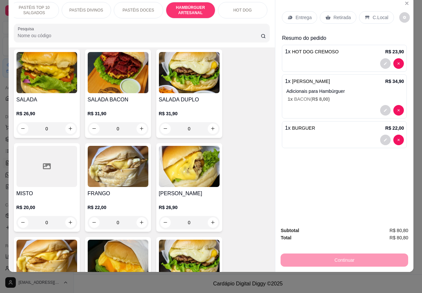
scroll to position [1620, 0]
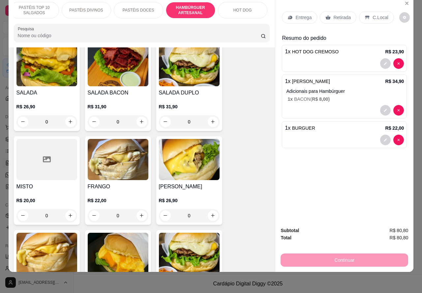
click at [209, 209] on div "0" at bounding box center [189, 215] width 61 height 13
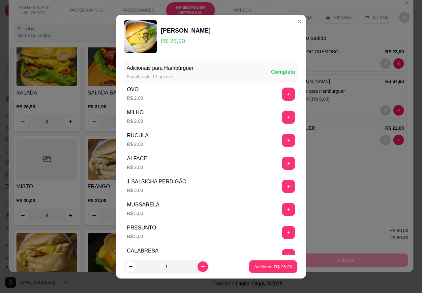
click at [261, 264] on p "Adicionar R$ 26,90" at bounding box center [273, 267] width 38 height 6
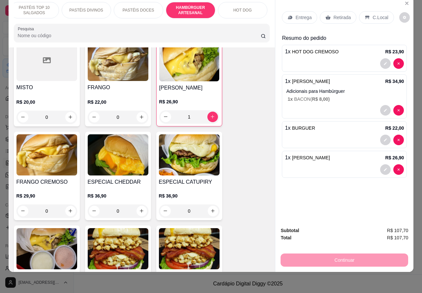
scroll to position [1723, 0]
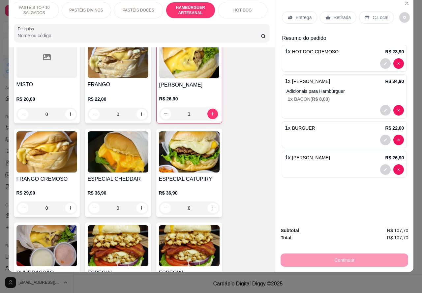
click at [65, 202] on div "0" at bounding box center [46, 208] width 61 height 13
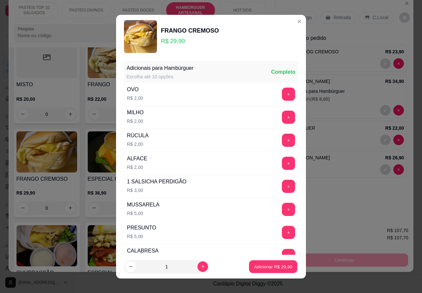
click at [263, 266] on p "Adicionar R$ 29,90" at bounding box center [273, 267] width 38 height 6
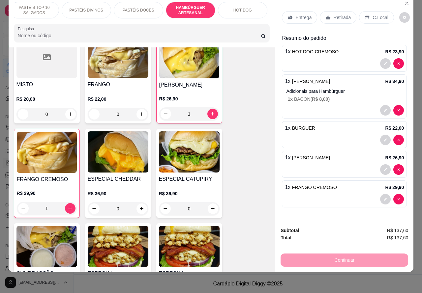
click at [301, 14] on p "Entrega" at bounding box center [303, 17] width 16 height 7
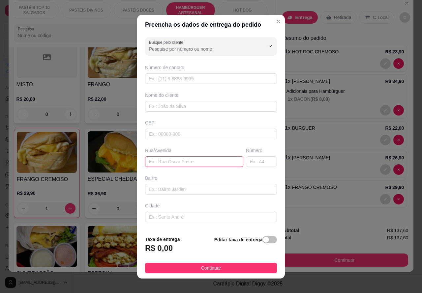
click at [180, 162] on input "text" at bounding box center [194, 162] width 98 height 11
paste input "[STREET_ADDRESS][PERSON_NAME] / Sem complemento"
click at [265, 241] on span "button" at bounding box center [269, 239] width 15 height 7
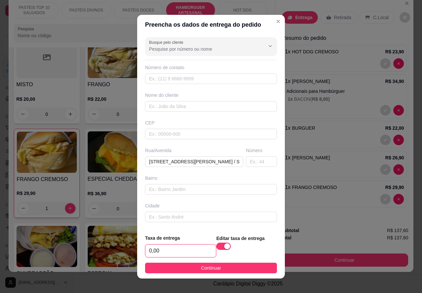
click at [148, 251] on input "0,00" at bounding box center [180, 251] width 71 height 13
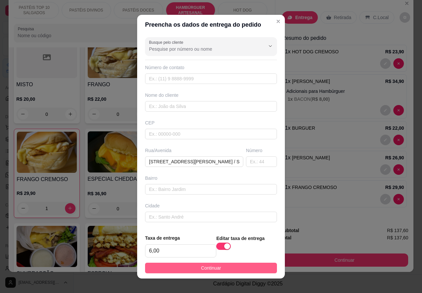
click at [218, 267] on button "Continuar" at bounding box center [211, 268] width 132 height 11
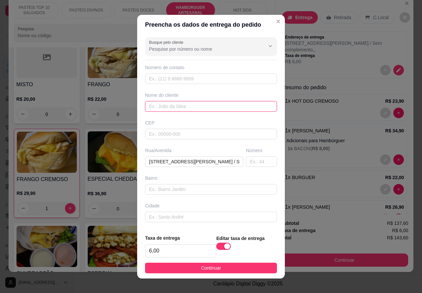
click at [191, 107] on input "text" at bounding box center [211, 106] width 132 height 11
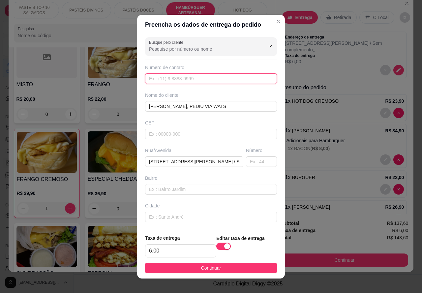
click at [180, 80] on input "text" at bounding box center [211, 79] width 132 height 11
paste input "(18) 99151-9871"
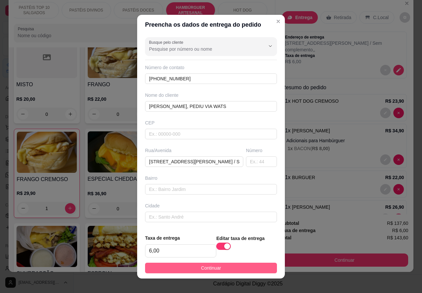
click at [209, 267] on span "Continuar" at bounding box center [211, 268] width 20 height 7
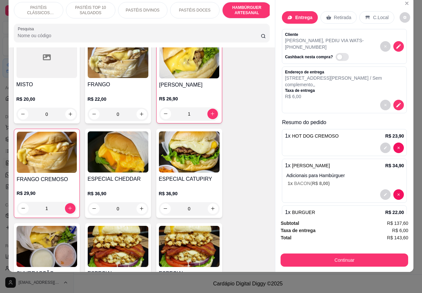
click at [94, 5] on p "PASTÉIS TOP 10 SALGADOS" at bounding box center [91, 10] width 38 height 11
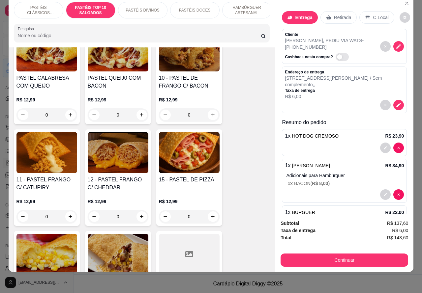
scroll to position [580, 0]
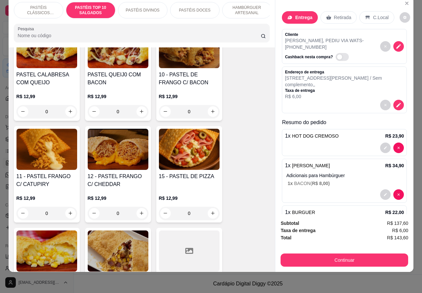
click at [210, 212] on div "0" at bounding box center [189, 213] width 61 height 13
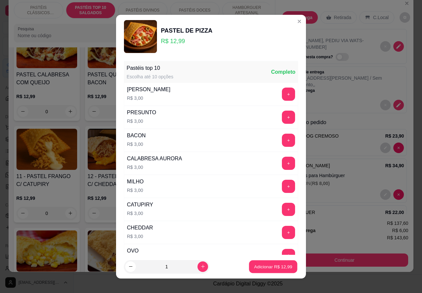
click at [265, 265] on p "Adicionar R$ 12,99" at bounding box center [273, 267] width 38 height 6
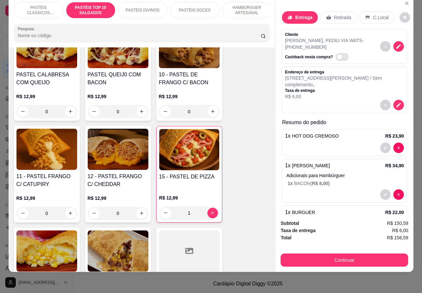
click at [37, 5] on p "PASTÉIS CLÁSSICOS SALGADOS" at bounding box center [38, 10] width 38 height 11
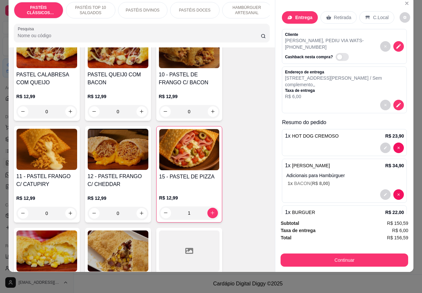
scroll to position [30, 0]
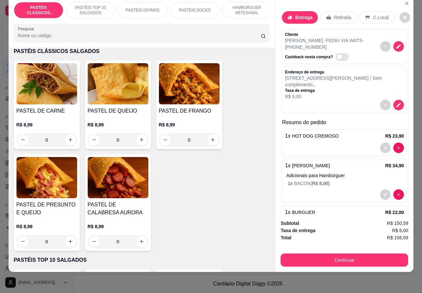
click at [69, 140] on icon "increase-product-quantity" at bounding box center [71, 140] width 4 height 4
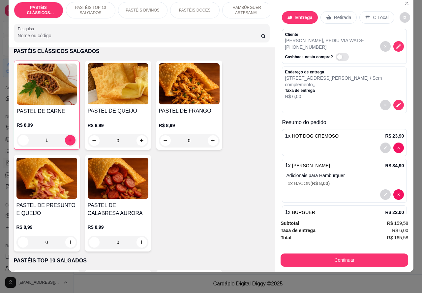
click at [91, 5] on p "PASTÉIS TOP 10 SALGADOS" at bounding box center [91, 10] width 38 height 11
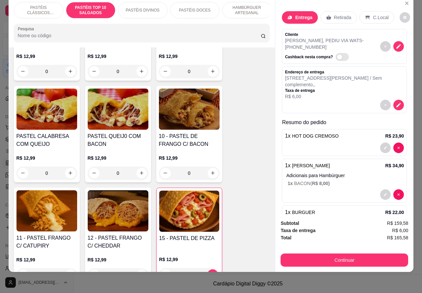
scroll to position [586, 0]
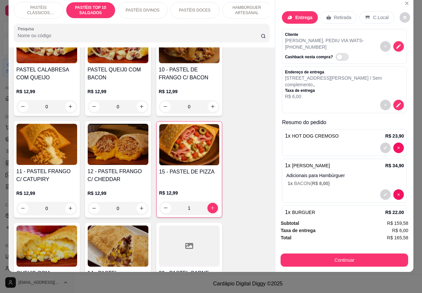
click at [67, 207] on div "0" at bounding box center [46, 208] width 61 height 13
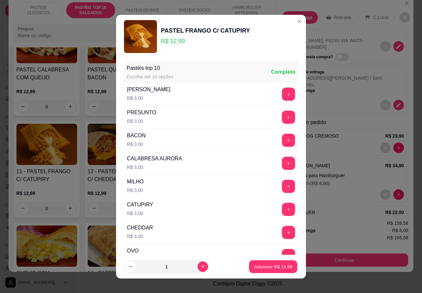
click at [264, 266] on p "Adicionar R$ 12,99" at bounding box center [273, 267] width 38 height 6
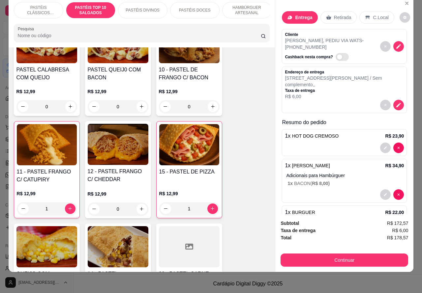
click at [139, 8] on p "PASTÉIS DIVINOS" at bounding box center [143, 10] width 34 height 5
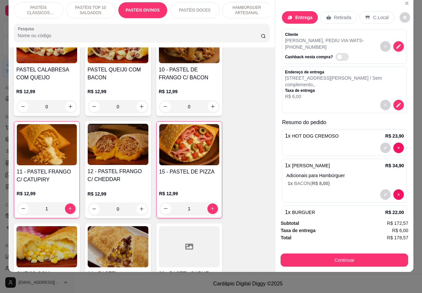
scroll to position [966, 0]
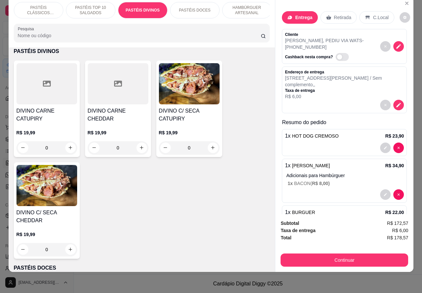
click at [208, 149] on div "0" at bounding box center [189, 147] width 61 height 13
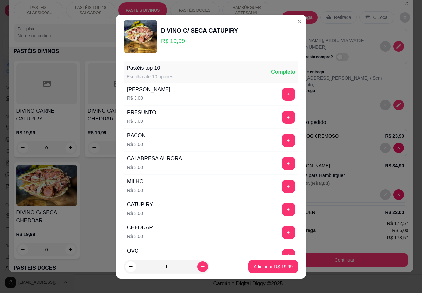
click at [266, 266] on p "Adicionar R$ 19,99" at bounding box center [272, 267] width 39 height 7
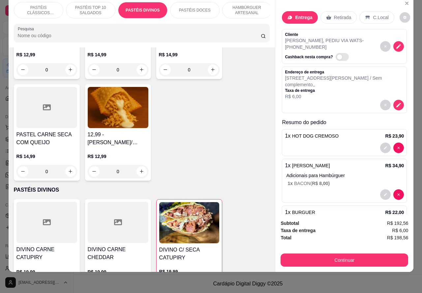
click at [92, 5] on p "PASTÉIS TOP 10 SALGADOS" at bounding box center [91, 10] width 38 height 11
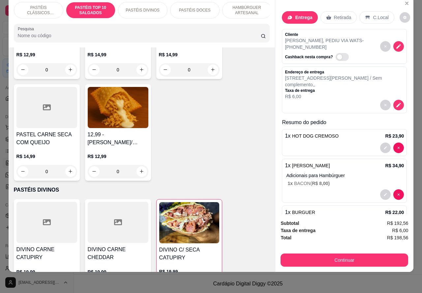
scroll to position [239, 0]
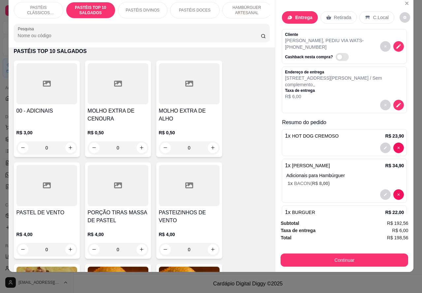
click at [215, 217] on h4 "PASTEIZINHOS DE VENTO" at bounding box center [189, 217] width 61 height 16
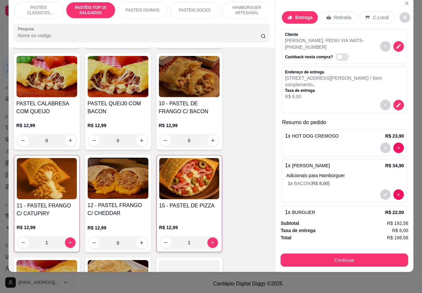
scroll to position [560, 0]
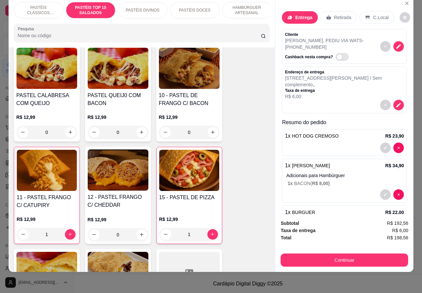
click at [208, 132] on div "0" at bounding box center [189, 132] width 61 height 13
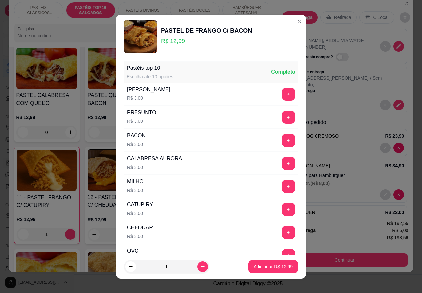
click at [260, 266] on p "Adicionar R$ 12,99" at bounding box center [272, 267] width 39 height 7
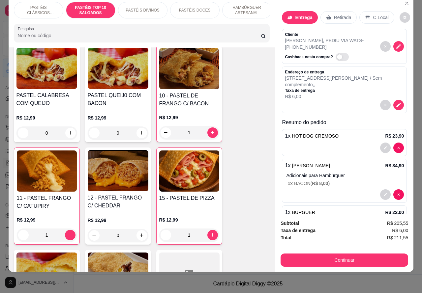
click at [145, 8] on p "PASTÉIS DIVINOS" at bounding box center [143, 10] width 34 height 5
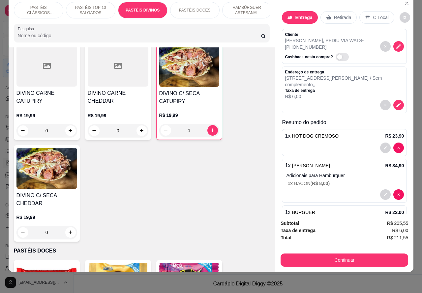
scroll to position [988, 0]
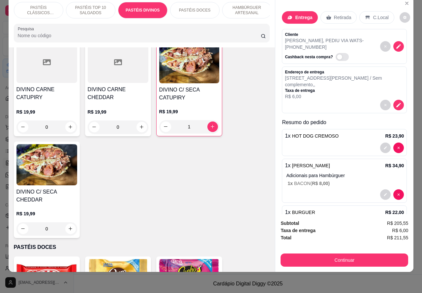
click at [139, 124] on div "0" at bounding box center [118, 127] width 61 height 13
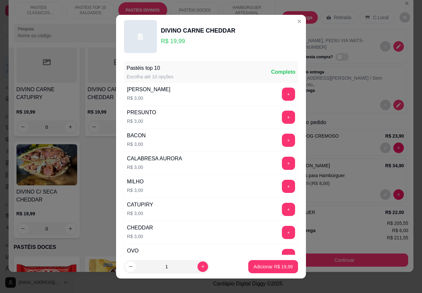
click at [258, 268] on p "Adicionar R$ 19,99" at bounding box center [272, 267] width 39 height 7
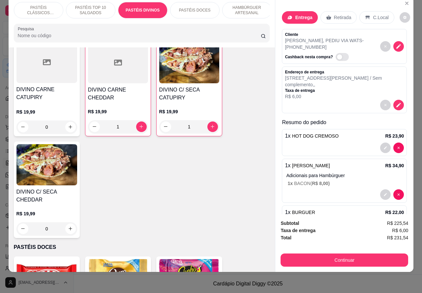
scroll to position [985, 0]
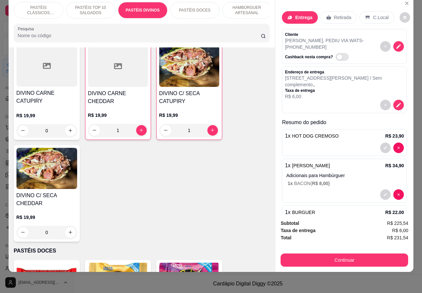
click at [88, 5] on p "PASTÉIS TOP 10 SALGADOS" at bounding box center [91, 10] width 38 height 11
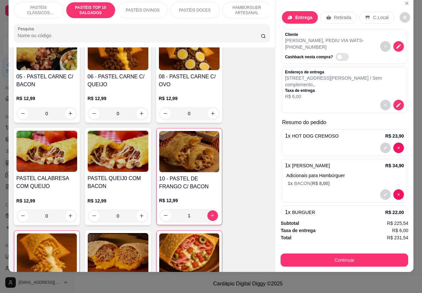
scroll to position [493, 0]
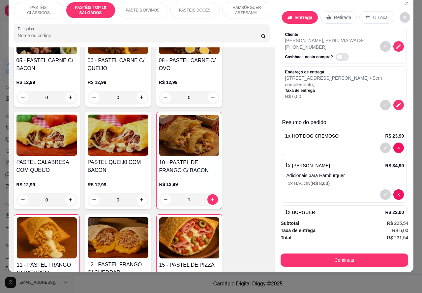
click at [213, 199] on div "1" at bounding box center [189, 199] width 60 height 13
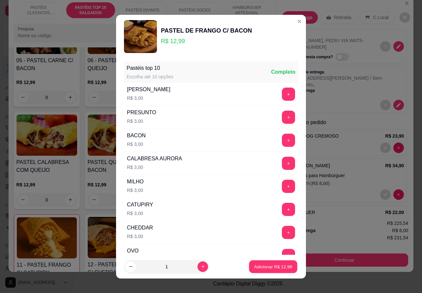
click at [260, 267] on p "Adicionar R$ 12,99" at bounding box center [273, 267] width 38 height 6
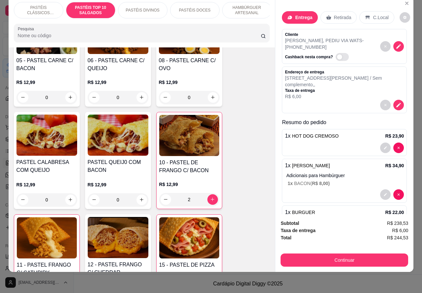
click at [204, 8] on p "PASTÉIS DOCES" at bounding box center [195, 10] width 32 height 5
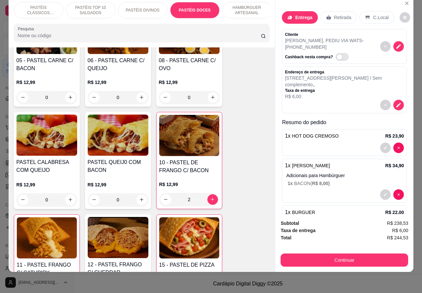
scroll to position [1185, 0]
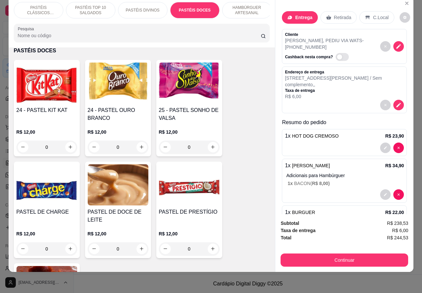
click at [68, 146] on icon "increase-product-quantity" at bounding box center [70, 147] width 5 height 5
click at [68, 147] on icon "increase-product-quantity" at bounding box center [70, 146] width 5 height 5
click at [68, 248] on icon "increase-product-quantity" at bounding box center [70, 249] width 5 height 5
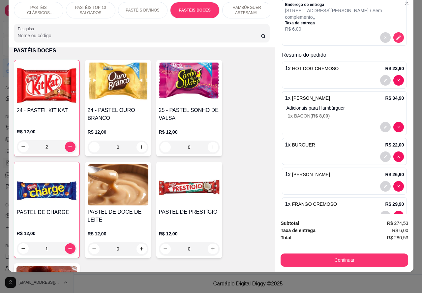
scroll to position [69, 0]
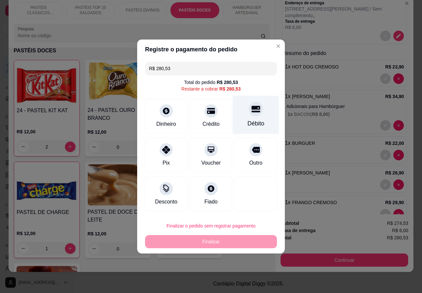
click at [253, 111] on icon at bounding box center [255, 109] width 9 height 7
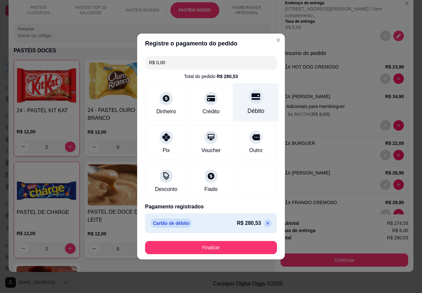
click at [238, 244] on button "Finalizar" at bounding box center [211, 247] width 132 height 13
click at [246, 243] on button "Finalizar" at bounding box center [211, 247] width 132 height 13
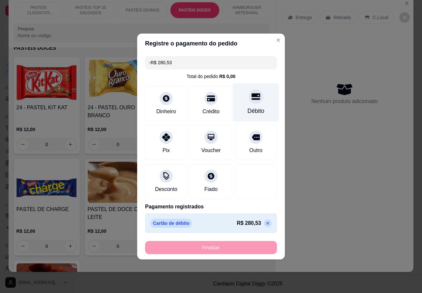
scroll to position [1182, 0]
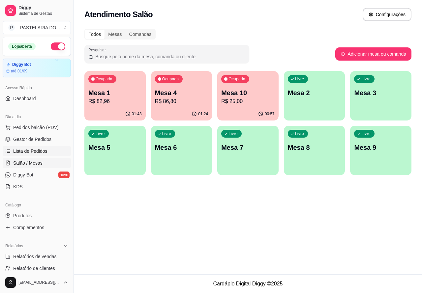
click at [37, 150] on span "Lista de Pedidos" at bounding box center [30, 151] width 34 height 7
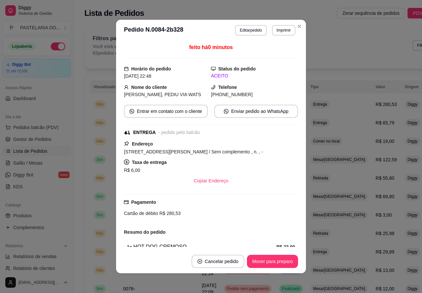
click at [280, 29] on button "Imprimir" at bounding box center [283, 30] width 23 height 11
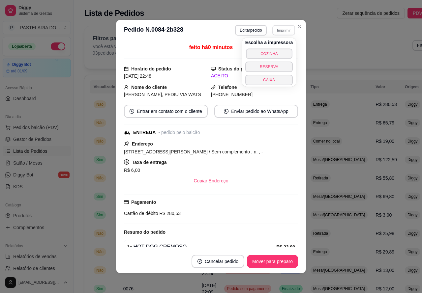
click at [277, 52] on button "COZINHA" at bounding box center [269, 53] width 46 height 10
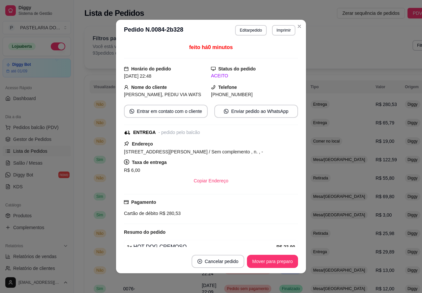
click at [296, 26] on div "Filtros para pedidos Você está vendo os pedidos de hoje. 93 pedidos encontrados…" at bounding box center [272, 47] width 376 height 42
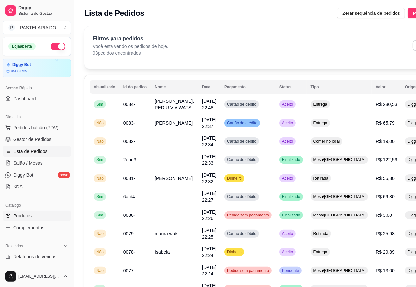
click at [28, 211] on link "Produtos" at bounding box center [37, 216] width 68 height 11
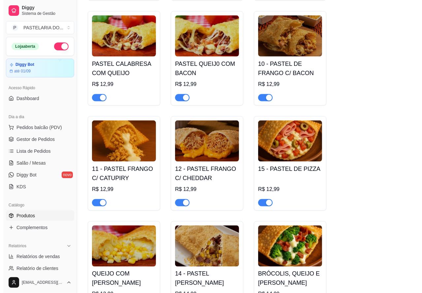
scroll to position [625, 0]
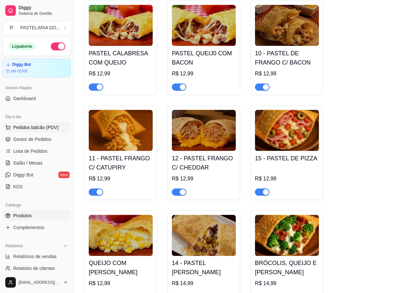
click at [35, 126] on span "Pedidos balcão (PDV)" at bounding box center [35, 127] width 45 height 7
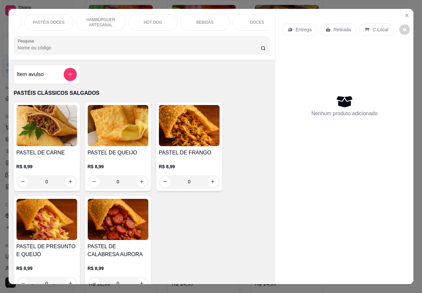
scroll to position [0, 152]
click at [204, 17] on div "BEBIDAS" at bounding box center [199, 22] width 49 height 16
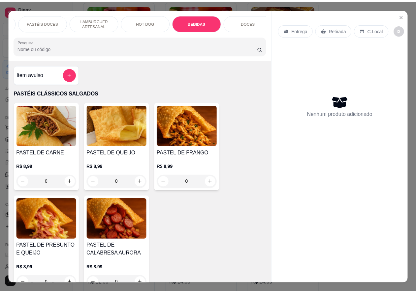
scroll to position [15, 0]
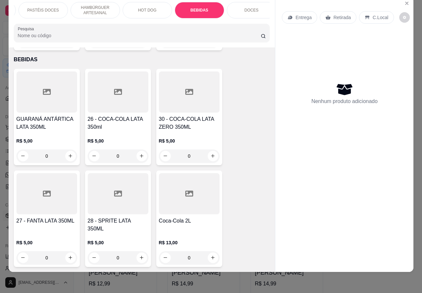
click at [137, 151] on button "increase-product-quantity" at bounding box center [141, 156] width 11 height 11
type input "1"
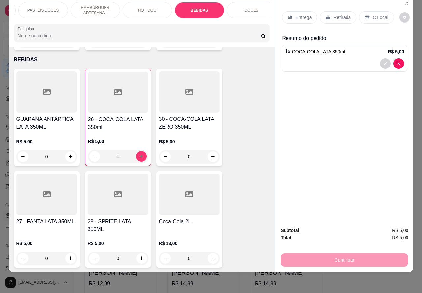
click at [343, 14] on p "Retirada" at bounding box center [341, 17] width 17 height 7
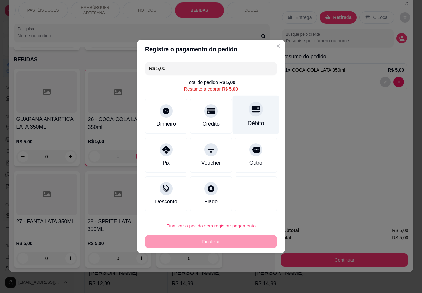
click at [251, 113] on icon at bounding box center [255, 109] width 9 height 7
type input "R$ 0,00"
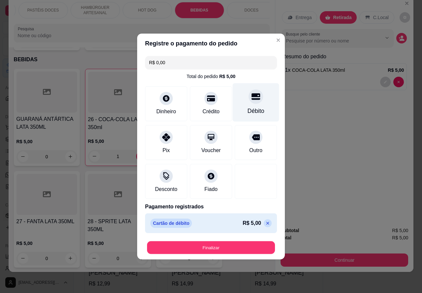
click at [238, 245] on button "Finalizar" at bounding box center [211, 248] width 128 height 13
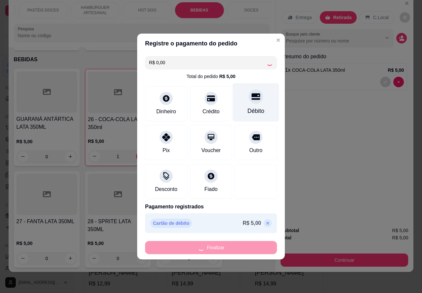
type input "0"
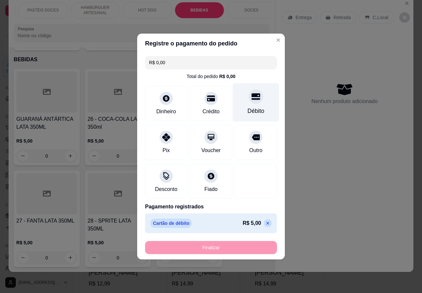
type input "-R$ 5,00"
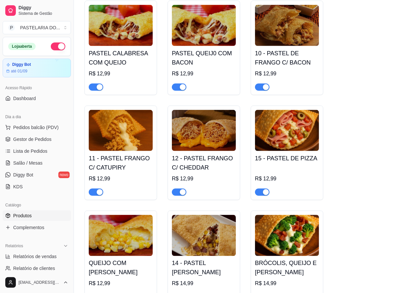
click at [28, 215] on span "Produtos" at bounding box center [22, 216] width 18 height 7
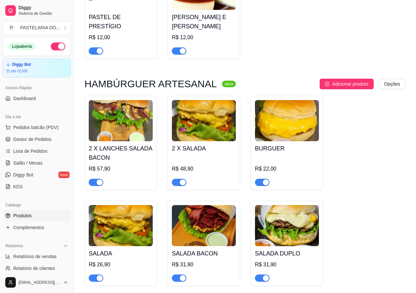
scroll to position [1662, 0]
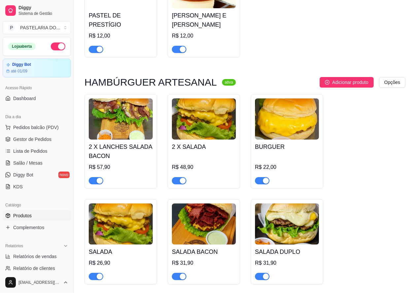
click at [91, 180] on span "button" at bounding box center [96, 180] width 15 height 7
click at [175, 183] on span "button" at bounding box center [179, 180] width 15 height 7
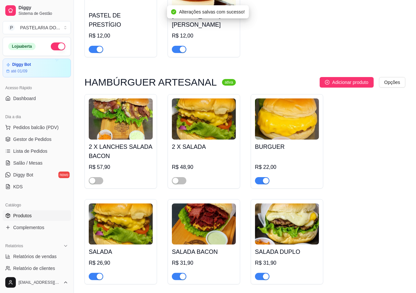
click at [259, 182] on span "button" at bounding box center [262, 180] width 15 height 7
click at [93, 279] on span "button" at bounding box center [96, 276] width 15 height 7
click at [175, 278] on span "button" at bounding box center [179, 276] width 15 height 7
click at [259, 277] on span "button" at bounding box center [262, 276] width 15 height 7
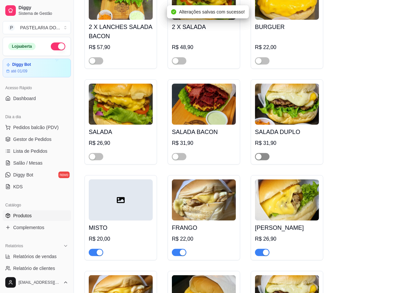
scroll to position [1783, 0]
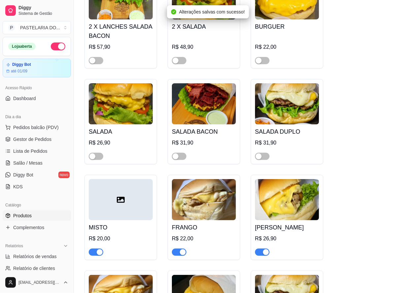
click at [93, 255] on span "button" at bounding box center [96, 252] width 15 height 7
click at [172, 254] on span "button" at bounding box center [179, 252] width 15 height 7
click at [259, 255] on span "button" at bounding box center [262, 252] width 15 height 7
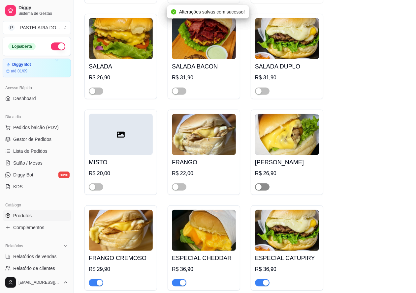
scroll to position [1929, 0]
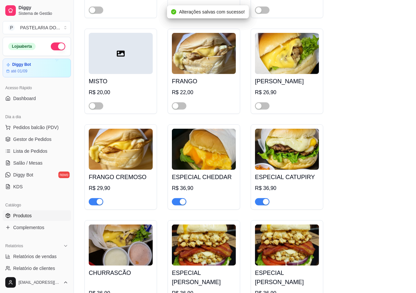
click at [91, 203] on span "button" at bounding box center [96, 201] width 15 height 7
click at [178, 205] on span "button" at bounding box center [179, 201] width 15 height 7
click at [259, 205] on span "button" at bounding box center [262, 201] width 15 height 7
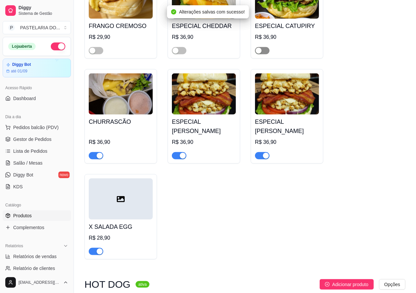
scroll to position [2085, 0]
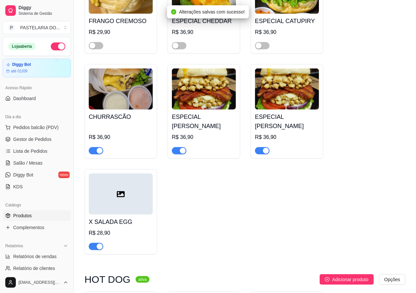
click at [93, 155] on span "button" at bounding box center [96, 150] width 15 height 7
click at [175, 153] on span "button" at bounding box center [179, 150] width 15 height 7
click at [260, 153] on span "button" at bounding box center [262, 150] width 15 height 7
click at [91, 250] on span "button" at bounding box center [96, 246] width 15 height 7
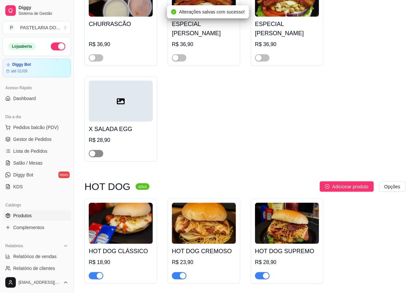
scroll to position [2215, 0]
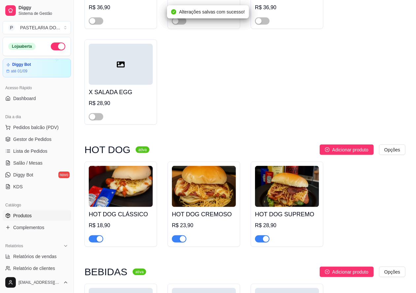
click at [91, 243] on span "button" at bounding box center [96, 239] width 15 height 7
click at [175, 243] on span "button" at bounding box center [179, 239] width 15 height 7
click at [259, 243] on span "button" at bounding box center [262, 239] width 15 height 7
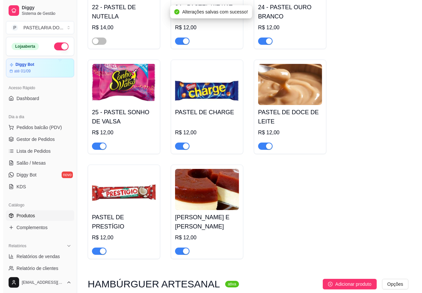
scroll to position [1456, 0]
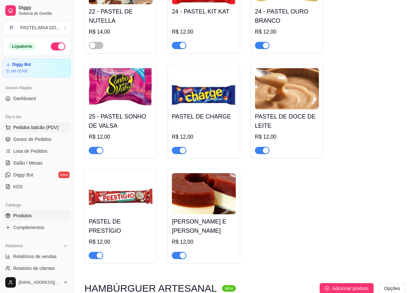
click at [35, 128] on span "Pedidos balcão (PDV)" at bounding box center [35, 127] width 45 height 7
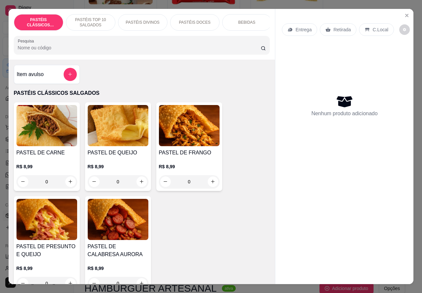
click at [249, 20] on p "BEBIDAS" at bounding box center [246, 22] width 17 height 5
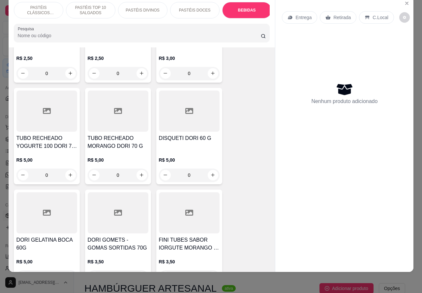
scroll to position [2278, 0]
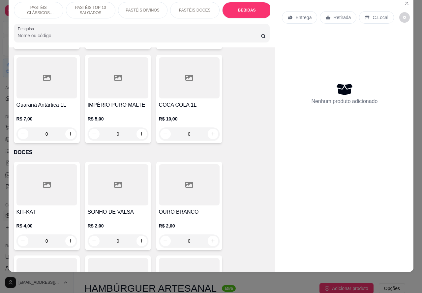
click at [247, 8] on p "BEBIDAS" at bounding box center [247, 10] width 18 height 5
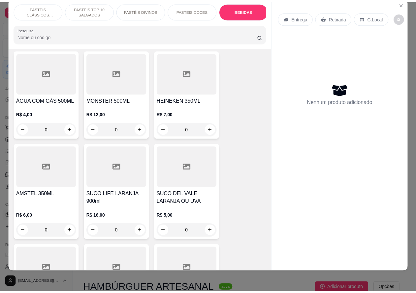
scroll to position [1813, 0]
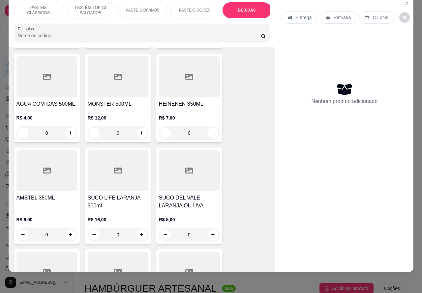
click at [139, 232] on icon "increase-product-quantity" at bounding box center [141, 234] width 5 height 5
type input "1"
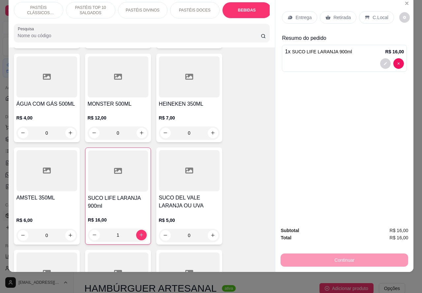
click at [340, 14] on p "Retirada" at bounding box center [341, 17] width 17 height 7
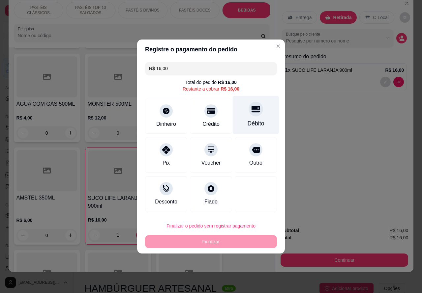
click at [251, 110] on icon at bounding box center [255, 109] width 9 height 7
type input "R$ 0,00"
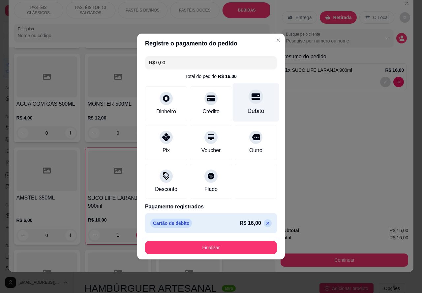
click at [230, 246] on button "Finalizar" at bounding box center [211, 247] width 132 height 13
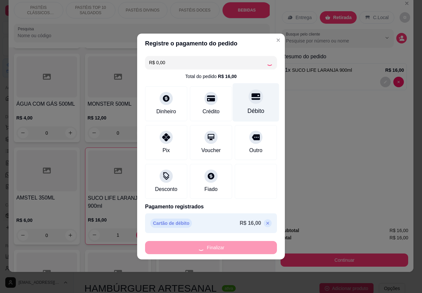
type input "0"
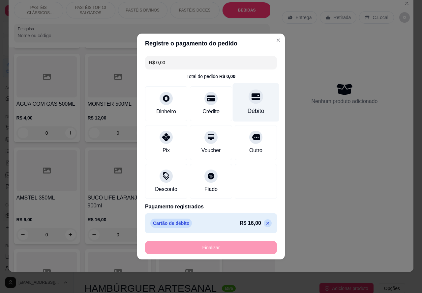
type input "-R$ 16,00"
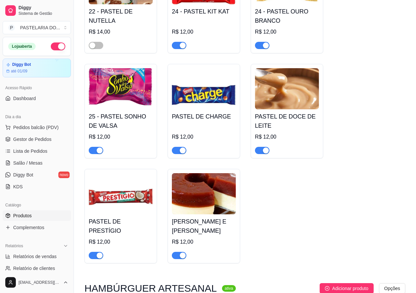
click at [51, 47] on button "button" at bounding box center [58, 47] width 15 height 8
click at [43, 258] on span "Relatórios de vendas" at bounding box center [35, 256] width 44 height 7
select select "ALL"
select select "0"
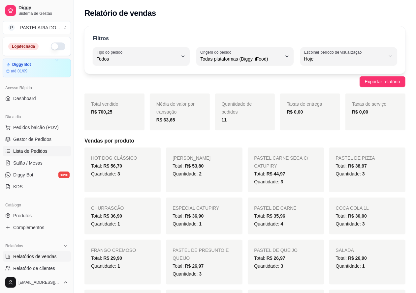
click at [35, 151] on span "Lista de Pedidos" at bounding box center [30, 151] width 34 height 7
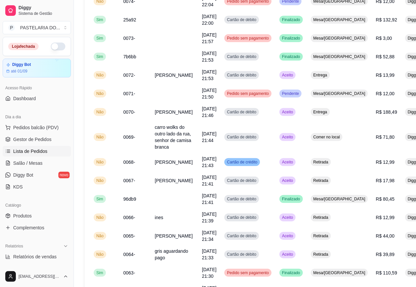
scroll to position [456, 0]
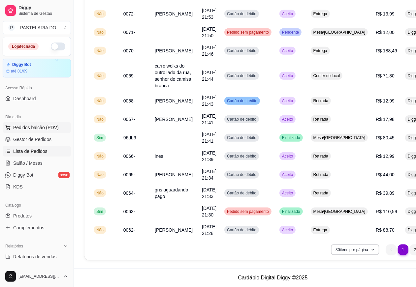
click at [40, 126] on span "Pedidos balcão (PDV)" at bounding box center [35, 127] width 45 height 7
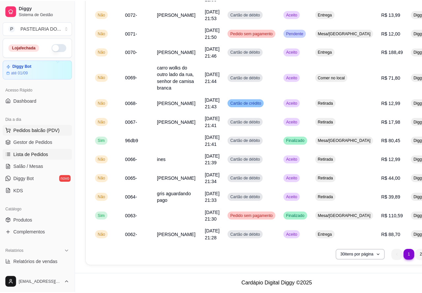
scroll to position [449, 0]
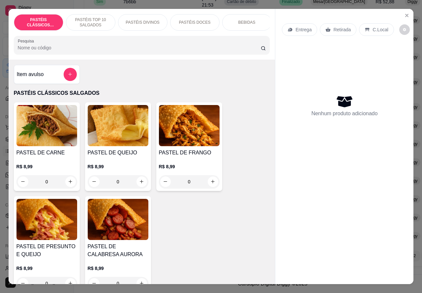
click at [338, 27] on p "Retirada" at bounding box center [341, 29] width 17 height 7
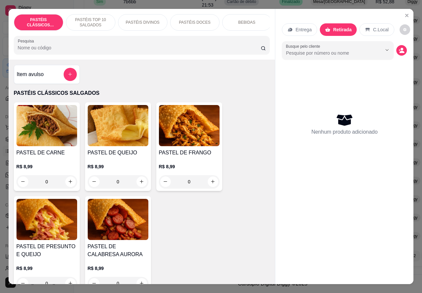
click at [247, 22] on p "BEBIDAS" at bounding box center [246, 22] width 17 height 5
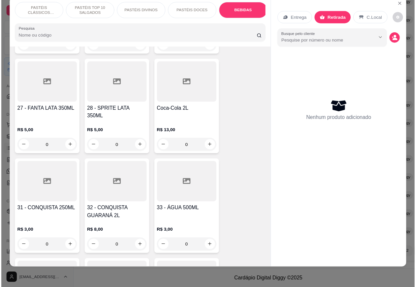
scroll to position [1604, 0]
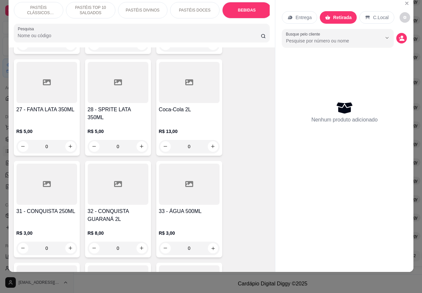
click at [210, 246] on icon "increase-product-quantity" at bounding box center [212, 248] width 5 height 5
type input "1"
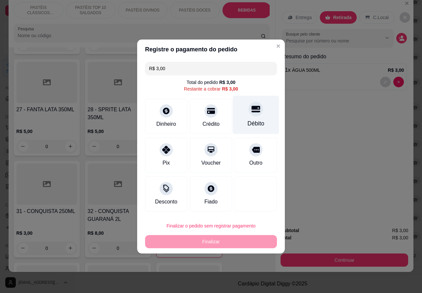
click at [251, 116] on div at bounding box center [256, 109] width 15 height 15
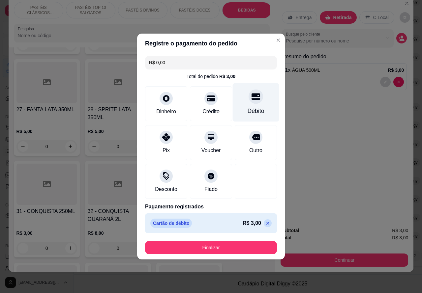
type input "R$ 0,00"
click at [241, 247] on button "Finalizar" at bounding box center [211, 247] width 132 height 13
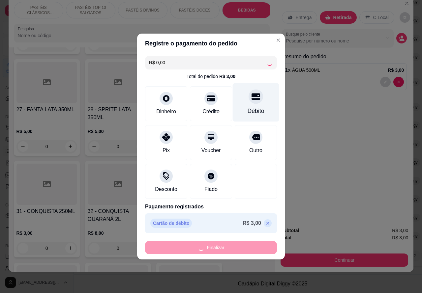
type input "0"
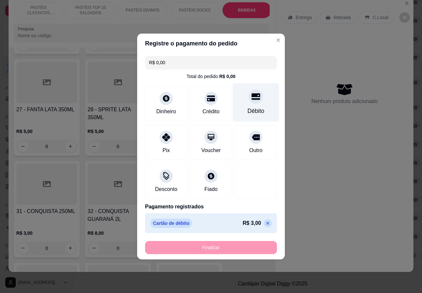
type input "-R$ 3,00"
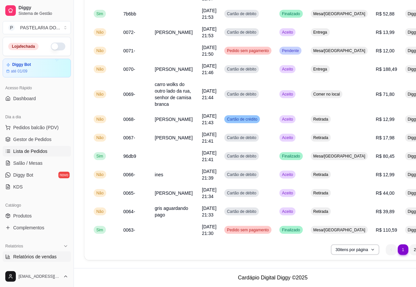
click at [43, 254] on span "Relatórios de vendas" at bounding box center [35, 256] width 44 height 7
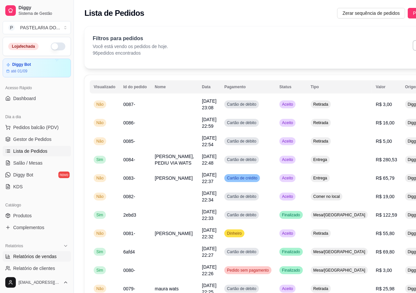
select select "ALL"
select select "0"
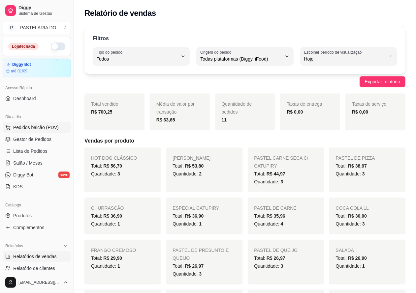
click at [36, 125] on span "Pedidos balcão (PDV)" at bounding box center [35, 127] width 45 height 7
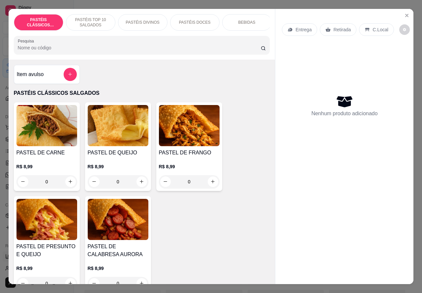
click at [86, 20] on p "PASTÉIS TOP 10 SALGADOS" at bounding box center [91, 22] width 38 height 11
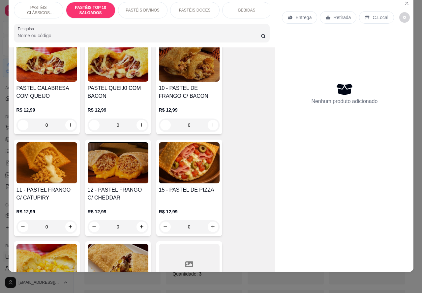
scroll to position [570, 0]
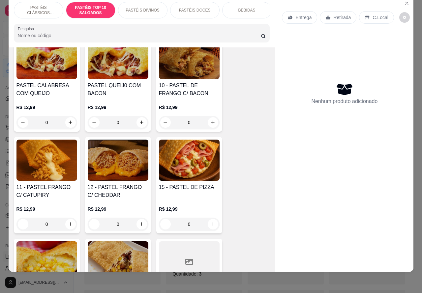
click at [137, 228] on div "0" at bounding box center [118, 224] width 61 height 13
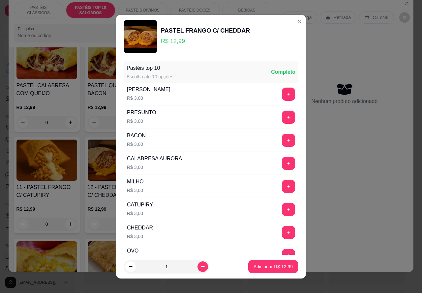
click at [258, 269] on p "Adicionar R$ 12,99" at bounding box center [272, 267] width 39 height 7
type input "1"
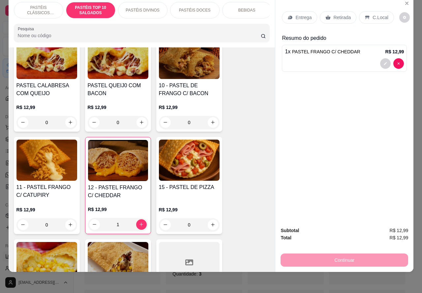
click at [213, 121] on div "0" at bounding box center [189, 122] width 61 height 13
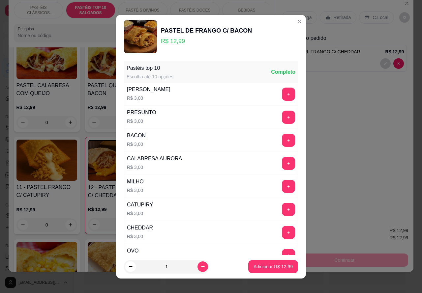
click at [282, 231] on button "+" at bounding box center [288, 232] width 13 height 13
click at [261, 264] on p "Adicionar R$ 15,99" at bounding box center [273, 267] width 38 height 6
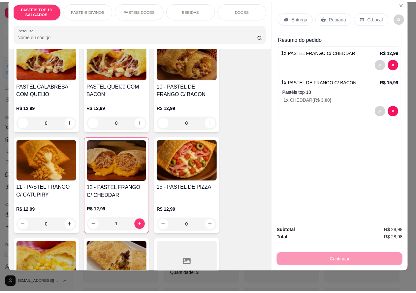
scroll to position [0, 2]
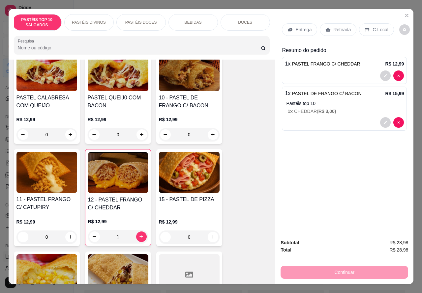
click at [405, 14] on icon "Close" at bounding box center [406, 15] width 3 height 3
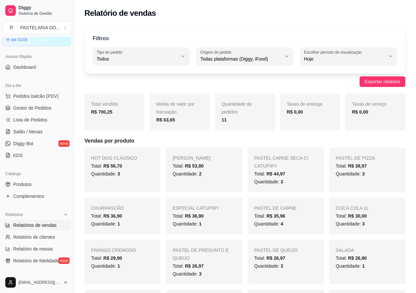
scroll to position [38, 0]
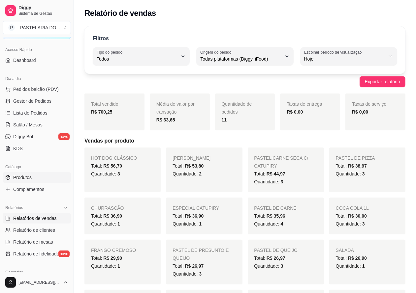
click at [23, 175] on span "Produtos" at bounding box center [22, 177] width 18 height 7
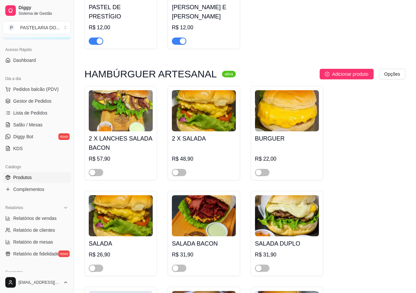
scroll to position [1681, 0]
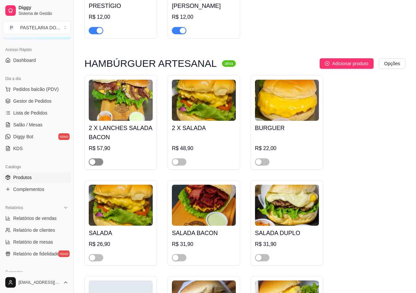
click at [100, 164] on span "button" at bounding box center [96, 162] width 15 height 7
click at [182, 162] on span "button" at bounding box center [179, 162] width 15 height 7
click at [264, 164] on span "button" at bounding box center [262, 162] width 15 height 7
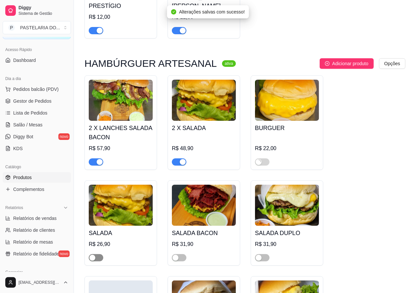
click at [101, 257] on span "button" at bounding box center [96, 257] width 15 height 7
click at [184, 261] on span "button" at bounding box center [179, 257] width 15 height 7
click at [267, 261] on span "button" at bounding box center [262, 257] width 15 height 7
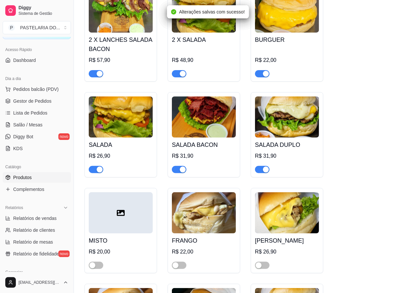
scroll to position [1784, 0]
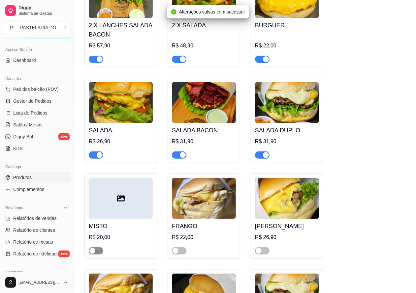
click at [100, 255] on span "button" at bounding box center [96, 251] width 15 height 7
click at [181, 253] on span "button" at bounding box center [179, 251] width 15 height 7
click at [264, 253] on span "button" at bounding box center [262, 251] width 15 height 7
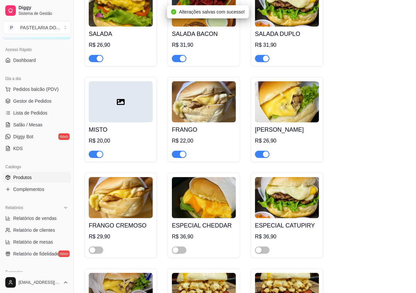
scroll to position [1881, 0]
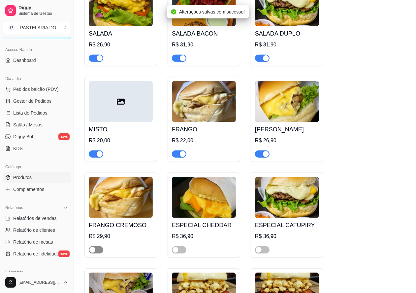
click at [101, 253] on span "button" at bounding box center [96, 250] width 15 height 7
click at [180, 253] on span "button" at bounding box center [179, 250] width 15 height 7
click at [266, 254] on span "button" at bounding box center [262, 250] width 15 height 7
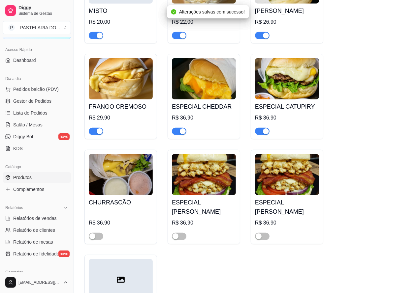
scroll to position [2000, 0]
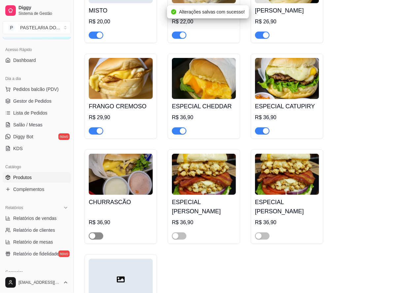
click at [99, 240] on span "button" at bounding box center [96, 236] width 15 height 7
click at [180, 240] on span "button" at bounding box center [179, 236] width 15 height 7
click at [268, 240] on span "button" at bounding box center [262, 236] width 15 height 7
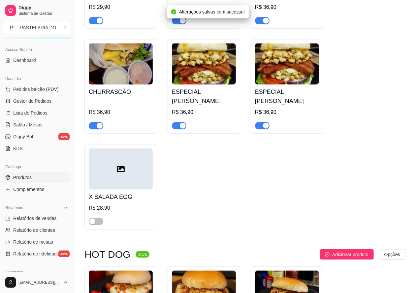
scroll to position [2114, 0]
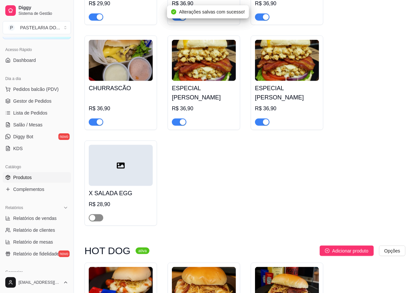
click at [100, 220] on span "button" at bounding box center [96, 218] width 15 height 7
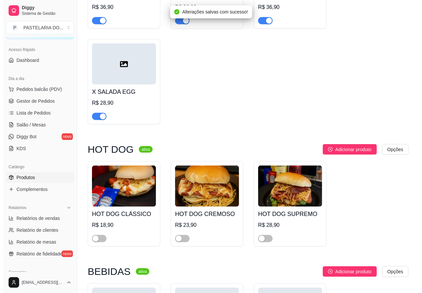
scroll to position [2263, 0]
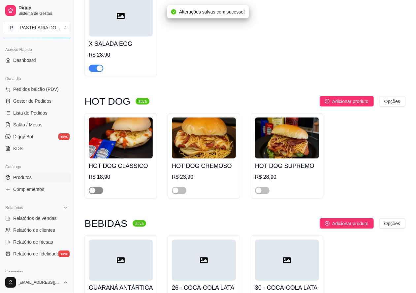
click at [100, 194] on span "button" at bounding box center [96, 190] width 15 height 7
click at [180, 193] on span "button" at bounding box center [179, 190] width 15 height 7
click at [263, 194] on span "button" at bounding box center [262, 190] width 15 height 7
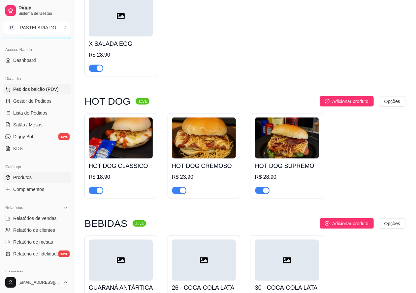
click at [39, 86] on span "Pedidos balcão (PDV)" at bounding box center [35, 89] width 45 height 7
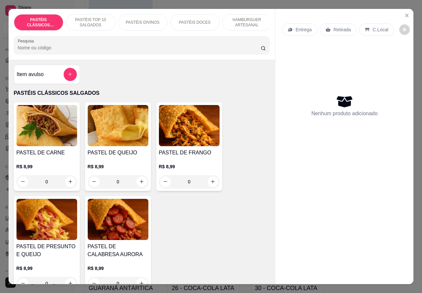
click at [374, 26] on p "C.Local" at bounding box center [379, 29] width 15 height 7
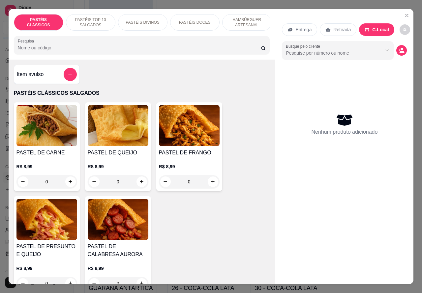
click at [87, 17] on p "PASTÉIS TOP 10 SALGADOS" at bounding box center [91, 22] width 38 height 11
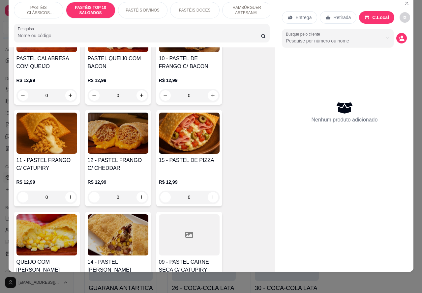
scroll to position [605, 0]
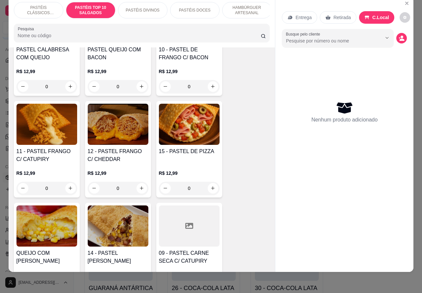
click at [135, 186] on div "0" at bounding box center [118, 188] width 61 height 13
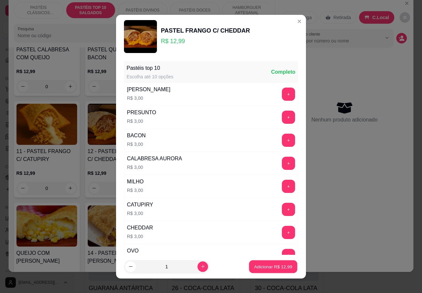
click at [261, 264] on p "Adicionar R$ 12,99" at bounding box center [273, 267] width 38 height 6
type input "1"
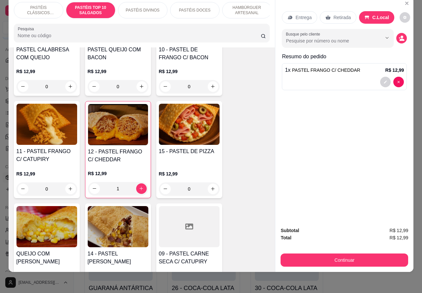
click at [210, 87] on div "0" at bounding box center [189, 86] width 61 height 13
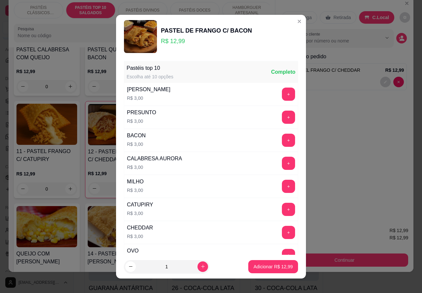
click at [282, 233] on button "+" at bounding box center [288, 232] width 13 height 13
click at [274, 268] on p "Adicionar R$ 15,99" at bounding box center [272, 267] width 39 height 7
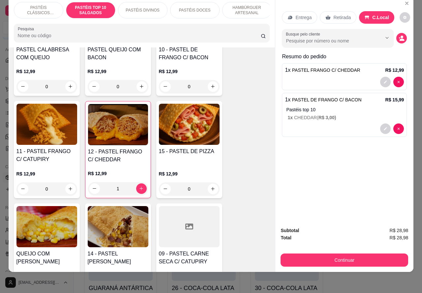
click at [245, 5] on p "HAMBÚRGUER ARTESANAL" at bounding box center [247, 10] width 38 height 11
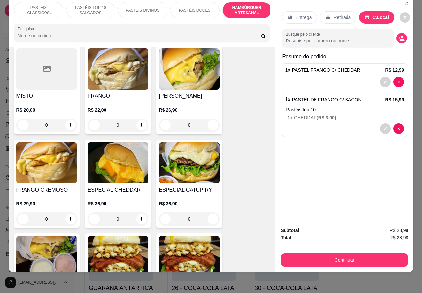
scroll to position [1713, 0]
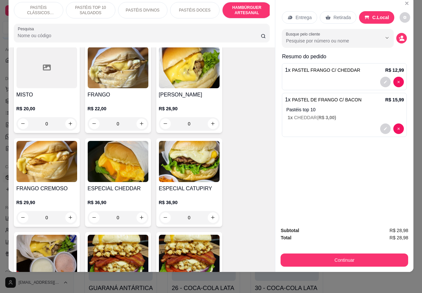
click at [205, 211] on div "0" at bounding box center [189, 217] width 61 height 13
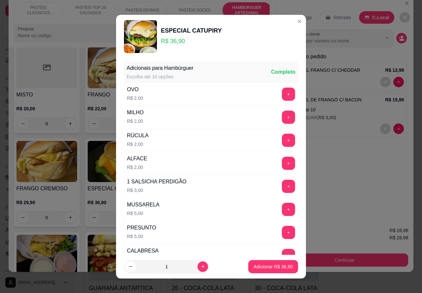
scroll to position [179, 0]
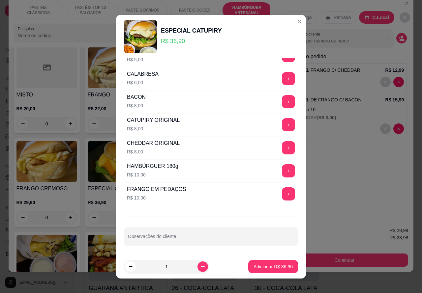
click at [163, 237] on div "Observações do cliente" at bounding box center [211, 236] width 174 height 18
type input "lanche no prato separado o pão"
click at [261, 263] on button "Adicionar R$ 36,90" at bounding box center [273, 266] width 48 height 13
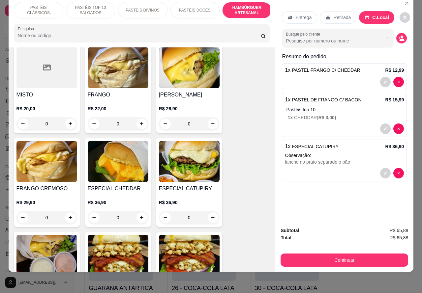
click at [89, 5] on p "PASTÉIS TOP 10 SALGADOS" at bounding box center [91, 10] width 38 height 11
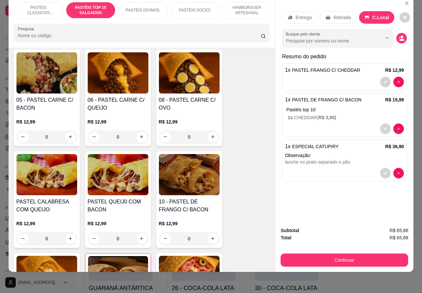
scroll to position [481, 0]
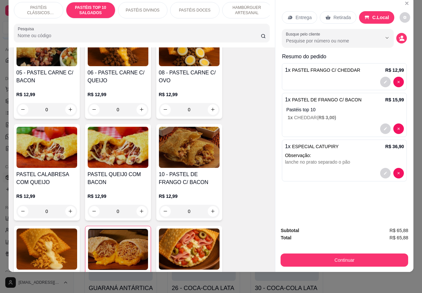
click at [67, 110] on div "0" at bounding box center [46, 109] width 61 height 13
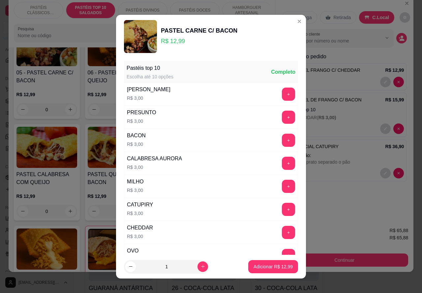
click at [276, 266] on p "Adicionar R$ 12,99" at bounding box center [272, 267] width 39 height 7
type input "1"
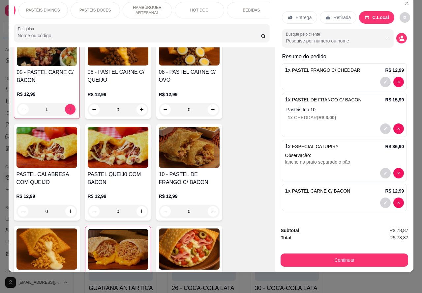
scroll to position [0, 127]
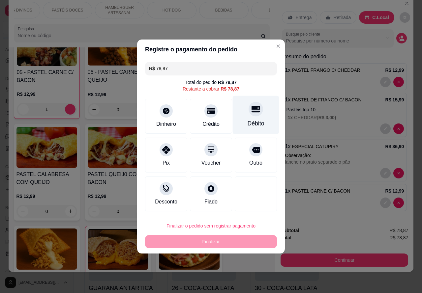
click at [253, 110] on icon at bounding box center [255, 109] width 9 height 9
type input "R$ 0,00"
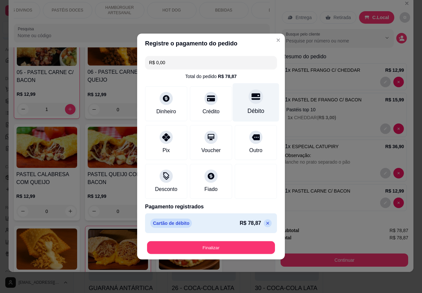
click at [234, 244] on button "Finalizar" at bounding box center [211, 248] width 128 height 13
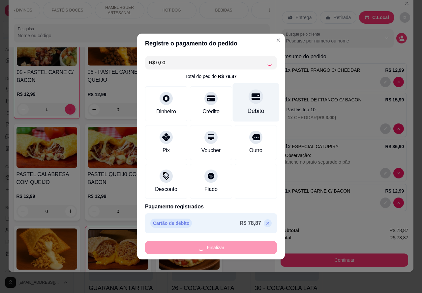
type input "0"
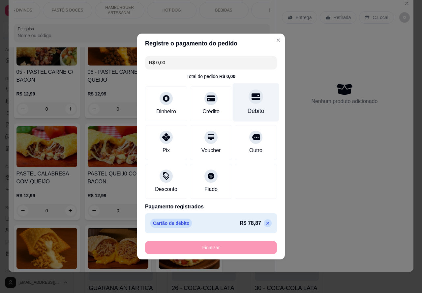
type input "-R$ 78,87"
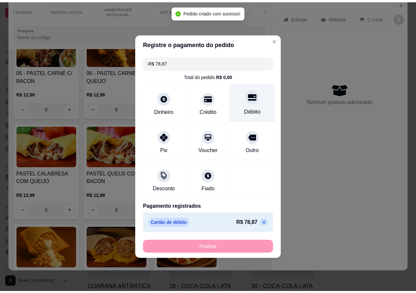
scroll to position [481, 0]
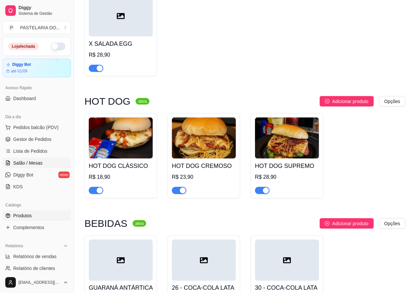
click at [31, 162] on span "Salão / Mesas" at bounding box center [27, 163] width 29 height 7
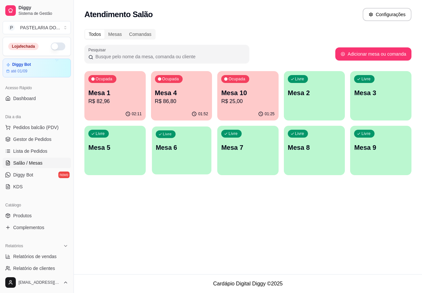
click at [183, 156] on div "Livre Mesa 6" at bounding box center [181, 147] width 59 height 40
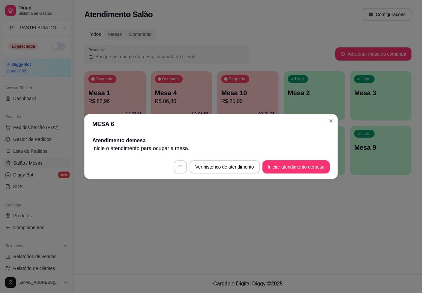
click at [299, 166] on button "Iniciar atendimento de mesa" at bounding box center [295, 167] width 67 height 13
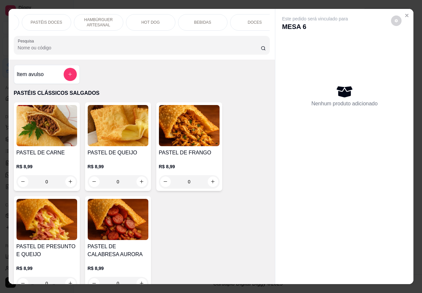
scroll to position [0, 158]
click at [190, 20] on p "BEBIDAS" at bounding box center [193, 22] width 17 height 5
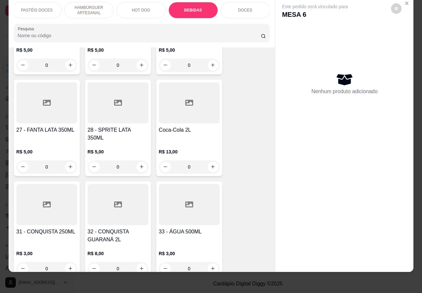
scroll to position [2288, 0]
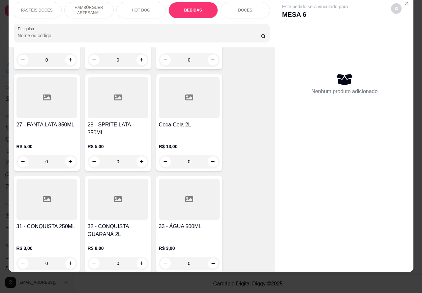
click at [211, 262] on icon "increase-product-quantity" at bounding box center [212, 263] width 3 height 3
type input "1"
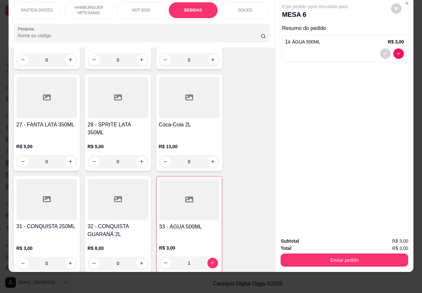
click at [350, 254] on button "Enviar pedido" at bounding box center [344, 260] width 128 height 13
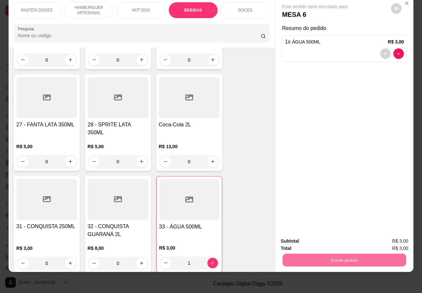
click at [331, 236] on button "Não registrar e enviar pedido" at bounding box center [322, 238] width 67 height 12
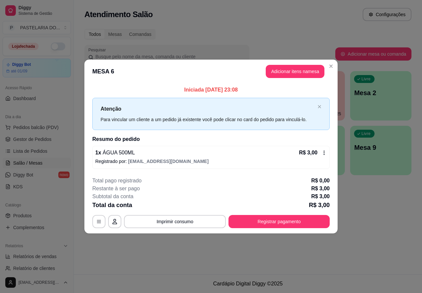
click at [207, 259] on div "Atendimento Salão Configurações Todos Mesas Comandas Pesquisar Adicionar mesa o…" at bounding box center [248, 137] width 348 height 275
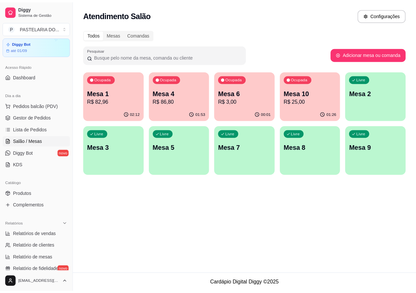
scroll to position [24, 0]
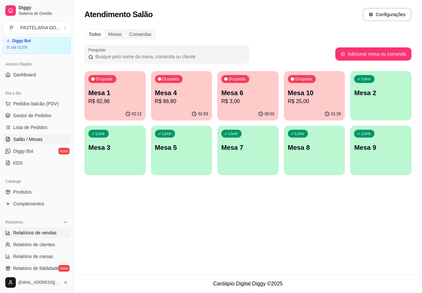
click at [47, 231] on span "Relatórios de vendas" at bounding box center [35, 233] width 44 height 7
select select "ALL"
select select "0"
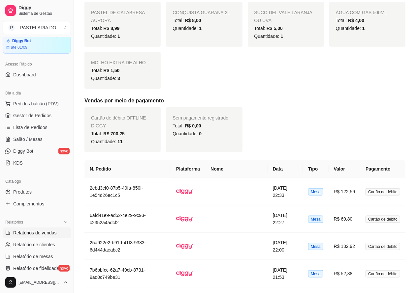
scroll to position [355, 0]
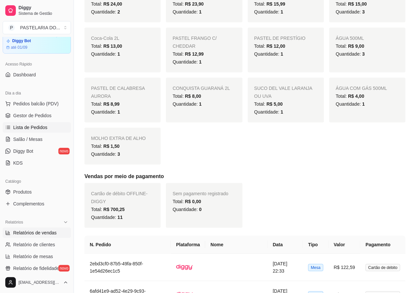
click at [36, 124] on span "Lista de Pedidos" at bounding box center [30, 127] width 34 height 7
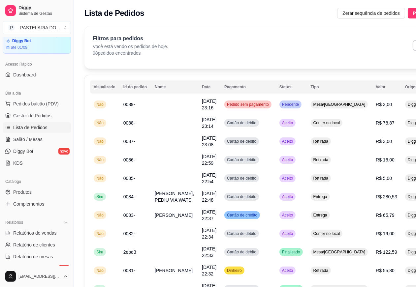
click at [8, 126] on icon at bounding box center [8, 126] width 3 height 0
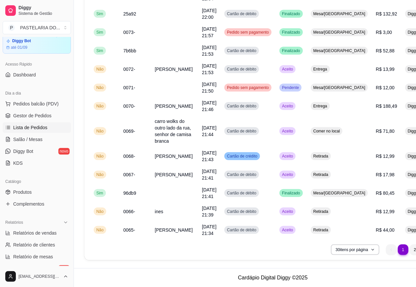
scroll to position [449, 0]
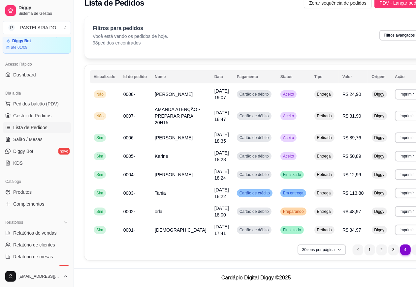
scroll to position [11, 0]
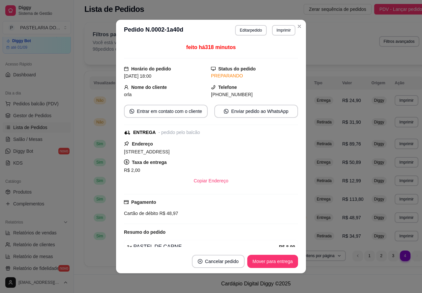
click at [274, 259] on button "Mover para entrega" at bounding box center [272, 261] width 51 height 13
click at [276, 259] on button "Mover para finalizado" at bounding box center [270, 261] width 55 height 13
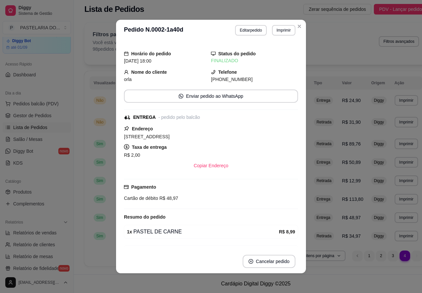
click at [342, 198] on span "R$ 113,80" at bounding box center [352, 199] width 21 height 5
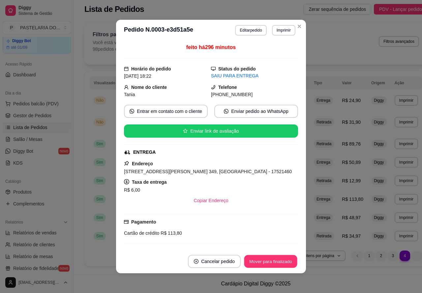
click at [278, 260] on button "Mover para finalizado" at bounding box center [270, 261] width 53 height 13
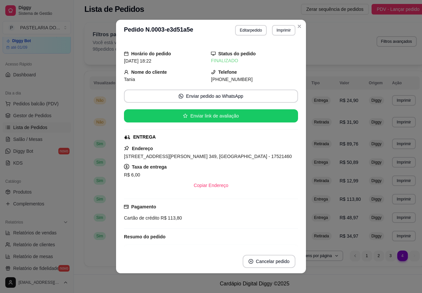
click at [313, 180] on td "Retirada" at bounding box center [322, 181] width 28 height 18
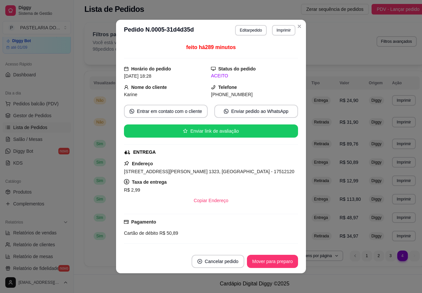
click at [268, 264] on button "Mover para preparo" at bounding box center [272, 261] width 51 height 13
click at [269, 259] on button "Mover para entrega" at bounding box center [272, 261] width 51 height 13
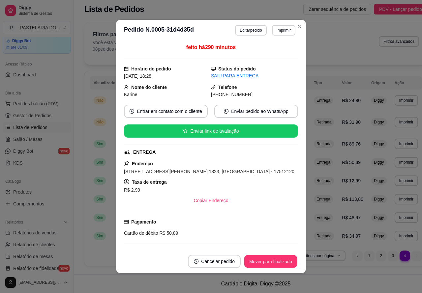
click at [274, 260] on button "Mover para finalizado" at bounding box center [270, 261] width 53 height 13
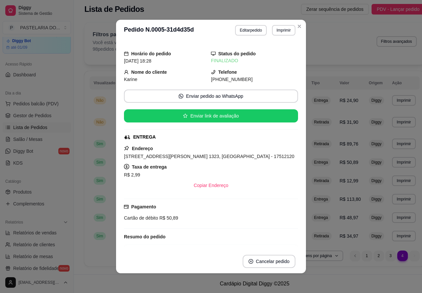
click at [312, 144] on div "Retirada" at bounding box center [321, 144] width 20 height 8
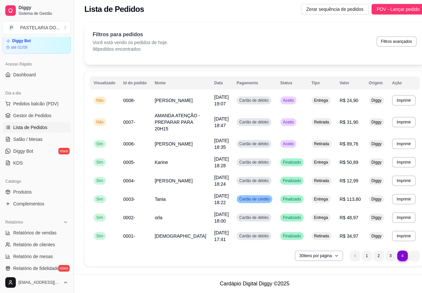
click at [274, 262] on button "Mover para preparo" at bounding box center [272, 261] width 51 height 13
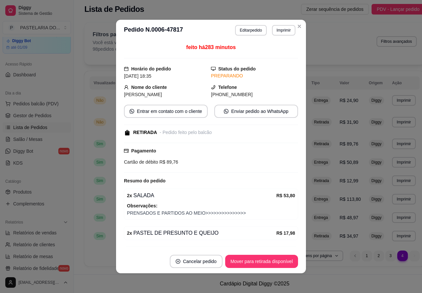
click at [269, 260] on button "Mover para retirada disponível" at bounding box center [261, 261] width 73 height 13
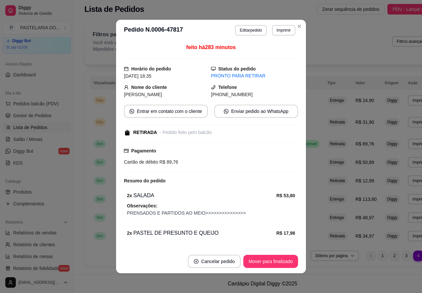
click at [263, 261] on button "Mover para finalizado" at bounding box center [270, 261] width 55 height 13
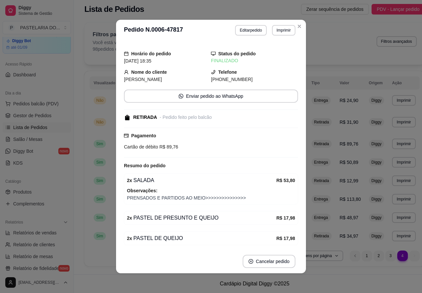
click at [339, 98] on span "R$ 24,90" at bounding box center [348, 100] width 19 height 5
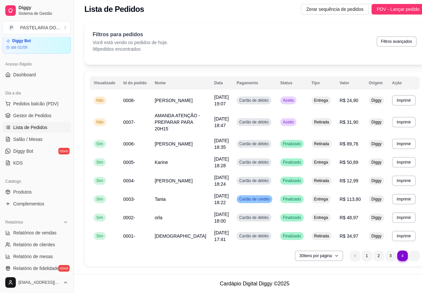
click at [276, 258] on button "Mover para preparo" at bounding box center [272, 261] width 51 height 13
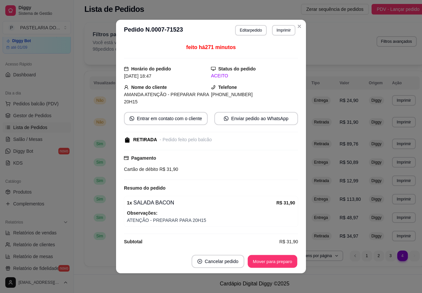
click at [264, 259] on button "Mover para preparo" at bounding box center [272, 261] width 49 height 13
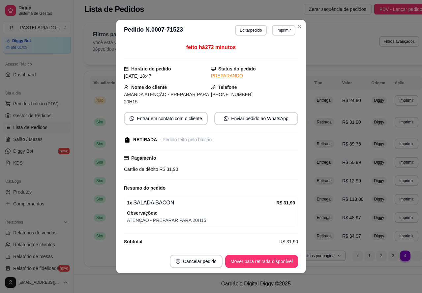
click at [267, 261] on button "Mover para retirada disponível" at bounding box center [261, 261] width 73 height 13
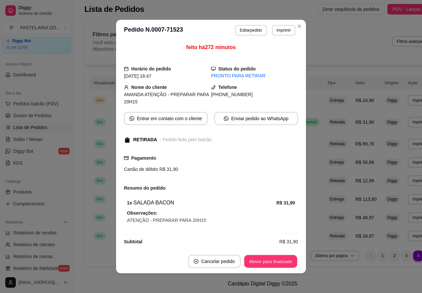
click at [277, 261] on button "Mover para finalizado" at bounding box center [270, 261] width 53 height 13
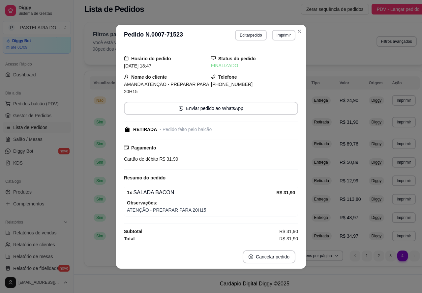
click at [339, 98] on span "R$ 24,90" at bounding box center [348, 100] width 19 height 5
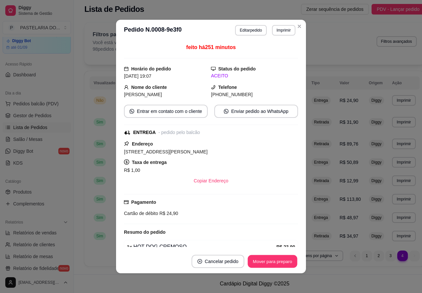
click at [279, 259] on button "Mover para preparo" at bounding box center [272, 261] width 49 height 13
click at [274, 261] on button "Mover para entrega" at bounding box center [272, 261] width 49 height 13
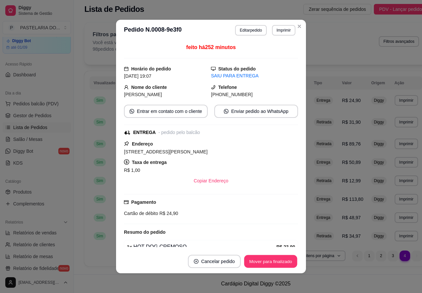
click at [275, 258] on button "Mover para finalizado" at bounding box center [270, 261] width 53 height 13
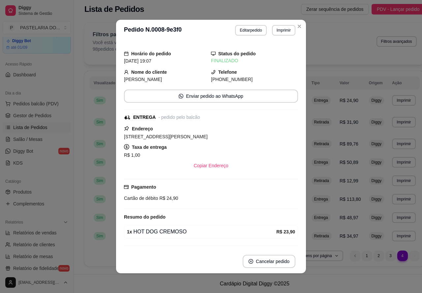
click at [385, 254] on li "3" at bounding box center [390, 256] width 11 height 11
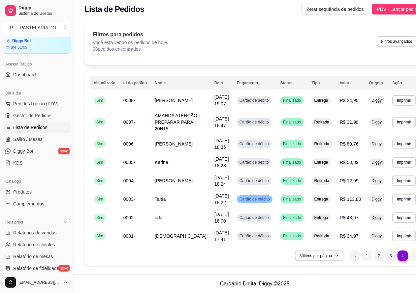
click at [385, 256] on li "3" at bounding box center [390, 256] width 11 height 11
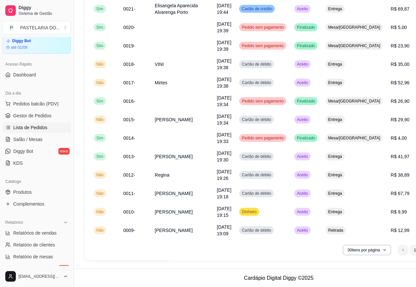
scroll to position [403, 0]
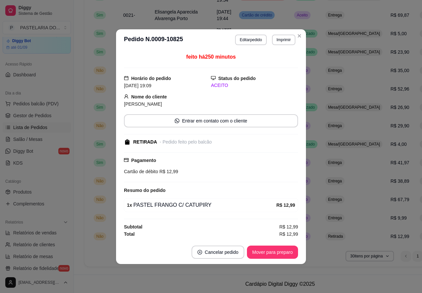
click at [286, 254] on button "Mover para preparo" at bounding box center [272, 252] width 51 height 13
click at [286, 253] on button "Mover para preparo" at bounding box center [272, 252] width 51 height 13
click at [279, 252] on button "Mover para retirada disponível" at bounding box center [261, 252] width 73 height 13
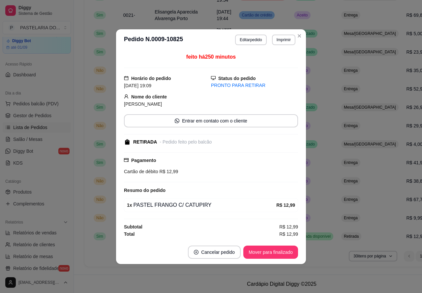
click at [321, 216] on td "Aceito" at bounding box center [313, 218] width 47 height 18
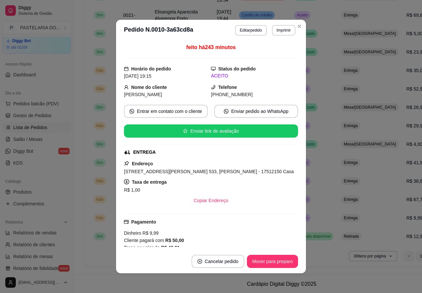
click at [291, 256] on button "Mover para preparo" at bounding box center [272, 261] width 51 height 13
click at [285, 260] on button "Mover para preparo" at bounding box center [272, 261] width 51 height 13
click at [279, 261] on button "Mover para preparo" at bounding box center [272, 261] width 49 height 13
click at [274, 260] on button "Mover para entrega" at bounding box center [272, 261] width 51 height 13
click at [314, 197] on td "Aceito" at bounding box center [313, 200] width 47 height 18
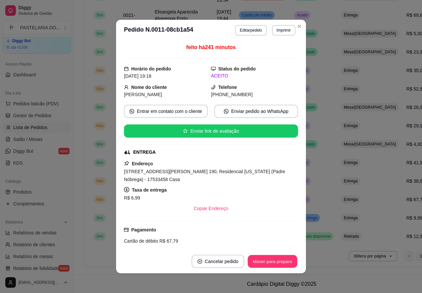
click at [280, 262] on button "Mover para preparo" at bounding box center [272, 261] width 49 height 13
click at [279, 261] on button "Mover para preparo" at bounding box center [272, 261] width 51 height 13
click at [278, 262] on button "Mover para preparo" at bounding box center [272, 261] width 51 height 13
click at [278, 261] on button "Mover para entrega" at bounding box center [272, 261] width 49 height 13
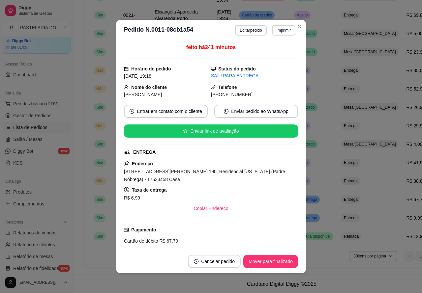
click at [286, 260] on button "Mover para finalizado" at bounding box center [270, 261] width 55 height 13
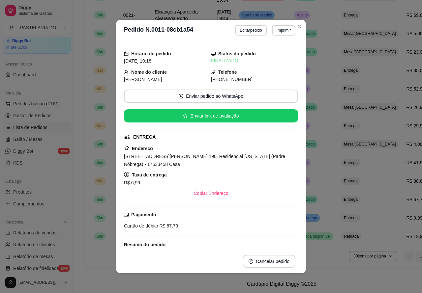
click at [319, 235] on span "Retirada disponível" at bounding box center [313, 236] width 37 height 5
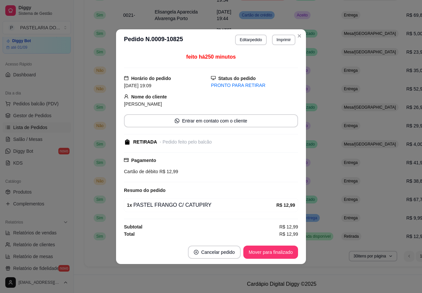
click at [287, 254] on button "Mover para finalizado" at bounding box center [270, 252] width 55 height 13
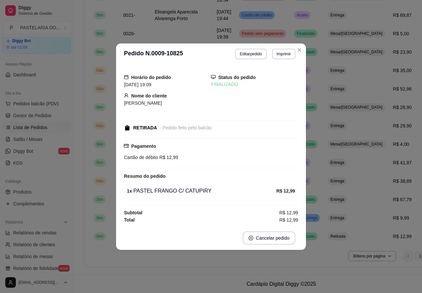
click at [317, 216] on div "Em entrega" at bounding box center [307, 218] width 26 height 8
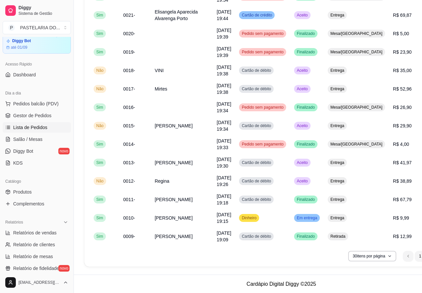
click at [283, 260] on button "Mover para finalizado" at bounding box center [270, 261] width 55 height 13
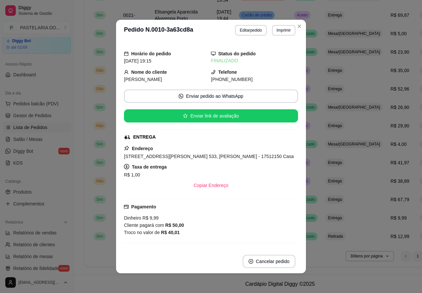
click at [310, 179] on td "Aceito" at bounding box center [305, 181] width 31 height 18
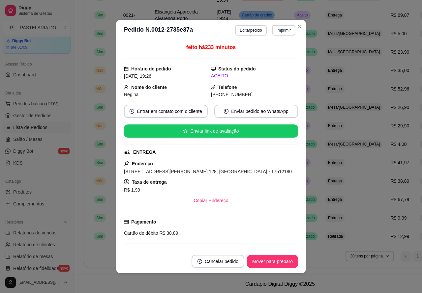
click at [282, 259] on button "Mover para preparo" at bounding box center [272, 261] width 51 height 13
click at [276, 260] on button "Mover para preparo" at bounding box center [272, 261] width 51 height 13
click at [275, 261] on button "Mover para preparo" at bounding box center [272, 261] width 51 height 13
click at [274, 260] on button "Mover para entrega" at bounding box center [272, 261] width 51 height 13
click at [276, 256] on button "Mover para finalizado" at bounding box center [270, 261] width 55 height 13
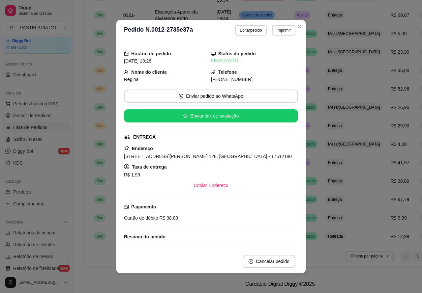
click at [312, 159] on td "Aceito" at bounding box center [305, 163] width 31 height 18
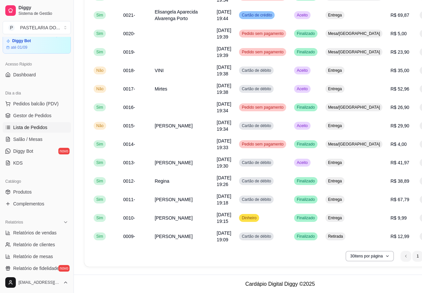
click at [282, 261] on button "Mover para preparo" at bounding box center [272, 261] width 51 height 13
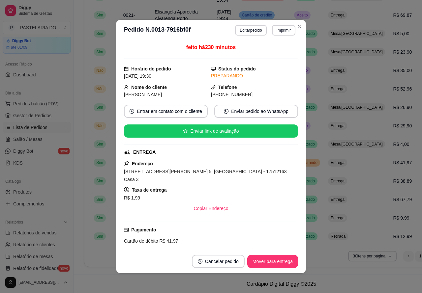
click at [281, 259] on button "Mover para entrega" at bounding box center [272, 261] width 51 height 13
click at [279, 261] on button "Mover para finalizado" at bounding box center [270, 261] width 53 height 13
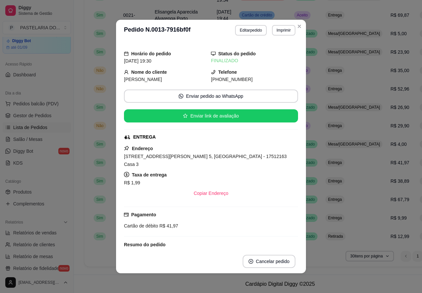
click at [309, 123] on td "Aceito" at bounding box center [305, 126] width 31 height 18
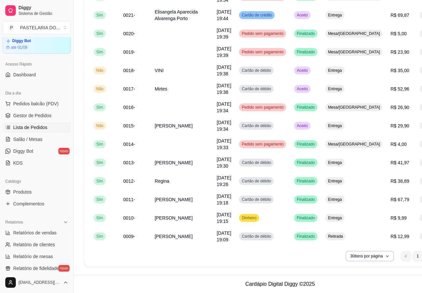
click at [277, 261] on button "Mover para preparo" at bounding box center [272, 261] width 51 height 13
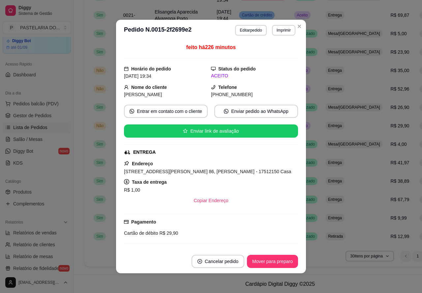
click at [284, 260] on button "Mover para preparo" at bounding box center [272, 261] width 51 height 13
click at [284, 262] on button "Mover para preparo" at bounding box center [272, 261] width 51 height 13
click at [276, 261] on button "Mover para entrega" at bounding box center [272, 261] width 51 height 13
click at [274, 260] on button "Mover para finalizado" at bounding box center [270, 261] width 53 height 13
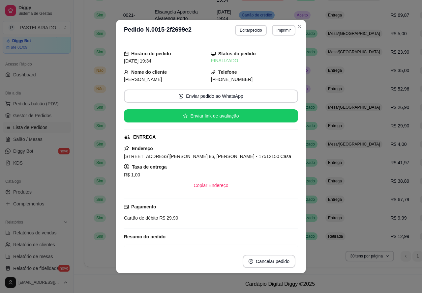
click at [309, 89] on td "Aceito" at bounding box center [305, 89] width 31 height 18
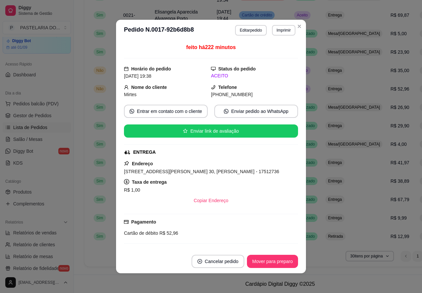
click at [274, 259] on button "Mover para preparo" at bounding box center [272, 261] width 51 height 13
click at [264, 260] on button "Mover para preparo" at bounding box center [272, 261] width 51 height 13
click at [269, 261] on button "Mover para preparo" at bounding box center [272, 261] width 51 height 13
click at [266, 259] on button "Mover para entrega" at bounding box center [272, 261] width 49 height 13
click at [271, 259] on button "Mover para finalizado" at bounding box center [270, 261] width 53 height 13
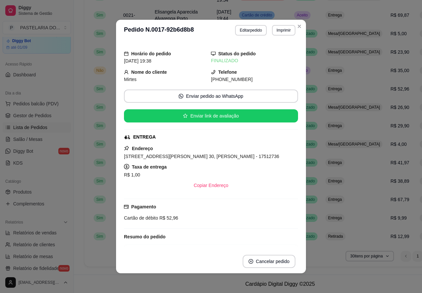
click at [309, 68] on td "Aceito" at bounding box center [305, 70] width 31 height 18
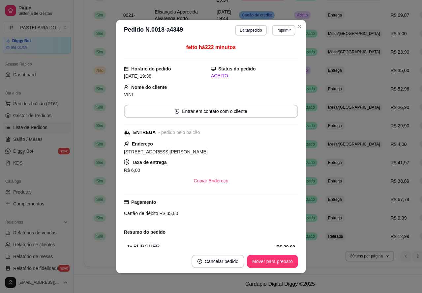
click at [275, 260] on button "Mover para preparo" at bounding box center [272, 261] width 51 height 13
click at [276, 260] on button "Mover para entrega" at bounding box center [272, 261] width 51 height 13
click at [277, 259] on button "Mover para finalizado" at bounding box center [270, 261] width 53 height 13
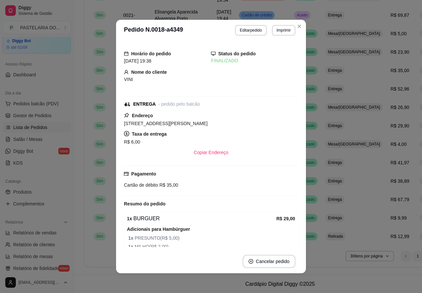
click at [300, 22] on button "Close" at bounding box center [299, 26] width 11 height 11
click at [308, 13] on div "Aceito" at bounding box center [302, 15] width 16 height 8
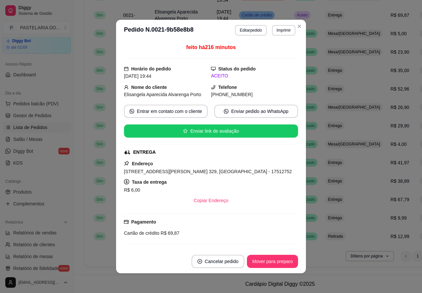
click at [274, 262] on button "Mover para preparo" at bounding box center [272, 261] width 51 height 13
click at [273, 261] on button "Mover para entrega" at bounding box center [272, 261] width 49 height 13
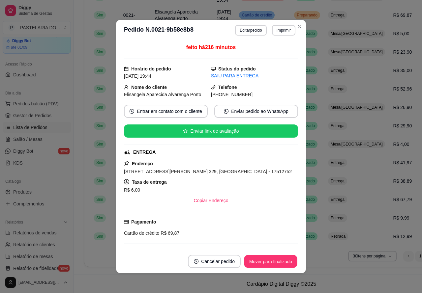
click at [276, 262] on button "Mover para finalizado" at bounding box center [270, 261] width 53 height 13
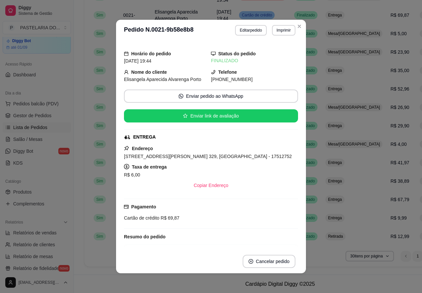
click at [320, 275] on footer "Cardápio Digital Diggy © 2025" at bounding box center [280, 284] width 412 height 19
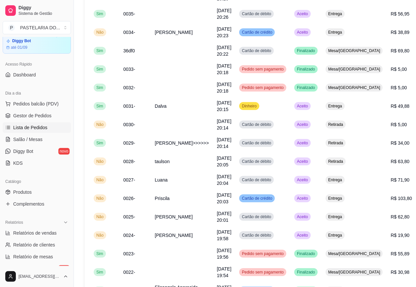
scroll to position [127, 0]
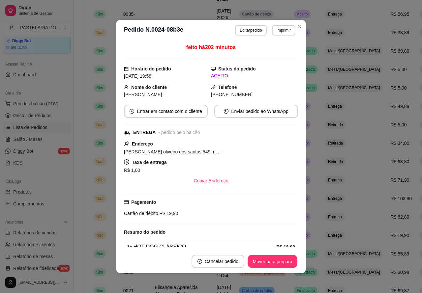
click at [270, 258] on button "Mover para preparo" at bounding box center [272, 261] width 49 height 13
click at [276, 261] on button "Mover para preparo" at bounding box center [272, 261] width 49 height 13
click at [276, 263] on button "Mover para preparo" at bounding box center [272, 261] width 51 height 13
click at [275, 259] on button "Mover para preparo" at bounding box center [272, 261] width 51 height 13
click at [278, 259] on button "Mover para entrega" at bounding box center [272, 261] width 49 height 13
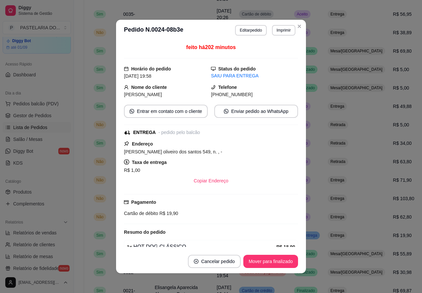
click at [276, 257] on button "Mover para finalizado" at bounding box center [270, 261] width 55 height 13
click at [275, 261] on button "Mover para finalizado" at bounding box center [270, 261] width 55 height 13
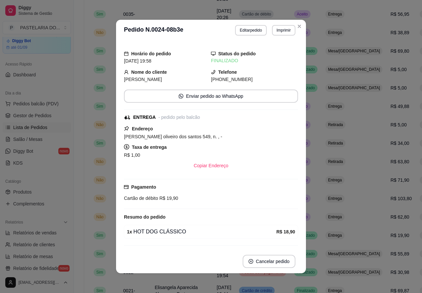
click at [302, 215] on div "Horário do pedido [DATE] 19:58 Status do pedido FINALIZADO Nome do cliente luci…" at bounding box center [211, 145] width 190 height 209
click at [302, 217] on div "Horário do pedido [DATE] 19:58 Status do pedido FINALIZADO Nome do cliente luci…" at bounding box center [211, 145] width 190 height 209
click at [310, 215] on td "Aceito" at bounding box center [305, 217] width 31 height 18
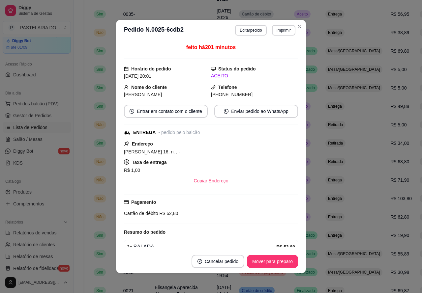
click at [273, 261] on button "Mover para preparo" at bounding box center [272, 261] width 51 height 13
click at [263, 258] on button "Mover para entrega" at bounding box center [272, 261] width 51 height 13
click at [266, 259] on button "Mover para finalizado" at bounding box center [270, 261] width 55 height 13
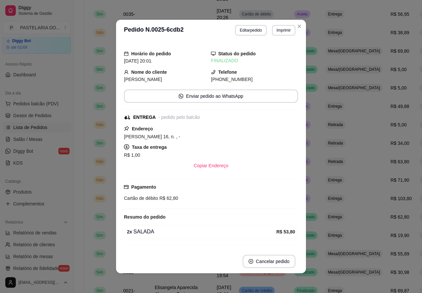
click at [301, 195] on div "Horário do pedido [DATE] 20:01 Status do pedido FINALIZADO Nome do cliente agna…" at bounding box center [211, 145] width 190 height 209
click at [302, 199] on div "Horário do pedido [DATE] 20:01 Status do pedido FINALIZADO Nome do cliente agna…" at bounding box center [211, 145] width 190 height 209
click at [302, 195] on div "Horário do pedido [DATE] 20:01 Status do pedido FINALIZADO Nome do cliente agna…" at bounding box center [211, 145] width 190 height 209
click at [316, 162] on td "Aceito" at bounding box center [305, 162] width 31 height 18
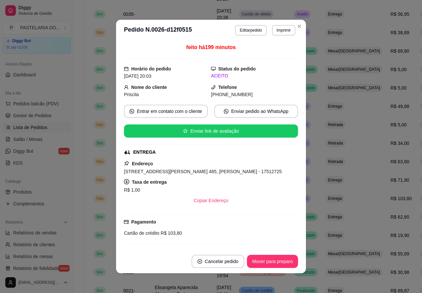
click at [271, 263] on button "Mover para preparo" at bounding box center [272, 261] width 51 height 13
click at [276, 260] on button "Mover para preparo" at bounding box center [272, 261] width 49 height 13
click at [276, 259] on button "Mover para preparo" at bounding box center [272, 261] width 51 height 13
click at [274, 260] on button "Mover para preparo" at bounding box center [272, 261] width 51 height 13
click at [274, 261] on button "Mover para entrega" at bounding box center [272, 261] width 51 height 13
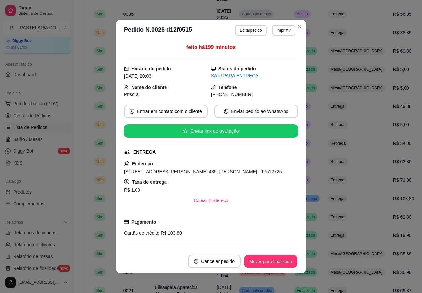
click at [274, 259] on button "Mover para finalizado" at bounding box center [270, 261] width 53 height 13
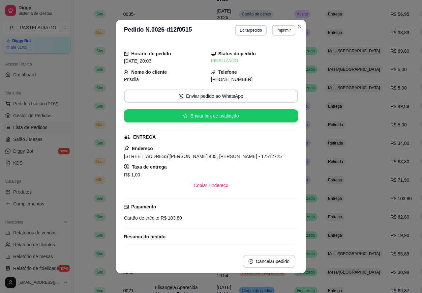
click at [315, 153] on td "Aceito" at bounding box center [305, 162] width 31 height 18
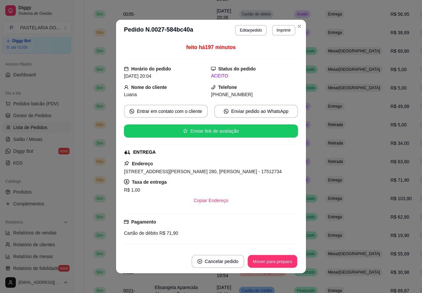
click at [285, 258] on button "Mover para preparo" at bounding box center [272, 261] width 49 height 13
click at [278, 259] on button "Mover para preparo" at bounding box center [272, 261] width 49 height 13
click at [277, 260] on button "Mover para entrega" at bounding box center [272, 261] width 51 height 13
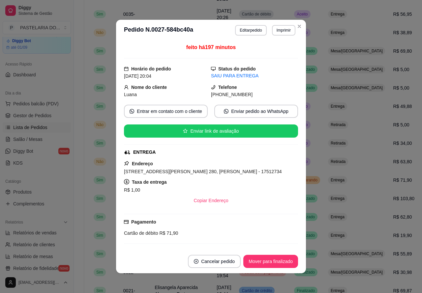
click at [274, 261] on button "Mover para finalizado" at bounding box center [270, 261] width 55 height 13
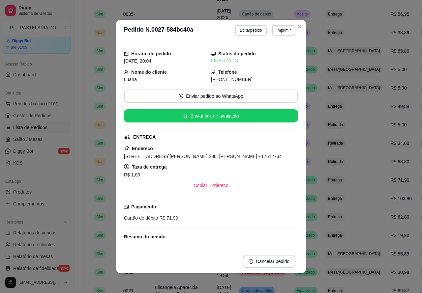
click at [316, 148] on td "Aceito" at bounding box center [305, 143] width 31 height 18
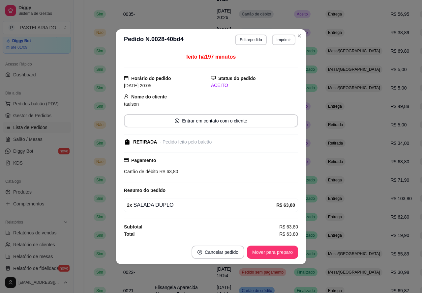
click at [276, 253] on button "Mover para preparo" at bounding box center [272, 252] width 51 height 13
click at [276, 252] on button "Mover para retirada disponível" at bounding box center [261, 252] width 73 height 13
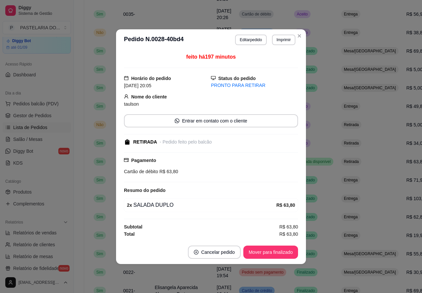
click at [284, 252] on button "Mover para finalizado" at bounding box center [270, 252] width 55 height 13
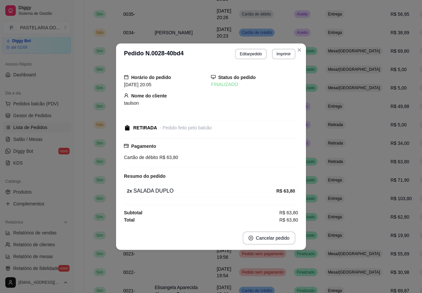
click at [316, 138] on td "Aceito" at bounding box center [305, 143] width 31 height 18
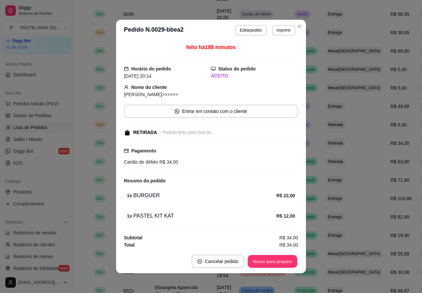
click at [281, 259] on button "Mover para preparo" at bounding box center [272, 261] width 49 height 13
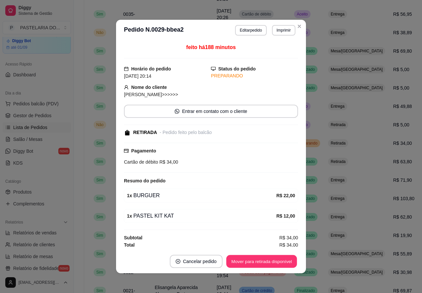
click at [275, 260] on button "Mover para retirada disponível" at bounding box center [261, 261] width 71 height 13
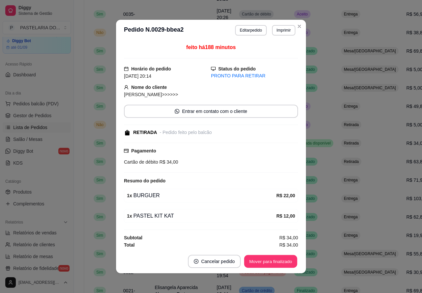
click at [274, 259] on button "Mover para finalizado" at bounding box center [270, 261] width 53 height 13
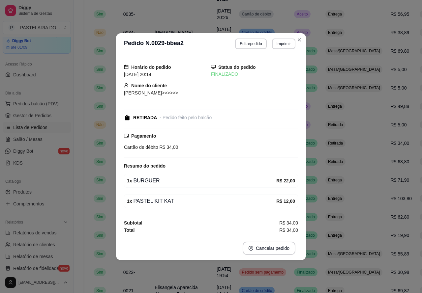
click at [316, 120] on td "Aceito" at bounding box center [305, 125] width 31 height 18
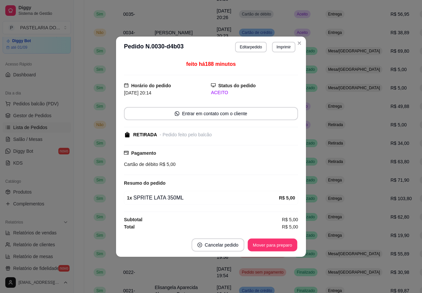
click at [279, 248] on button "Mover para preparo" at bounding box center [272, 245] width 49 height 13
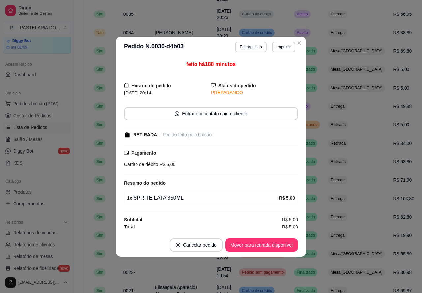
click at [273, 248] on button "Mover para retirada disponível" at bounding box center [261, 245] width 73 height 13
click at [274, 245] on button "Mover para finalizado" at bounding box center [270, 245] width 55 height 13
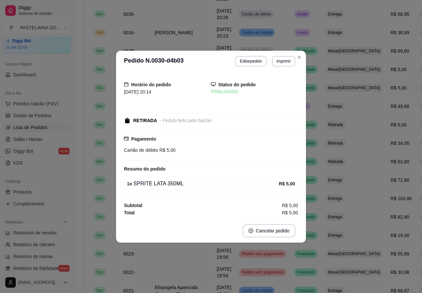
click at [315, 102] on td "Aceito" at bounding box center [305, 106] width 31 height 18
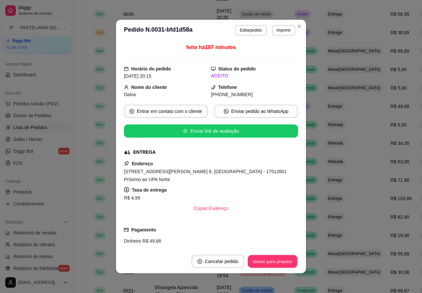
click at [271, 261] on button "Mover para preparo" at bounding box center [272, 261] width 49 height 13
click at [274, 259] on button "Mover para entrega" at bounding box center [272, 261] width 51 height 13
click at [275, 259] on button "Mover para finalizado" at bounding box center [270, 261] width 55 height 13
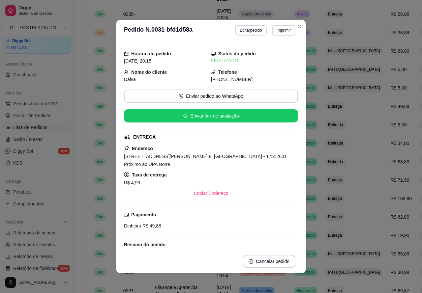
click at [318, 32] on td "Aceito" at bounding box center [305, 32] width 31 height 18
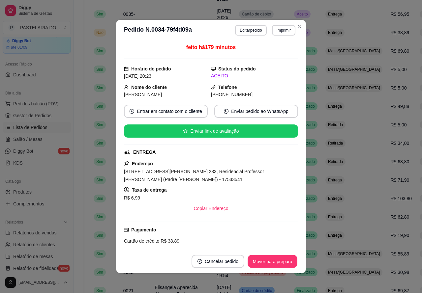
click at [269, 263] on button "Mover para preparo" at bounding box center [272, 261] width 49 height 13
click at [271, 260] on button "Mover para preparo" at bounding box center [272, 261] width 49 height 13
click at [276, 263] on button "Mover para entrega" at bounding box center [272, 261] width 51 height 13
click at [272, 262] on button "Mover para finalizado" at bounding box center [270, 261] width 53 height 13
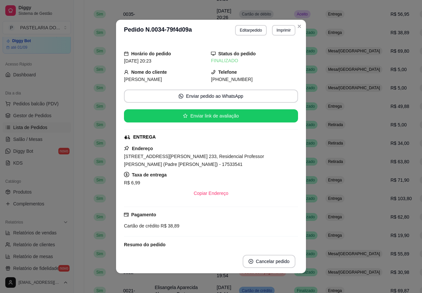
click at [314, 13] on td "Aceito" at bounding box center [305, 14] width 31 height 18
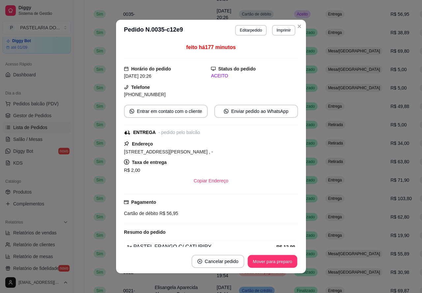
click at [267, 261] on button "Mover para preparo" at bounding box center [272, 261] width 49 height 13
click at [271, 259] on div "Mover para preparo" at bounding box center [268, 261] width 60 height 13
click at [278, 260] on button "Mover para entrega" at bounding box center [272, 261] width 51 height 13
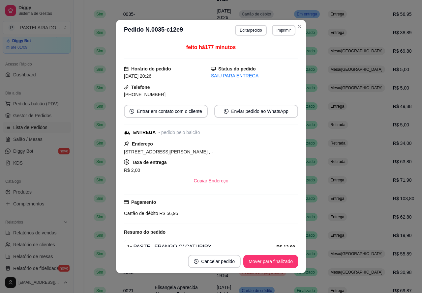
click at [273, 261] on button "Mover para finalizado" at bounding box center [270, 261] width 55 height 13
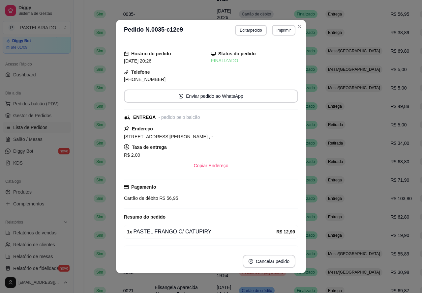
click at [58, 187] on link "Produtos" at bounding box center [37, 192] width 68 height 11
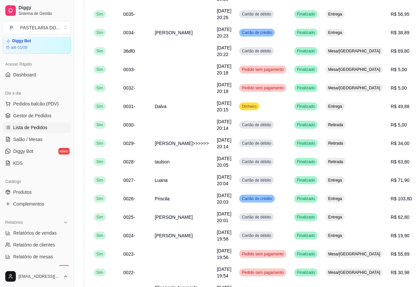
scroll to position [119, 0]
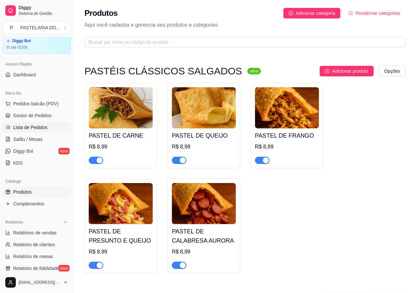
click at [36, 126] on span "Lista de Pedidos" at bounding box center [30, 127] width 34 height 7
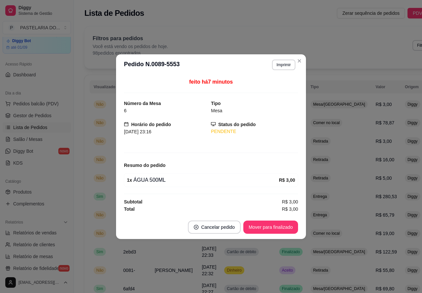
click at [272, 226] on button "Mover para finalizado" at bounding box center [270, 227] width 55 height 13
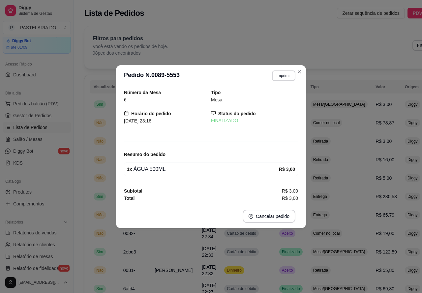
click at [62, 189] on link "Produtos" at bounding box center [37, 192] width 68 height 11
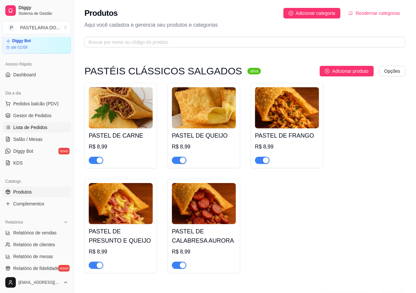
click at [35, 127] on span "Lista de Pedidos" at bounding box center [30, 127] width 34 height 7
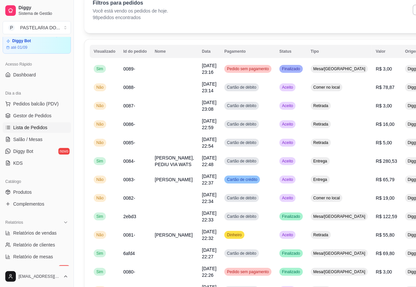
scroll to position [61, 0]
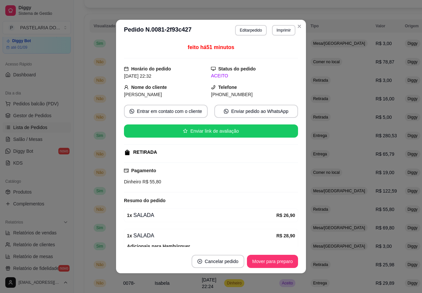
click at [275, 259] on button "Mover para preparo" at bounding box center [272, 261] width 51 height 13
click at [276, 259] on button "Mover para preparo" at bounding box center [272, 261] width 49 height 13
click at [276, 260] on button "Mover para preparo" at bounding box center [272, 261] width 49 height 13
click at [276, 261] on button "Mover para preparo" at bounding box center [272, 261] width 49 height 13
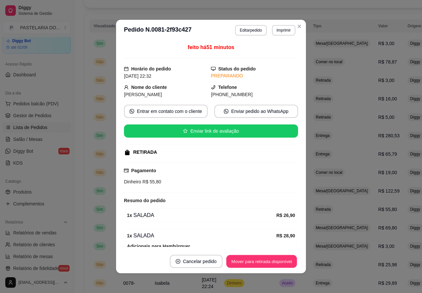
click at [272, 261] on button "Mover para retirada disponível" at bounding box center [261, 261] width 71 height 13
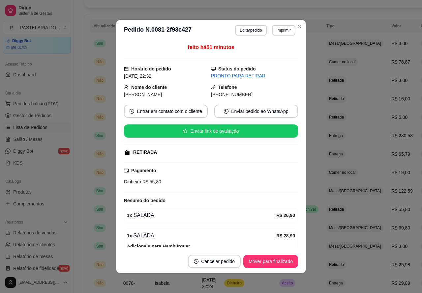
click at [274, 259] on button "Mover para finalizado" at bounding box center [270, 261] width 55 height 13
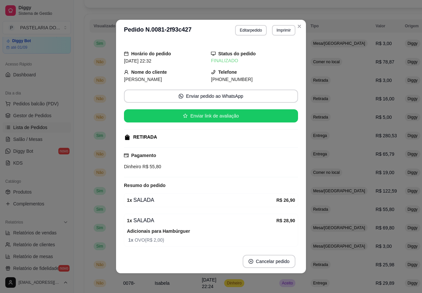
click at [275, 285] on td "Aceito" at bounding box center [290, 283] width 31 height 18
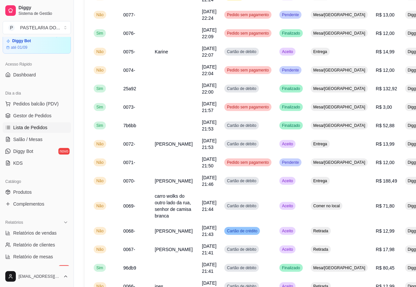
scroll to position [449, 0]
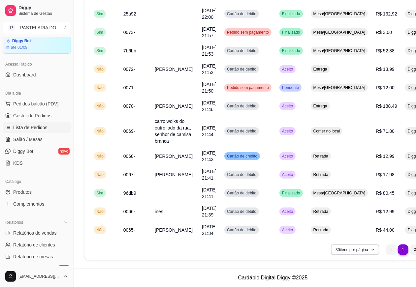
click at [409, 250] on li "2" at bounding box center [414, 250] width 10 height 10
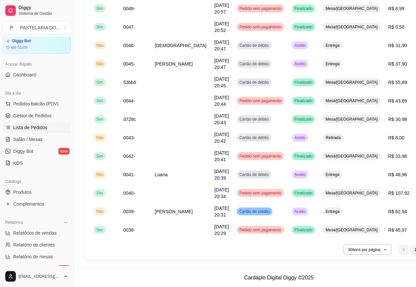
scroll to position [423, 0]
click at [410, 250] on li "1" at bounding box center [415, 250] width 11 height 11
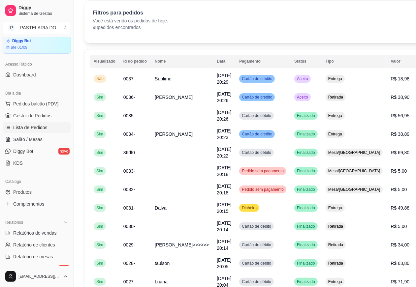
scroll to position [0, 0]
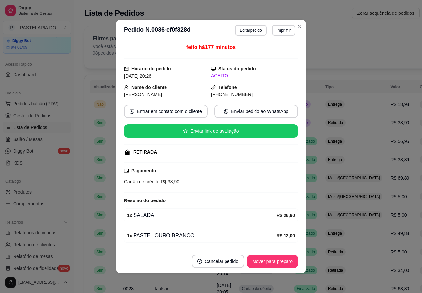
click at [275, 261] on button "Mover para preparo" at bounding box center [272, 261] width 51 height 13
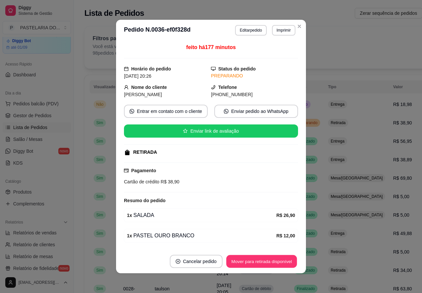
click at [273, 259] on button "Mover para retirada disponível" at bounding box center [261, 261] width 71 height 13
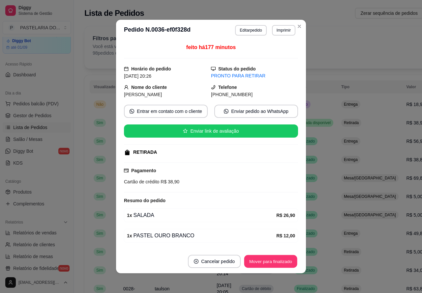
click at [270, 261] on button "Mover para finalizado" at bounding box center [270, 261] width 53 height 13
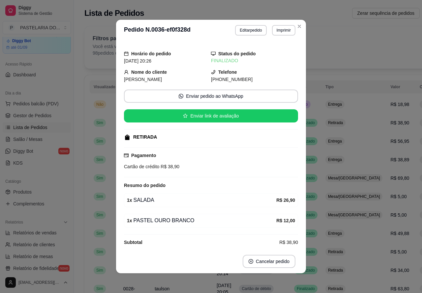
click at [302, 101] on div "Horário do pedido [DATE] 20:26 Status do pedido FINALIZADO Nome do cliente [PER…" at bounding box center [211, 145] width 190 height 209
click at [310, 103] on td "Aceito" at bounding box center [305, 104] width 31 height 18
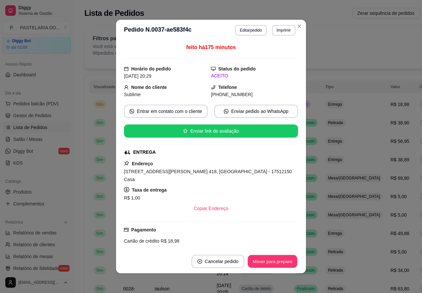
click at [287, 259] on button "Mover para preparo" at bounding box center [272, 261] width 49 height 13
click at [276, 260] on button "Mover para preparo" at bounding box center [272, 261] width 51 height 13
click at [274, 260] on button "Mover para preparo" at bounding box center [272, 261] width 51 height 13
click at [276, 259] on button "Mover para entrega" at bounding box center [272, 261] width 49 height 13
click at [277, 259] on button "Mover para finalizado" at bounding box center [270, 261] width 53 height 13
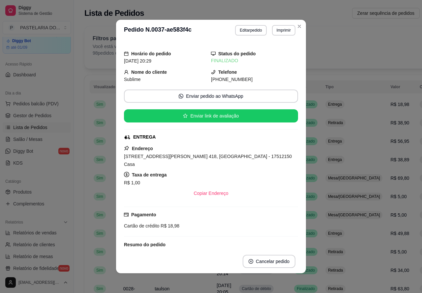
click at [329, 263] on td "Retirada" at bounding box center [353, 270] width 65 height 18
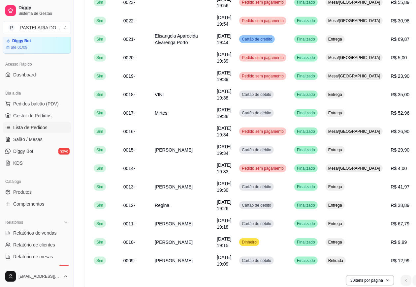
scroll to position [409, 0]
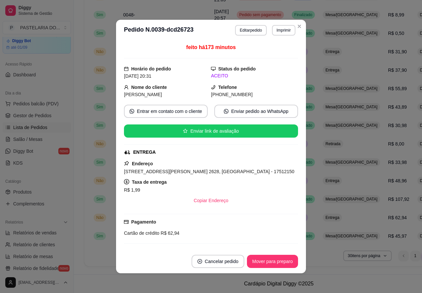
click at [281, 260] on button "Mover para preparo" at bounding box center [272, 261] width 51 height 13
click at [277, 260] on button "Mover para preparo" at bounding box center [272, 261] width 51 height 13
click at [279, 261] on button "Mover para preparo" at bounding box center [272, 261] width 49 height 13
click at [274, 260] on div "Mover para preparo" at bounding box center [268, 261] width 60 height 13
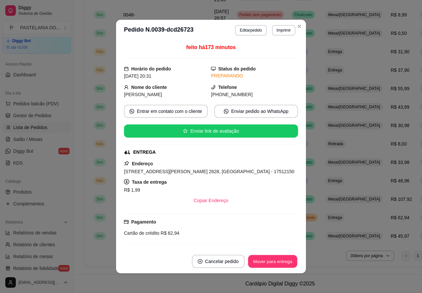
click at [273, 259] on button "Mover para entrega" at bounding box center [272, 261] width 49 height 13
click at [277, 260] on button "Mover para finalizado" at bounding box center [270, 261] width 55 height 13
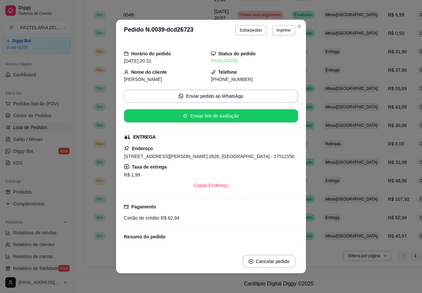
click at [47, 190] on link "Produtos" at bounding box center [37, 192] width 68 height 11
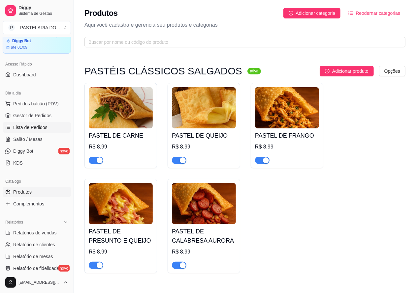
click at [34, 127] on span "Lista de Pedidos" at bounding box center [30, 127] width 34 height 7
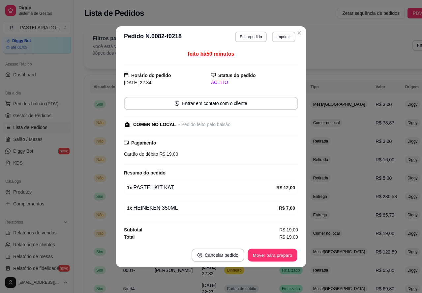
click at [276, 257] on button "Mover para preparo" at bounding box center [272, 255] width 49 height 13
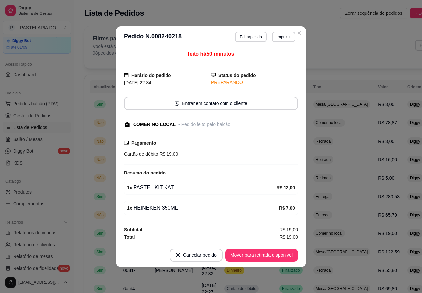
click at [277, 256] on button "Mover para retirada disponível" at bounding box center [261, 255] width 73 height 13
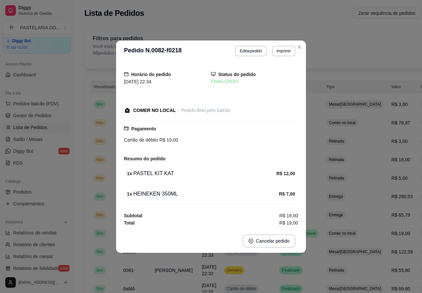
click at [280, 247] on button "Cancelar pedido" at bounding box center [269, 241] width 53 height 13
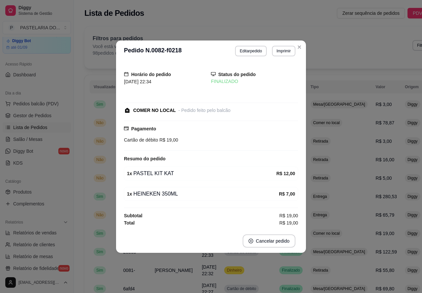
click at [322, 163] on td "Retirada" at bounding box center [339, 160] width 65 height 18
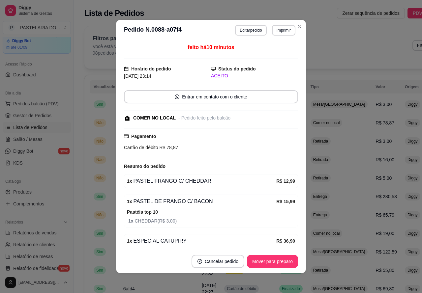
click at [274, 261] on button "Mover para preparo" at bounding box center [272, 261] width 51 height 13
click at [273, 261] on button "Mover para retirada disponível" at bounding box center [261, 261] width 73 height 13
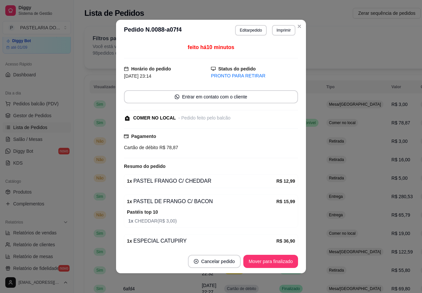
click at [272, 263] on button "Mover para finalizado" at bounding box center [270, 261] width 55 height 13
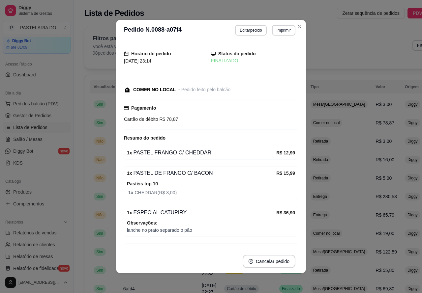
click at [320, 117] on td "Comer no local" at bounding box center [339, 123] width 65 height 18
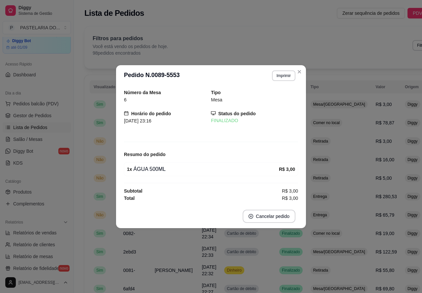
click at [318, 216] on td "Entrega" at bounding box center [339, 215] width 65 height 18
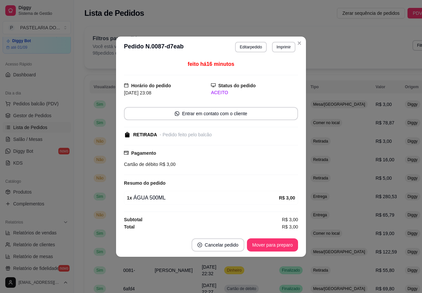
click at [277, 245] on button "Mover para preparo" at bounding box center [272, 245] width 51 height 13
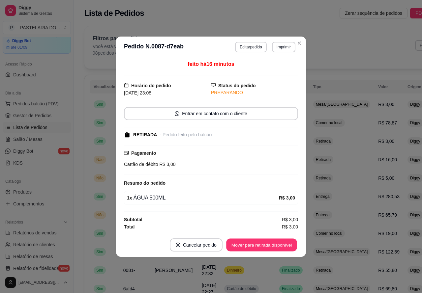
click at [274, 248] on button "Mover para retirada disponível" at bounding box center [261, 245] width 71 height 13
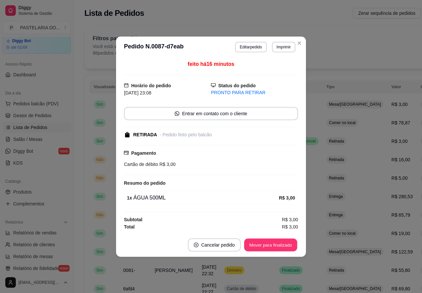
click at [270, 246] on button "Mover para finalizado" at bounding box center [270, 245] width 53 height 13
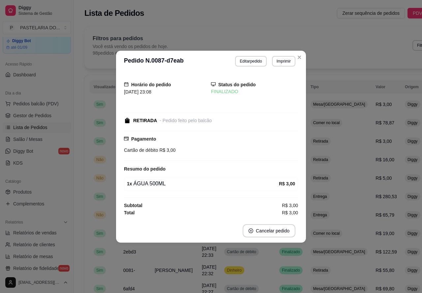
click at [329, 148] on td "Retirada" at bounding box center [339, 141] width 65 height 18
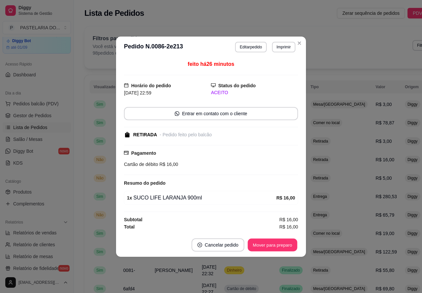
click at [275, 242] on button "Mover para preparo" at bounding box center [272, 245] width 49 height 13
click at [279, 240] on button "Mover para preparo" at bounding box center [272, 245] width 51 height 13
click at [279, 246] on button "Mover para retirada disponível" at bounding box center [261, 245] width 73 height 13
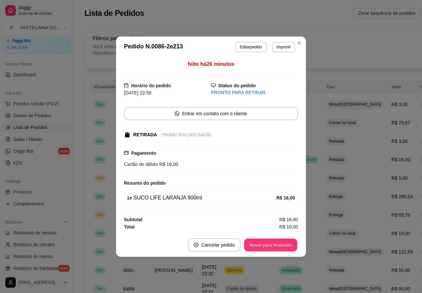
click at [272, 248] on button "Mover para finalizado" at bounding box center [270, 245] width 53 height 13
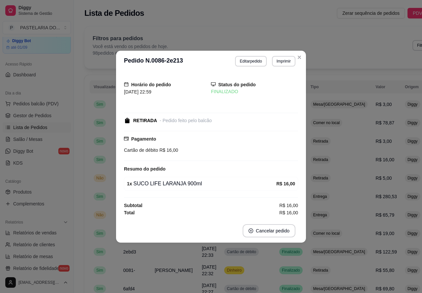
click at [327, 147] on td "Retirada" at bounding box center [339, 141] width 65 height 18
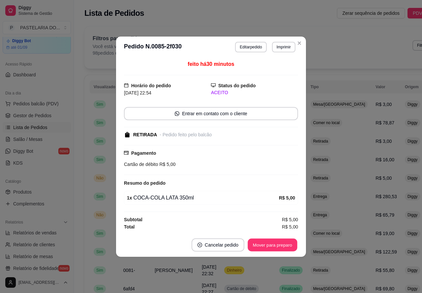
click at [275, 246] on button "Mover para preparo" at bounding box center [272, 245] width 49 height 13
click at [279, 246] on button "Mover para preparo" at bounding box center [272, 245] width 51 height 13
click at [277, 240] on button "Mover para retirada disponível" at bounding box center [261, 245] width 73 height 13
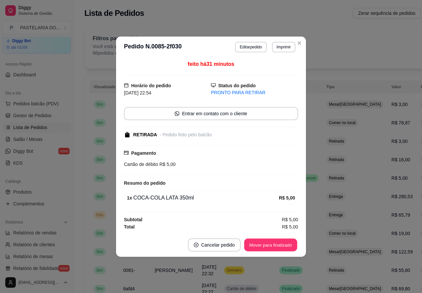
click at [279, 243] on button "Mover para finalizado" at bounding box center [270, 245] width 53 height 13
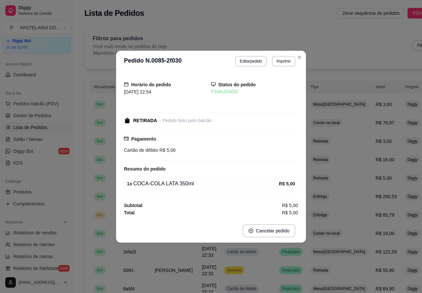
click at [331, 173] on td "Retirada" at bounding box center [339, 178] width 65 height 18
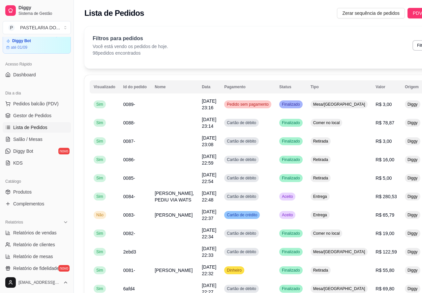
click at [276, 261] on button "Mover para preparo" at bounding box center [272, 261] width 51 height 13
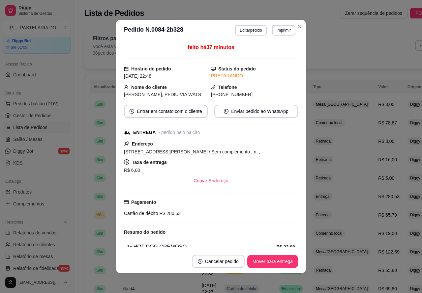
click at [272, 261] on button "Mover para entrega" at bounding box center [272, 261] width 51 height 13
click at [275, 261] on button "Mover para finalizado" at bounding box center [270, 261] width 53 height 13
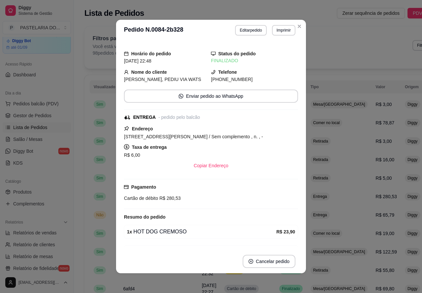
click at [331, 189] on td "Entrega" at bounding box center [339, 197] width 65 height 18
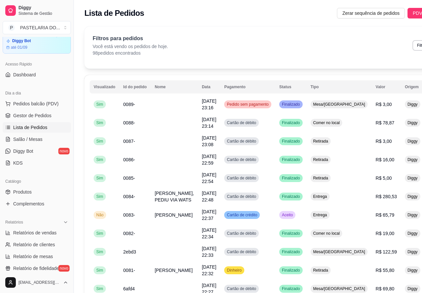
click at [278, 261] on button "Mover para preparo" at bounding box center [272, 261] width 51 height 13
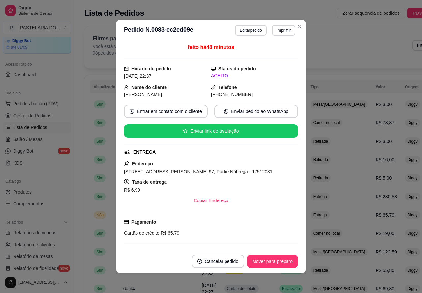
click at [279, 259] on button "Mover para preparo" at bounding box center [272, 261] width 51 height 13
click at [273, 259] on button "Mover para preparo" at bounding box center [272, 261] width 51 height 13
click at [274, 261] on button "Mover para preparo" at bounding box center [272, 261] width 49 height 13
click at [278, 260] on button "Mover para entrega" at bounding box center [272, 261] width 51 height 13
click at [278, 260] on button "Mover para finalizado" at bounding box center [270, 261] width 55 height 13
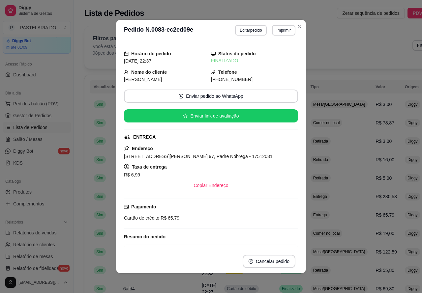
click at [45, 163] on link "KDS" at bounding box center [37, 163] width 68 height 11
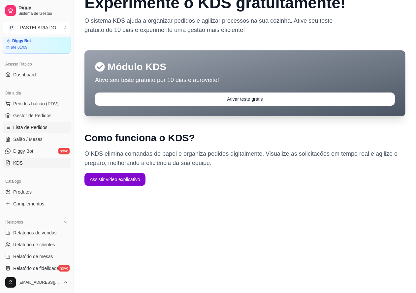
scroll to position [42, 0]
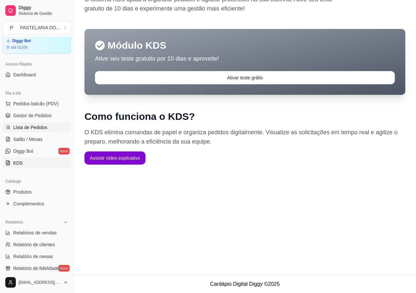
click at [34, 124] on span "Lista de Pedidos" at bounding box center [30, 127] width 34 height 7
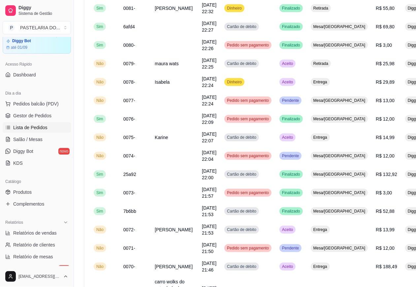
scroll to position [263, 0]
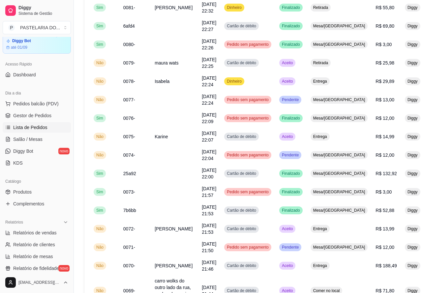
click at [279, 254] on button "Mover para preparo" at bounding box center [272, 252] width 51 height 13
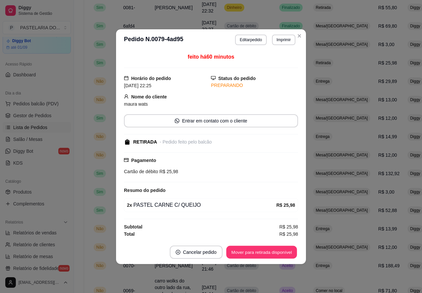
click at [277, 252] on button "Mover para retirada disponível" at bounding box center [261, 252] width 71 height 13
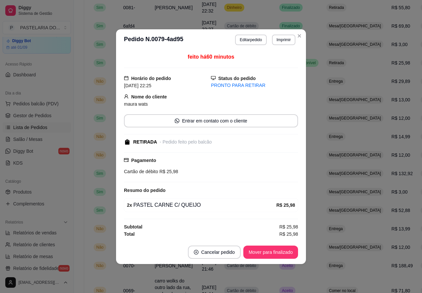
click at [276, 252] on button "Mover para finalizado" at bounding box center [270, 252] width 55 height 13
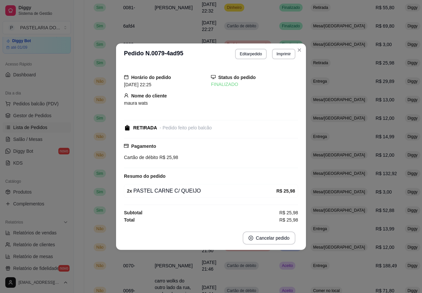
click at [371, 146] on td "R$ 14,99" at bounding box center [385, 137] width 29 height 18
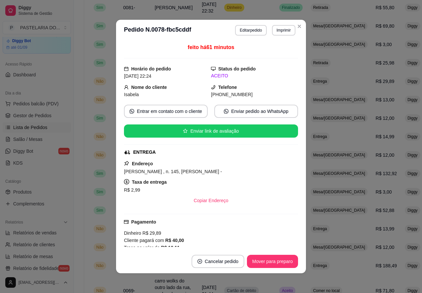
click at [274, 259] on button "Mover para preparo" at bounding box center [272, 261] width 51 height 13
click at [273, 261] on button "Mover para preparo" at bounding box center [272, 261] width 49 height 13
click at [265, 264] on button "Mover para preparo" at bounding box center [272, 261] width 51 height 13
click at [265, 264] on div "Mover para preparo" at bounding box center [268, 261] width 60 height 13
click at [273, 261] on div "Mover para preparo" at bounding box center [268, 261] width 60 height 13
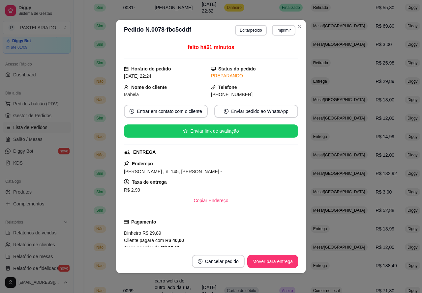
click at [275, 259] on button "Mover para entrega" at bounding box center [272, 261] width 51 height 13
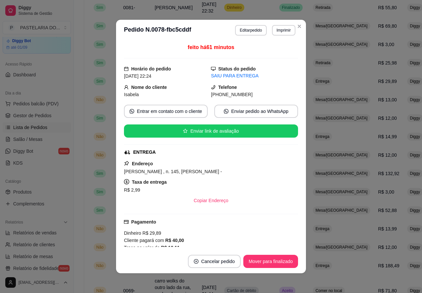
click at [274, 259] on button "Mover para finalizado" at bounding box center [270, 261] width 55 height 13
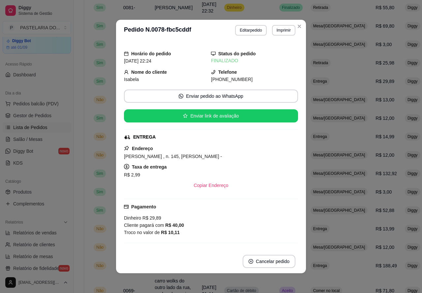
click at [332, 128] on td "Mesa/[GEOGRAPHIC_DATA]" at bounding box center [339, 118] width 65 height 18
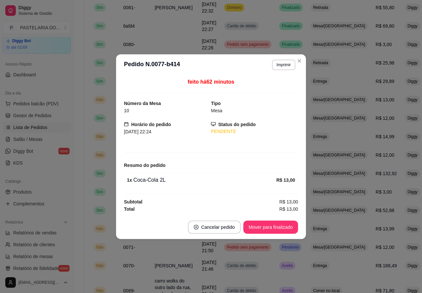
click at [285, 226] on button "Mover para finalizado" at bounding box center [270, 227] width 55 height 13
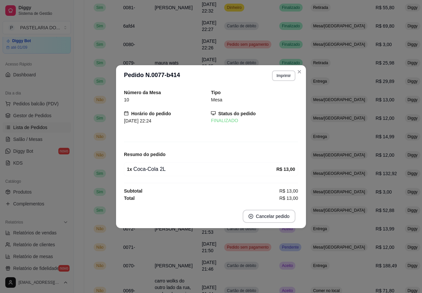
click at [375, 158] on span "R$ 12,00" at bounding box center [384, 155] width 19 height 5
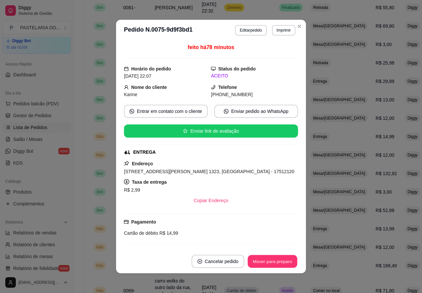
click at [277, 258] on button "Mover para preparo" at bounding box center [272, 261] width 49 height 13
click at [275, 261] on button "Mover para preparo" at bounding box center [272, 261] width 51 height 13
click at [274, 259] on button "Mover para preparo" at bounding box center [272, 261] width 51 height 13
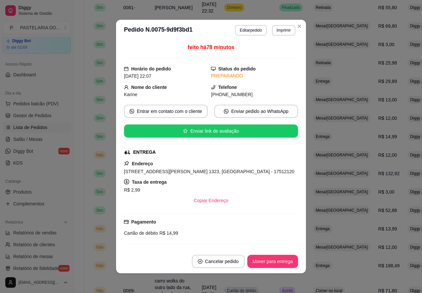
click at [276, 260] on button "Mover para entrega" at bounding box center [272, 261] width 51 height 13
click at [277, 263] on button "Mover para finalizado" at bounding box center [270, 261] width 55 height 13
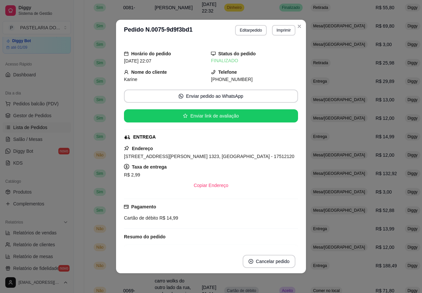
click at [320, 213] on span "Mesa/[GEOGRAPHIC_DATA]" at bounding box center [339, 210] width 55 height 5
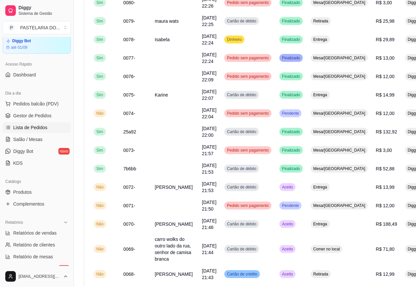
scroll to position [307, 0]
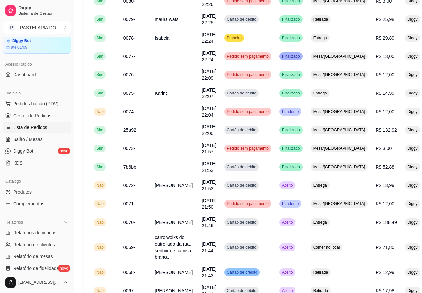
click at [276, 228] on button "Mover para finalizado" at bounding box center [270, 227] width 55 height 13
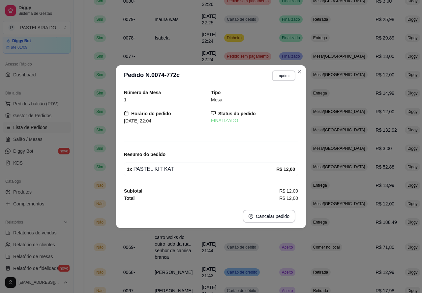
click at [317, 246] on td "Comer no local" at bounding box center [339, 248] width 65 height 32
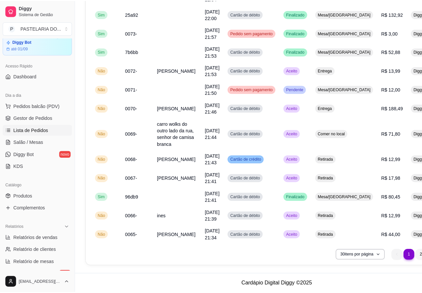
scroll to position [443, 0]
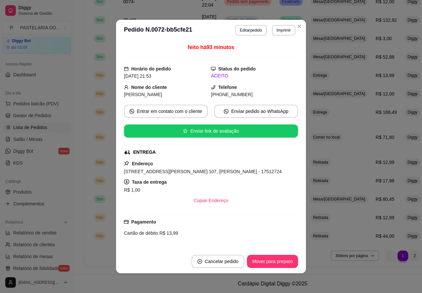
click at [273, 261] on button "Mover para preparo" at bounding box center [272, 261] width 51 height 13
click at [276, 260] on button "Mover para preparo" at bounding box center [272, 261] width 51 height 13
click at [277, 259] on button "Mover para preparo" at bounding box center [272, 261] width 51 height 13
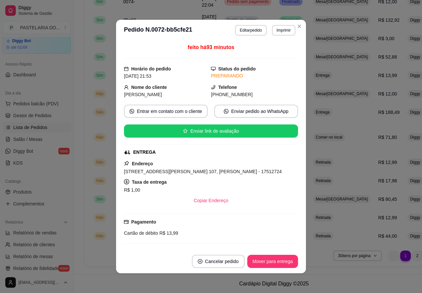
click at [283, 261] on button "Mover para entrega" at bounding box center [272, 261] width 51 height 13
click at [275, 260] on button "Mover para finalizado" at bounding box center [270, 261] width 55 height 13
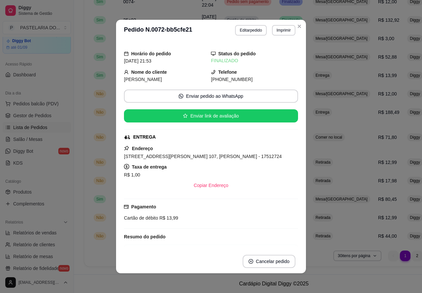
click at [331, 143] on td "Comer no local" at bounding box center [341, 138] width 65 height 32
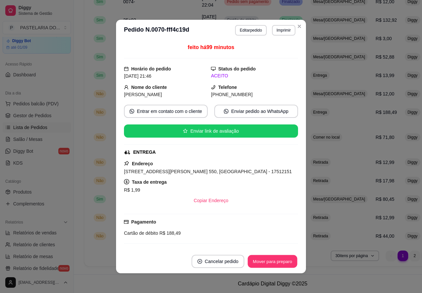
click at [277, 259] on button "Mover para preparo" at bounding box center [272, 261] width 49 height 13
click at [276, 261] on button "Mover para preparo" at bounding box center [272, 261] width 51 height 13
click at [275, 259] on button "Mover para preparo" at bounding box center [272, 261] width 51 height 13
click at [275, 261] on button "Mover para preparo" at bounding box center [272, 261] width 49 height 13
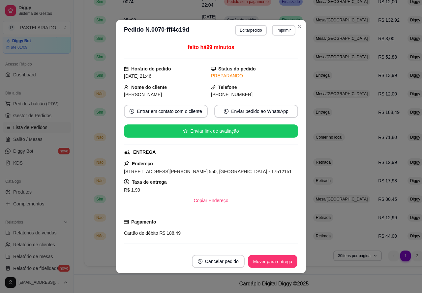
click at [276, 261] on button "Mover para entrega" at bounding box center [272, 261] width 49 height 13
click at [274, 260] on button "Mover para finalizado" at bounding box center [270, 261] width 53 height 13
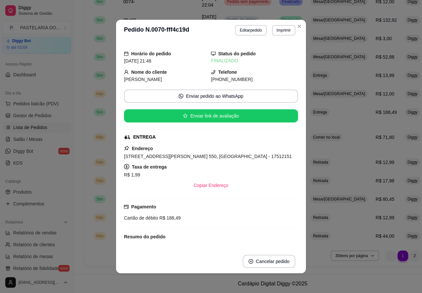
click at [371, 156] on td "R$ 12,99" at bounding box center [385, 162] width 29 height 18
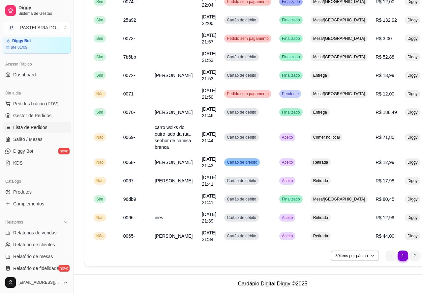
click at [286, 256] on button "Mover para preparo" at bounding box center [272, 261] width 51 height 13
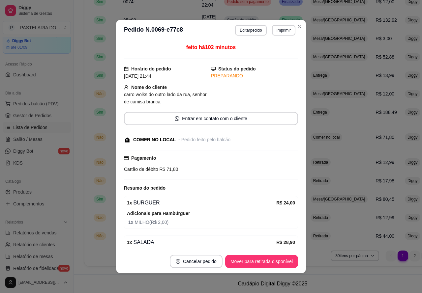
click at [279, 259] on button "Mover para retirada disponível" at bounding box center [261, 261] width 73 height 13
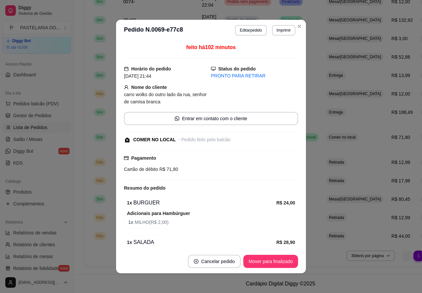
click at [278, 259] on button "Mover para finalizado" at bounding box center [270, 261] width 55 height 13
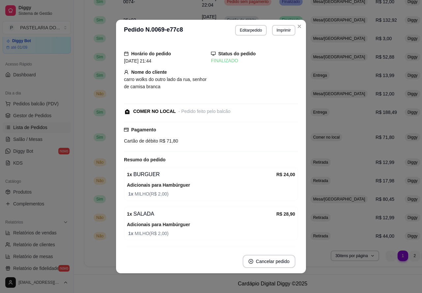
click at [330, 162] on td "Retirada" at bounding box center [339, 162] width 65 height 18
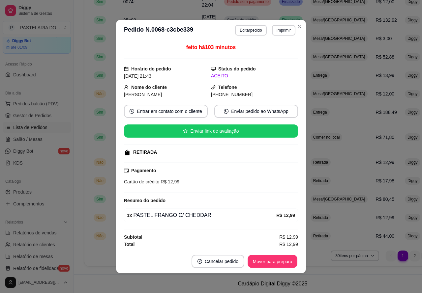
click at [276, 258] on button "Mover para preparo" at bounding box center [272, 261] width 49 height 13
click at [274, 259] on button "Mover para preparo" at bounding box center [272, 261] width 49 height 13
click at [278, 259] on div "Mover para preparo" at bounding box center [268, 261] width 60 height 13
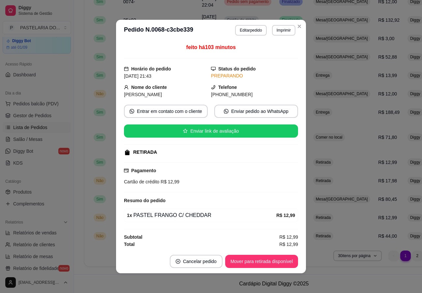
click at [278, 260] on button "Mover para retirada disponível" at bounding box center [261, 261] width 73 height 13
click at [276, 259] on div "Mover para retirada disponível" at bounding box center [257, 261] width 82 height 13
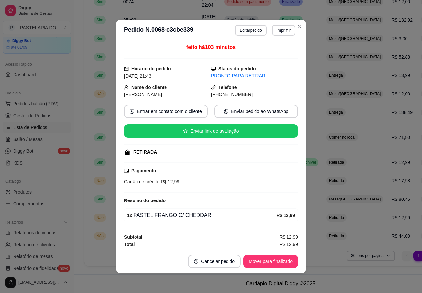
scroll to position [3, 0]
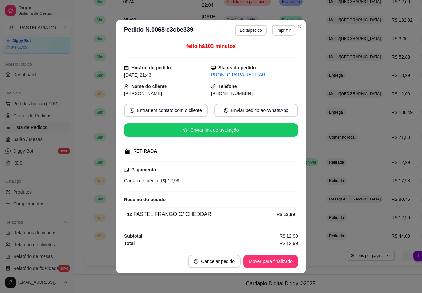
click at [296, 29] on td "Finalizado" at bounding box center [298, 38] width 47 height 18
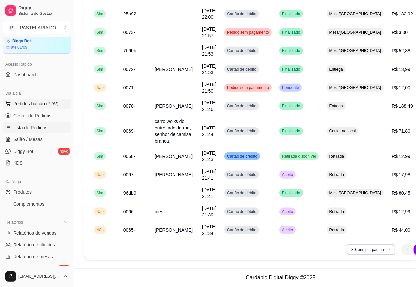
click at [37, 103] on span "Pedidos balcão (PDV)" at bounding box center [35, 104] width 45 height 7
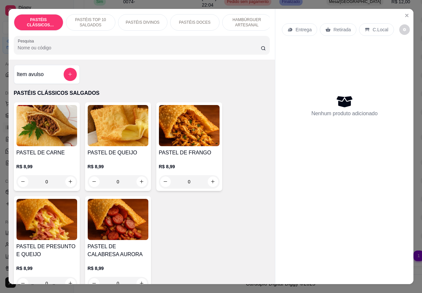
click at [335, 26] on p "Retirada" at bounding box center [341, 29] width 17 height 7
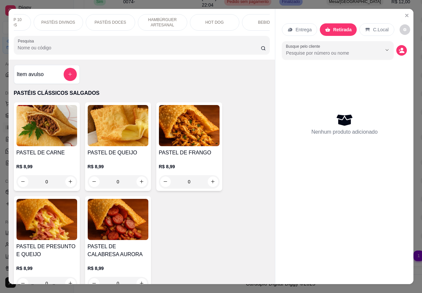
scroll to position [0, 85]
click at [261, 20] on p "BEBIDAS" at bounding box center [265, 22] width 17 height 5
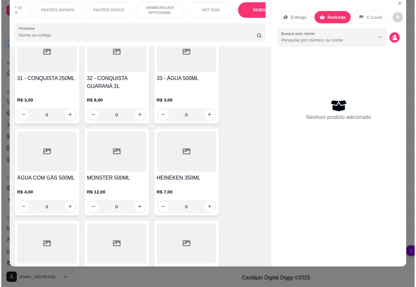
scroll to position [2454, 0]
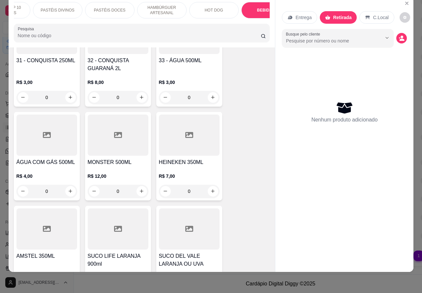
click at [210, 189] on icon "increase-product-quantity" at bounding box center [212, 191] width 5 height 5
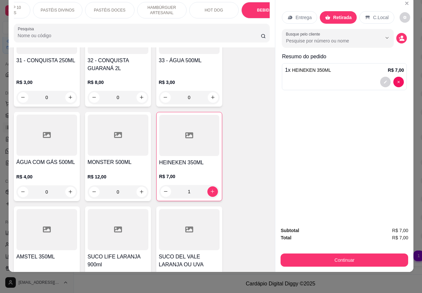
type input "1"
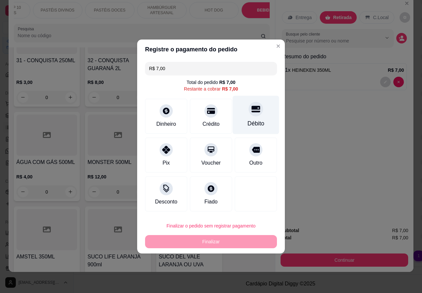
click at [256, 105] on div "Débito" at bounding box center [256, 115] width 46 height 39
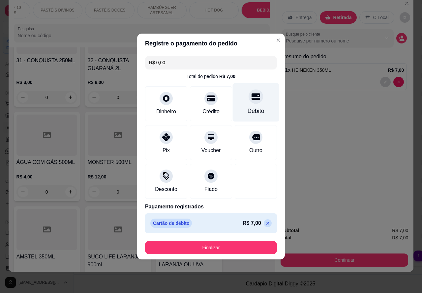
type input "R$ 0,00"
click at [231, 251] on button "Finalizar" at bounding box center [211, 248] width 128 height 13
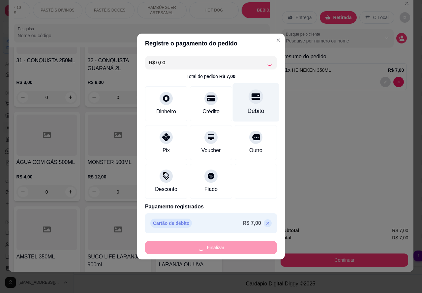
type input "0"
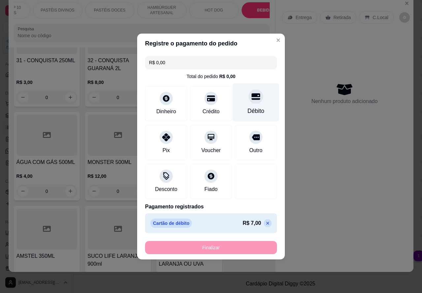
type input "-R$ 7,00"
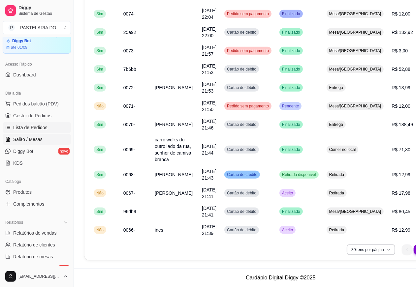
click at [36, 137] on span "Salão / Mesas" at bounding box center [27, 139] width 29 height 7
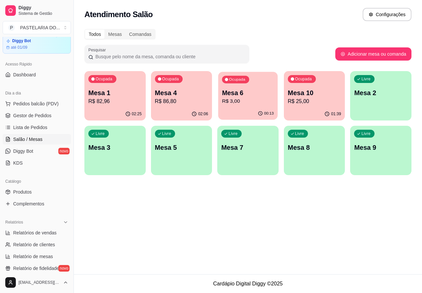
click at [256, 94] on p "Mesa 6" at bounding box center [248, 93] width 52 height 9
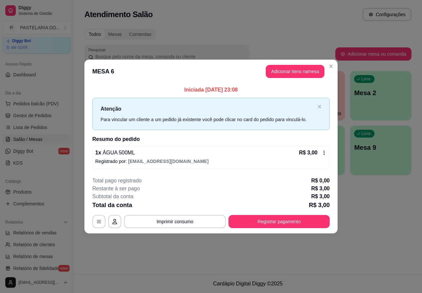
click at [198, 224] on button "Imprimir consumo" at bounding box center [175, 221] width 102 height 13
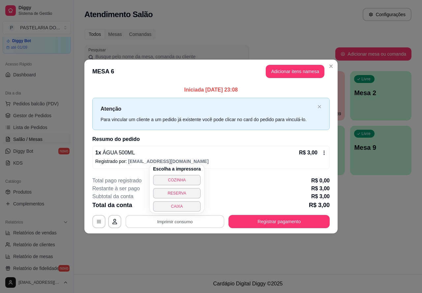
click at [180, 207] on button "CAIXA" at bounding box center [177, 206] width 48 height 11
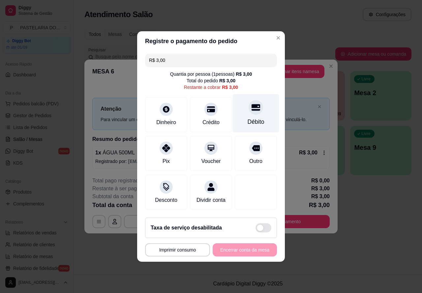
click at [259, 103] on div "Débito" at bounding box center [256, 113] width 46 height 39
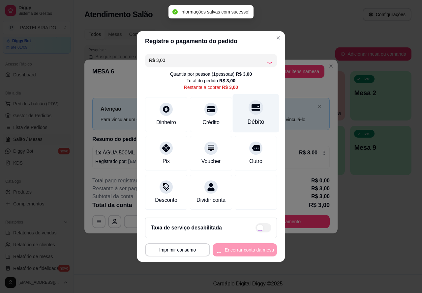
type input "R$ 0,00"
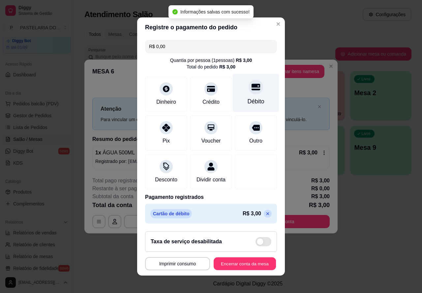
click at [251, 264] on button "Encerrar conta da mesa" at bounding box center [245, 264] width 62 height 13
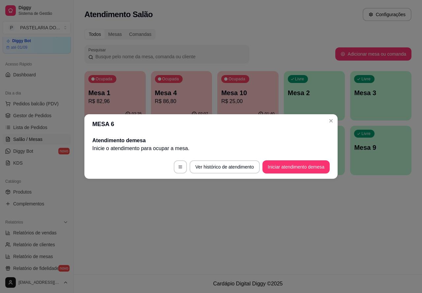
click at [331, 216] on div "Atendimento Salão Configurações Todos Mesas Comandas Pesquisar Adicionar mesa o…" at bounding box center [248, 137] width 348 height 275
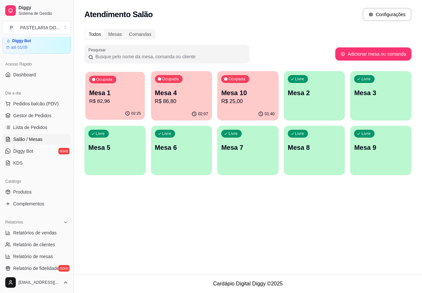
click at [111, 89] on p "Mesa 1" at bounding box center [115, 93] width 52 height 9
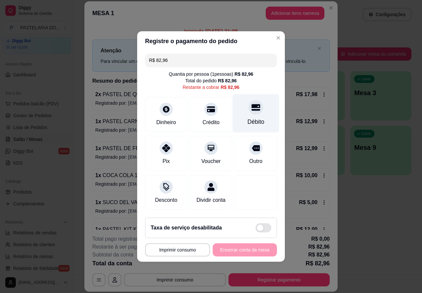
click at [255, 104] on div at bounding box center [256, 107] width 15 height 15
click at [263, 252] on div "**********" at bounding box center [211, 250] width 132 height 13
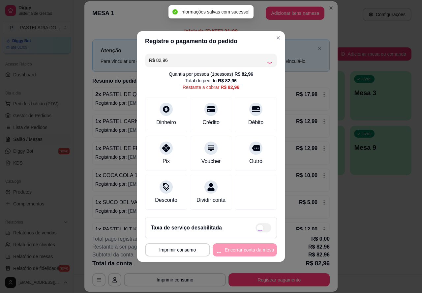
type input "R$ 0,00"
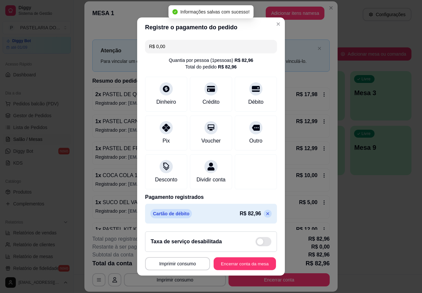
click at [237, 264] on button "Encerrar conta da mesa" at bounding box center [245, 264] width 62 height 13
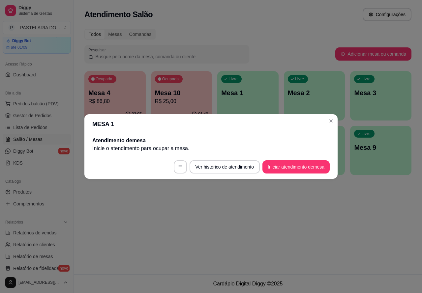
click at [288, 216] on div "Atendimento Salão Configurações Todos Mesas Comandas Pesquisar Adicionar mesa o…" at bounding box center [248, 137] width 348 height 275
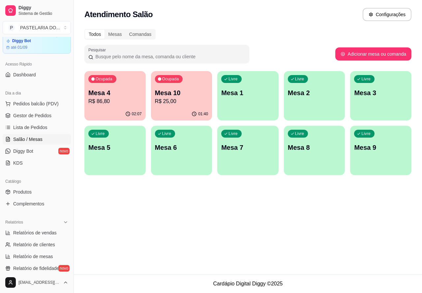
click at [117, 99] on p "R$ 86,80" at bounding box center [114, 102] width 53 height 8
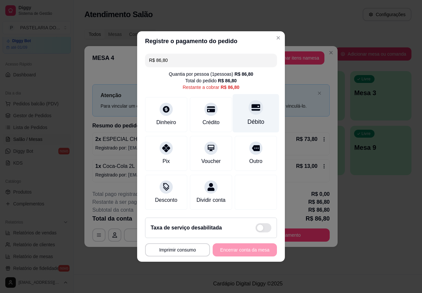
click at [256, 108] on div at bounding box center [256, 107] width 15 height 15
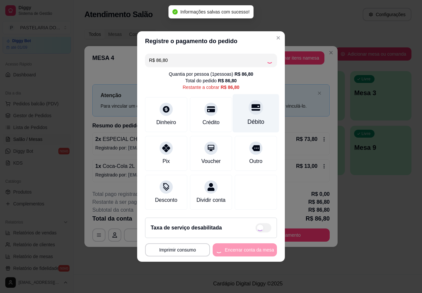
type input "R$ 0,00"
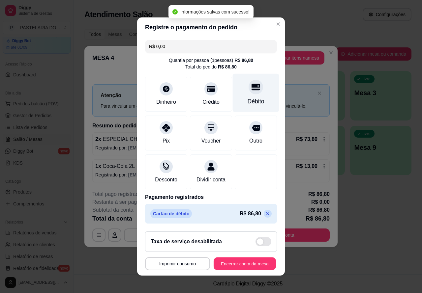
click at [247, 269] on button "Encerrar conta da mesa" at bounding box center [245, 264] width 62 height 13
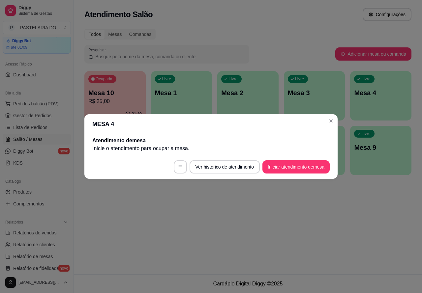
click at [373, 220] on div "Atendimento Salão Configurações Todos Mesas Comandas Pesquisar Adicionar mesa o…" at bounding box center [248, 137] width 348 height 275
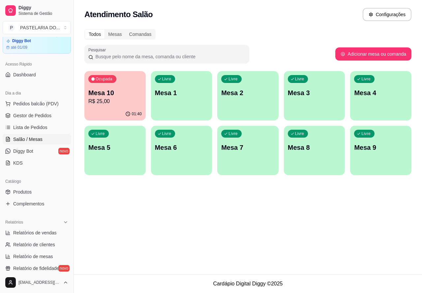
click at [122, 94] on p "Mesa 10" at bounding box center [114, 92] width 53 height 9
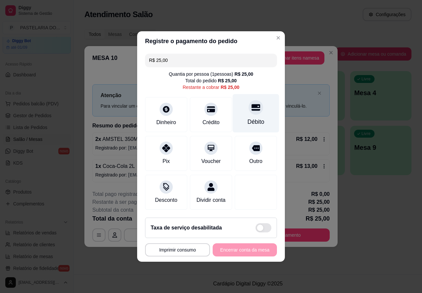
click at [253, 108] on icon at bounding box center [255, 107] width 9 height 7
click at [250, 255] on div "**********" at bounding box center [211, 250] width 132 height 13
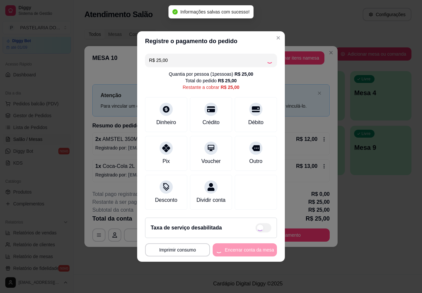
type input "R$ 0,00"
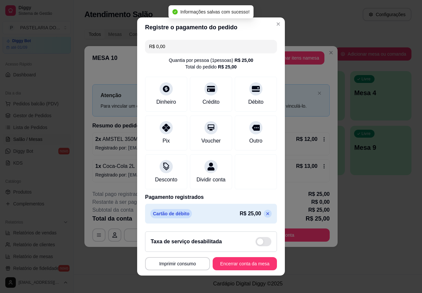
click at [244, 267] on button "Encerrar conta da mesa" at bounding box center [245, 263] width 64 height 13
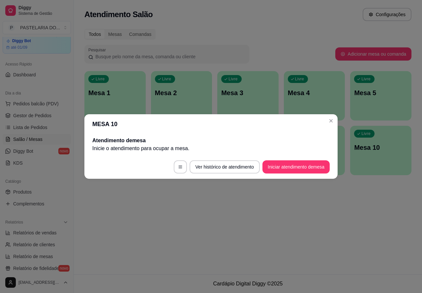
click at [313, 218] on div "Atendimento Salão Configurações Todos Mesas Comandas Pesquisar Adicionar mesa o…" at bounding box center [248, 137] width 348 height 275
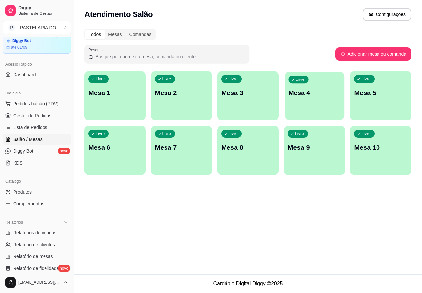
click at [311, 97] on p "Mesa 4" at bounding box center [314, 93] width 52 height 9
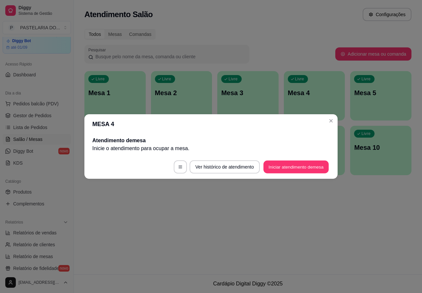
click at [302, 163] on button "Iniciar atendimento de mesa" at bounding box center [295, 167] width 65 height 13
click at [302, 166] on button "Iniciar atendimento de mesa" at bounding box center [295, 167] width 65 height 13
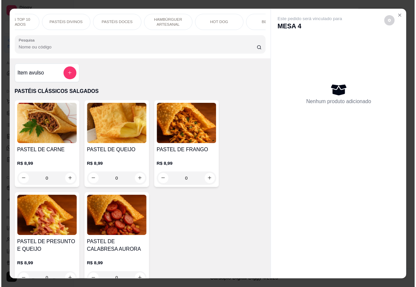
scroll to position [0, 148]
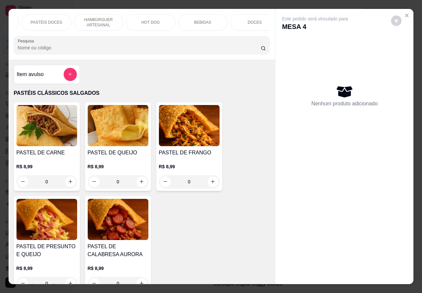
click at [405, 14] on icon "Close" at bounding box center [406, 15] width 3 height 3
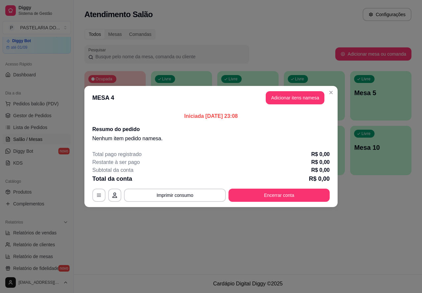
click at [331, 93] on p "Mesa 3" at bounding box center [314, 92] width 53 height 9
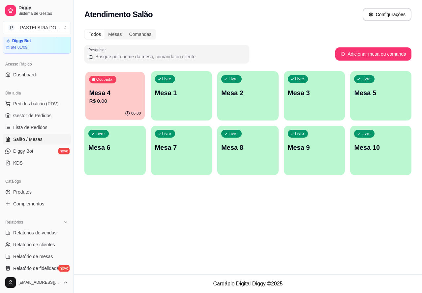
click at [130, 99] on p "R$ 0,00" at bounding box center [115, 102] width 52 height 8
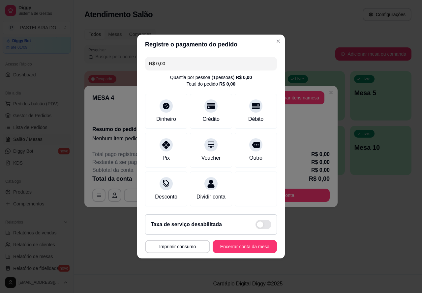
click at [320, 235] on div "MESA 4 Adicionar itens na mesa Iniciada [DATE] 23:08 Resumo do pedido Nenhum it…" at bounding box center [211, 146] width 422 height 293
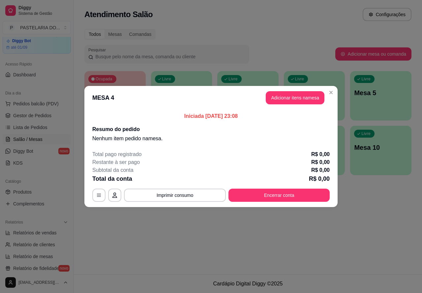
click at [249, 252] on button "Encerrar conta da mesa" at bounding box center [245, 246] width 64 height 13
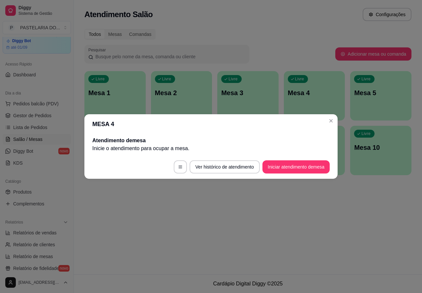
click at [360, 230] on div "Atendimento Salão Configurações Todos Mesas Comandas Pesquisar Adicionar mesa o…" at bounding box center [248, 137] width 348 height 275
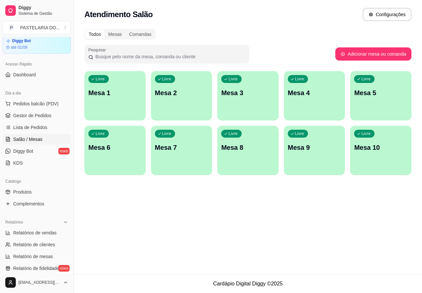
click at [120, 146] on p "Mesa 6" at bounding box center [114, 147] width 53 height 9
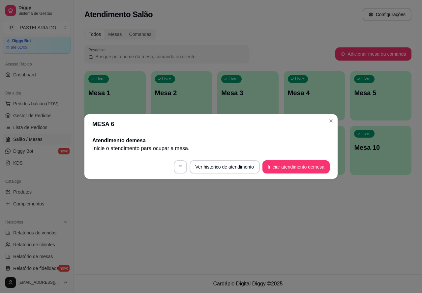
click at [294, 167] on button "Iniciar atendimento de mesa" at bounding box center [295, 167] width 67 height 13
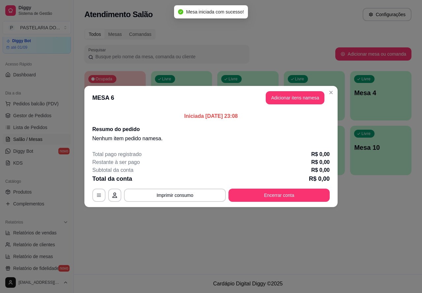
click at [172, 240] on div "Atendimento Salão Configurações Todos Mesas Comandas Pesquisar Adicionar mesa o…" at bounding box center [248, 137] width 348 height 275
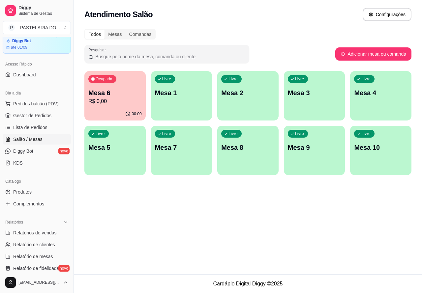
click at [121, 95] on p "Mesa 6" at bounding box center [114, 92] width 53 height 9
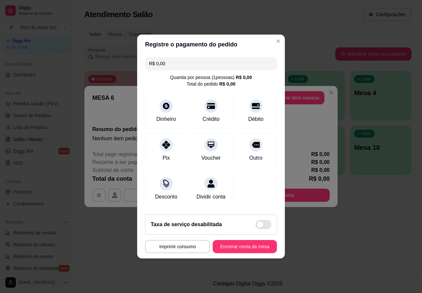
click at [317, 230] on div "MESA 6 Adicionar itens na mesa Iniciada [DATE] 23:08 Resumo do pedido Nenhum it…" at bounding box center [211, 146] width 422 height 293
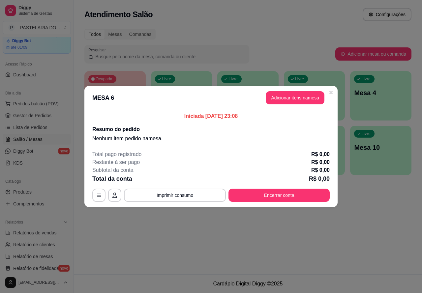
click at [256, 252] on button "Encerrar conta da mesa" at bounding box center [245, 246] width 64 height 13
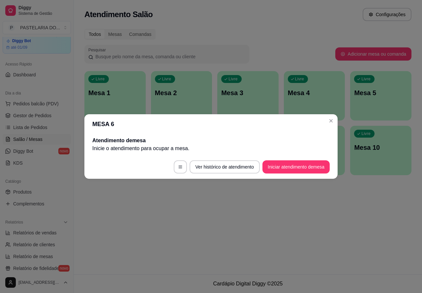
click at [315, 228] on div "Atendimento Salão Configurações Todos Mesas Comandas Pesquisar Adicionar mesa o…" at bounding box center [248, 137] width 348 height 275
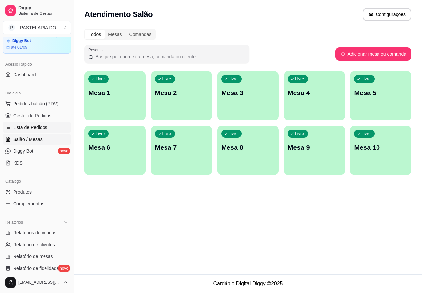
click at [36, 127] on span "Lista de Pedidos" at bounding box center [30, 127] width 34 height 7
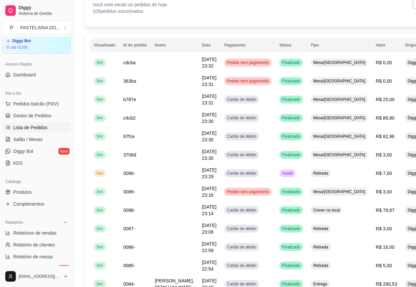
scroll to position [33, 0]
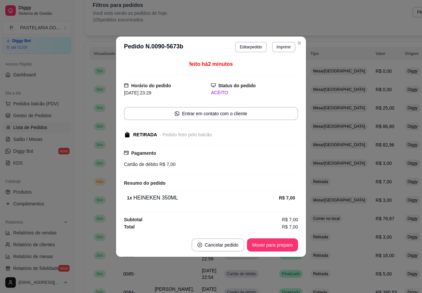
click at [284, 243] on button "Mover para preparo" at bounding box center [272, 245] width 51 height 13
click at [273, 246] on button "Mover para retirada disponível" at bounding box center [261, 245] width 73 height 13
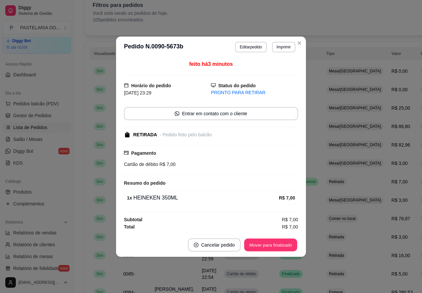
click at [278, 246] on button "Mover para finalizado" at bounding box center [270, 245] width 53 height 13
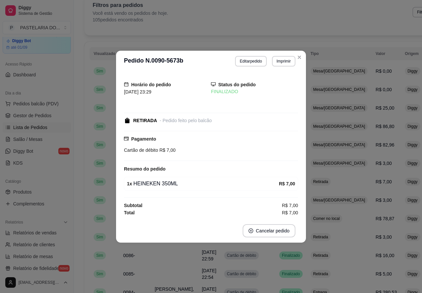
click at [375, 273] on span "R$ 5,00" at bounding box center [383, 274] width 16 height 5
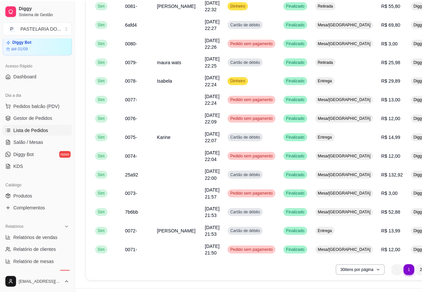
scroll to position [429, 0]
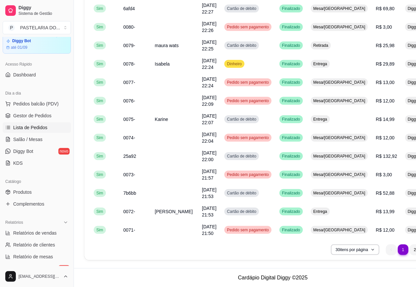
click at [409, 250] on li "2" at bounding box center [414, 250] width 11 height 11
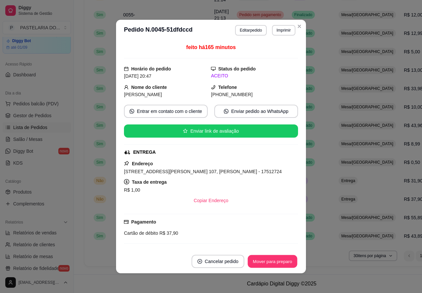
click at [280, 261] on button "Mover para preparo" at bounding box center [272, 261] width 49 height 13
click at [277, 260] on button "Mover para preparo" at bounding box center [272, 261] width 49 height 13
click at [276, 261] on button "Mover para preparo" at bounding box center [272, 261] width 49 height 13
click at [276, 262] on button "Mover para preparo" at bounding box center [272, 261] width 51 height 13
click at [276, 261] on button "Mover para preparo" at bounding box center [272, 261] width 49 height 13
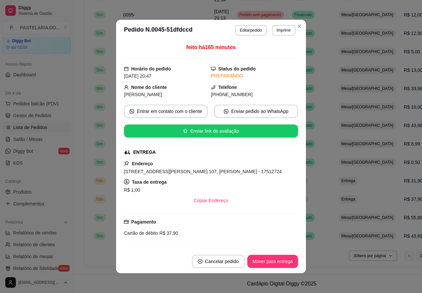
click at [279, 260] on button "Mover para entrega" at bounding box center [272, 261] width 51 height 13
click at [272, 260] on button "Mover para finalizado" at bounding box center [270, 261] width 55 height 13
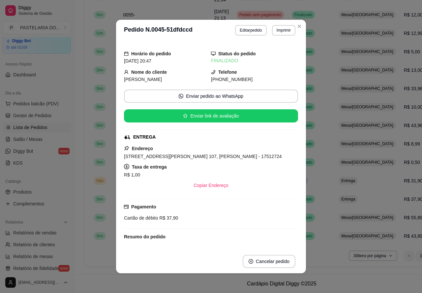
click at [340, 184] on span "Entrega" at bounding box center [348, 180] width 16 height 5
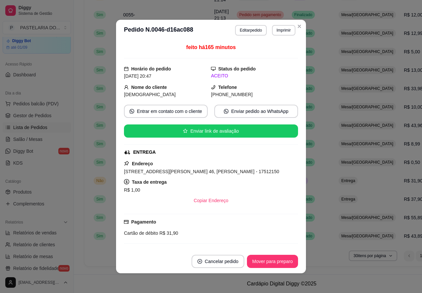
click at [281, 260] on button "Mover para preparo" at bounding box center [272, 261] width 51 height 13
click at [273, 261] on button "Mover para entrega" at bounding box center [272, 261] width 51 height 13
click at [275, 259] on button "Mover para finalizado" at bounding box center [270, 261] width 55 height 13
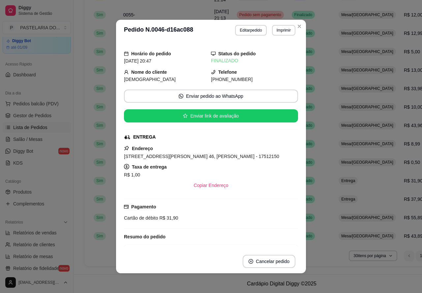
click at [38, 103] on span "Pedidos balcão (PDV)" at bounding box center [35, 104] width 45 height 7
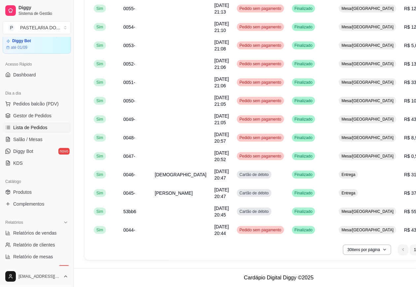
click at [37, 107] on div "PASTEL DE CARNE R$ 8,99 0" at bounding box center [45, 146] width 67 height 89
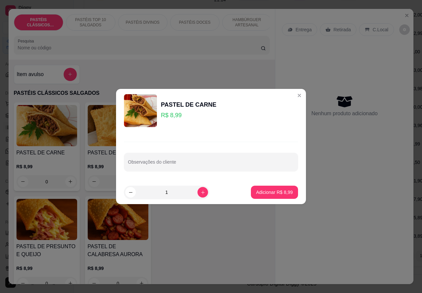
click at [343, 189] on div "Entrega Retirada C.Local Nenhum produto adicionado" at bounding box center [344, 141] width 138 height 265
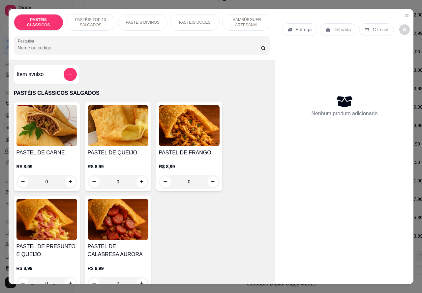
click at [338, 26] on p "Retirada" at bounding box center [341, 29] width 17 height 7
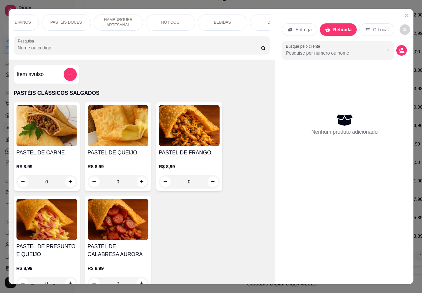
scroll to position [0, 158]
click at [195, 22] on p "BEBIDAS" at bounding box center [193, 22] width 17 height 5
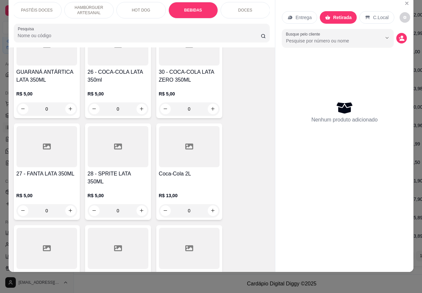
scroll to position [2281, 0]
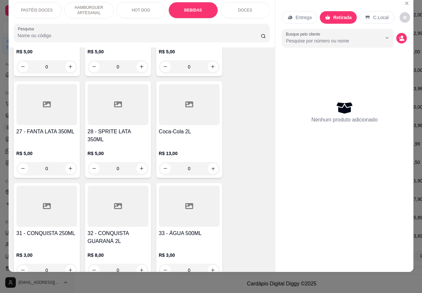
click at [210, 166] on icon "increase-product-quantity" at bounding box center [212, 168] width 5 height 5
type input "1"
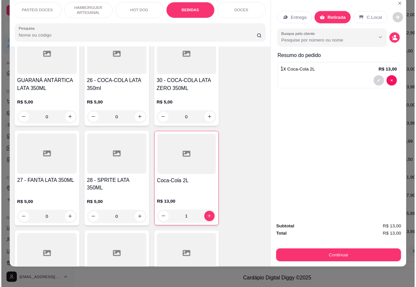
scroll to position [2208, 0]
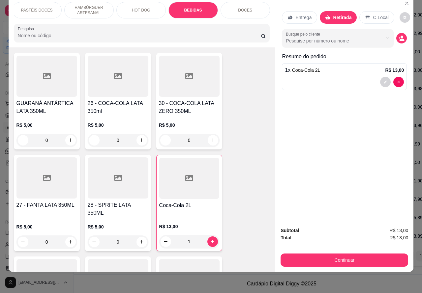
click at [211, 138] on icon "increase-product-quantity" at bounding box center [213, 140] width 4 height 4
type input "1"
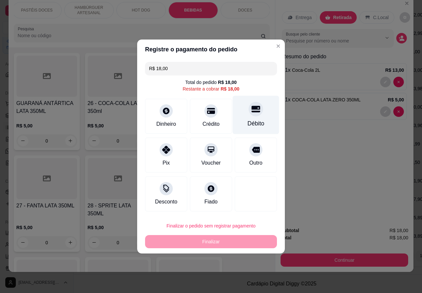
click at [252, 110] on icon at bounding box center [255, 109] width 9 height 7
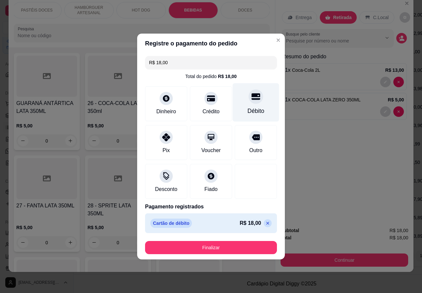
type input "R$ 0,00"
click at [236, 243] on button "Finalizar" at bounding box center [211, 248] width 128 height 13
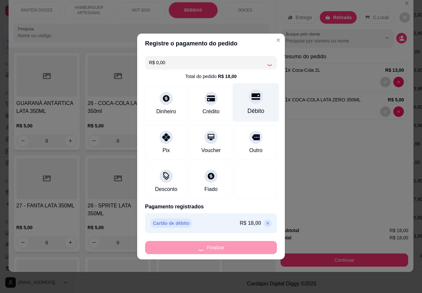
type input "0"
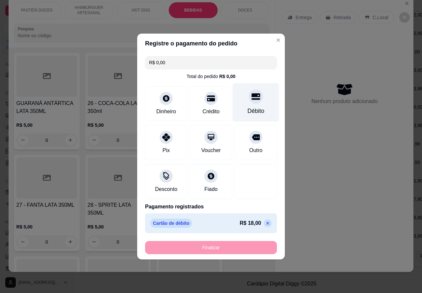
type input "-R$ 18,00"
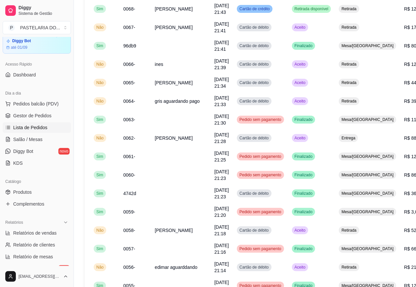
scroll to position [279, 0]
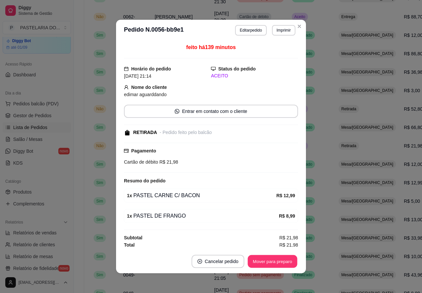
click at [277, 258] on button "Mover para preparo" at bounding box center [272, 261] width 49 height 13
click at [266, 263] on button "Mover para retirada disponível" at bounding box center [261, 261] width 73 height 13
click at [266, 261] on button "Mover para finalizado" at bounding box center [270, 261] width 55 height 13
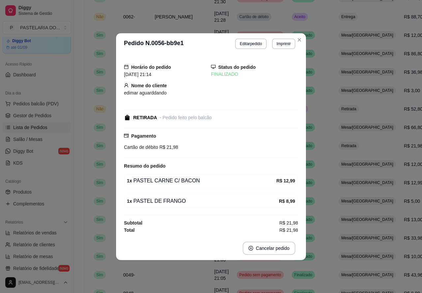
click at [341, 155] on td "Retirada" at bounding box center [367, 146] width 65 height 18
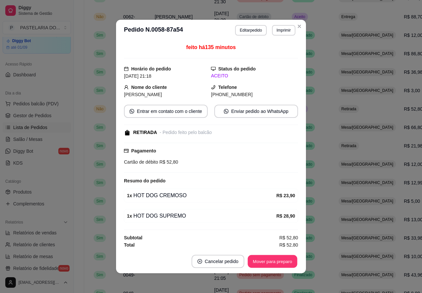
click at [275, 257] on button "Mover para preparo" at bounding box center [272, 261] width 49 height 13
click at [279, 259] on button "Mover para preparo" at bounding box center [272, 261] width 49 height 13
click at [276, 263] on div "Mover para preparo" at bounding box center [268, 261] width 60 height 13
click at [275, 259] on button "Mover para retirada disponível" at bounding box center [261, 261] width 73 height 13
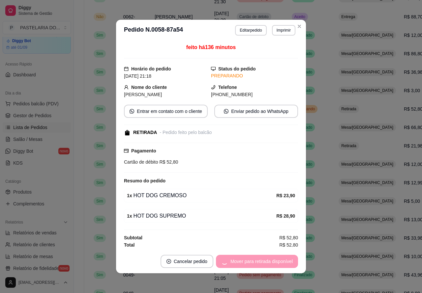
click at [277, 263] on div "Mover para retirada disponível" at bounding box center [257, 261] width 82 height 13
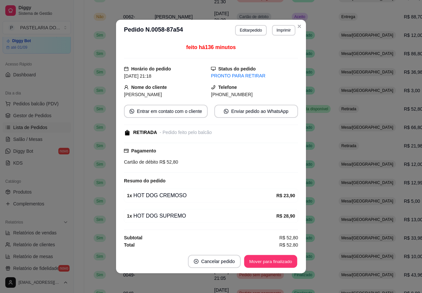
click at [276, 260] on button "Mover para finalizado" at bounding box center [270, 261] width 53 height 13
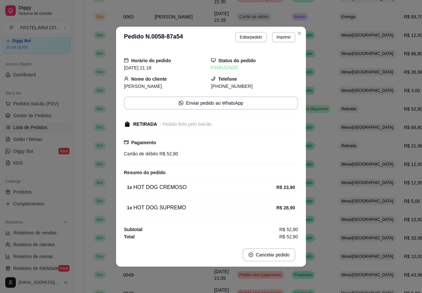
click at [336, 174] on td "Mesa/[GEOGRAPHIC_DATA]" at bounding box center [367, 164] width 65 height 18
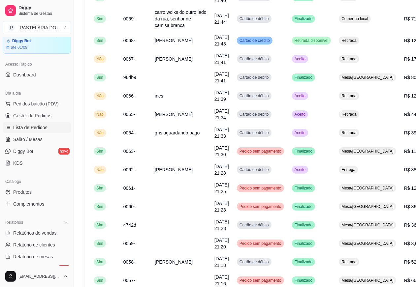
scroll to position [126, 0]
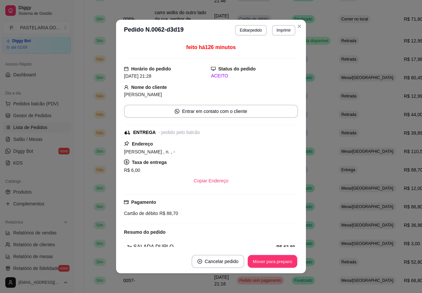
click at [280, 262] on button "Mover para preparo" at bounding box center [272, 261] width 49 height 13
click at [283, 261] on button "Mover para entrega" at bounding box center [272, 261] width 49 height 13
click at [284, 258] on button "Mover para finalizado" at bounding box center [270, 261] width 53 height 13
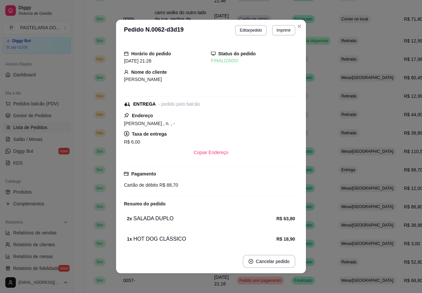
click at [340, 179] on td "Entrega" at bounding box center [367, 170] width 65 height 18
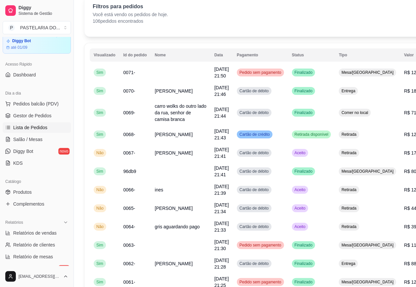
scroll to position [32, 0]
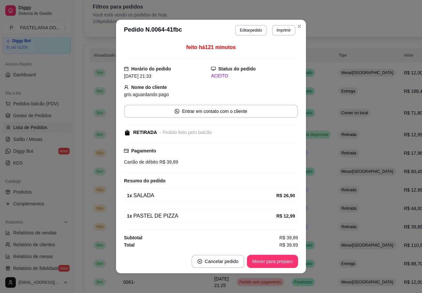
click at [277, 259] on button "Mover para preparo" at bounding box center [272, 261] width 51 height 13
click at [278, 260] on button "Mover para retirada disponível" at bounding box center [261, 261] width 71 height 13
click at [279, 259] on button "Mover para finalizado" at bounding box center [270, 261] width 55 height 13
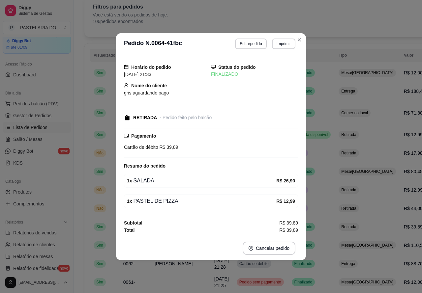
click at [344, 181] on td "Mesa/[GEOGRAPHIC_DATA]" at bounding box center [367, 171] width 65 height 18
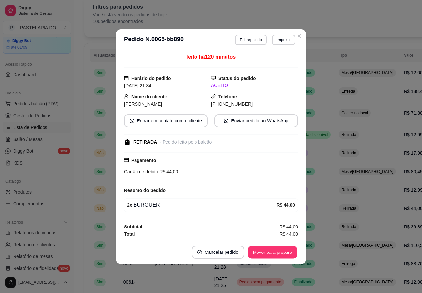
click at [287, 253] on button "Mover para preparo" at bounding box center [272, 252] width 49 height 13
click at [281, 250] on button "Mover para finalizado" at bounding box center [270, 252] width 53 height 13
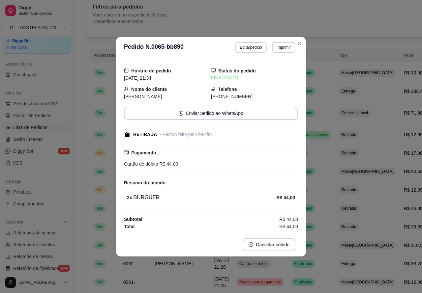
click at [335, 255] on td "Mesa/[GEOGRAPHIC_DATA]" at bounding box center [367, 245] width 65 height 18
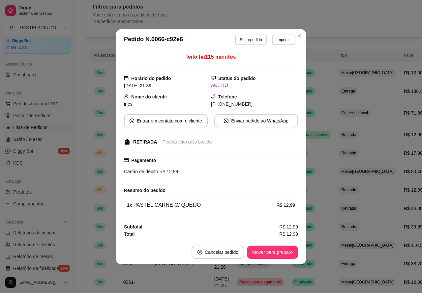
click at [275, 256] on button "Mover para preparo" at bounding box center [272, 252] width 51 height 13
click at [279, 256] on div "Mover para preparo" at bounding box center [268, 252] width 60 height 13
click at [283, 252] on button "Mover para retirada disponível" at bounding box center [261, 252] width 73 height 13
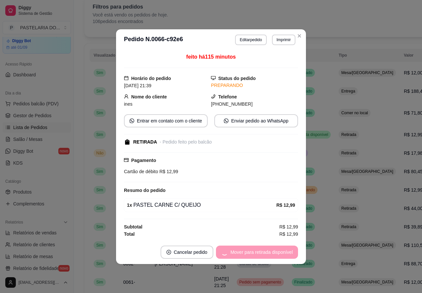
click at [287, 257] on div "Mover para retirada disponível" at bounding box center [257, 252] width 82 height 13
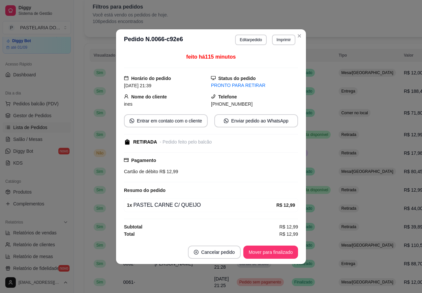
click at [283, 251] on button "Mover para finalizado" at bounding box center [270, 252] width 55 height 13
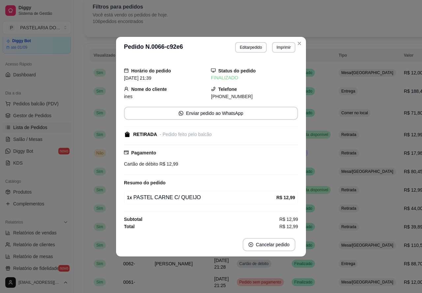
click at [286, 251] on button "Cancelar pedido" at bounding box center [269, 244] width 53 height 13
click at [335, 199] on td "Retirada" at bounding box center [367, 190] width 65 height 18
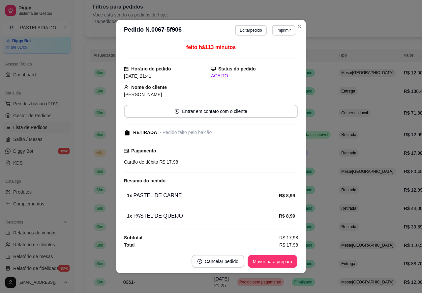
click at [289, 258] on button "Mover para preparo" at bounding box center [272, 261] width 49 height 13
click at [288, 255] on button "Mover para retirada disponível" at bounding box center [261, 261] width 71 height 13
click at [289, 261] on button "Mover para finalizado" at bounding box center [270, 261] width 53 height 13
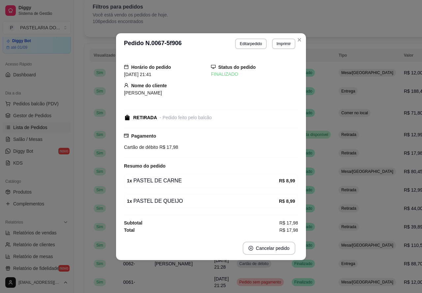
click at [339, 213] on div "Retirada" at bounding box center [349, 209] width 20 height 8
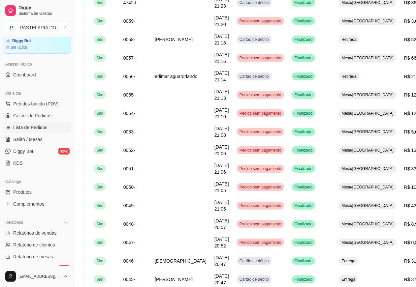
scroll to position [449, 0]
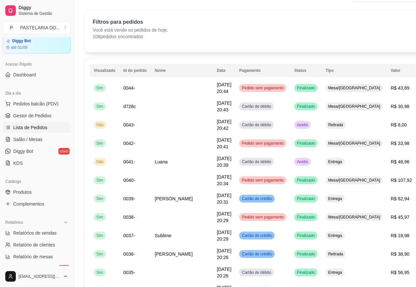
scroll to position [0, 0]
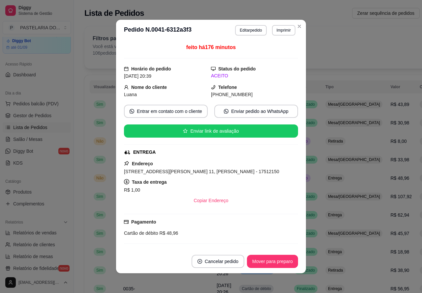
click at [278, 257] on button "Mover para preparo" at bounding box center [272, 261] width 51 height 13
click at [275, 261] on button "Mover para preparo" at bounding box center [272, 261] width 49 height 13
click at [275, 259] on button "Mover para entrega" at bounding box center [272, 261] width 51 height 13
click at [265, 261] on button "Mover para finalizado" at bounding box center [270, 261] width 55 height 13
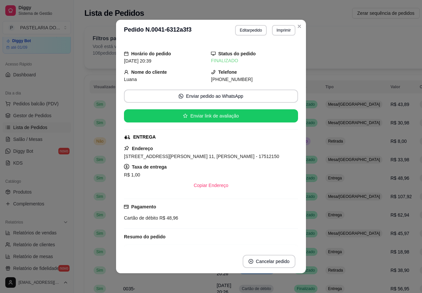
click at [322, 146] on td "Retirada" at bounding box center [353, 141] width 65 height 18
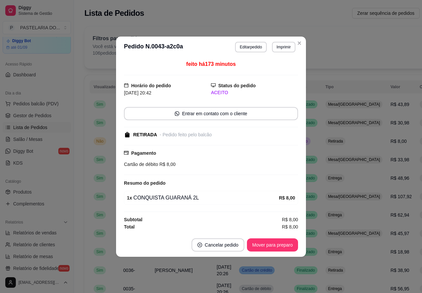
click at [275, 244] on button "Mover para preparo" at bounding box center [272, 245] width 51 height 13
click at [284, 243] on button "Mover para preparo" at bounding box center [272, 245] width 51 height 13
click at [285, 245] on button "Mover para retirada disponível" at bounding box center [261, 245] width 71 height 13
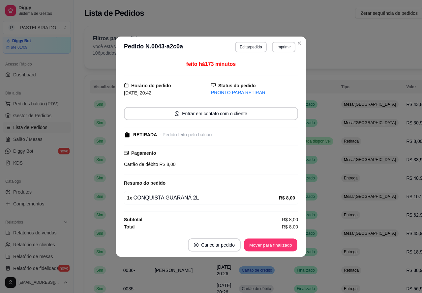
click at [280, 245] on button "Mover para finalizado" at bounding box center [270, 245] width 53 height 13
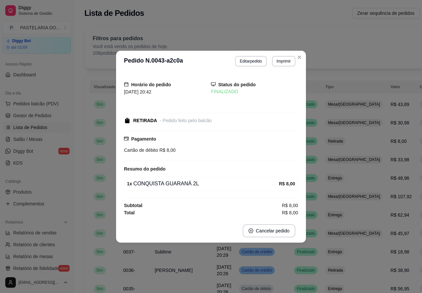
click at [329, 244] on td "Entrega" at bounding box center [353, 252] width 65 height 18
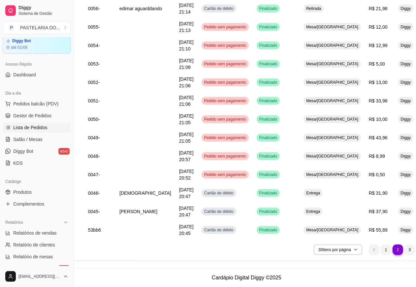
scroll to position [449, 35]
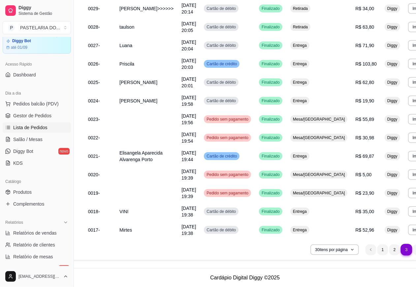
click at [389, 249] on li "2" at bounding box center [394, 250] width 11 height 11
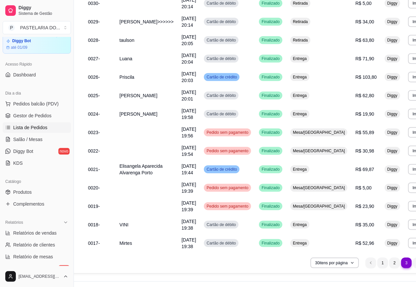
scroll to position [409, 35]
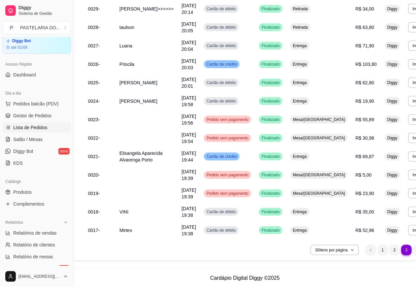
click at [413, 248] on li "4" at bounding box center [418, 250] width 11 height 11
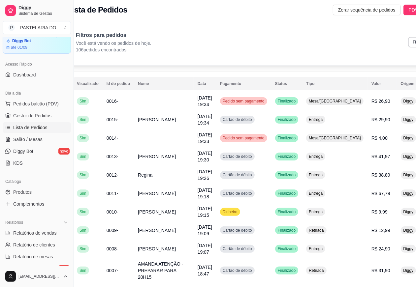
scroll to position [0, 17]
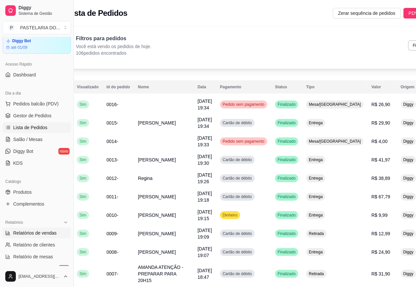
click at [43, 230] on span "Relatórios de vendas" at bounding box center [35, 233] width 44 height 7
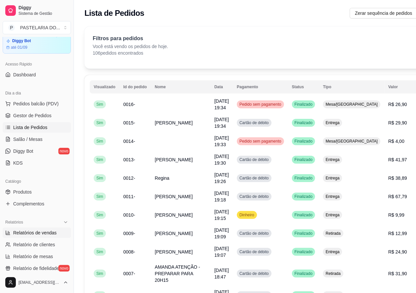
select select "ALL"
select select "0"
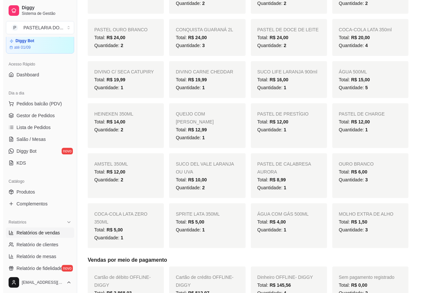
scroll to position [502, 0]
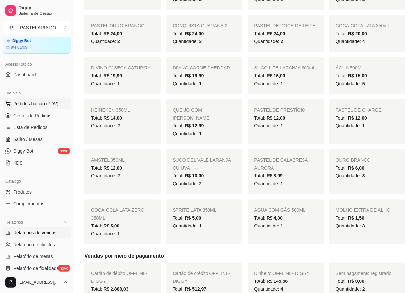
click at [39, 101] on span "Pedidos balcão (PDV)" at bounding box center [35, 104] width 45 height 7
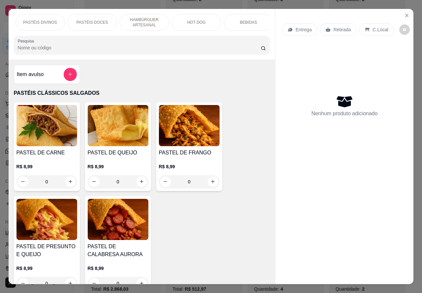
scroll to position [0, 104]
click at [248, 20] on p "BEBIDAS" at bounding box center [246, 22] width 17 height 5
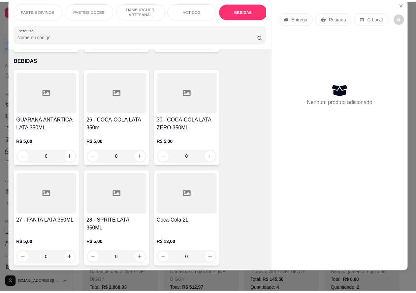
scroll to position [2252, 0]
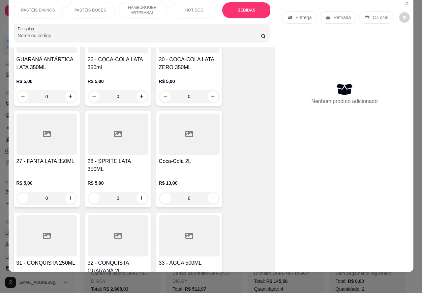
click at [210, 196] on icon "increase-product-quantity" at bounding box center [212, 198] width 5 height 5
type input "1"
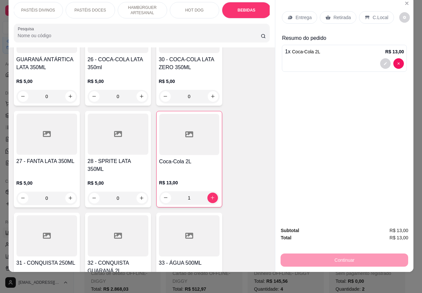
click at [337, 14] on p "Retirada" at bounding box center [341, 17] width 17 height 7
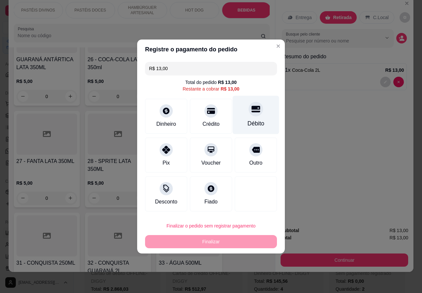
click at [251, 110] on icon at bounding box center [255, 109] width 9 height 7
type input "R$ 0,00"
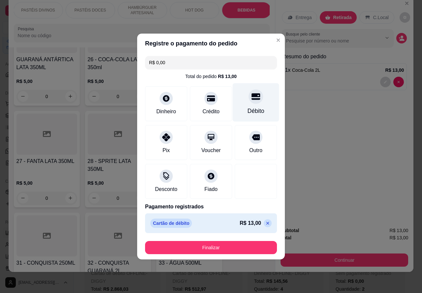
click at [244, 246] on button "Finalizar" at bounding box center [211, 247] width 132 height 13
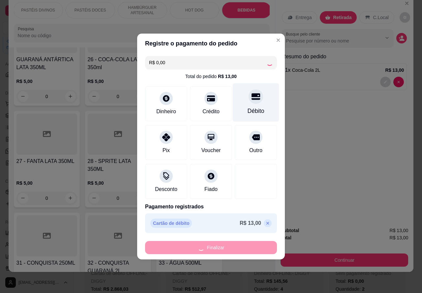
type input "0"
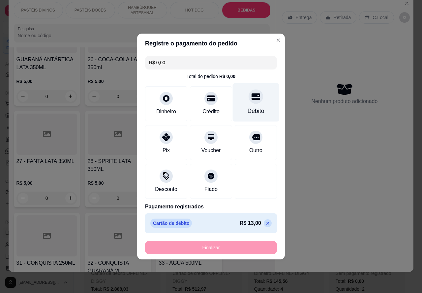
type input "-R$ 13,00"
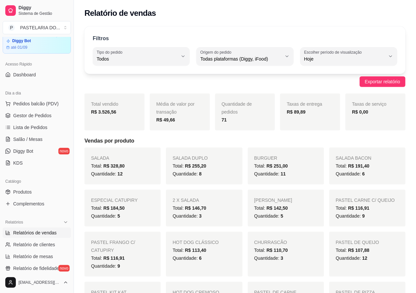
click at [180, 58] on button "Tipo do pedido Todos" at bounding box center [141, 56] width 97 height 18
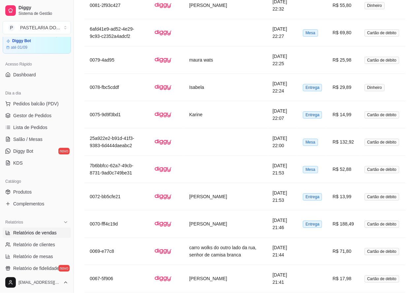
scroll to position [1406, 0]
